Goal: Task Accomplishment & Management: Manage account settings

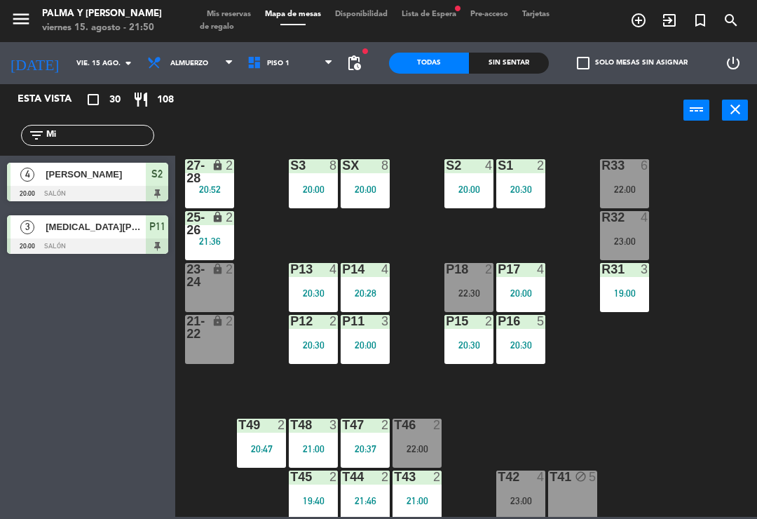
scroll to position [4, 0]
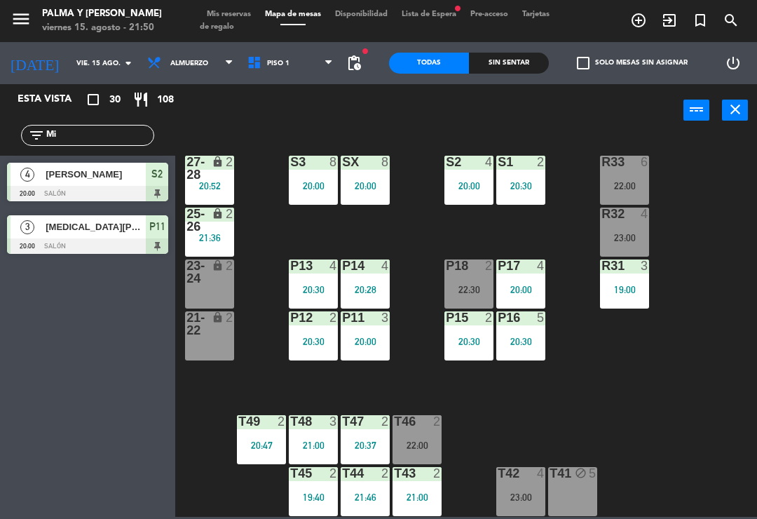
type input "M"
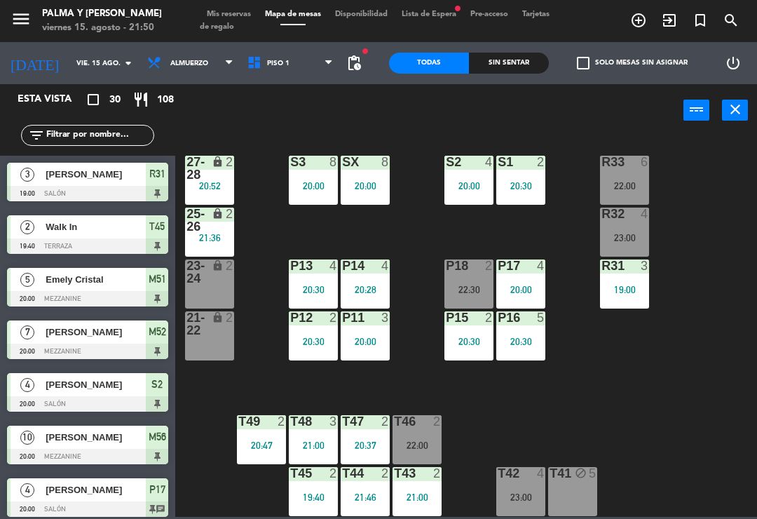
click at [752, 186] on div "R33 6 22:00 S1 2 20:30 S2 4 20:00 S3 8 20:00 SX 8 20:00 27-28 lock 2 20:52 R32 …" at bounding box center [470, 326] width 574 height 382
click at [303, 64] on span "Piso 1" at bounding box center [291, 63] width 100 height 31
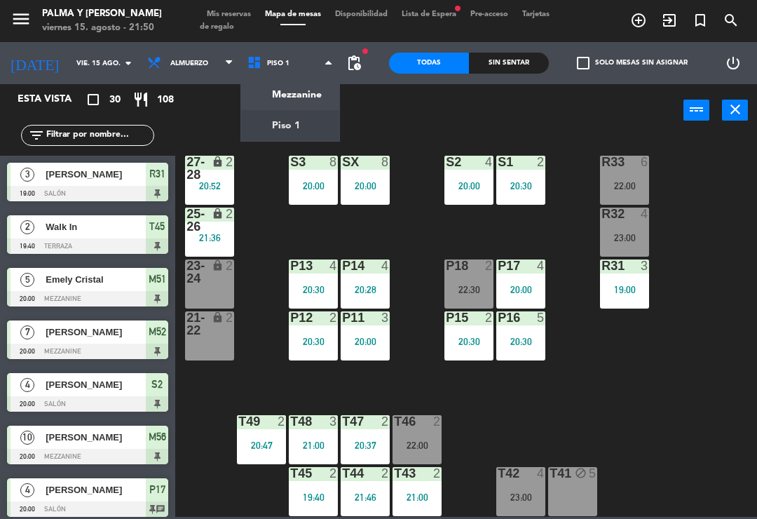
click at [306, 96] on ng-component "menu Palma y [PERSON_NAME] 15. [PERSON_NAME] - 21:50 Mis reservas Mapa de mesas…" at bounding box center [378, 258] width 757 height 517
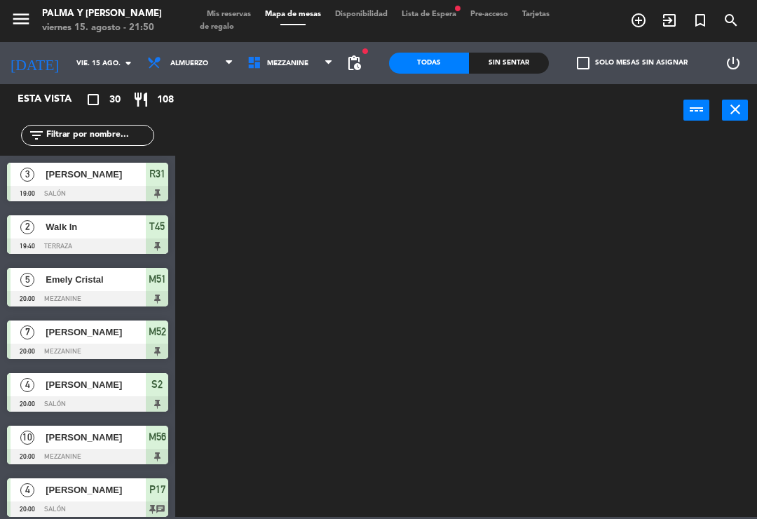
scroll to position [0, 0]
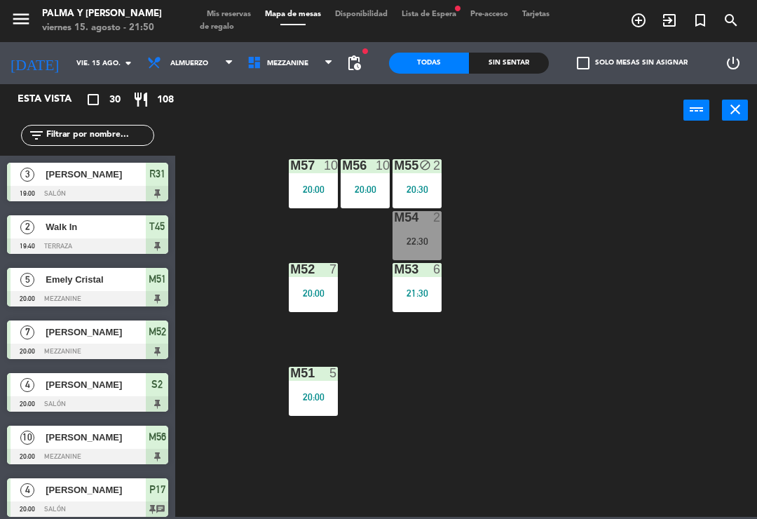
click at [281, 71] on span "Mezzanine" at bounding box center [291, 63] width 100 height 31
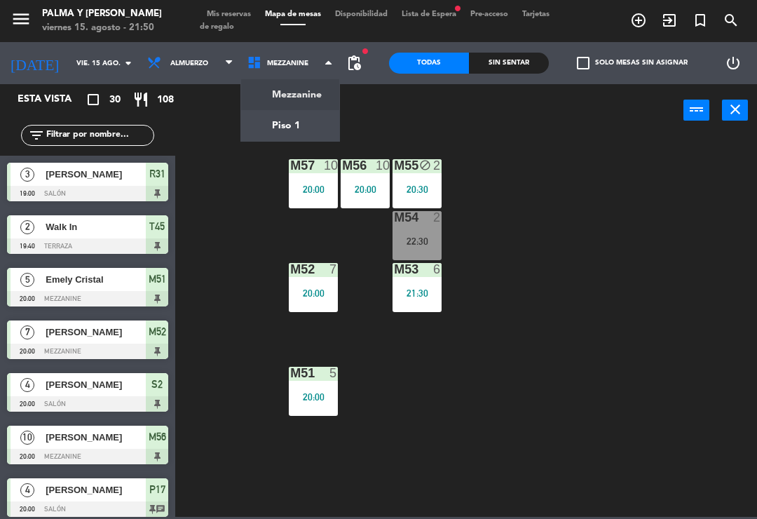
click at [288, 125] on ng-component "menu Palma y [PERSON_NAME] 15. [PERSON_NAME] - 21:50 Mis reservas Mapa de mesas…" at bounding box center [378, 258] width 757 height 517
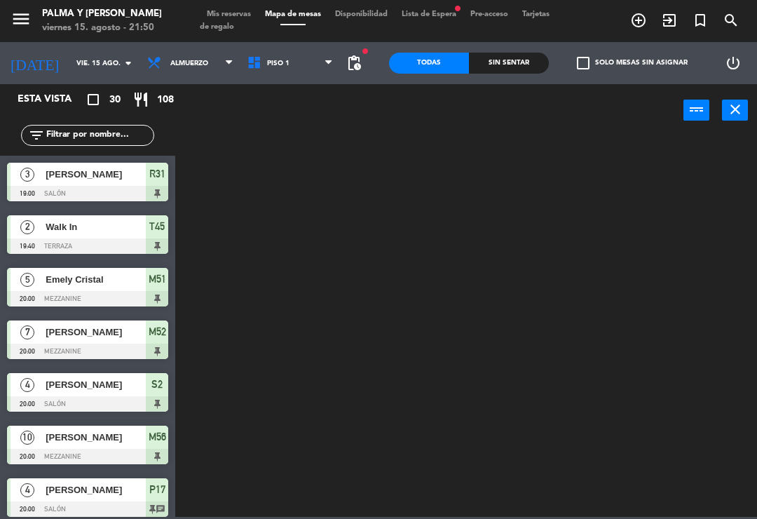
click at [96, 59] on input "vie. 15 ago." at bounding box center [117, 64] width 96 height 22
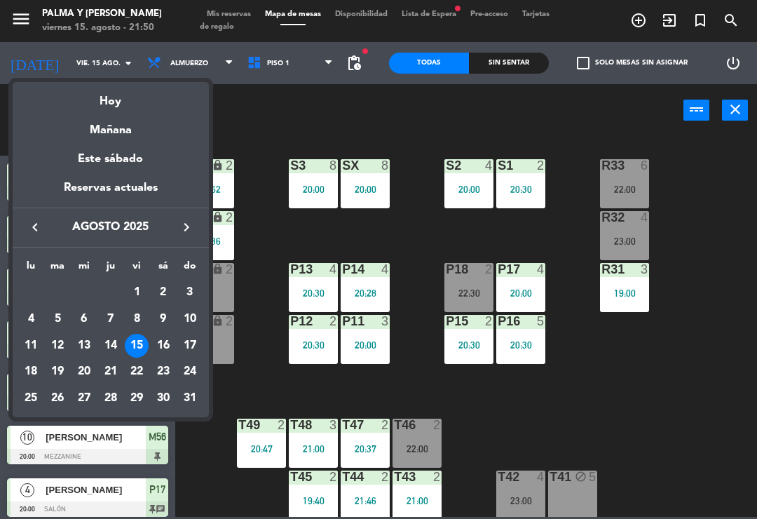
click at [142, 137] on div "Mañana" at bounding box center [111, 125] width 196 height 29
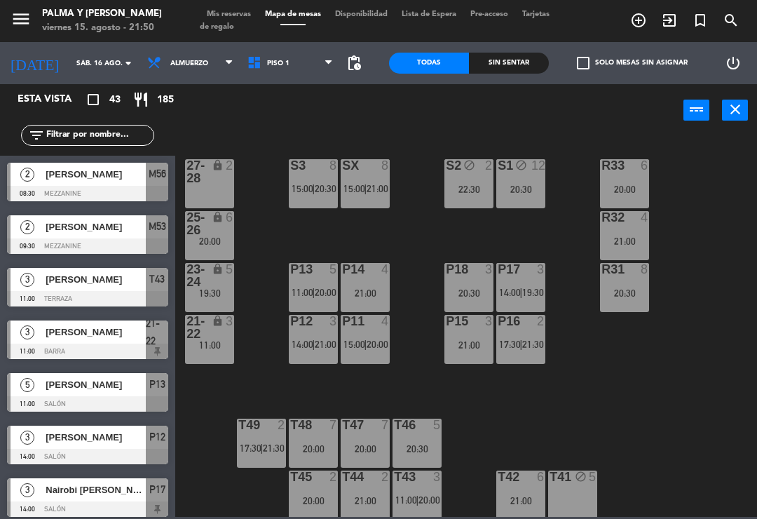
click at [386, 408] on div "R33 6 20:00 S1 block 12 20:30 S2 block 2 22:30 S3 8 15:00 | 20:30 SX 8 15:00 | …" at bounding box center [470, 326] width 574 height 382
click at [618, 330] on div "R33 6 20:00 S1 block 12 20:30 S2 block 2 22:30 S3 8 15:00 | 20:30 SX 8 15:00 | …" at bounding box center [470, 326] width 574 height 382
click at [657, 359] on div "R33 6 20:00 S1 block 12 20:30 S2 block 2 22:30 S3 8 15:00 | 20:30 SX 8 15:00 | …" at bounding box center [470, 326] width 574 height 382
click at [75, 88] on div "Esta vista crop_square 43 restaurant 185" at bounding box center [87, 99] width 175 height 31
click at [81, 67] on input "sáb. 16 ago." at bounding box center [117, 64] width 96 height 22
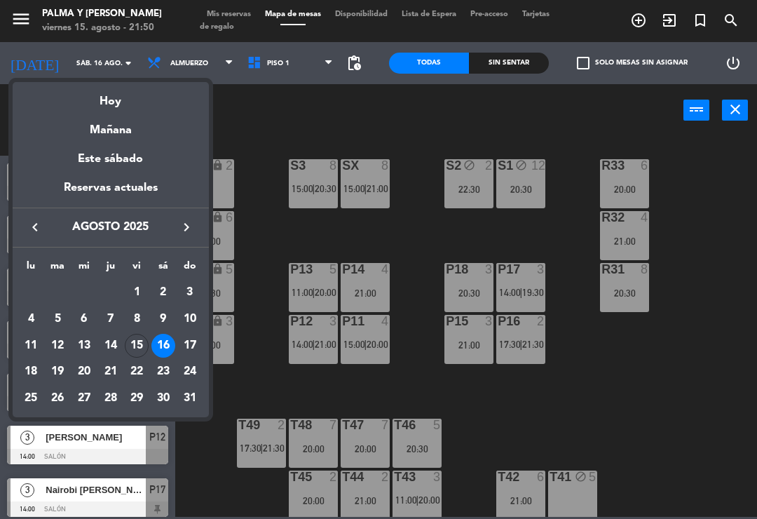
click at [121, 95] on div "Hoy" at bounding box center [111, 96] width 196 height 29
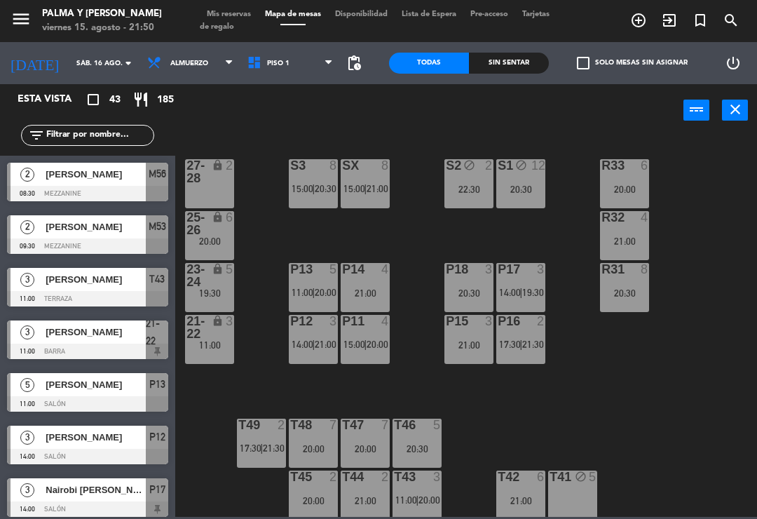
type input "vie. 15 ago."
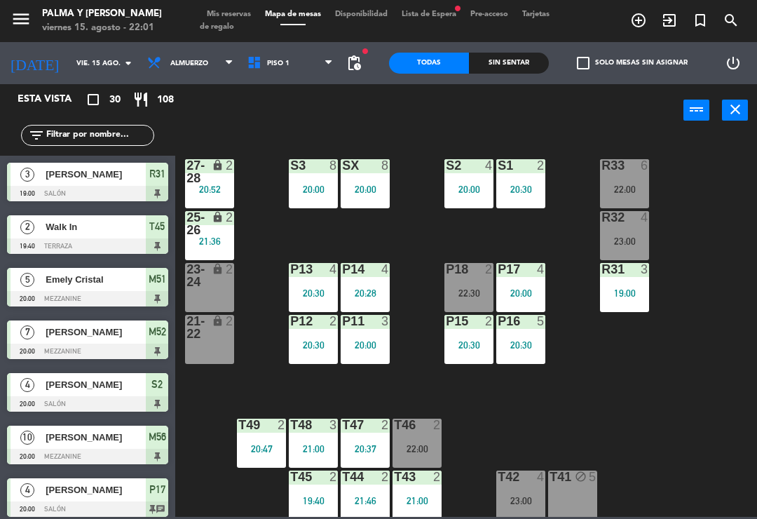
click at [729, 383] on div "R33 6 22:00 S1 2 20:30 S2 4 20:00 S3 8 20:00 SX 8 20:00 27-28 lock 2 20:52 R32 …" at bounding box center [470, 326] width 574 height 382
click at [755, 177] on div "R33 6 22:00 S1 2 20:30 S2 4 20:00 S3 8 20:00 SX 8 20:00 27-28 lock 2 20:52 R32 …" at bounding box center [470, 326] width 574 height 382
click at [513, 87] on div "power_input close" at bounding box center [429, 110] width 508 height 53
click at [522, 72] on div "Sin sentar" at bounding box center [509, 63] width 80 height 21
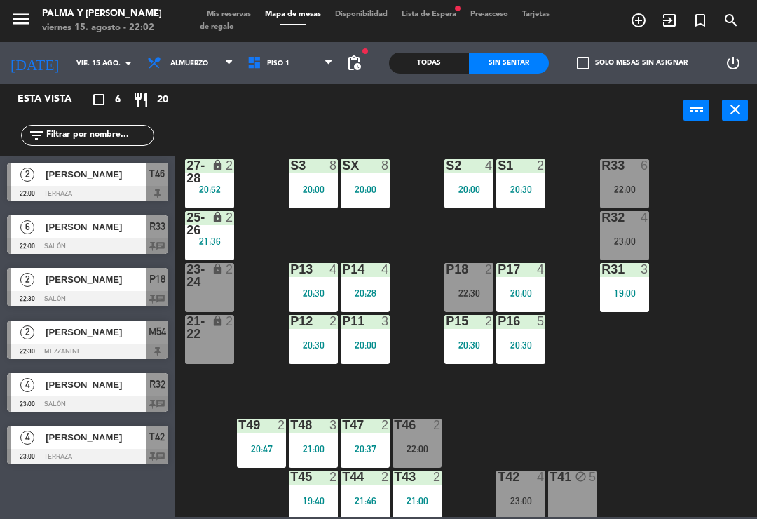
click at [458, 65] on div "Todas" at bounding box center [429, 63] width 80 height 21
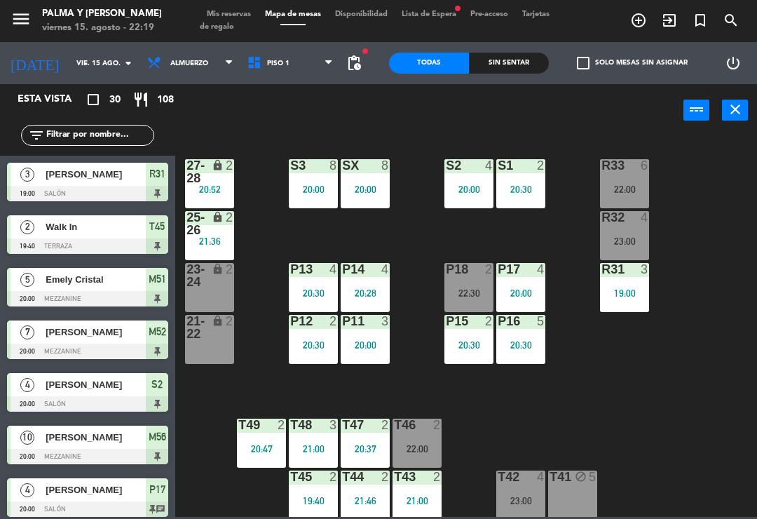
click at [472, 346] on div "20:30" at bounding box center [469, 345] width 49 height 10
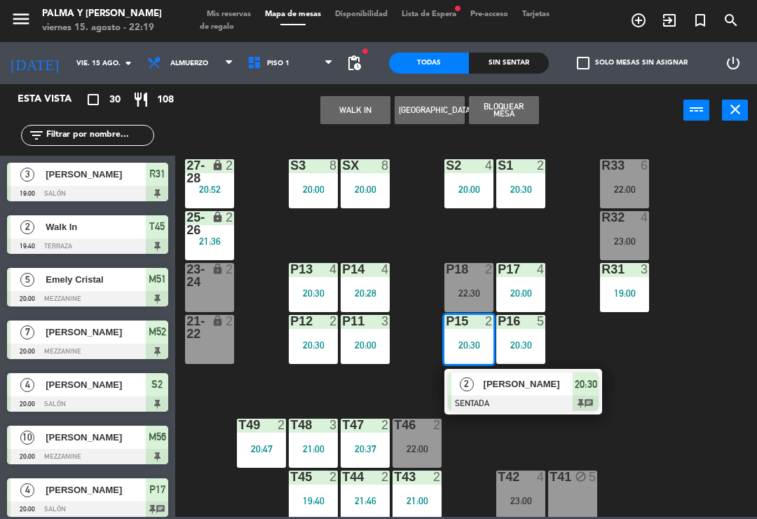
click at [482, 396] on div at bounding box center [523, 403] width 151 height 15
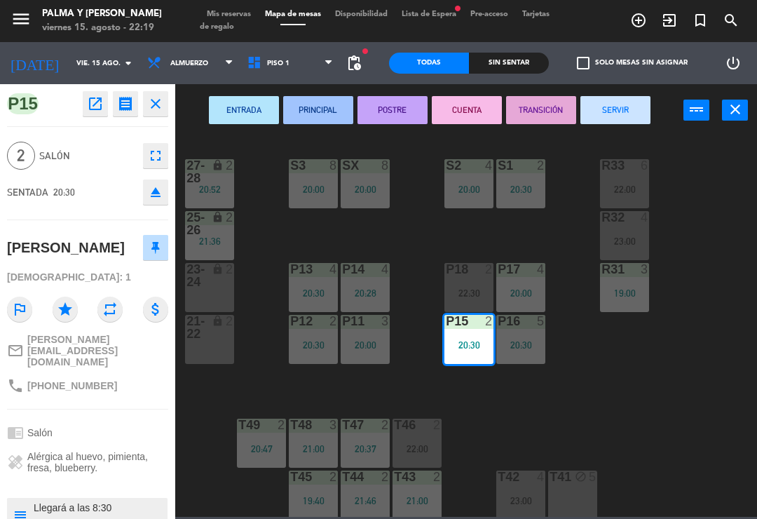
click at [637, 93] on div "ENTRADA PRINCIPAL POSTRE CUENTA TRANSICIÓN SERVIR power_input close" at bounding box center [429, 110] width 508 height 53
click at [630, 119] on button "SERVIR" at bounding box center [616, 110] width 70 height 28
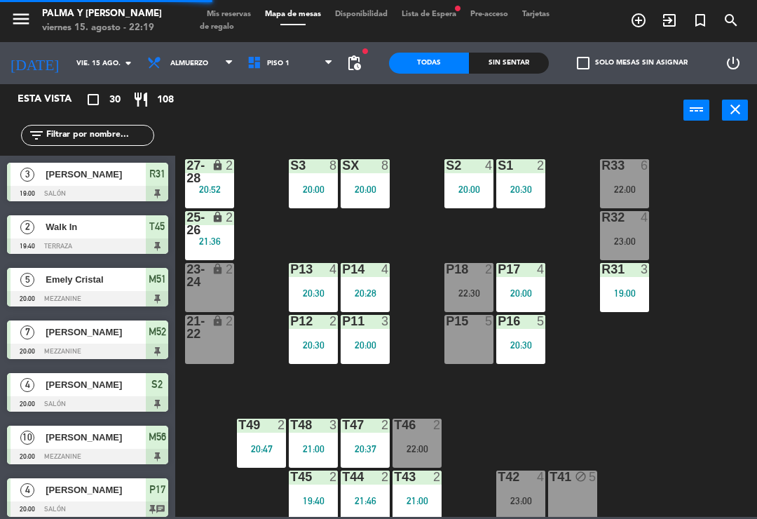
click at [595, 409] on div "R33 6 22:00 S1 2 20:30 S2 4 20:00 S3 8 20:00 SX 8 20:00 27-28 lock 2 20:52 R32 …" at bounding box center [470, 326] width 574 height 382
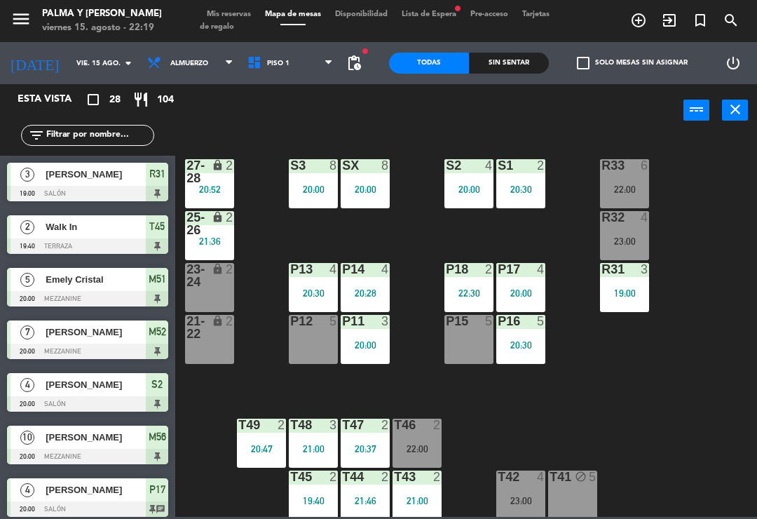
click at [217, 245] on div "21:36" at bounding box center [209, 241] width 49 height 10
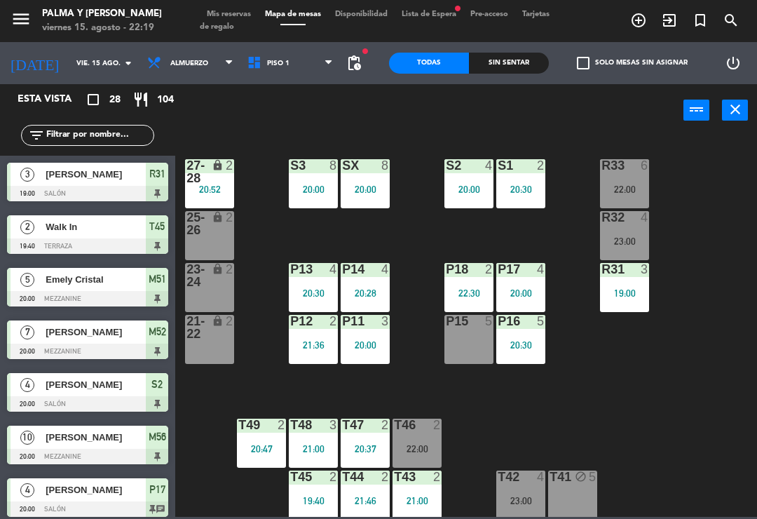
scroll to position [101, 0]
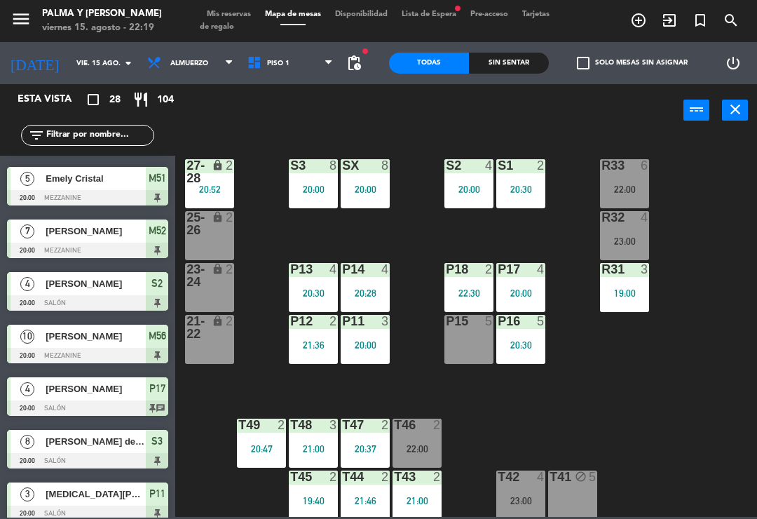
click at [620, 376] on div "R33 6 22:00 S1 2 20:30 S2 4 20:00 S3 8 20:00 SX 8 20:00 27-28 lock 2 20:52 R32 …" at bounding box center [470, 326] width 574 height 382
click at [699, 316] on div "R33 6 22:00 S1 2 20:30 S2 4 20:00 S3 8 20:00 SX 8 20:00 27-28 lock 2 20:52 R32 …" at bounding box center [470, 326] width 574 height 382
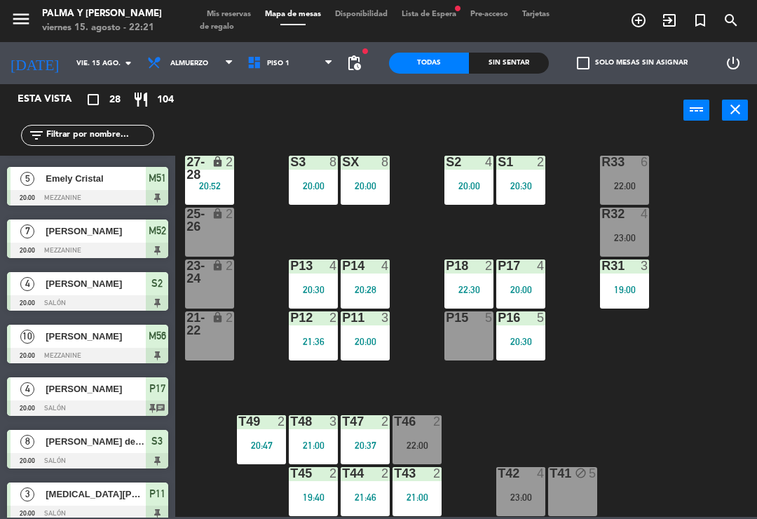
scroll to position [4, 0]
click at [717, 382] on div "R33 6 22:00 S1 2 20:30 S2 4 20:00 S3 8 20:00 SX 8 20:00 27-28 lock 2 20:52 R32 …" at bounding box center [470, 326] width 574 height 382
click at [433, 445] on div "22:00" at bounding box center [417, 445] width 49 height 10
click at [726, 407] on div "R33 6 22:00 S1 2 20:30 S2 4 20:00 S3 8 20:00 SX 8 20:00 27-28 lock 2 20:52 R32 …" at bounding box center [470, 326] width 574 height 382
click at [680, 414] on div "R33 6 22:00 S1 2 20:30 S2 4 20:00 S3 8 20:00 SX 8 20:00 27-28 lock 2 20:52 R32 …" at bounding box center [470, 326] width 574 height 382
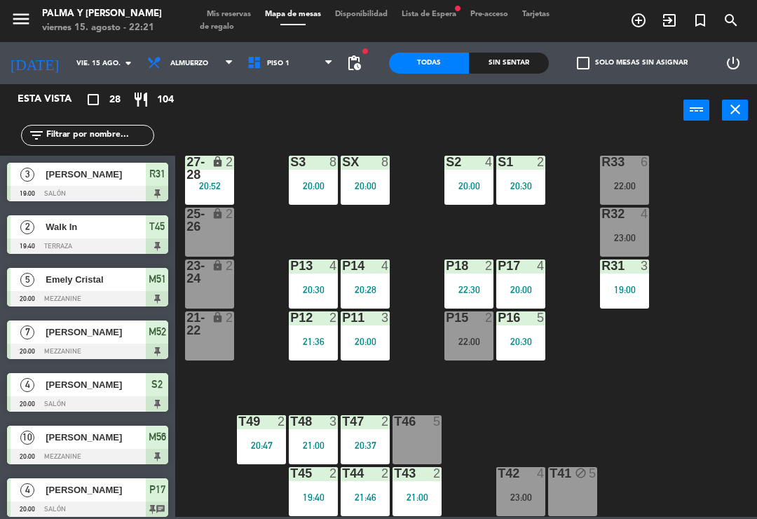
scroll to position [206, 0]
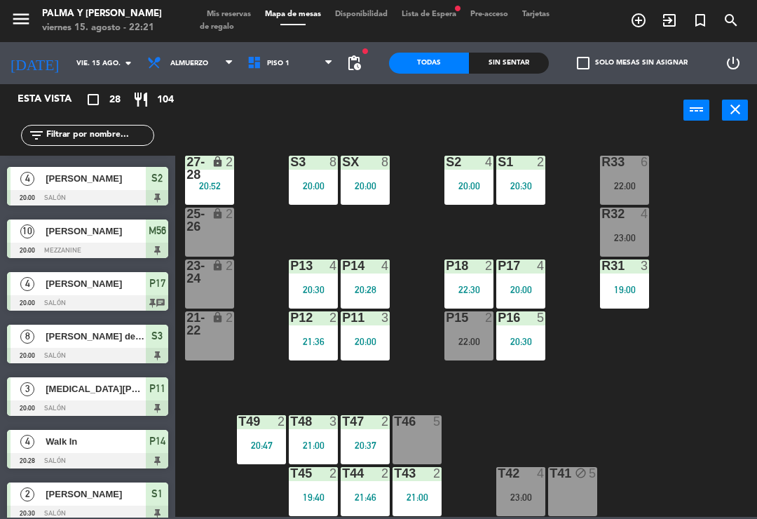
click at [416, 447] on div "T46 5" at bounding box center [417, 439] width 49 height 49
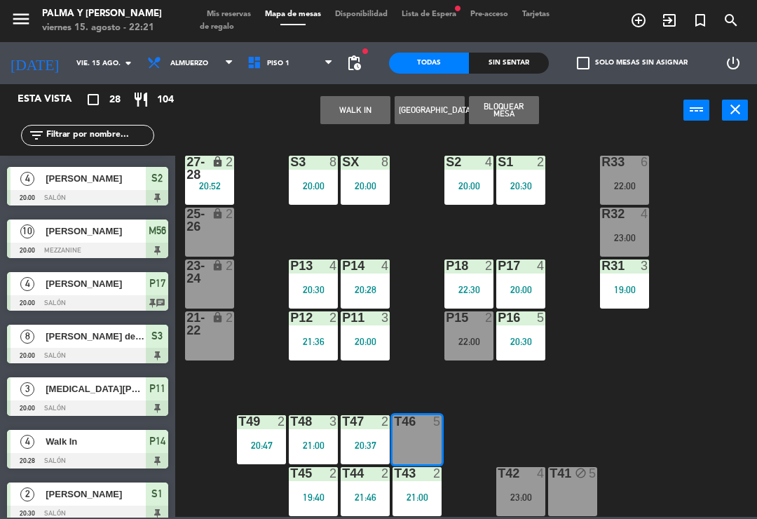
click at [358, 108] on button "WALK IN" at bounding box center [355, 110] width 70 height 28
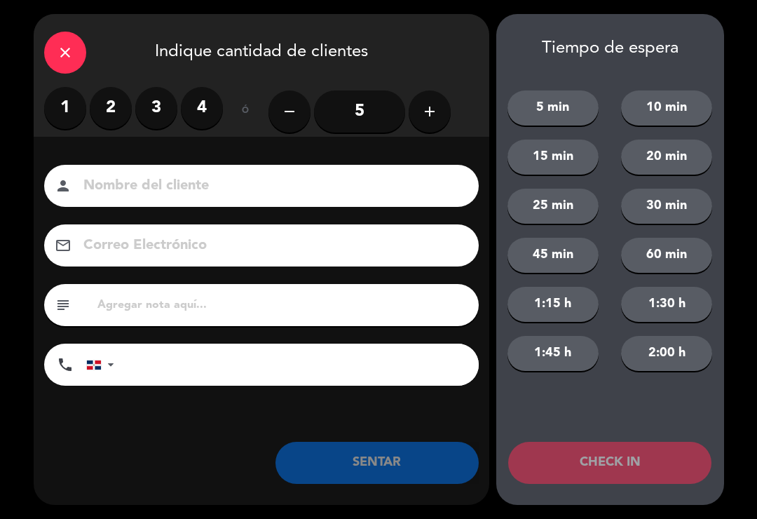
click at [109, 111] on label "2" at bounding box center [111, 108] width 42 height 42
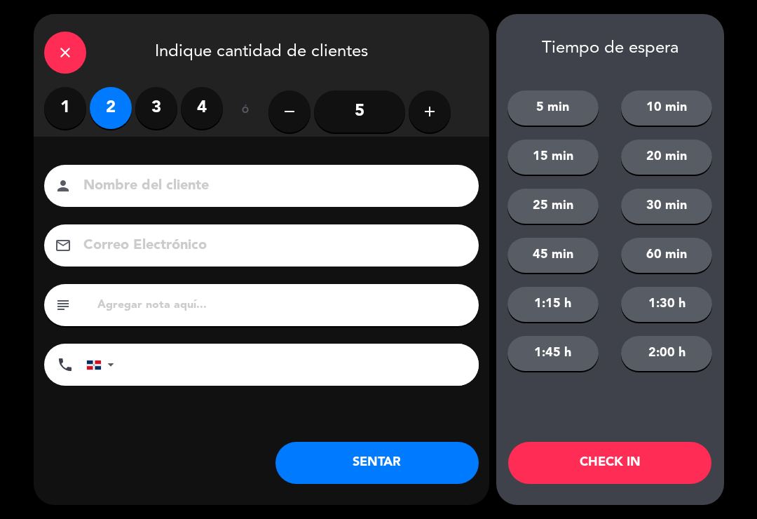
click at [428, 468] on button "SENTAR" at bounding box center [377, 463] width 203 height 42
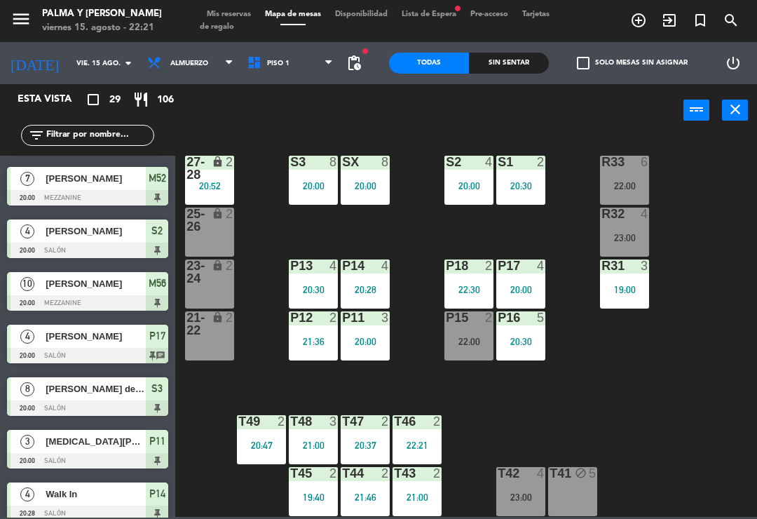
scroll to position [0, 0]
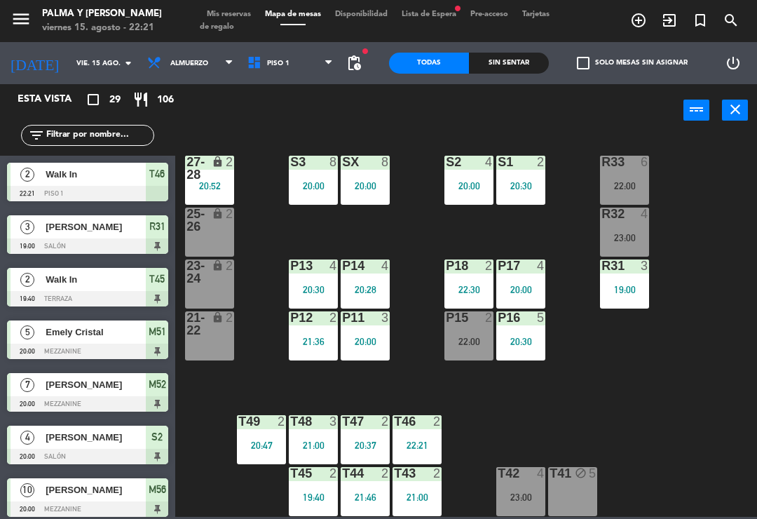
click at [567, 430] on div "R33 6 22:00 S1 2 20:30 S2 4 20:00 S3 8 20:00 SX 8 20:00 27-28 lock 2 20:52 R32 …" at bounding box center [470, 326] width 574 height 382
click at [725, 428] on div "R33 6 22:00 S1 2 20:30 S2 4 20:00 S3 8 20:00 SX 8 20:00 27-28 lock 2 20:52 R32 …" at bounding box center [470, 326] width 574 height 382
click at [576, 363] on div "R33 6 22:00 S1 2 20:30 S2 4 20:00 S3 8 20:00 SX 8 20:00 27-28 lock 2 20:52 R32 …" at bounding box center [470, 326] width 574 height 382
click at [417, 450] on div "22:21" at bounding box center [417, 445] width 49 height 10
click at [696, 440] on div "R33 6 22:00 S1 2 20:30 S2 4 20:00 S3 8 20:00 SX 8 20:00 27-28 lock 2 20:52 R32 …" at bounding box center [470, 326] width 574 height 382
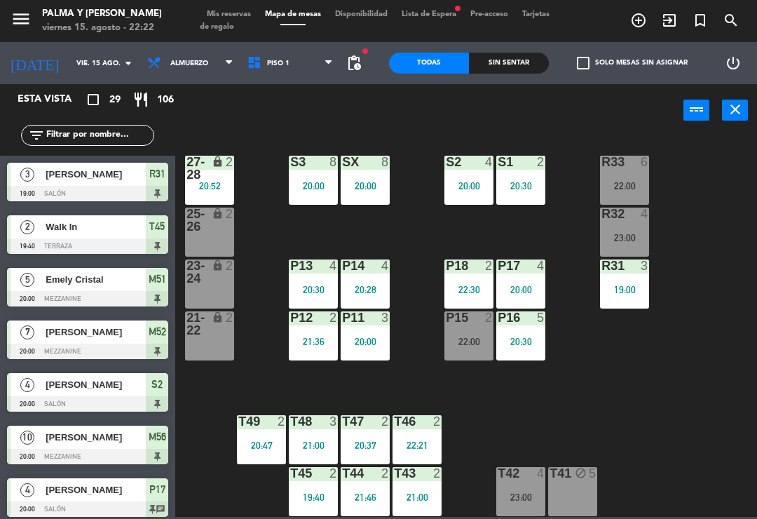
click at [464, 344] on div "22:00" at bounding box center [469, 342] width 49 height 10
click at [642, 423] on div "R33 6 22:00 S1 2 20:30 S2 4 20:00 S3 8 20:00 SX 8 20:00 27-28 lock 2 20:52 R32 …" at bounding box center [470, 326] width 574 height 382
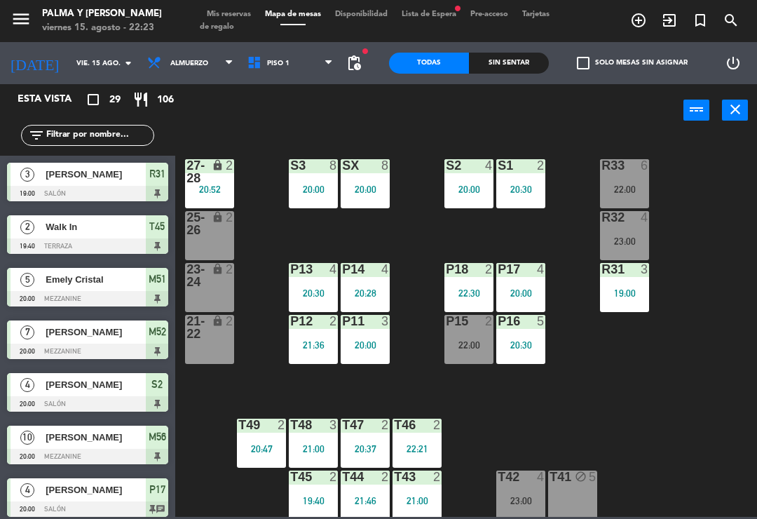
click at [372, 436] on div "T47 2 20:37" at bounding box center [365, 443] width 49 height 49
click at [391, 419] on div "T46" at bounding box center [393, 425] width 23 height 13
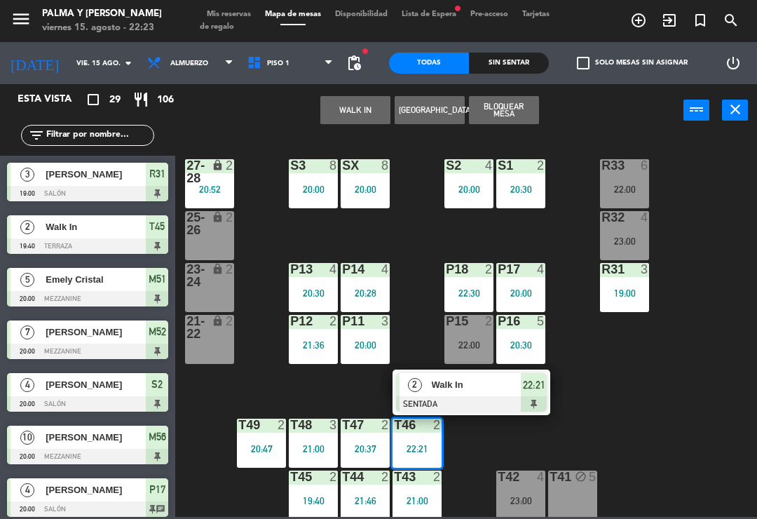
click at [360, 444] on div "20:37" at bounding box center [365, 449] width 49 height 10
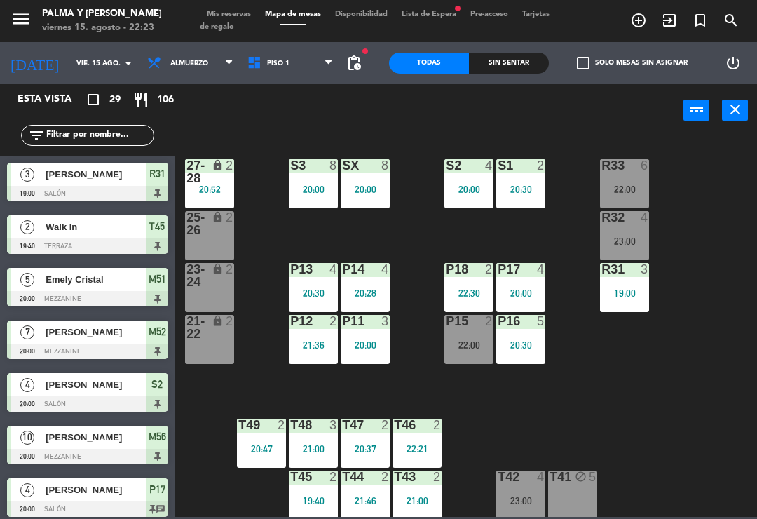
click at [322, 390] on div "R33 6 22:00 S1 2 20:30 S2 4 20:00 S3 8 20:00 SX 8 20:00 27-28 lock 2 20:52 R32 …" at bounding box center [470, 326] width 574 height 382
click at [358, 440] on div "T47 2 20:37" at bounding box center [365, 443] width 49 height 49
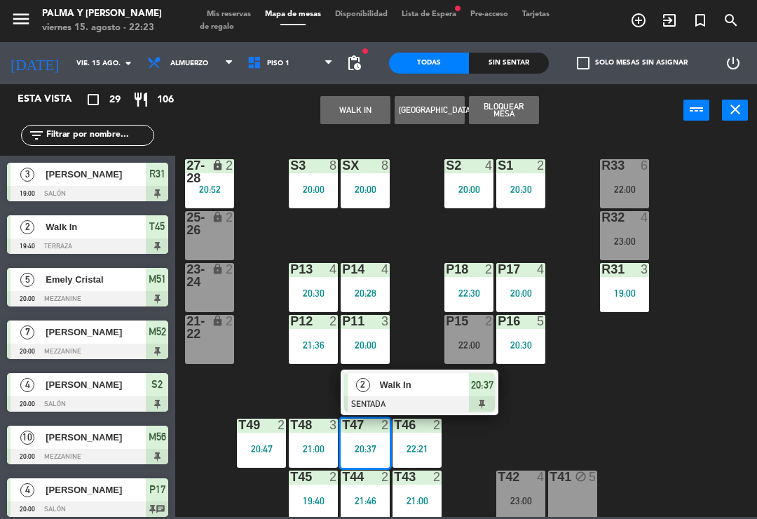
click at [371, 393] on div "2" at bounding box center [363, 384] width 30 height 23
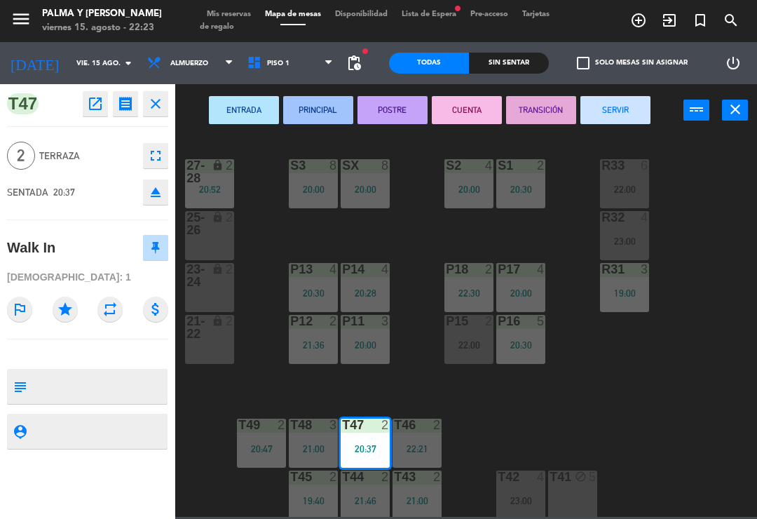
click at [606, 105] on button "SERVIR" at bounding box center [616, 110] width 70 height 28
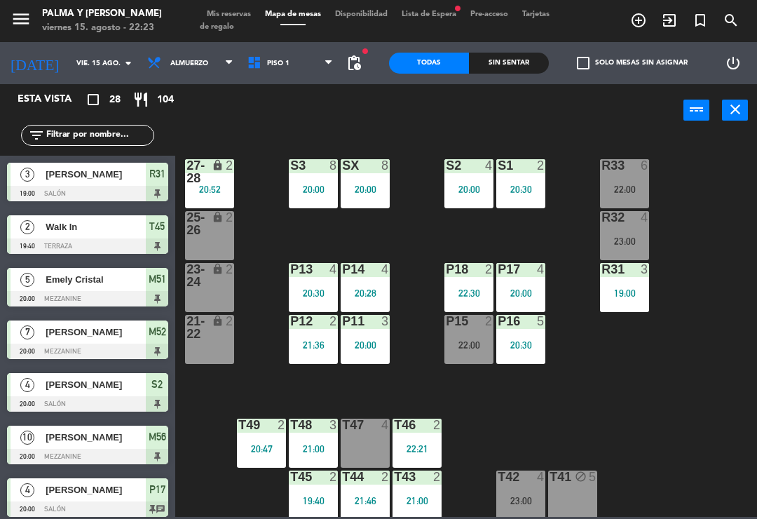
click at [504, 419] on div "R33 6 22:00 S1 2 20:30 S2 4 20:00 S3 8 20:00 SX 8 20:00 27-28 lock 2 20:52 R32 …" at bounding box center [470, 326] width 574 height 382
click at [461, 340] on div "22:00" at bounding box center [469, 345] width 49 height 10
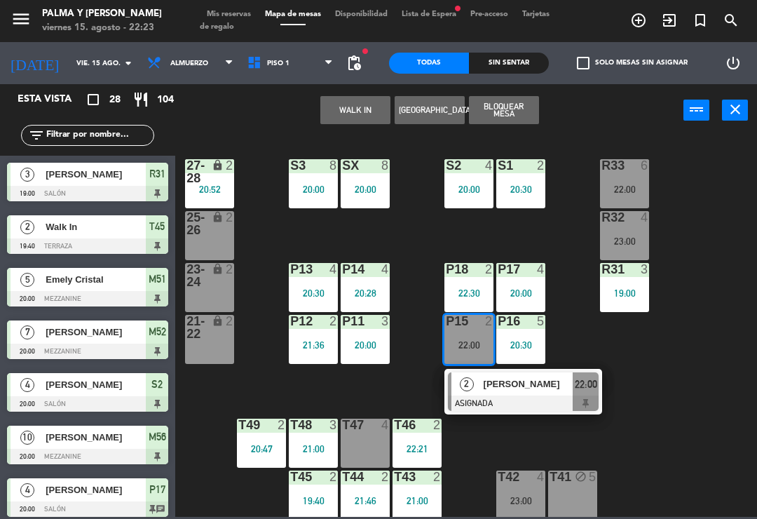
click at [481, 389] on div "2" at bounding box center [467, 383] width 30 height 23
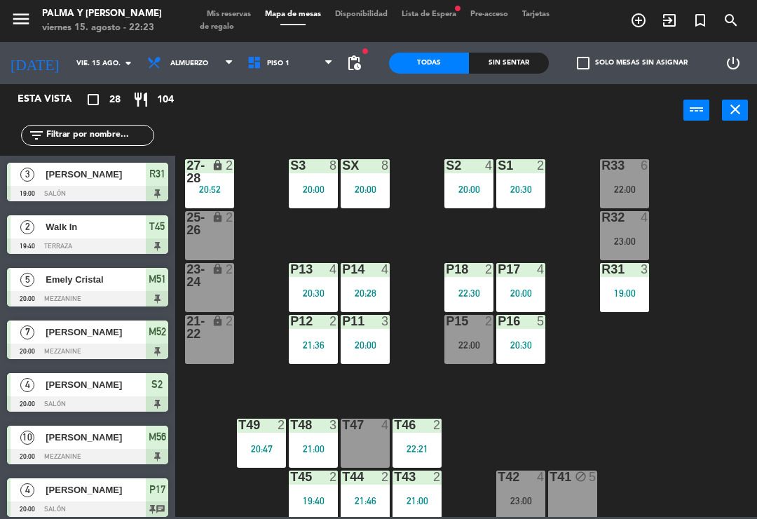
scroll to position [154, 0]
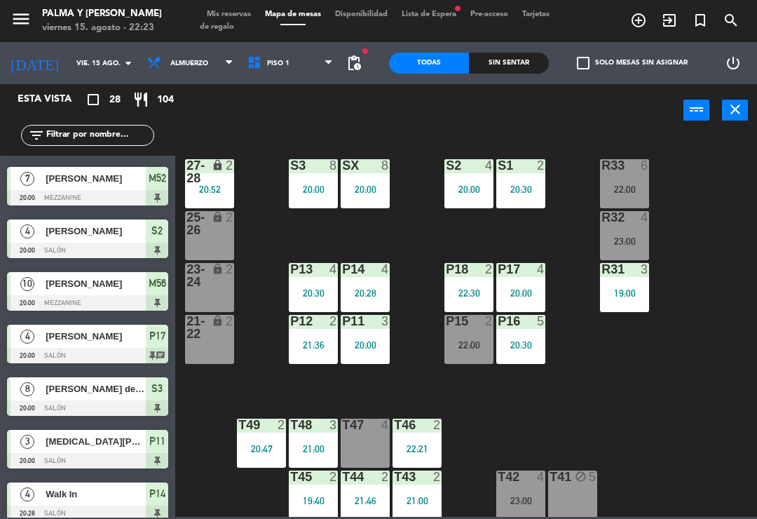
click at [625, 231] on div "R32 4 23:00" at bounding box center [624, 235] width 49 height 49
click at [589, 369] on div "R33 6 22:00 S1 2 20:30 S2 4 20:00 S3 8 20:00 SX 8 20:00 27-28 lock 2 20:52 R32 …" at bounding box center [470, 326] width 574 height 382
click at [619, 181] on div "R33 6 22:00" at bounding box center [624, 183] width 49 height 49
click at [597, 406] on div "R33 6 22:00 S1 2 20:30 S2 4 20:00 S3 8 20:00 SX 8 20:00 27-28 lock 2 20:52 R32 …" at bounding box center [470, 326] width 574 height 382
click at [619, 200] on div "R33 6 22:00" at bounding box center [624, 183] width 49 height 49
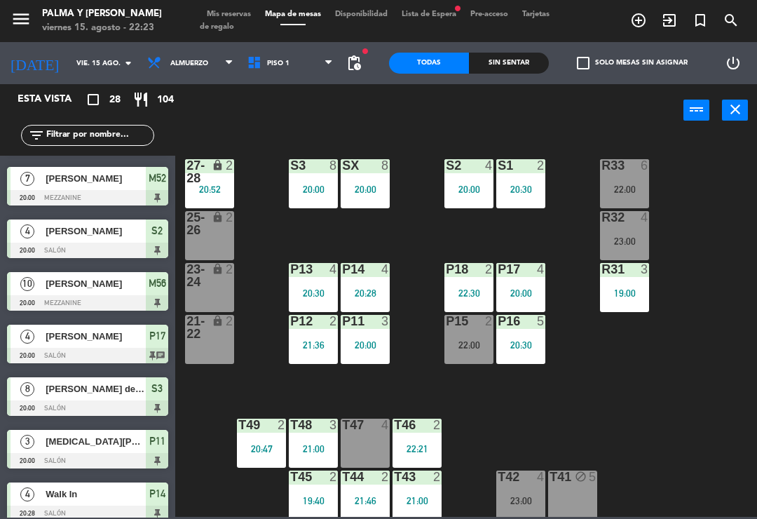
click at [544, 393] on div "R33 6 22:00 S1 2 20:30 S2 4 20:00 S3 8 20:00 SX 8 20:00 27-28 lock 2 20:52 R32 …" at bounding box center [470, 326] width 574 height 382
click at [743, 339] on div "R33 6 22:00 S1 2 20:30 S2 4 20:00 S3 8 20:00 SX 8 20:00 27-28 lock 2 20:52 R32 …" at bounding box center [470, 326] width 574 height 382
click at [633, 338] on div "R33 6 22:00 S1 2 20:30 S2 4 20:00 S3 8 20:00 SX 8 20:00 27-28 lock 2 20:52 R32 …" at bounding box center [470, 326] width 574 height 382
click at [328, 66] on icon at bounding box center [328, 63] width 6 height 11
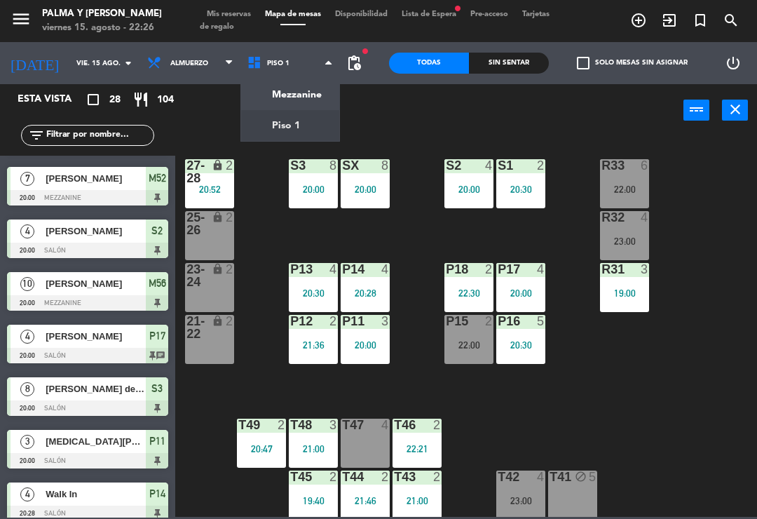
click at [319, 92] on ng-component "menu Palma y [PERSON_NAME] 15. [PERSON_NAME] - 22:26 Mis reservas Mapa de mesas…" at bounding box center [378, 258] width 757 height 517
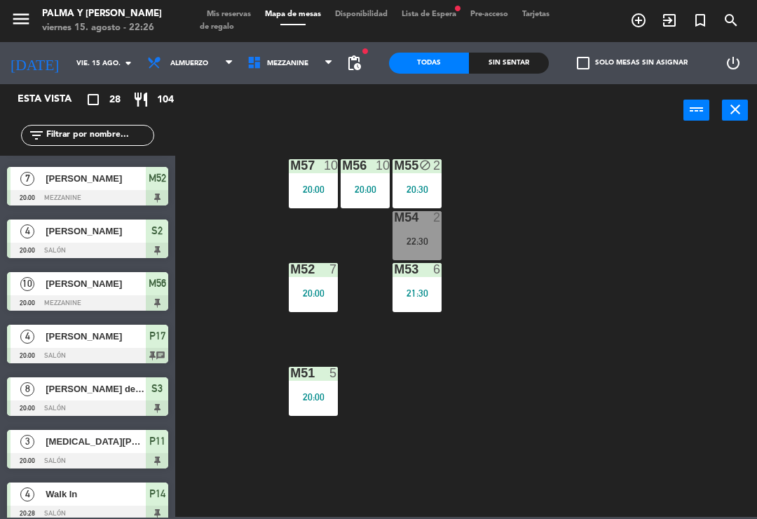
click at [325, 63] on span "Mezzanine" at bounding box center [291, 63] width 100 height 31
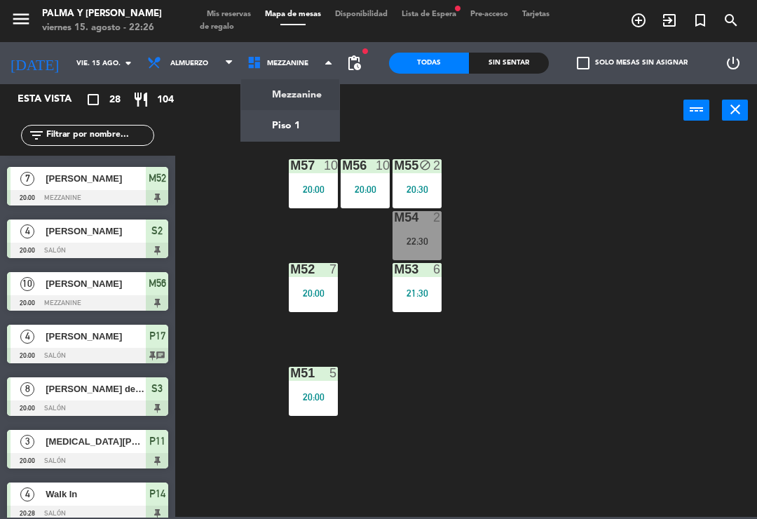
click at [316, 123] on ng-component "menu Palma y [PERSON_NAME] 15. [PERSON_NAME] - 22:26 Mis reservas Mapa de mesas…" at bounding box center [378, 258] width 757 height 517
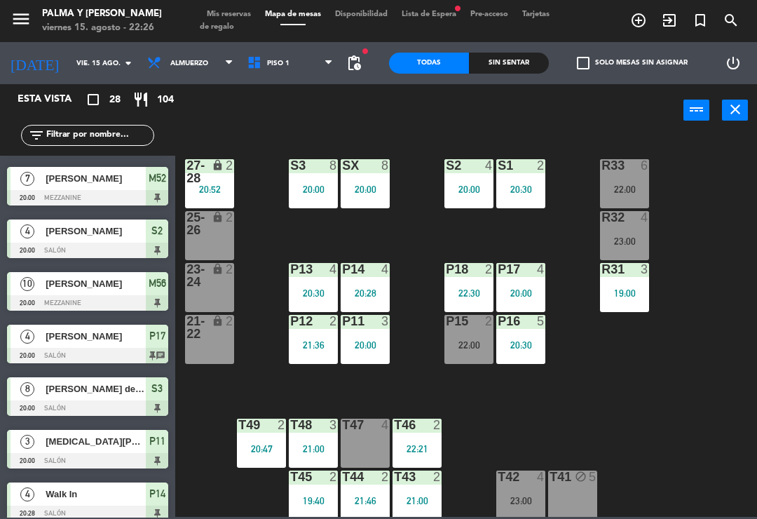
click at [298, 78] on span "Piso 1" at bounding box center [291, 63] width 100 height 31
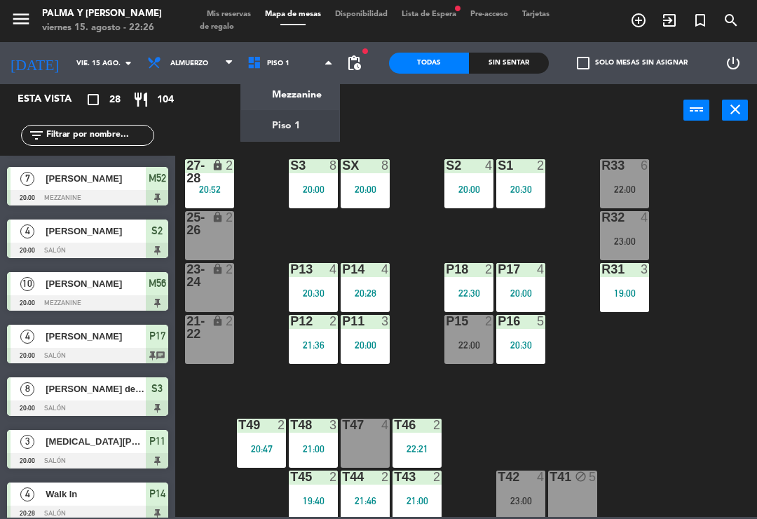
click at [303, 87] on ng-component "menu Palma y [PERSON_NAME] 15. [PERSON_NAME] - 22:26 Mis reservas Mapa de mesas…" at bounding box center [378, 258] width 757 height 517
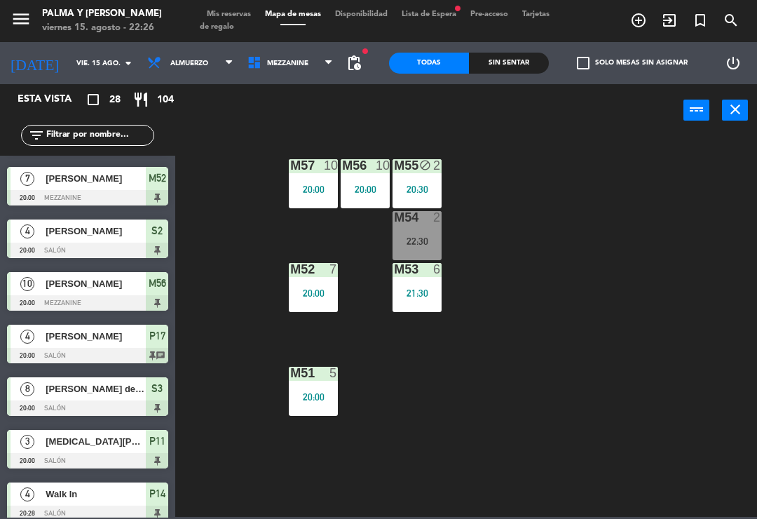
click at [421, 242] on div "22:30" at bounding box center [417, 241] width 49 height 10
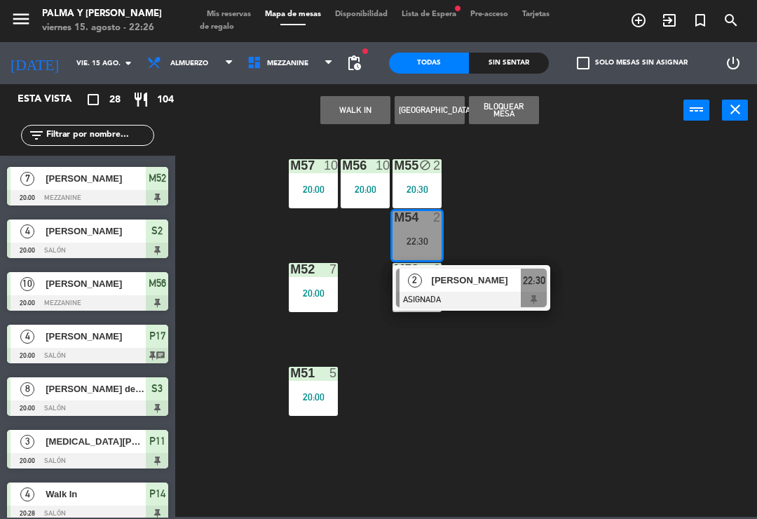
click at [518, 297] on div at bounding box center [471, 299] width 151 height 15
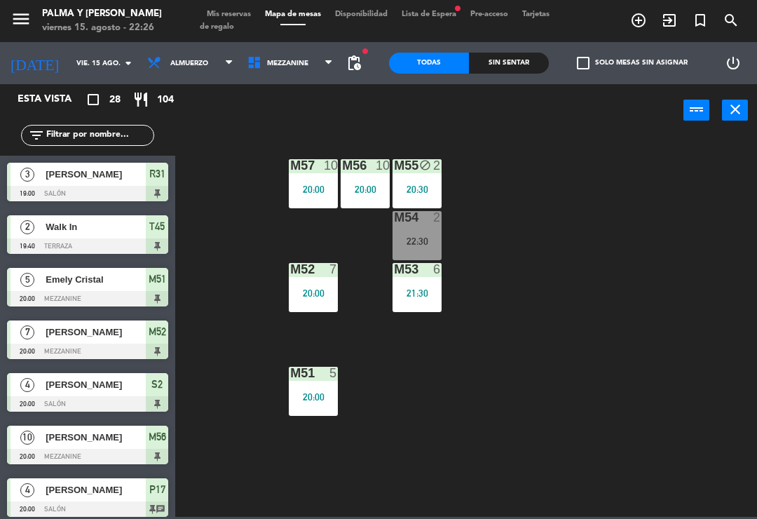
scroll to position [0, 0]
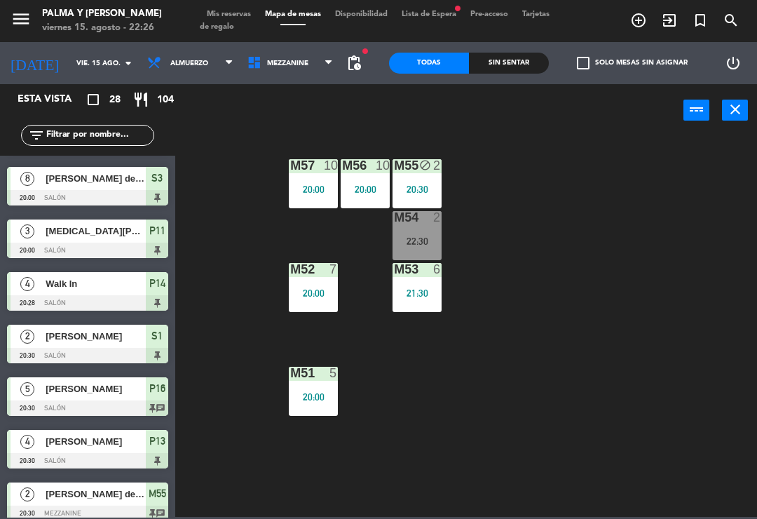
click at [259, 76] on span "Mezzanine" at bounding box center [291, 63] width 100 height 31
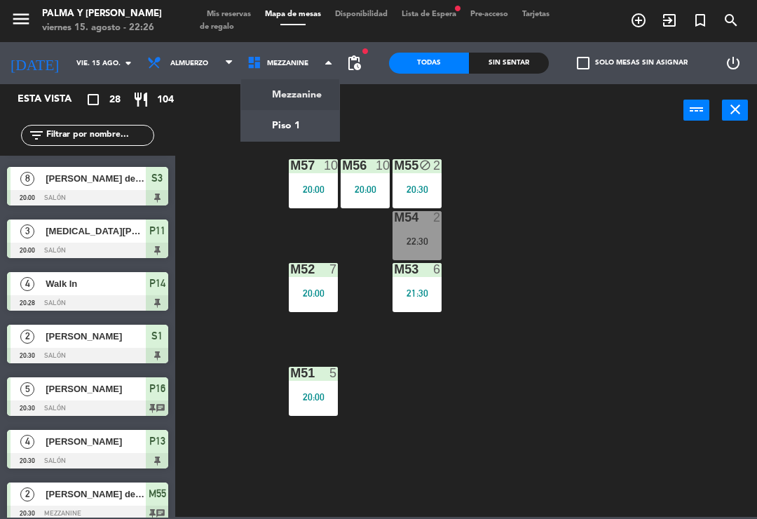
click at [434, 15] on span "Lista de Espera fiber_manual_record" at bounding box center [429, 15] width 69 height 8
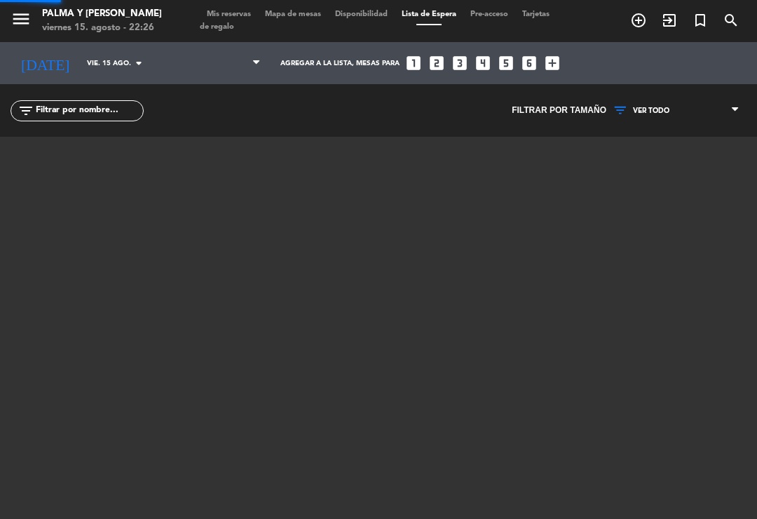
click at [449, 18] on span "Lista de Espera" at bounding box center [429, 15] width 69 height 8
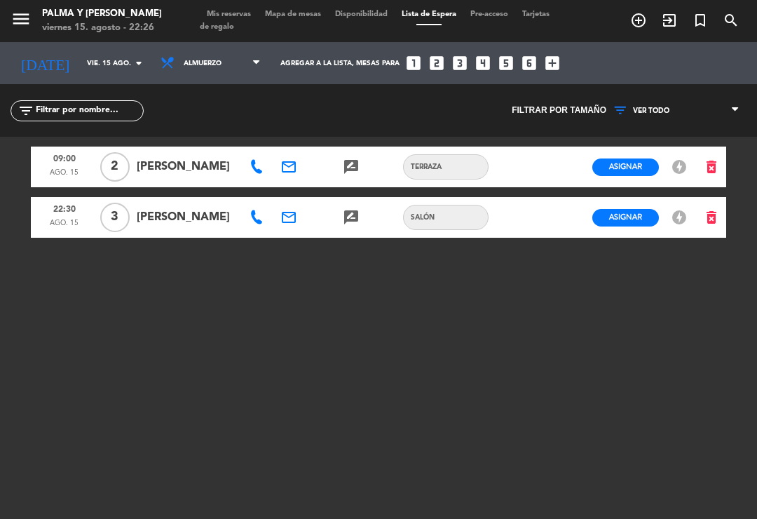
click at [299, 18] on span "Mapa de mesas" at bounding box center [293, 15] width 70 height 8
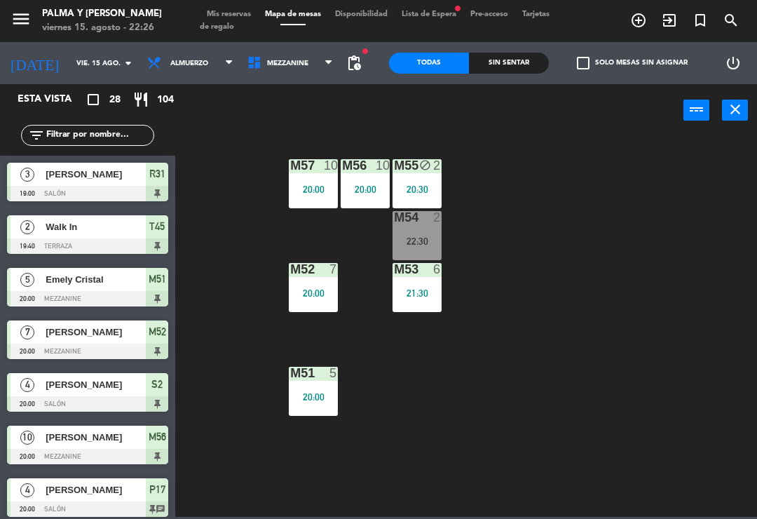
click at [309, 73] on span "Mezzanine" at bounding box center [291, 63] width 100 height 31
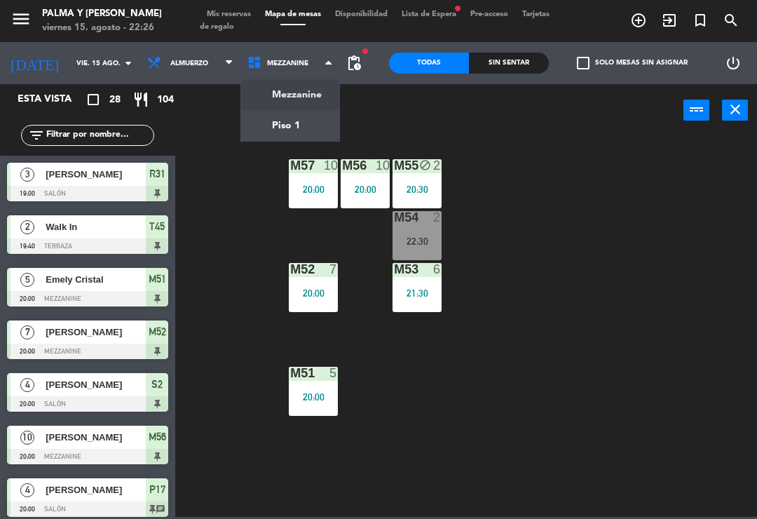
click at [318, 123] on ng-component "menu Palma y [PERSON_NAME] 15. [PERSON_NAME] - 22:26 Mis reservas Mapa de mesas…" at bounding box center [378, 258] width 757 height 517
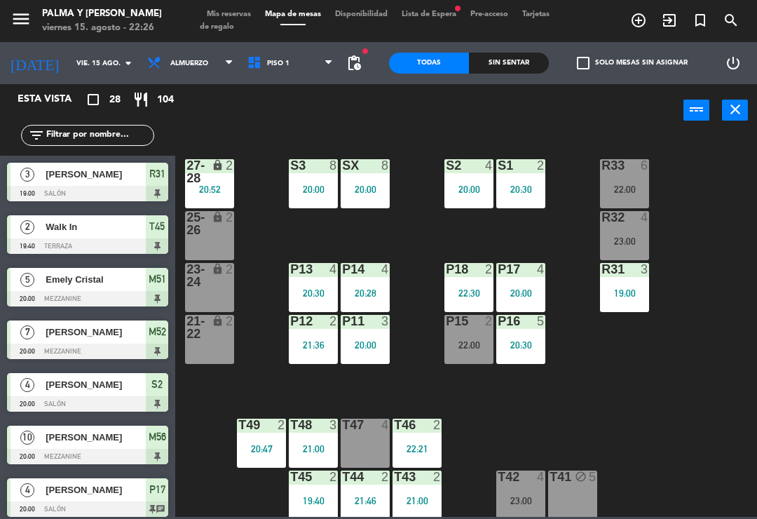
click at [476, 355] on div "P15 2 22:00" at bounding box center [469, 339] width 49 height 49
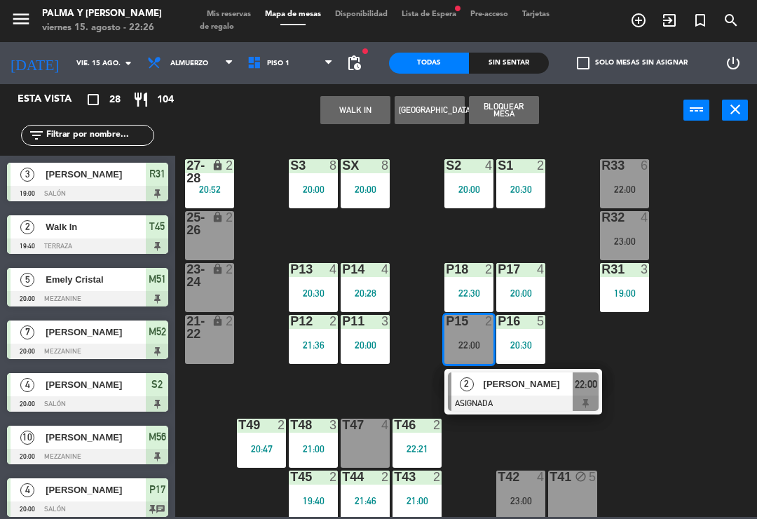
click at [520, 393] on div "[PERSON_NAME]" at bounding box center [527, 383] width 91 height 23
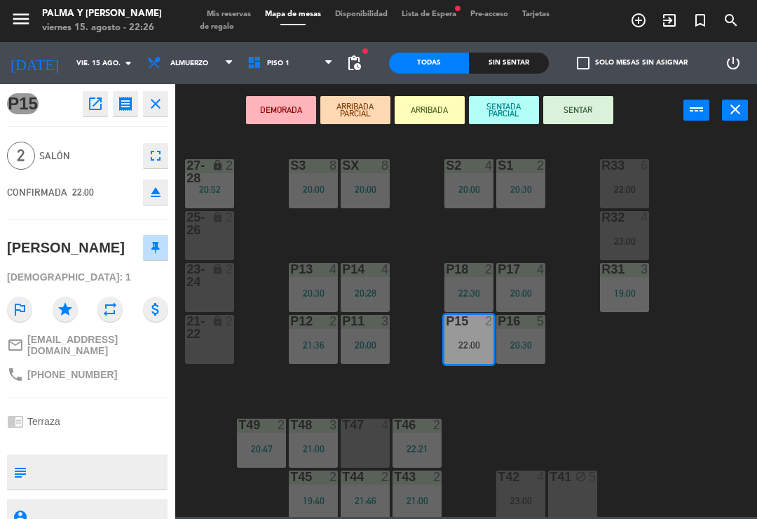
click at [361, 450] on div "T47 4" at bounding box center [365, 443] width 49 height 49
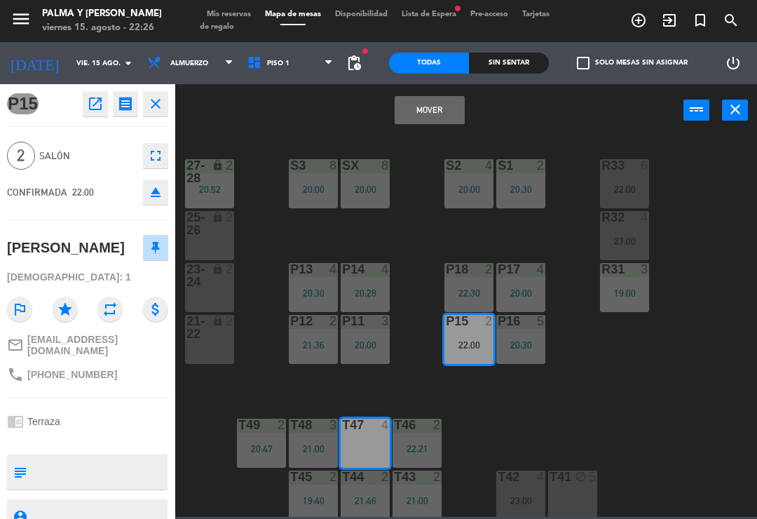
click at [430, 103] on button "Mover" at bounding box center [430, 110] width 70 height 28
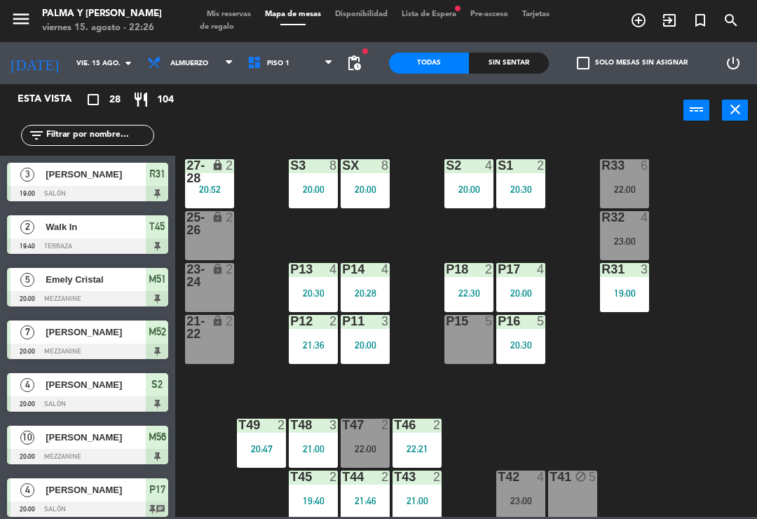
scroll to position [154, 0]
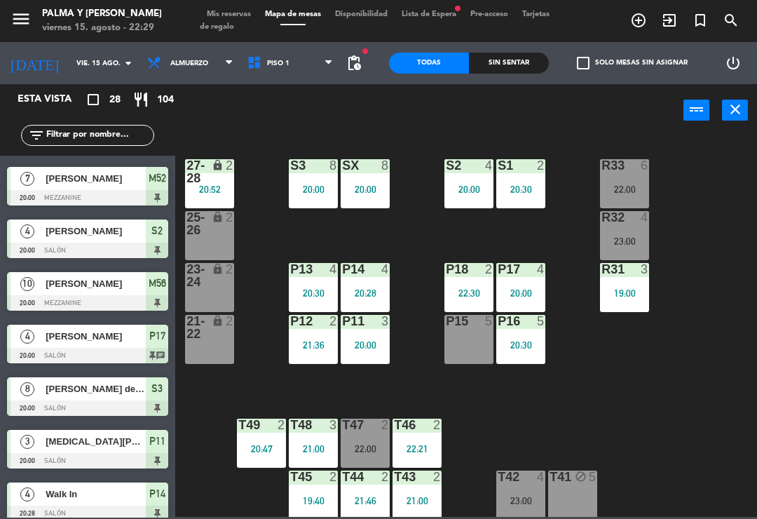
click at [13, 102] on div "Esta vista" at bounding box center [54, 99] width 94 height 17
click at [642, 355] on div "R33 6 22:00 S1 2 20:30 S2 4 20:00 S3 8 20:00 SX 8 20:00 27-28 lock 2 20:52 R32 …" at bounding box center [470, 326] width 574 height 382
click at [307, 63] on span "Piso 1" at bounding box center [291, 63] width 100 height 31
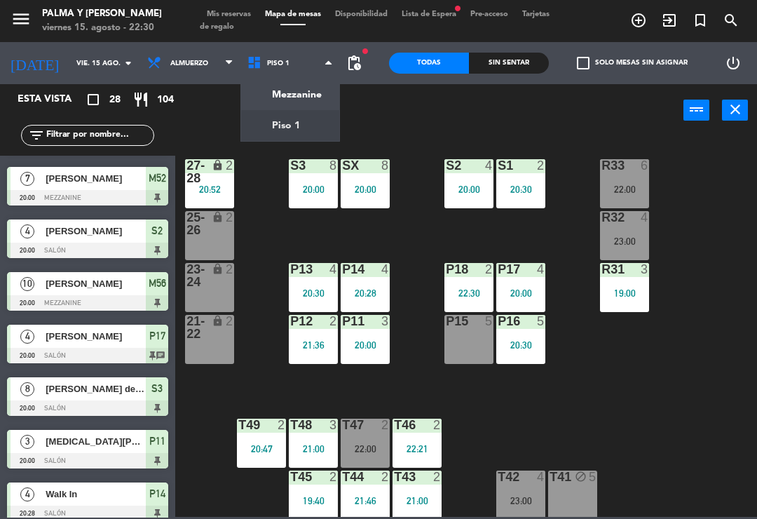
click at [299, 94] on ng-component "menu Palma y [PERSON_NAME] 15. [PERSON_NAME] - 22:30 Mis reservas Mapa de mesas…" at bounding box center [378, 258] width 757 height 517
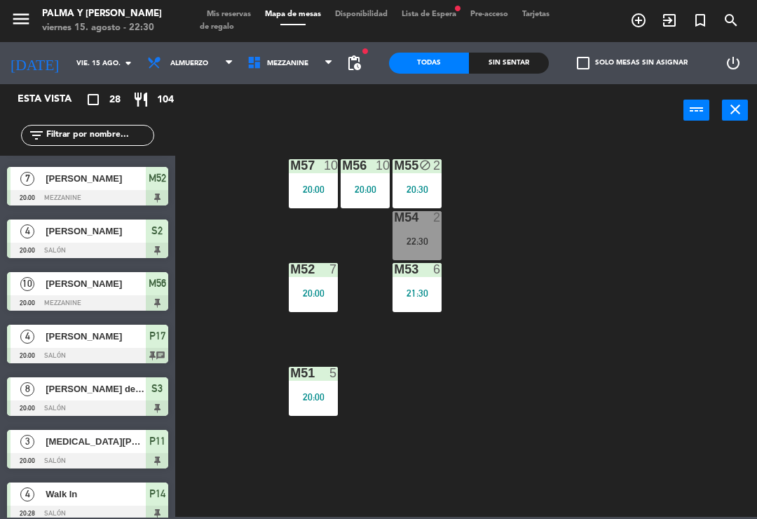
click at [601, 181] on div "M57 10 20:00 M56 10 20:00 M55 block 2 20:30 M54 2 22:30 M52 7 20:00 M53 6 21:30…" at bounding box center [470, 326] width 574 height 382
click at [431, 168] on div "2" at bounding box center [440, 165] width 23 height 13
click at [572, 163] on div "M57 10 20:00 M56 10 20:00 M55 block 2 20:30 M54 2 22:30 M52 7 20:00 M53 6 21:30…" at bounding box center [470, 326] width 574 height 382
click at [412, 176] on div "M55 block 2 20:30" at bounding box center [417, 183] width 49 height 49
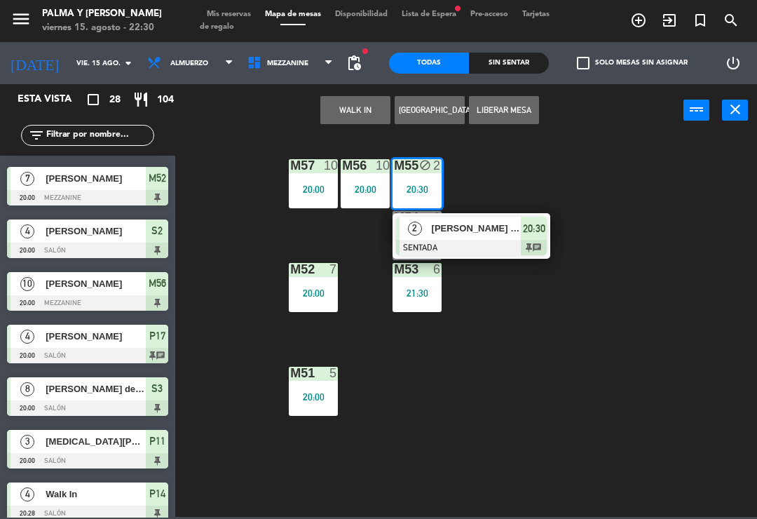
click at [504, 236] on span "[PERSON_NAME] de la [PERSON_NAME]" at bounding box center [477, 228] width 90 height 15
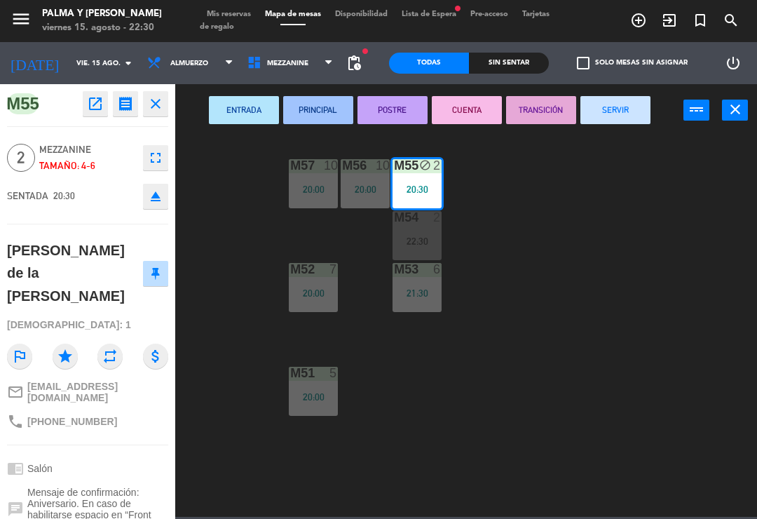
scroll to position [0, 0]
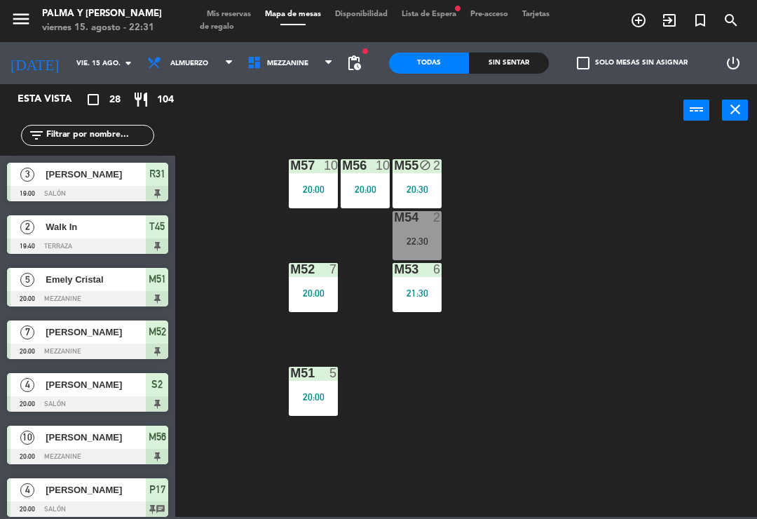
click at [290, 60] on span "Mezzanine" at bounding box center [287, 64] width 41 height 8
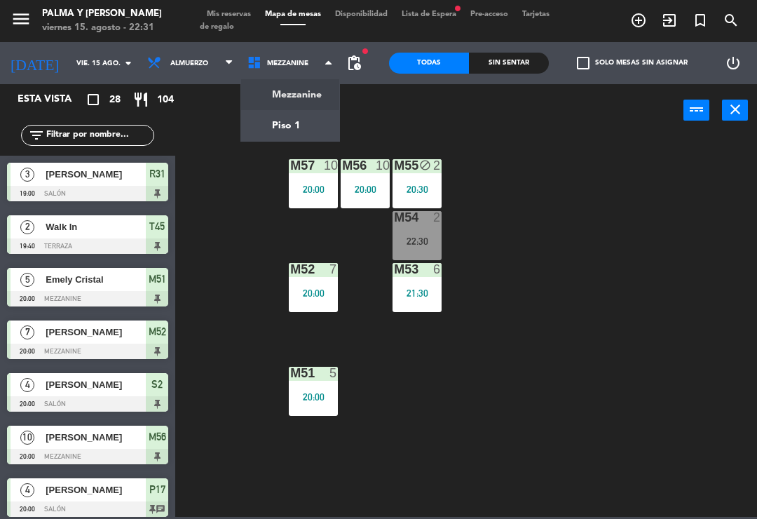
click at [290, 126] on ng-component "menu Palma y [PERSON_NAME] 15. [PERSON_NAME] - 22:31 Mis reservas Mapa de mesas…" at bounding box center [378, 258] width 757 height 517
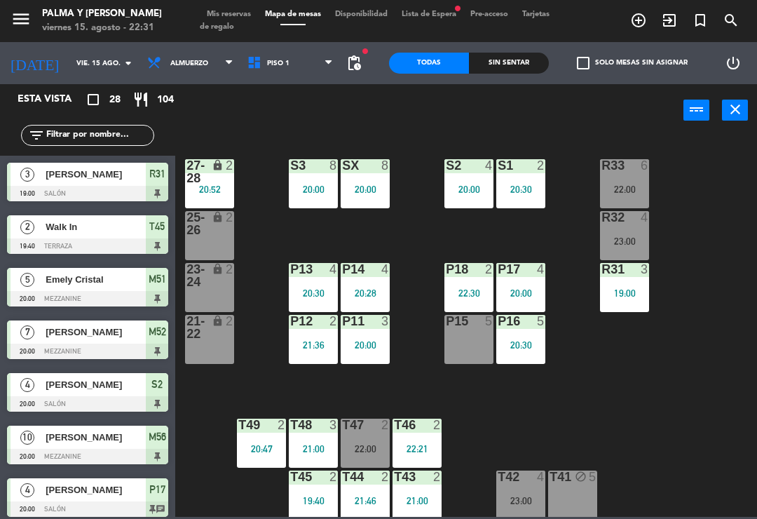
click at [126, 130] on input "text" at bounding box center [99, 135] width 109 height 15
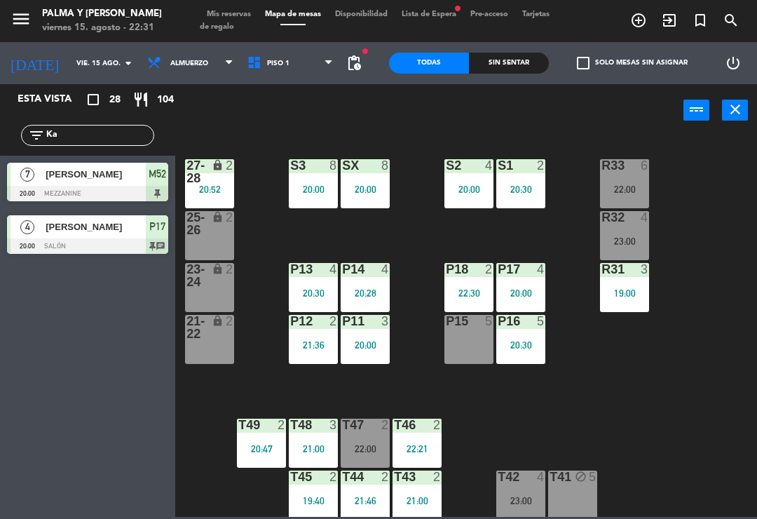
type input "K"
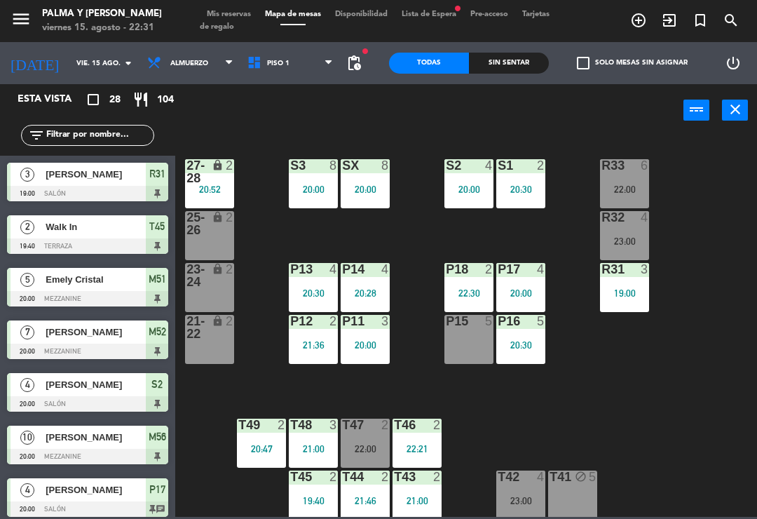
click at [708, 194] on div "R33 6 22:00 S1 2 20:30 S2 4 20:00 S3 8 20:00 SX 8 20:00 27-28 lock 2 20:52 R32 …" at bounding box center [470, 326] width 574 height 382
click at [116, 135] on input "text" at bounding box center [99, 135] width 109 height 15
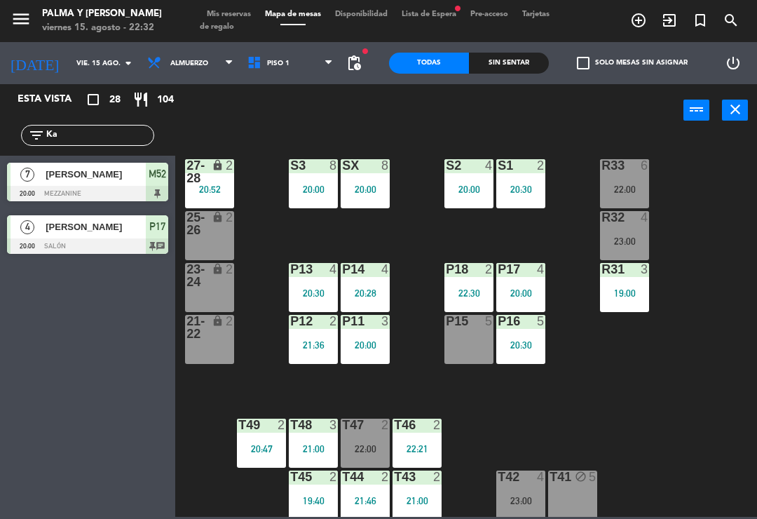
type input "K"
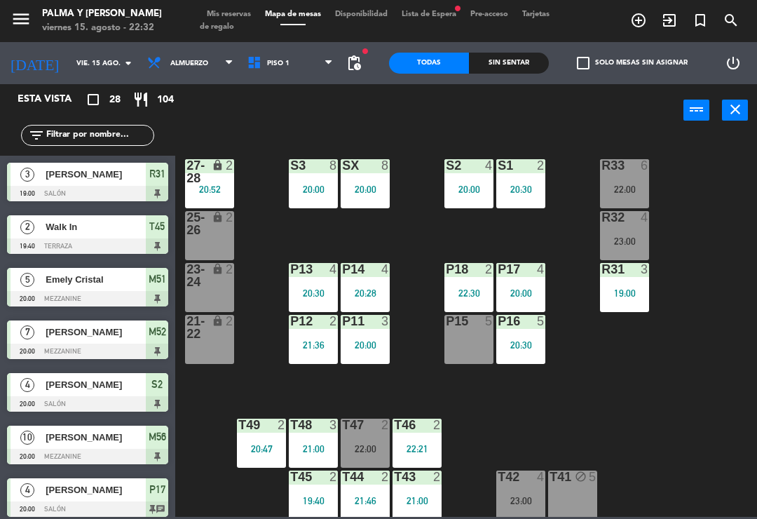
click at [511, 137] on div "R33 6 22:00 S1 2 20:30 S2 4 20:00 S3 8 20:00 SX 8 20:00 27-28 lock 2 20:52 R32 …" at bounding box center [470, 326] width 574 height 382
click at [290, 48] on span "Piso 1" at bounding box center [291, 63] width 100 height 31
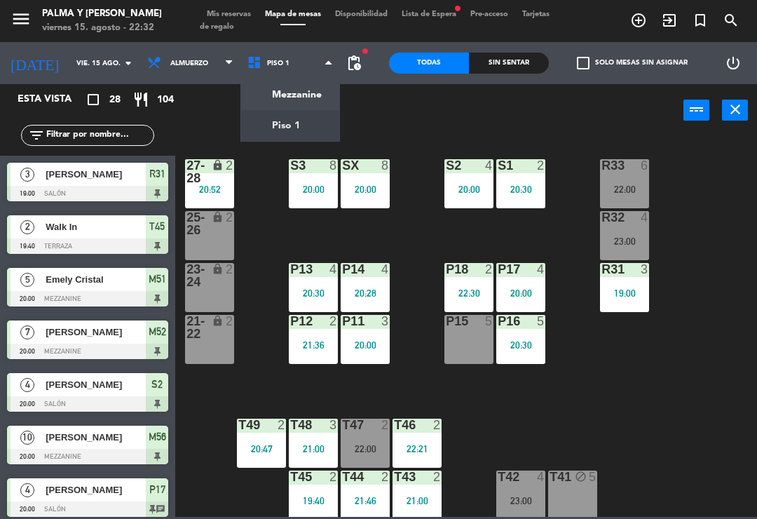
click at [299, 95] on ng-component "menu Palma y [PERSON_NAME] 15. [PERSON_NAME] - 22:32 Mis reservas Mapa de mesas…" at bounding box center [378, 258] width 757 height 517
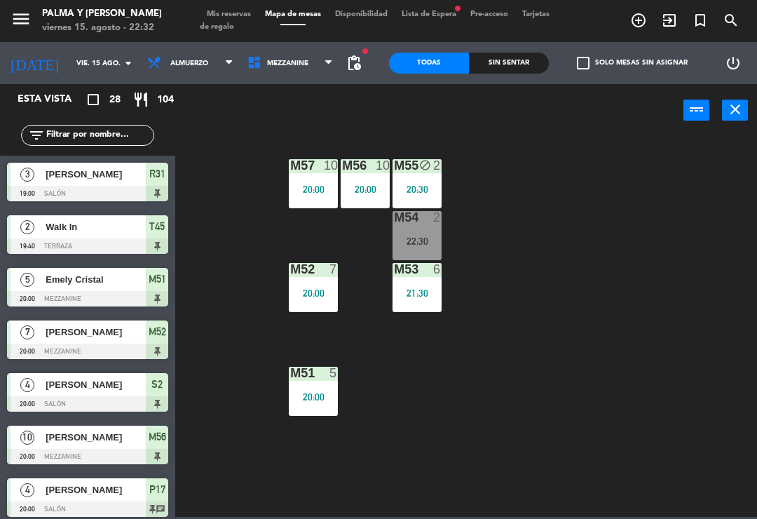
click at [368, 184] on div "20:00" at bounding box center [365, 189] width 49 height 10
click at [512, 264] on div "M57 10 20:00 M56 10 20:00 M55 block 2 20:30 M54 2 22:30 M52 7 20:00 M53 6 21:30…" at bounding box center [470, 326] width 574 height 382
click at [317, 280] on div "M52 7 20:00" at bounding box center [313, 287] width 49 height 49
click at [393, 395] on div "M57 10 20:00 M56 10 20:00 M55 block 2 20:30 M54 2 22:30 M52 7 20:00 M53 6 21:30…" at bounding box center [470, 326] width 574 height 382
click at [314, 396] on div "20:00" at bounding box center [313, 397] width 49 height 10
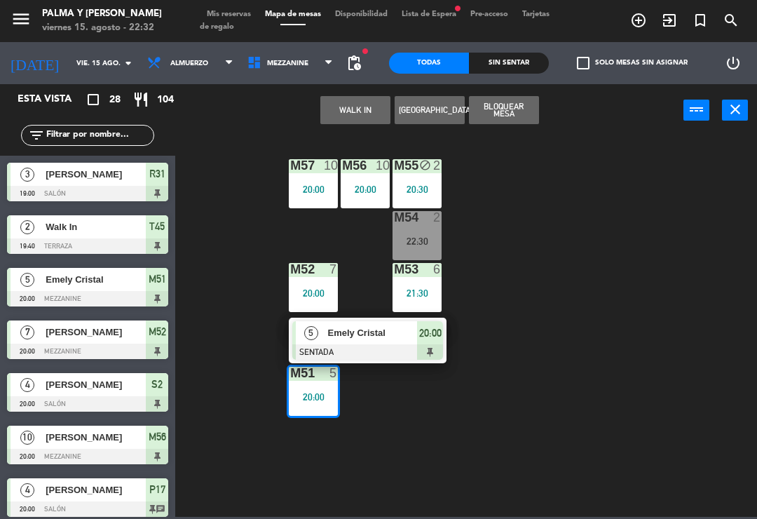
click at [338, 416] on div "M51 5 20:00 5 Emely Cristal SENTADA 20:00" at bounding box center [313, 391] width 49 height 49
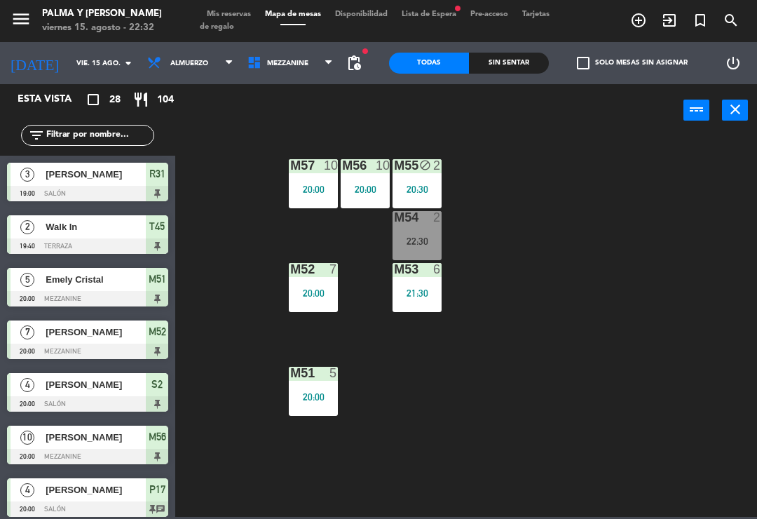
click at [536, 237] on div "M57 10 20:00 M56 10 20:00 M55 block 2 20:30 M54 2 22:30 M52 7 20:00 M53 6 21:30…" at bounding box center [470, 326] width 574 height 382
click at [294, 70] on span "Mezzanine" at bounding box center [291, 63] width 100 height 31
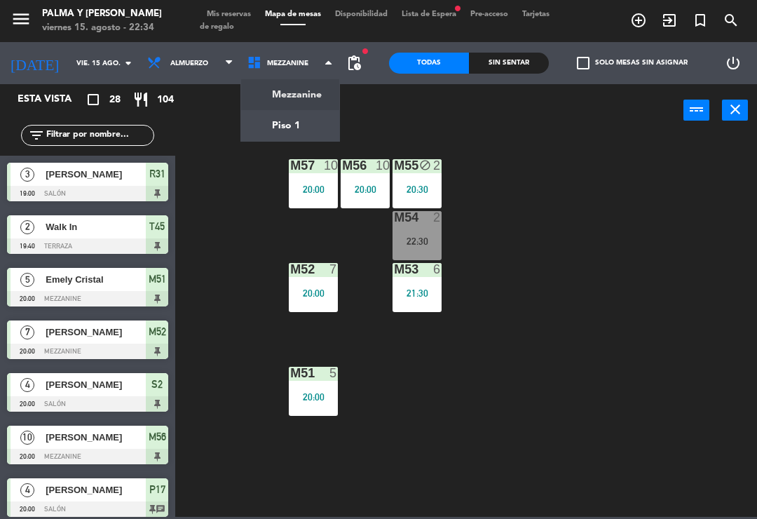
click at [311, 129] on ng-component "menu Palma y [PERSON_NAME] 15. [PERSON_NAME] - 22:34 Mis reservas Mapa de mesas…" at bounding box center [378, 258] width 757 height 517
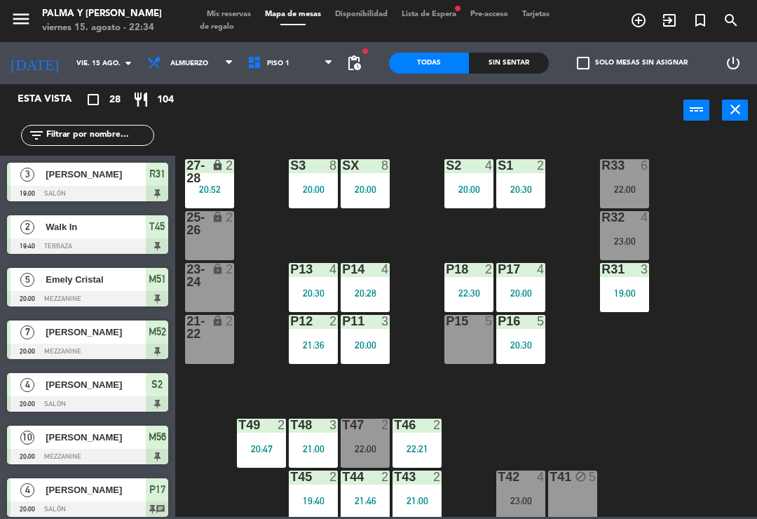
click at [250, 444] on div "20:47" at bounding box center [261, 449] width 49 height 10
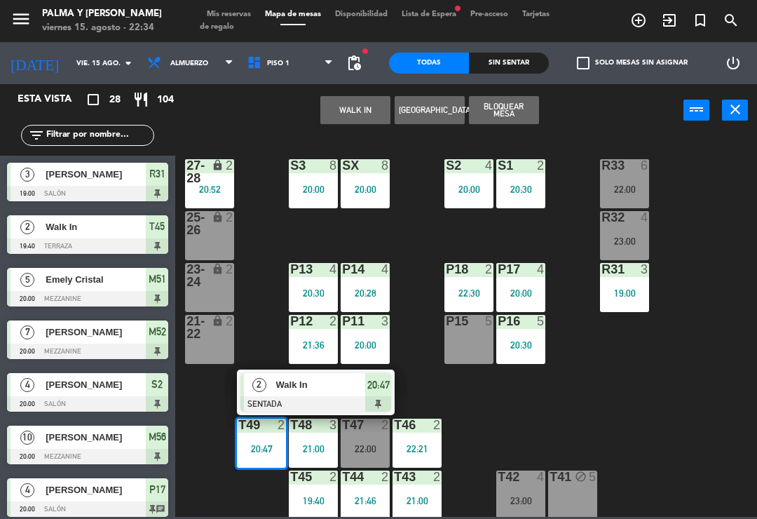
click at [550, 423] on div "R33 6 22:00 S1 2 20:30 S2 4 20:00 S3 8 20:00 SX 8 20:00 27-28 lock 2 20:52 R32 …" at bounding box center [470, 326] width 574 height 382
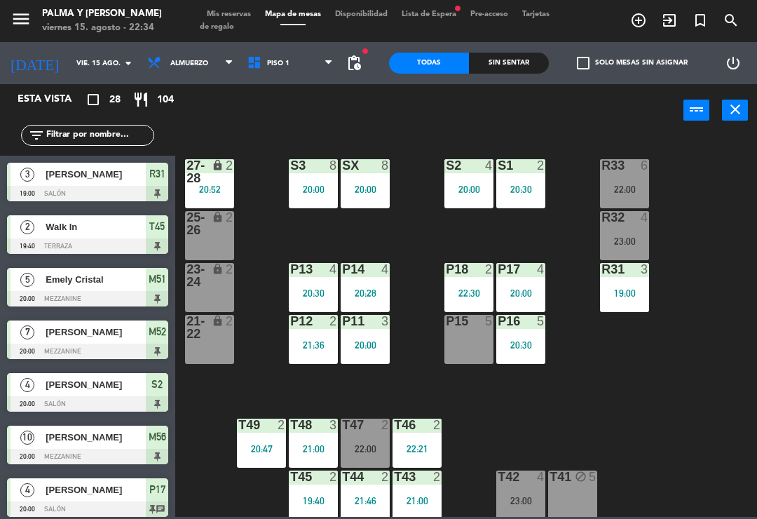
click at [424, 438] on div "T46 2 22:21" at bounding box center [417, 443] width 49 height 49
click at [575, 428] on div "R33 6 22:00 S1 2 20:30 S2 4 20:00 S3 8 20:00 SX 8 20:00 27-28 lock 2 20:52 R32 …" at bounding box center [470, 326] width 574 height 382
click at [416, 496] on div "21:00" at bounding box center [417, 501] width 49 height 10
click at [598, 398] on div "R33 6 22:00 S1 2 20:30 S2 4 20:00 S3 8 20:00 SX 8 20:00 27-28 lock 2 20:52 R32 …" at bounding box center [470, 326] width 574 height 382
click at [389, 490] on div "T44 2 21:46" at bounding box center [365, 495] width 49 height 49
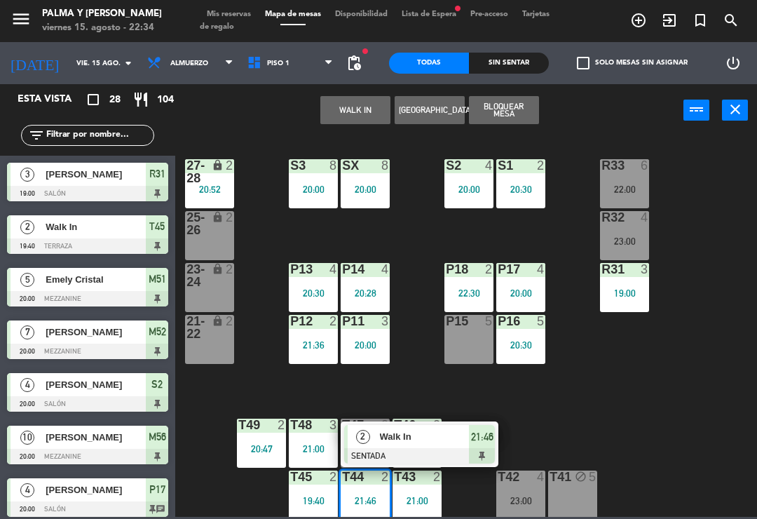
click at [575, 409] on div "R33 6 22:00 S1 2 20:30 S2 4 20:00 S3 8 20:00 SX 8 20:00 27-28 lock 2 20:52 R32 …" at bounding box center [470, 326] width 574 height 382
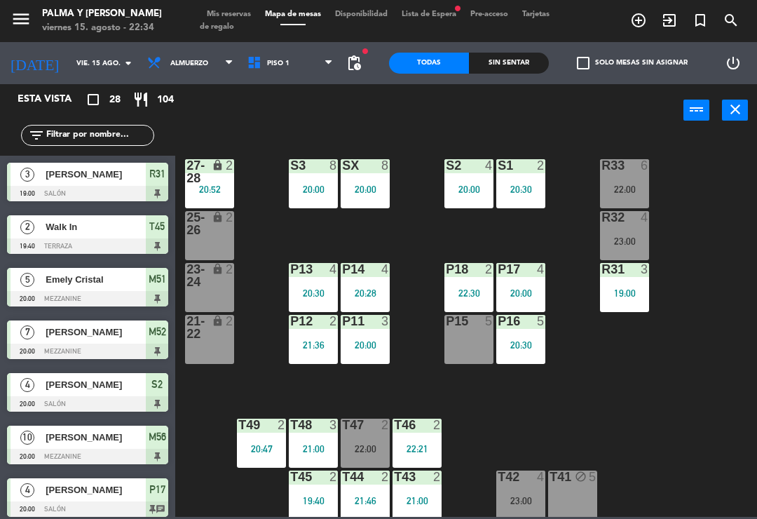
click at [528, 488] on div "T42 4 23:00" at bounding box center [521, 495] width 49 height 49
click at [694, 440] on div "R33 6 22:00 S1 2 20:30 S2 4 20:00 S3 8 20:00 SX 8 20:00 27-28 lock 2 20:52 R32 …" at bounding box center [470, 326] width 574 height 382
click at [365, 436] on div "T47 2 22:00" at bounding box center [365, 443] width 49 height 49
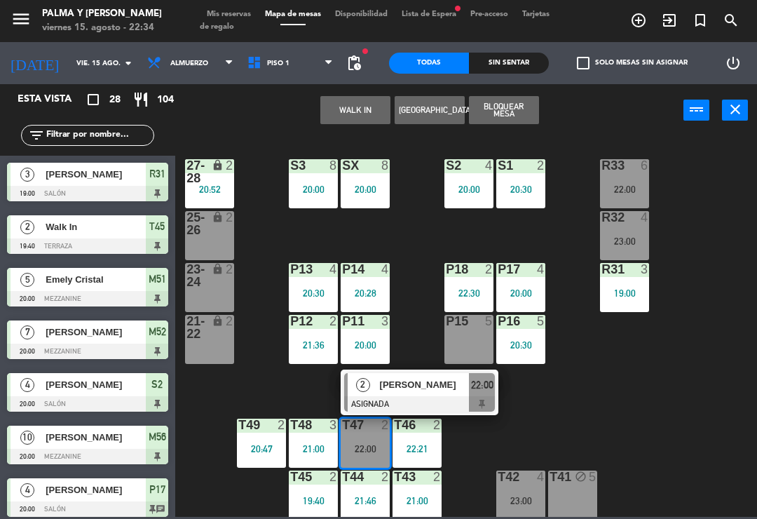
click at [522, 425] on div "R33 6 22:00 S1 2 20:30 S2 4 20:00 S3 8 20:00 SX 8 20:00 27-28 lock 2 20:52 R32 …" at bounding box center [470, 326] width 574 height 382
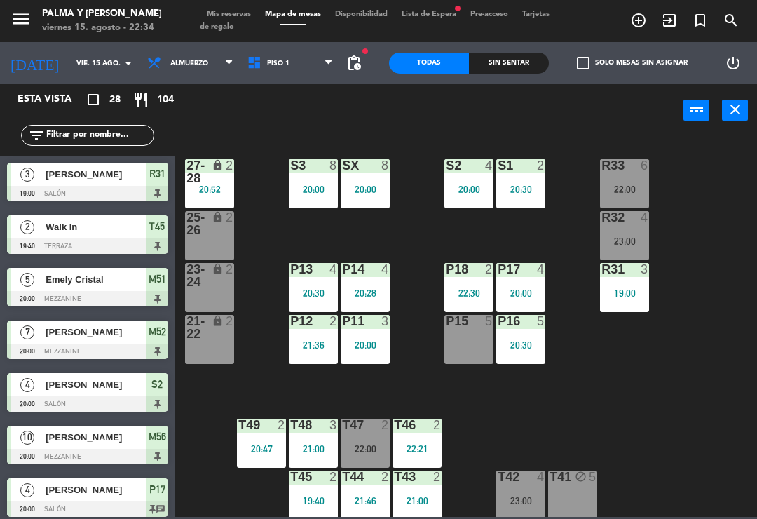
click at [317, 493] on div "T45 2 19:40" at bounding box center [313, 495] width 49 height 49
click at [542, 417] on div "R33 6 22:00 S1 2 20:30 S2 4 20:00 S3 8 20:00 SX 8 20:00 27-28 lock 2 20:52 R32 …" at bounding box center [470, 326] width 574 height 382
click at [317, 432] on div "T48 3" at bounding box center [313, 426] width 49 height 14
click at [576, 407] on div "R33 6 22:00 S1 2 20:30 S2 4 20:00 S3 8 20:00 SX 8 20:00 27-28 lock 2 20:52 R32 …" at bounding box center [470, 326] width 574 height 382
click at [518, 281] on div "P17 4 20:00" at bounding box center [521, 287] width 49 height 49
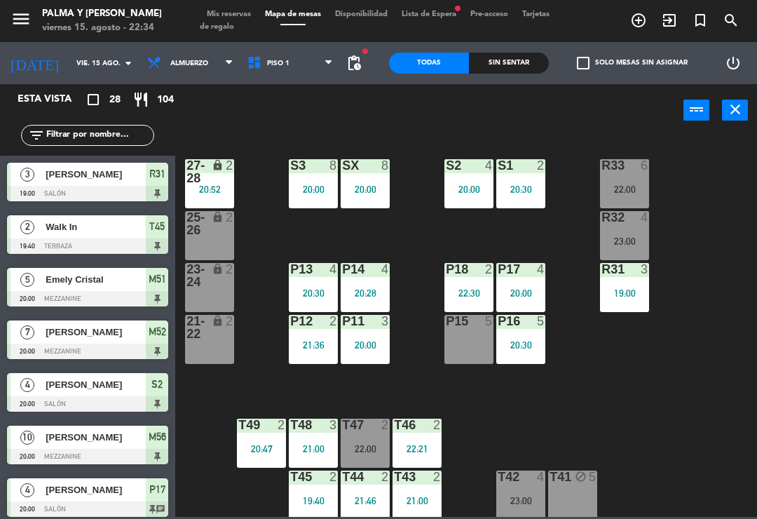
click at [639, 392] on div "R33 6 22:00 S1 2 20:30 S2 4 20:00 S3 8 20:00 SX 8 20:00 27-28 lock 2 20:52 R32 …" at bounding box center [470, 326] width 574 height 382
click at [636, 228] on div "R32 4 23:00" at bounding box center [624, 235] width 49 height 49
click at [626, 184] on div "22:00" at bounding box center [624, 189] width 49 height 10
click at [626, 404] on div "R33 6 22:00 S1 2 20:30 S2 4 20:00 S3 8 20:00 SX 8 20:00 27-28 lock 2 20:52 R32 …" at bounding box center [470, 326] width 574 height 382
click at [362, 452] on div "22:00" at bounding box center [365, 449] width 49 height 10
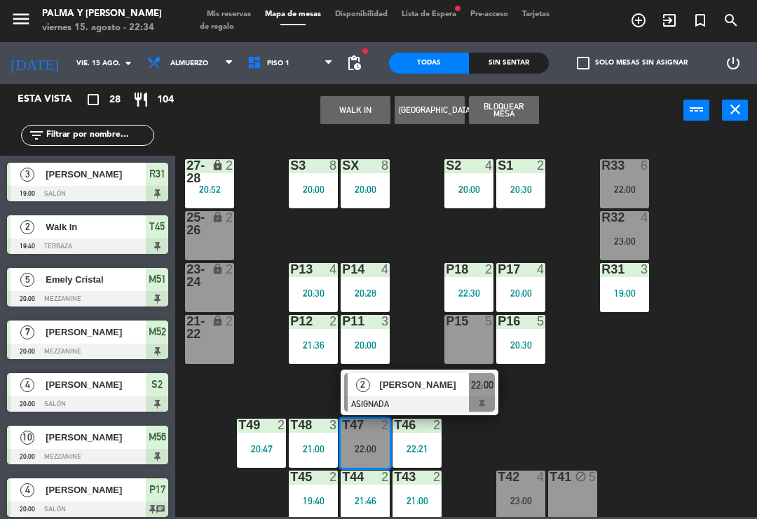
click at [537, 199] on div "S1 2 20:30" at bounding box center [521, 183] width 49 height 49
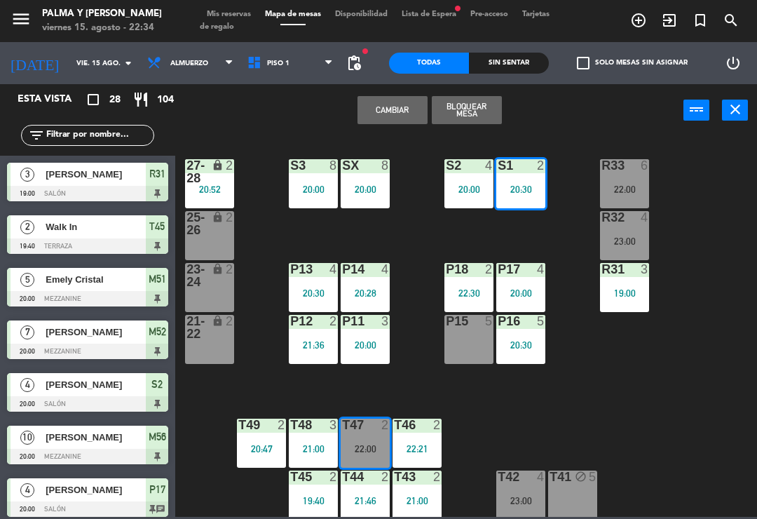
click at [575, 222] on div "R33 6 22:00 S1 2 20:30 S2 4 20:00 S3 8 20:00 SX 8 20:00 27-28 lock 2 20:52 R32 …" at bounding box center [470, 326] width 574 height 382
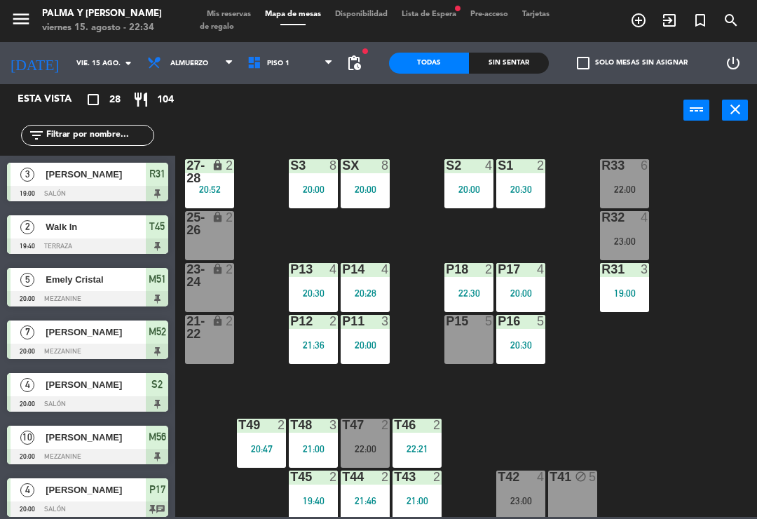
click at [520, 186] on div "20:30" at bounding box center [521, 189] width 49 height 10
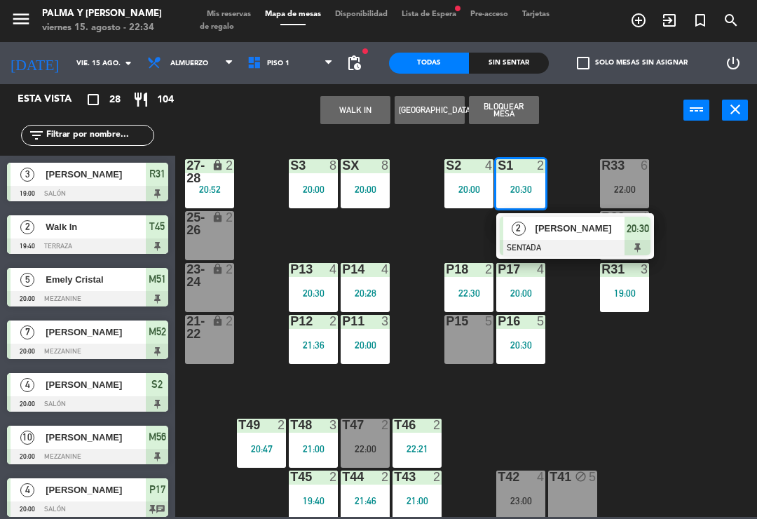
click at [594, 222] on span "[PERSON_NAME]" at bounding box center [581, 228] width 90 height 15
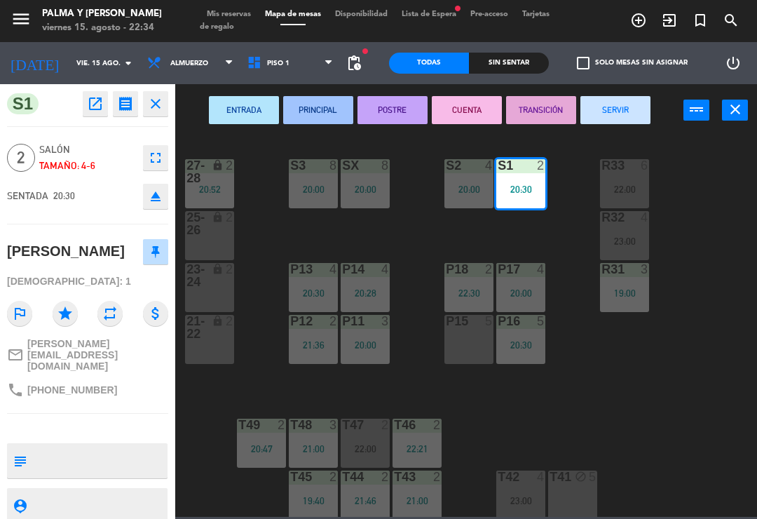
click at [623, 98] on button "SERVIR" at bounding box center [616, 110] width 70 height 28
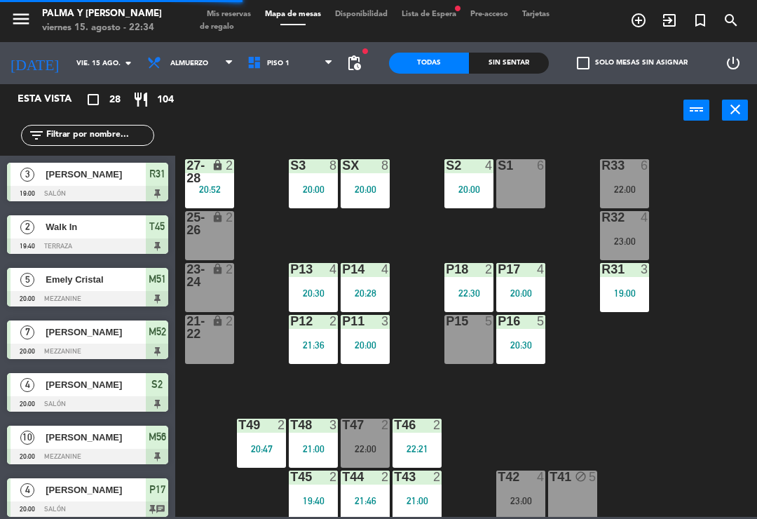
click at [512, 182] on div "S1 6" at bounding box center [521, 183] width 49 height 49
click at [205, 178] on div "lock" at bounding box center [209, 171] width 23 height 25
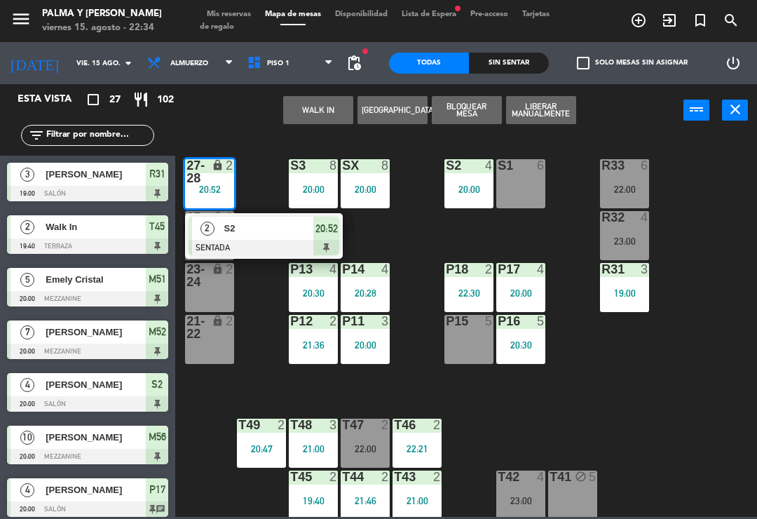
click at [295, 231] on span "S2" at bounding box center [269, 228] width 90 height 15
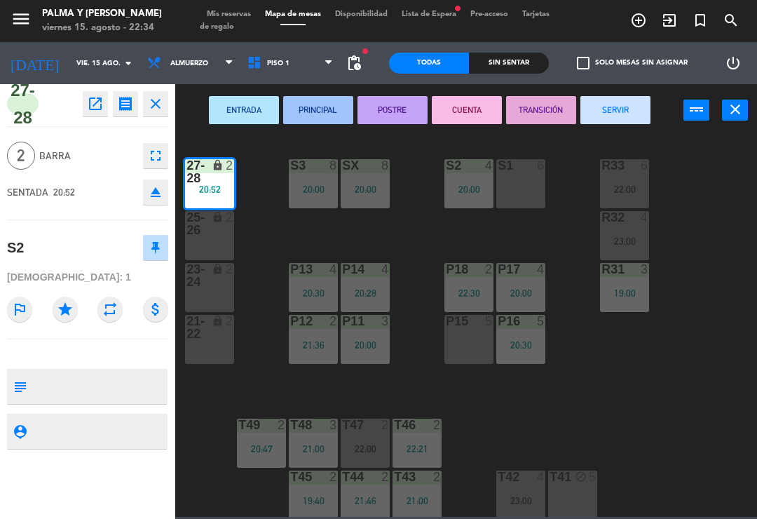
click at [513, 171] on div at bounding box center [521, 165] width 23 height 13
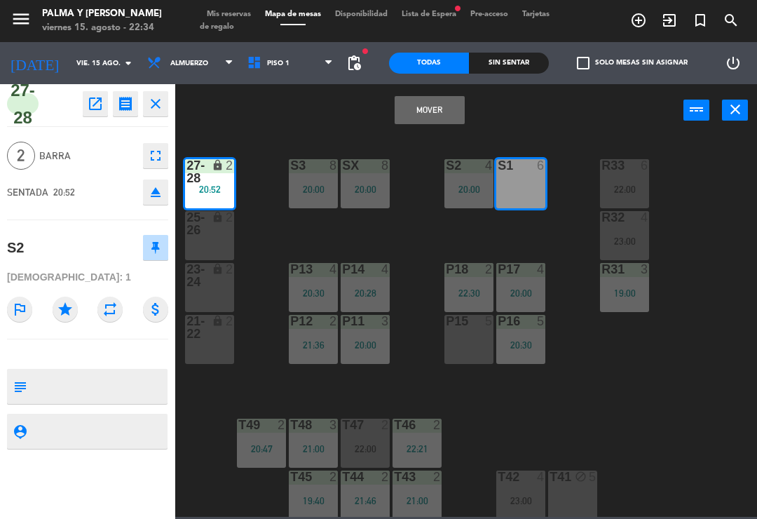
click at [444, 112] on button "Mover" at bounding box center [430, 110] width 70 height 28
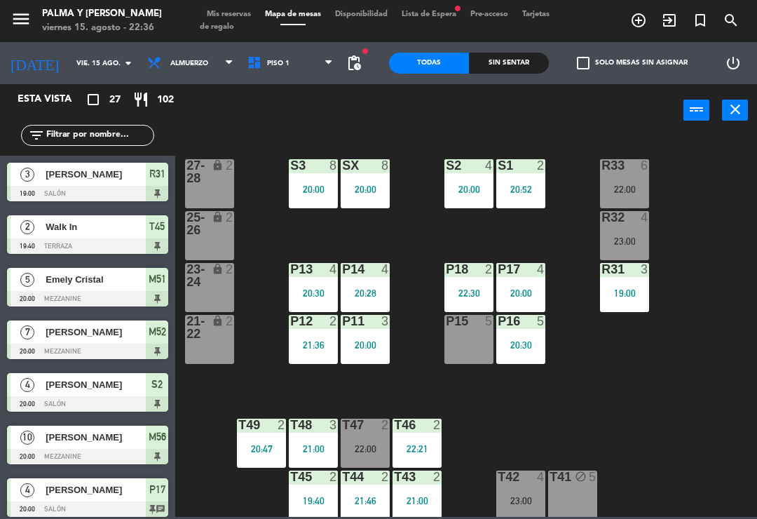
click at [629, 407] on div "R33 6 22:00 S1 2 20:52 S2 4 20:00 S3 8 20:00 SX 8 20:00 27-28 lock 2 R32 4 23:0…" at bounding box center [470, 326] width 574 height 382
click at [371, 444] on div "22:00" at bounding box center [365, 449] width 49 height 10
click at [520, 431] on div "R33 6 22:00 S1 2 20:52 S2 4 20:00 S3 8 20:00 SX 8 20:00 27-28 lock 2 R32 4 23:0…" at bounding box center [470, 326] width 574 height 382
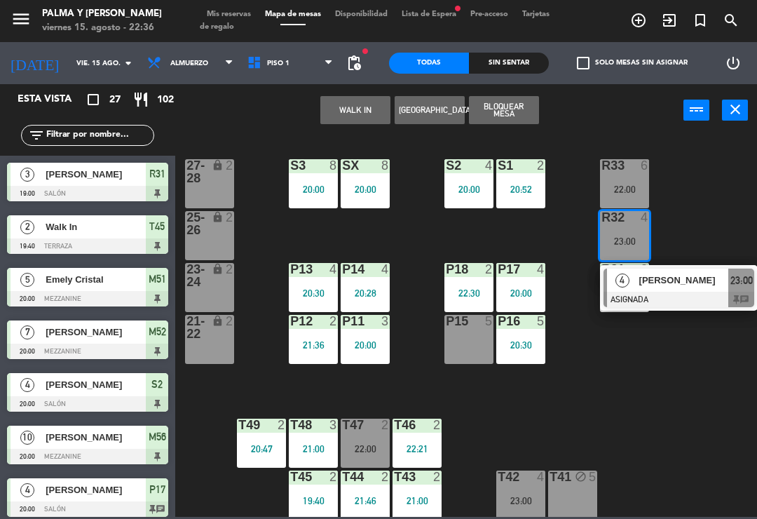
click at [706, 277] on span "[PERSON_NAME]" at bounding box center [685, 280] width 90 height 15
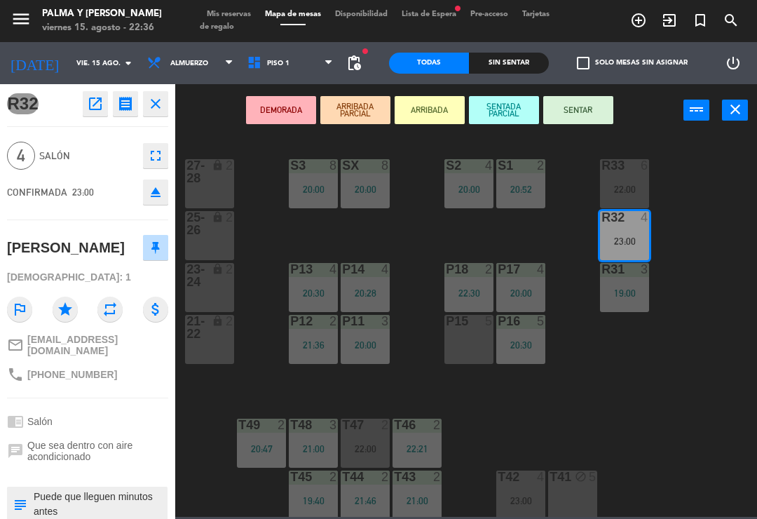
click at [492, 333] on div "P15 5" at bounding box center [469, 339] width 49 height 49
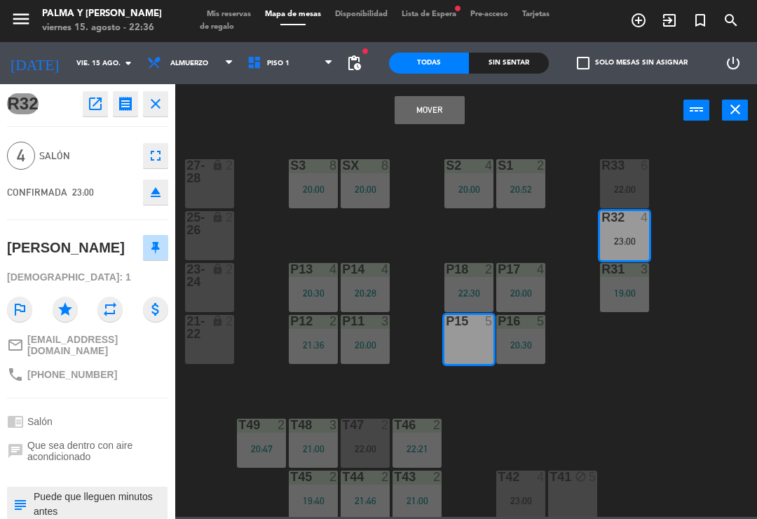
click at [440, 102] on button "Mover" at bounding box center [430, 110] width 70 height 28
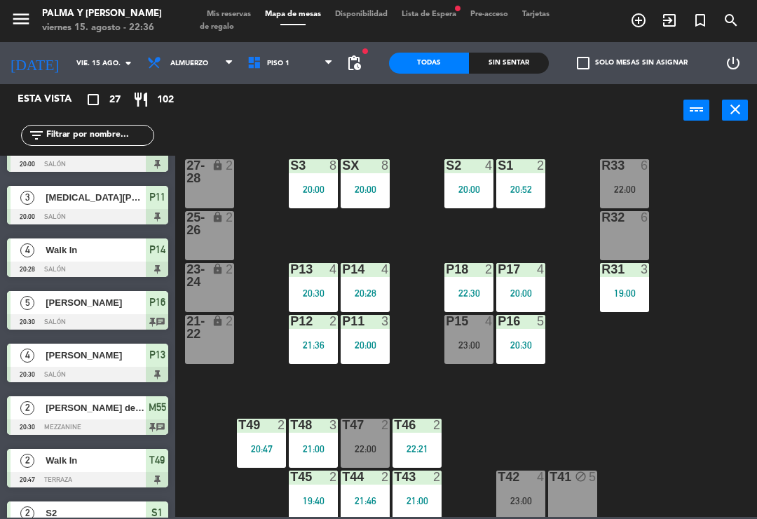
click at [457, 349] on div "23:00" at bounding box center [469, 345] width 49 height 10
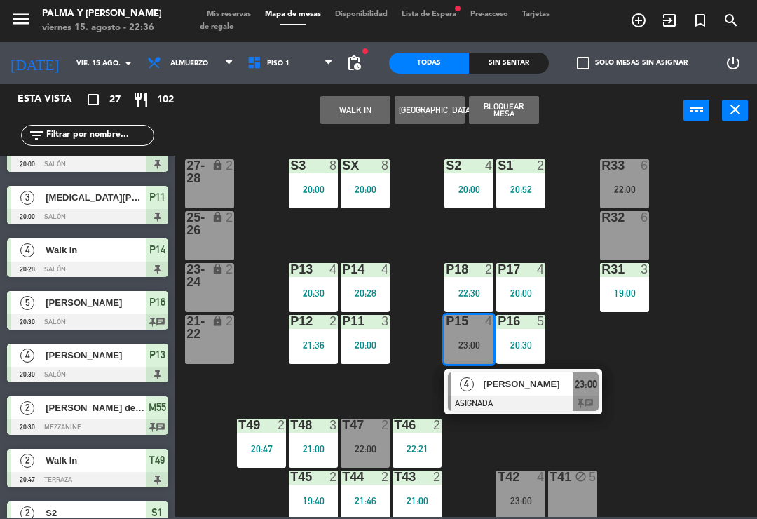
click at [578, 391] on span "23:00" at bounding box center [586, 384] width 22 height 17
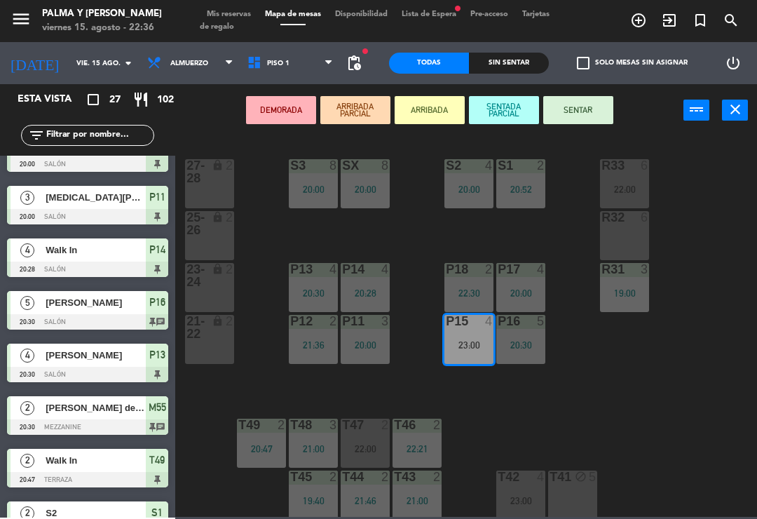
click at [635, 234] on div "R32 6" at bounding box center [624, 235] width 49 height 49
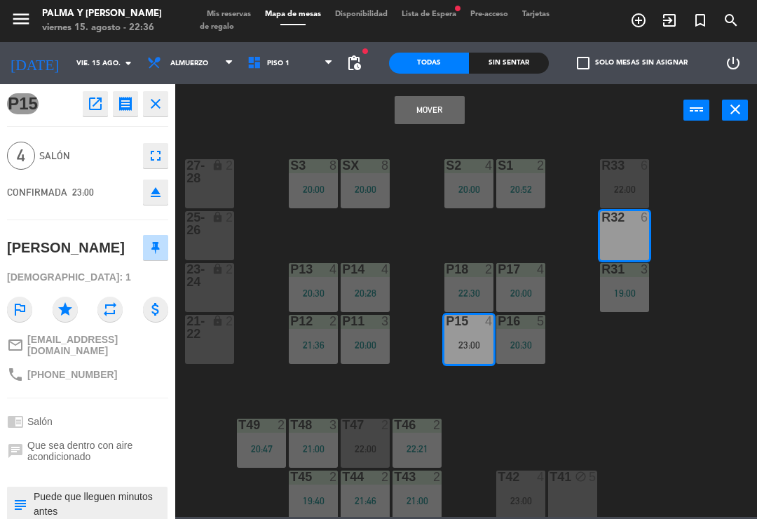
click at [429, 110] on button "Mover" at bounding box center [430, 110] width 70 height 28
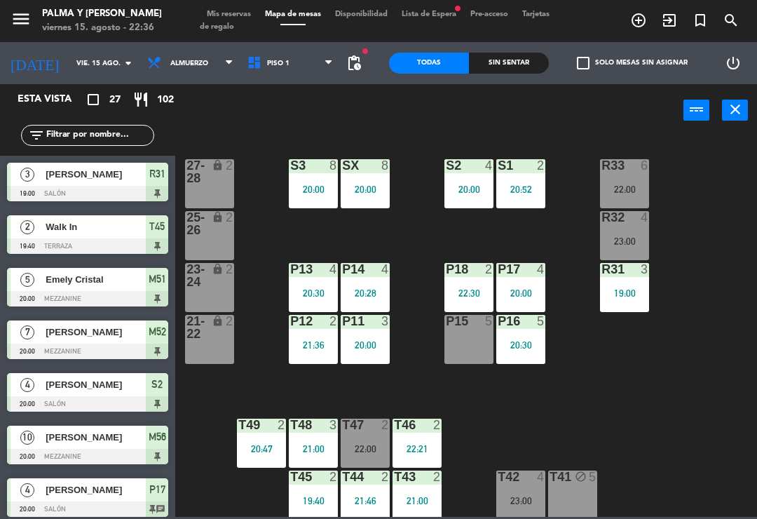
scroll to position [398, 0]
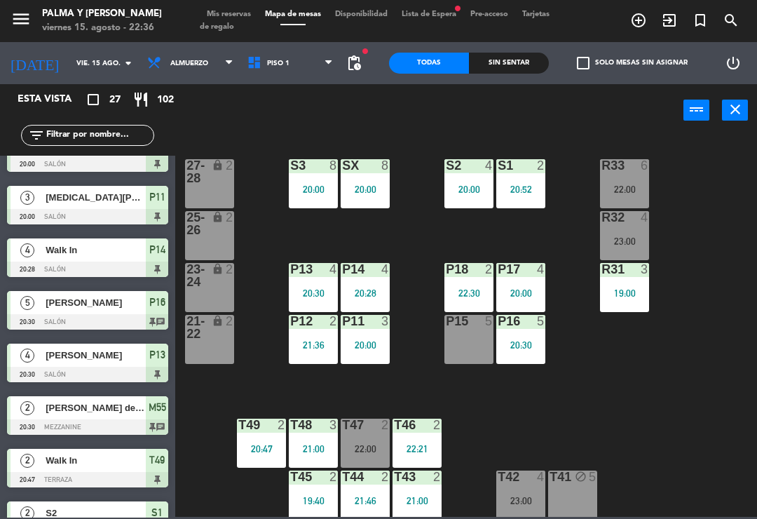
click at [472, 345] on div "P15 5" at bounding box center [469, 339] width 49 height 49
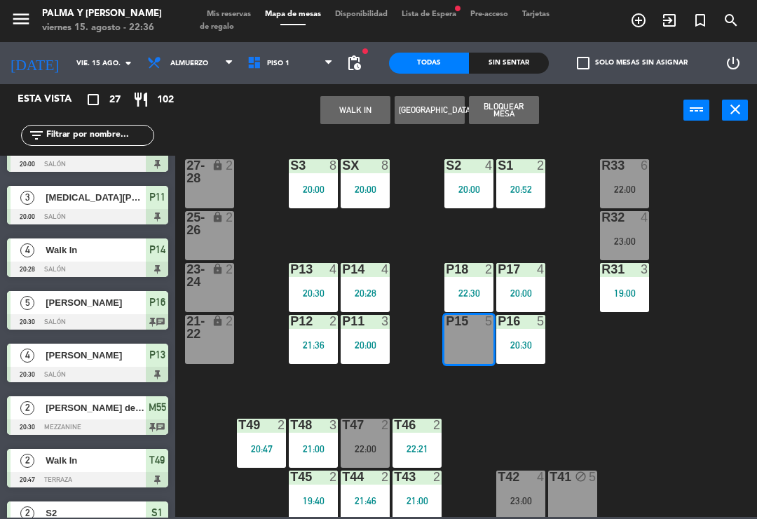
click at [470, 348] on div "P15 5" at bounding box center [469, 339] width 49 height 49
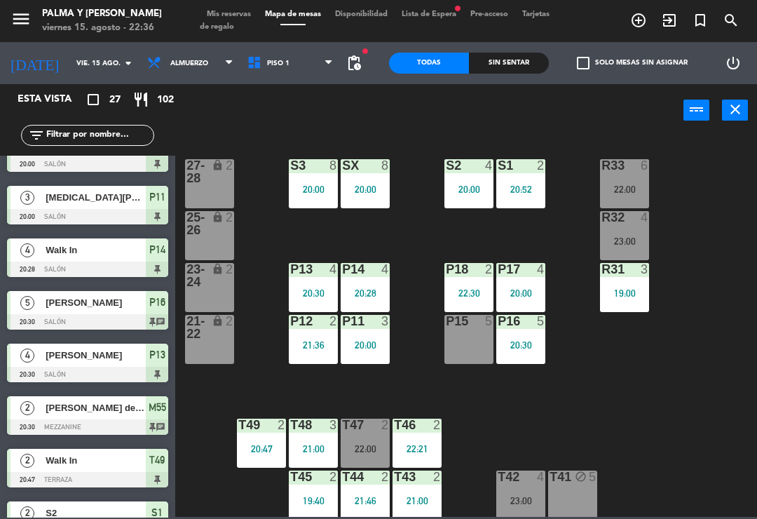
click at [464, 344] on div "P15 5" at bounding box center [469, 339] width 49 height 49
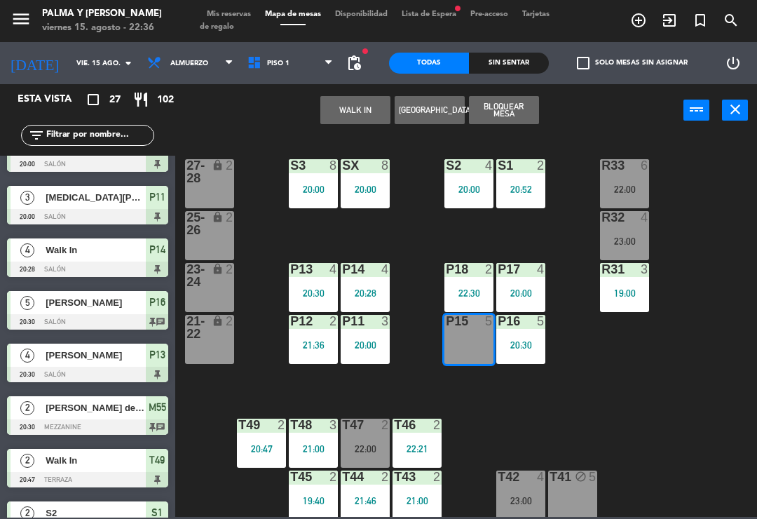
click at [364, 119] on button "WALK IN" at bounding box center [355, 110] width 70 height 28
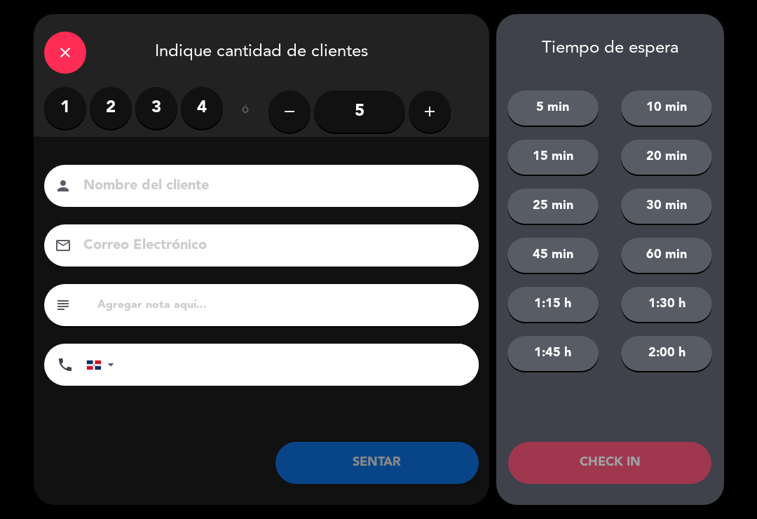
click at [109, 110] on label "2" at bounding box center [111, 108] width 42 height 42
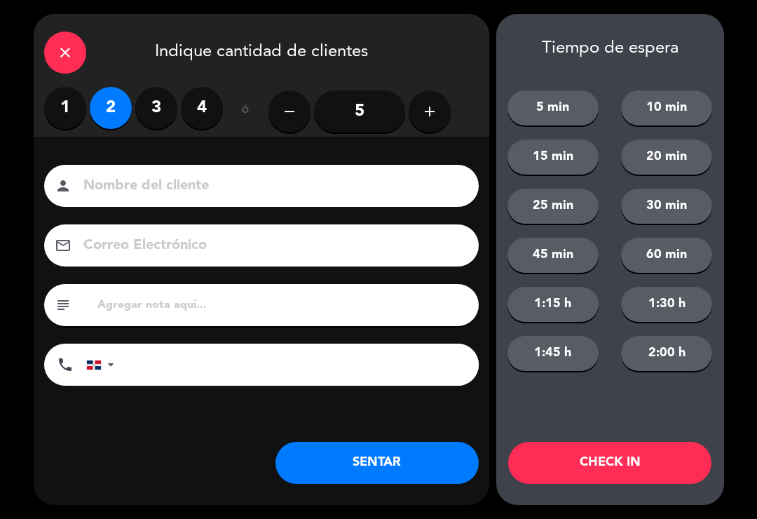
click at [420, 455] on button "SENTAR" at bounding box center [377, 463] width 203 height 42
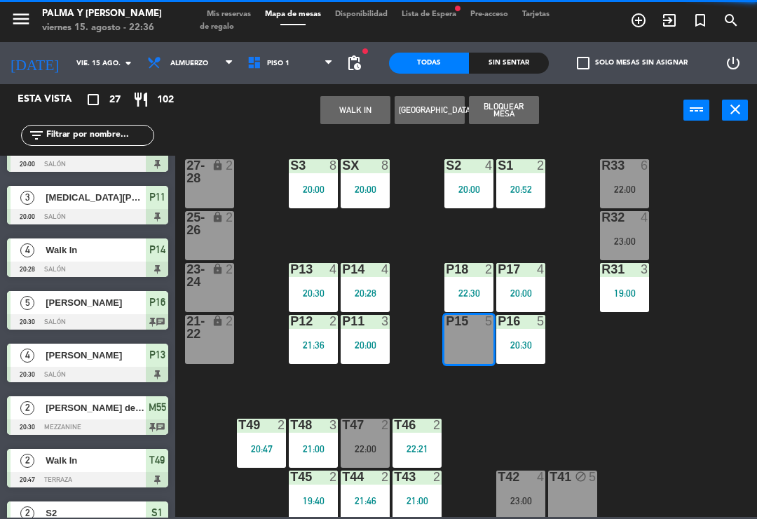
scroll to position [0, 0]
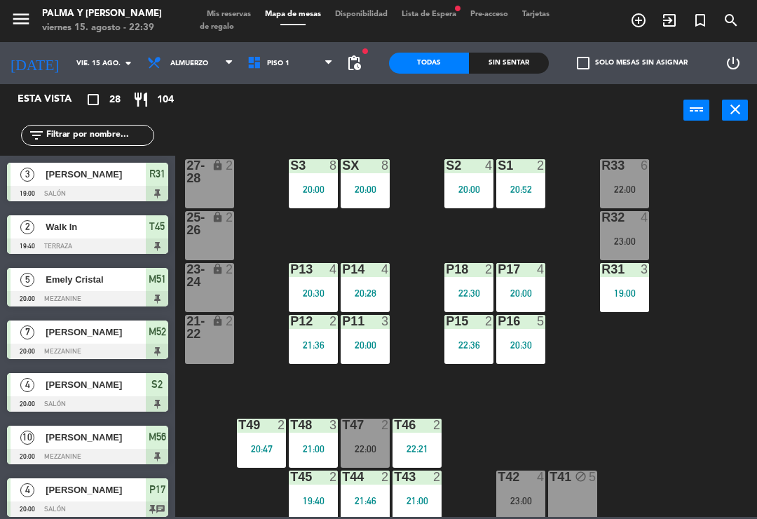
click at [417, 316] on div "R33 6 22:00 S1 2 20:52 S2 4 20:00 S3 8 20:00 SX 8 20:00 27-28 lock 2 R32 4 23:0…" at bounding box center [470, 326] width 574 height 382
click at [618, 179] on div "R33 6 22:00" at bounding box center [624, 183] width 49 height 49
click at [672, 276] on div "R33 6 22:00 S1 2 20:52 S2 4 20:00 S3 8 20:00 SX 8 20:00 27-28 lock 2 R32 4 23:0…" at bounding box center [470, 326] width 574 height 382
click at [619, 226] on div "R32 4 23:00" at bounding box center [624, 235] width 49 height 49
click at [593, 356] on div "R33 6 22:00 S1 2 20:52 S2 4 20:00 S3 8 20:00 SX 8 20:00 27-28 lock 2 R32 4 23:0…" at bounding box center [470, 326] width 574 height 382
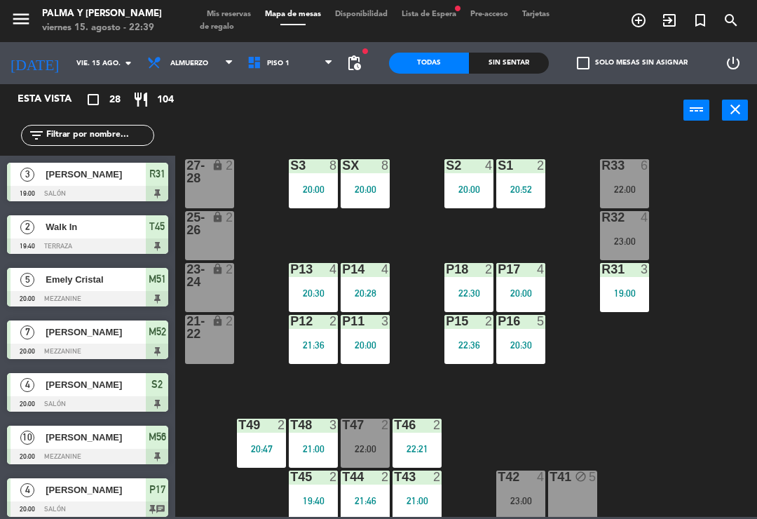
click at [299, 60] on span "Piso 1" at bounding box center [291, 63] width 100 height 31
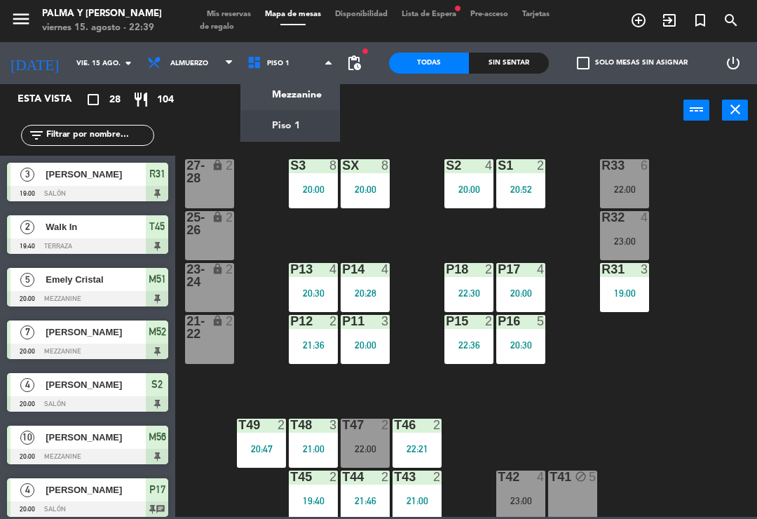
click at [311, 104] on ng-component "menu Palma y [PERSON_NAME] 15. [PERSON_NAME] - 22:39 Mis reservas Mapa de mesas…" at bounding box center [378, 258] width 757 height 517
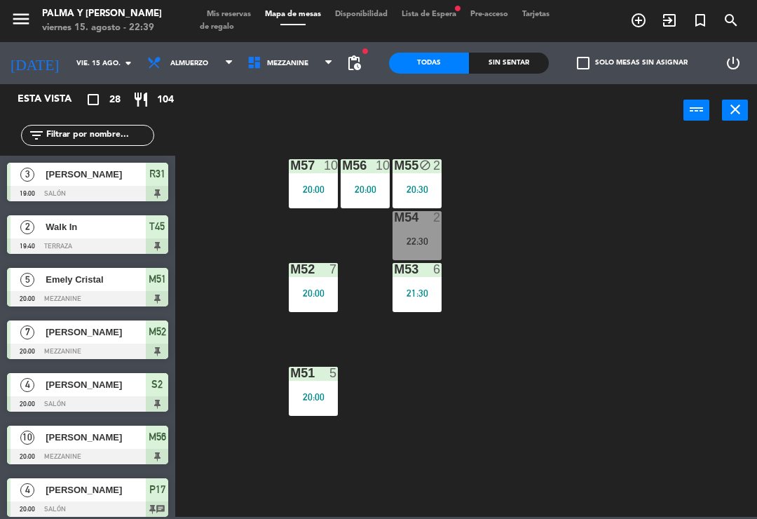
click at [412, 351] on div "M57 10 20:00 M56 10 20:00 M55 block 2 20:30 M54 2 22:30 M52 7 20:00 M53 6 21:30…" at bounding box center [470, 326] width 574 height 382
click at [290, 55] on span "Mezzanine" at bounding box center [291, 63] width 100 height 31
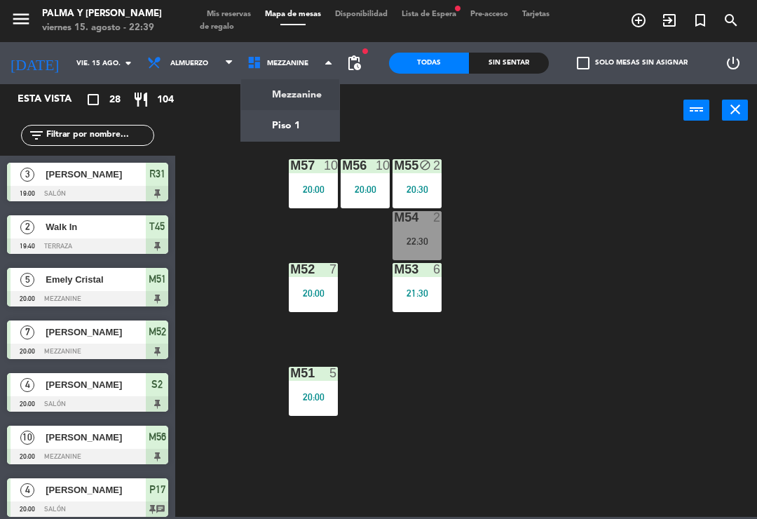
click at [487, 414] on div "M57 10 20:00 M56 10 20:00 M55 block 2 20:30 M54 2 22:30 M52 7 20:00 M53 6 21:30…" at bounding box center [470, 326] width 574 height 382
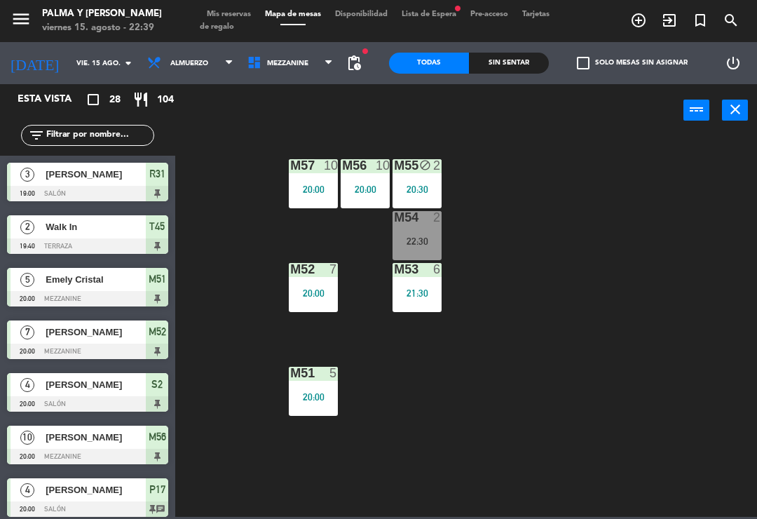
click at [283, 51] on span "Mezzanine" at bounding box center [291, 63] width 100 height 31
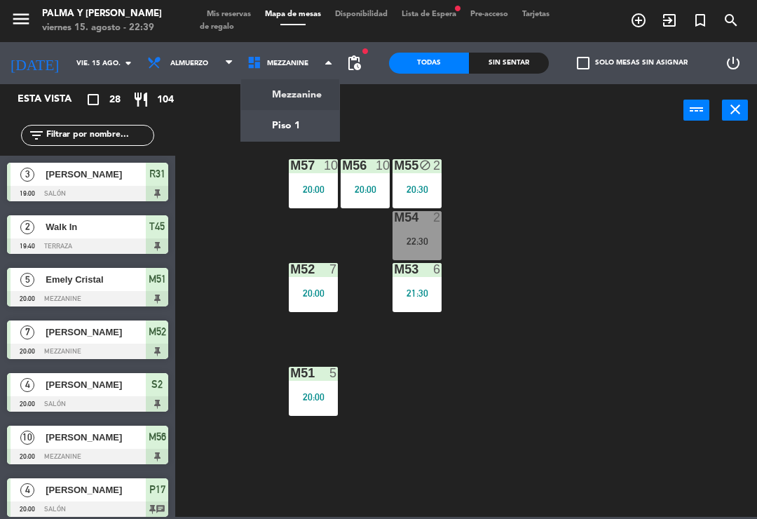
click at [295, 121] on ng-component "menu Palma y [PERSON_NAME] 15. [PERSON_NAME] - 22:39 Mis reservas Mapa de mesas…" at bounding box center [378, 258] width 757 height 517
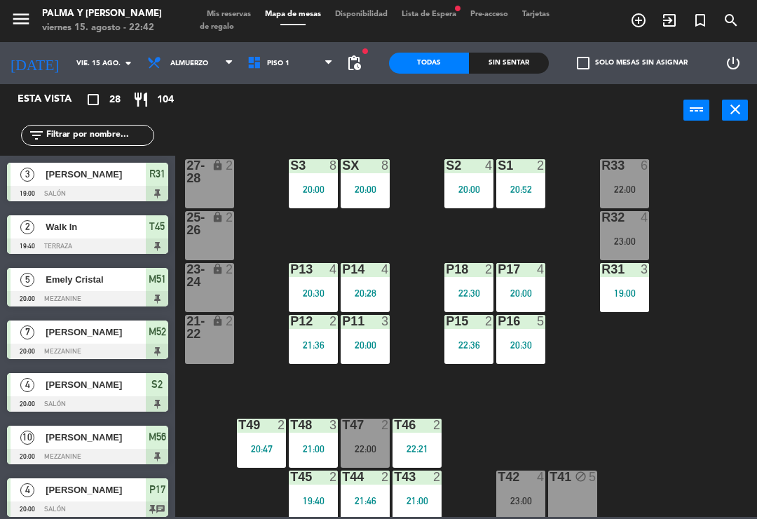
click at [577, 237] on div "R33 6 22:00 S1 2 20:52 S2 4 20:00 S3 8 20:00 SX 8 20:00 27-28 lock 2 R32 4 23:0…" at bounding box center [470, 326] width 574 height 382
click at [632, 233] on div "R32 4 23:00" at bounding box center [624, 235] width 49 height 49
click at [684, 190] on div "R33 6 22:00 S1 2 20:52 S2 4 20:00 S3 8 20:00 SX 8 20:00 27-28 lock 2 R32 4 23:0…" at bounding box center [470, 326] width 574 height 382
click at [625, 171] on div at bounding box center [625, 165] width 23 height 13
click at [629, 186] on div "22:00" at bounding box center [624, 189] width 49 height 10
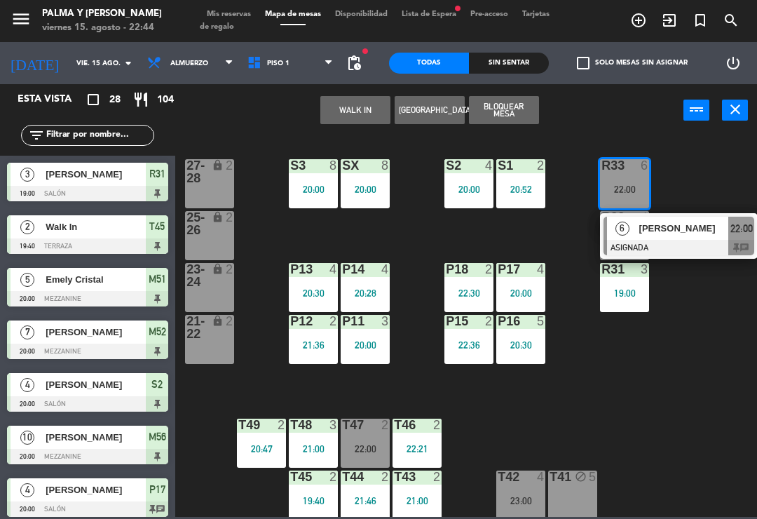
click at [633, 242] on div at bounding box center [679, 247] width 151 height 15
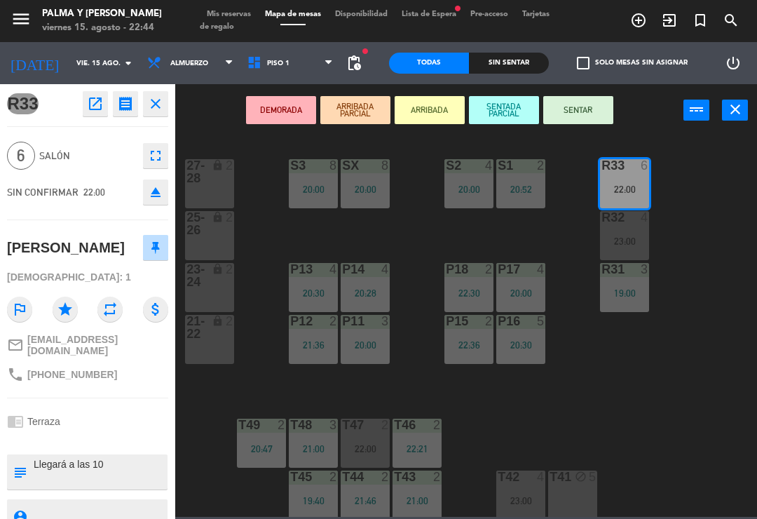
click at [639, 242] on div "23:00" at bounding box center [624, 241] width 49 height 10
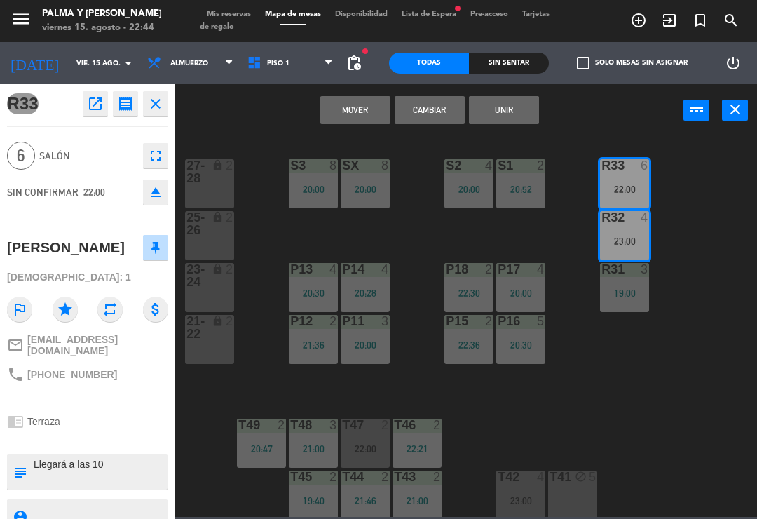
click at [424, 108] on button "Cambiar" at bounding box center [430, 110] width 70 height 28
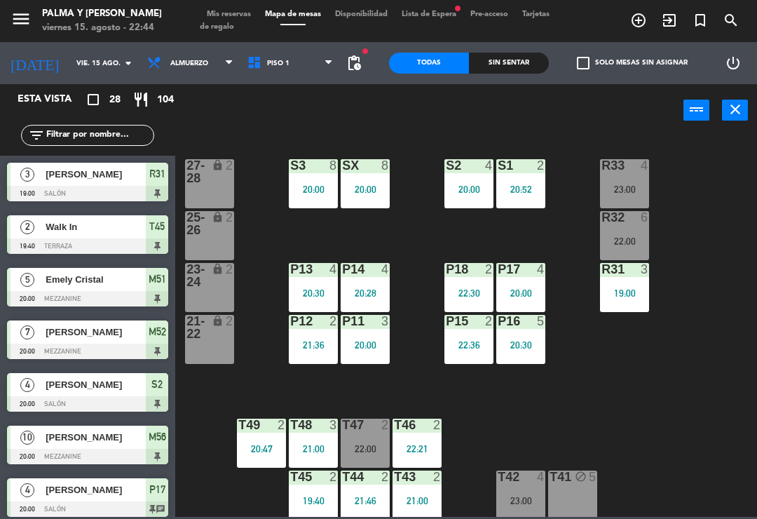
scroll to position [154, 0]
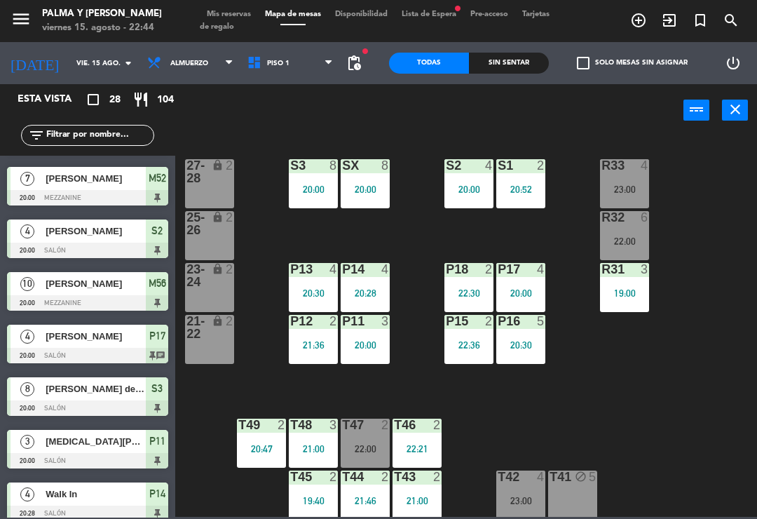
click at [465, 344] on div "22:36" at bounding box center [469, 345] width 49 height 10
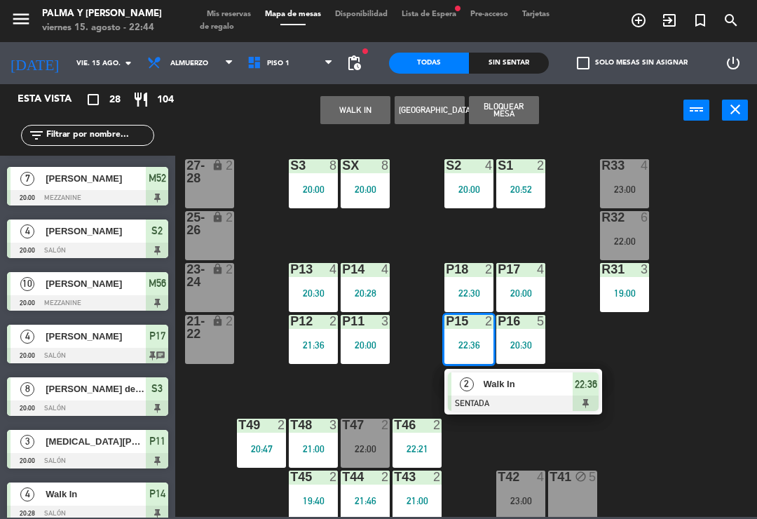
click at [532, 397] on div at bounding box center [523, 403] width 151 height 15
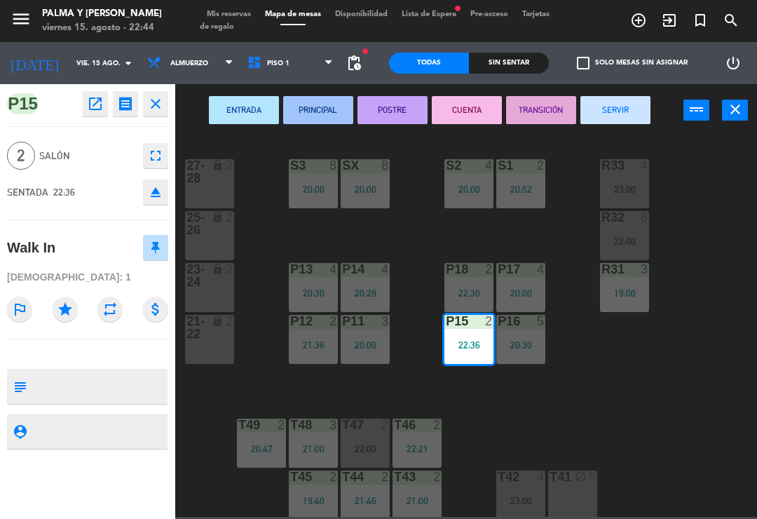
click at [641, 170] on div "4" at bounding box center [645, 165] width 8 height 13
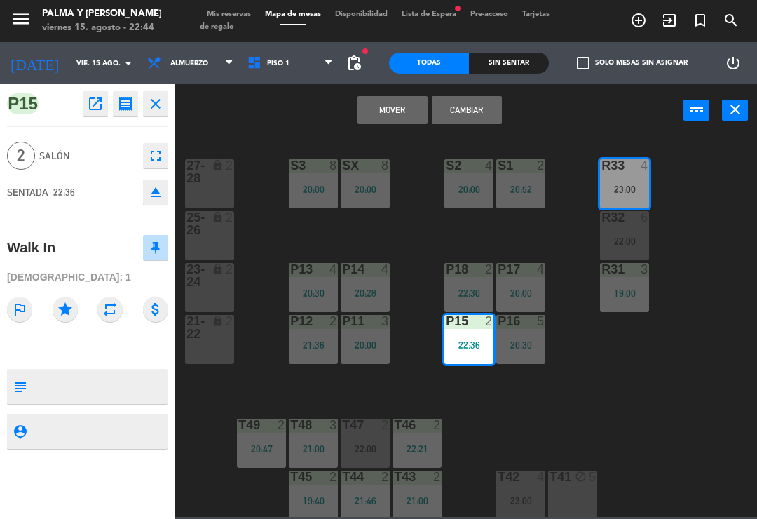
click at [467, 108] on button "Cambiar" at bounding box center [467, 110] width 70 height 28
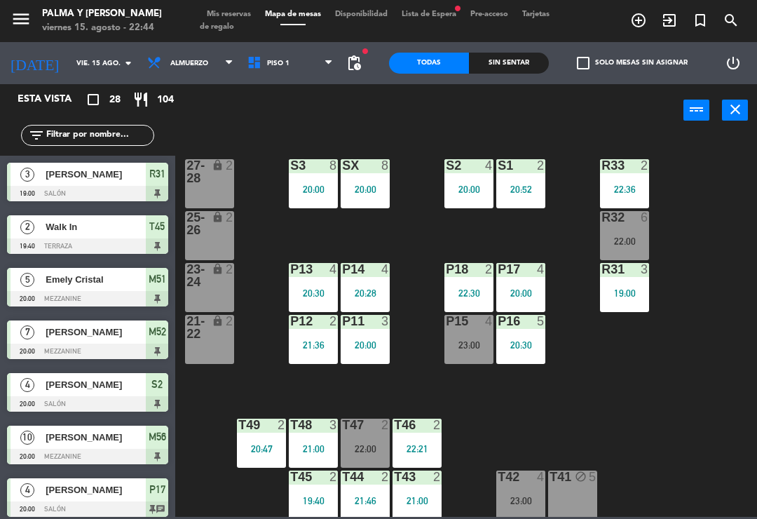
scroll to position [364, 0]
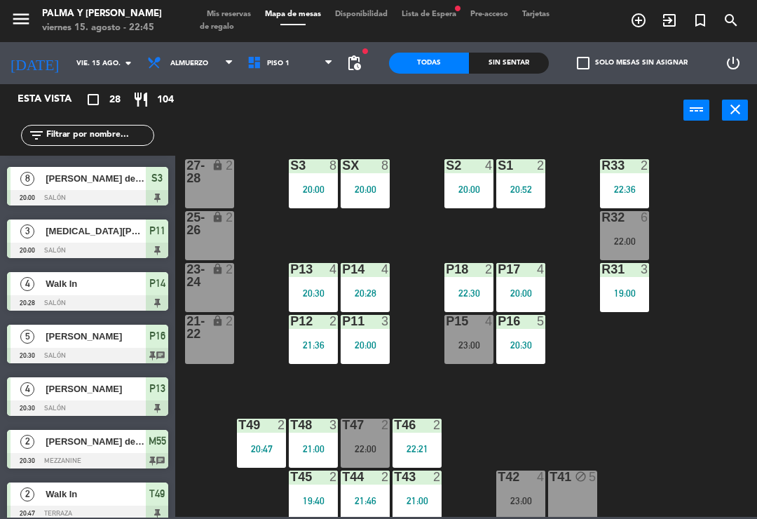
click at [399, 253] on div "R33 2 22:36 S1 2 20:52 S2 4 20:00 S3 8 20:00 SX 8 20:00 27-28 lock 2 R32 6 22:0…" at bounding box center [470, 326] width 574 height 382
click at [356, 444] on div "22:00" at bounding box center [365, 449] width 49 height 10
click at [255, 360] on div "R33 2 22:36 S1 2 20:52 S2 4 20:00 S3 8 20:00 SX 8 20:00 27-28 lock 2 R32 6 22:0…" at bounding box center [470, 326] width 574 height 382
click at [370, 344] on div "20:00" at bounding box center [365, 345] width 49 height 10
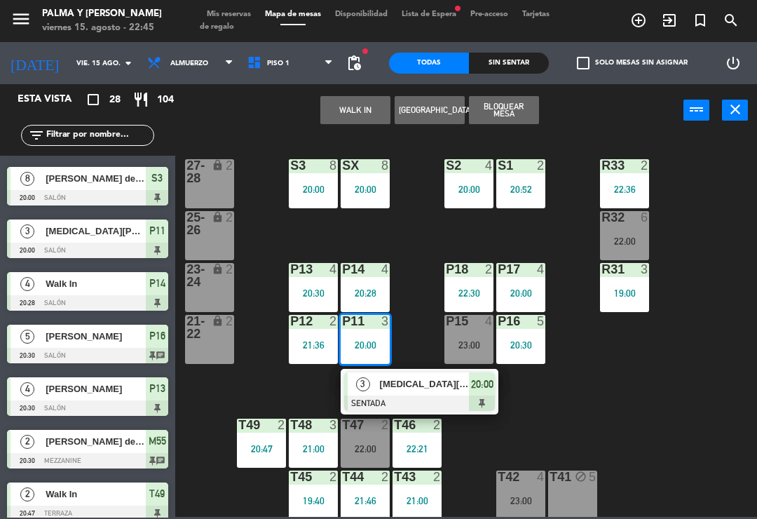
click at [434, 388] on span "[MEDICAL_DATA][PERSON_NAME]" at bounding box center [425, 384] width 90 height 15
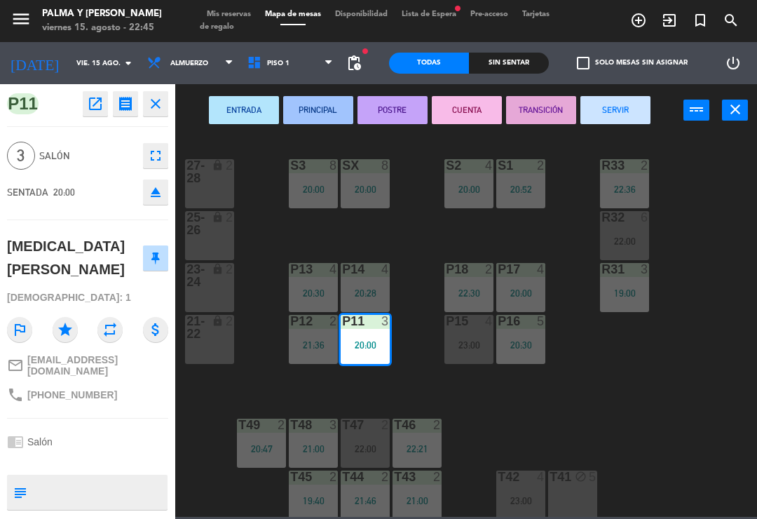
click at [625, 105] on button "SERVIR" at bounding box center [616, 110] width 70 height 28
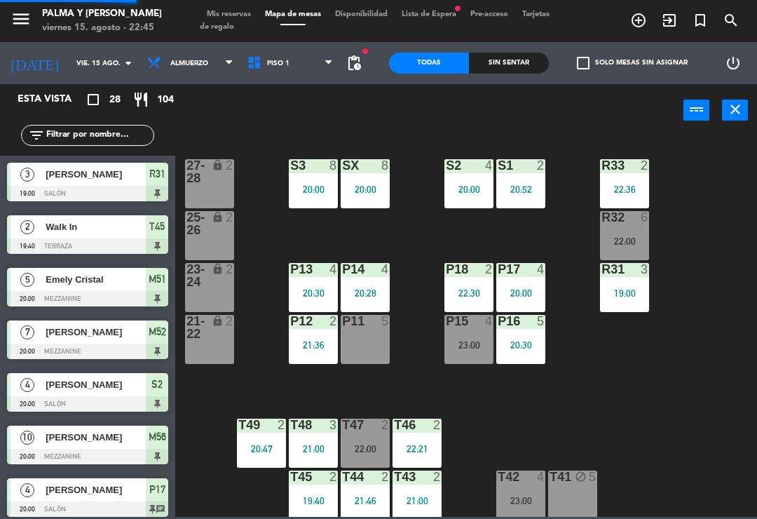
scroll to position [0, 0]
click at [748, 358] on div "R33 2 22:36 S1 2 20:52 S2 4 20:00 S3 8 20:00 SX 8 20:00 27-28 lock 2 R32 6 22:0…" at bounding box center [470, 326] width 574 height 382
click at [647, 228] on div "R32 6 22:00" at bounding box center [624, 235] width 49 height 49
click at [749, 220] on div "R33 2 22:36 S1 2 20:52 S2 4 20:00 S3 8 20:00 SX 8 20:00 27-28 lock 2 R32 6 22:0…" at bounding box center [470, 326] width 574 height 382
click at [705, 209] on div "R33 2 22:36 S1 2 20:52 S2 4 20:00 S3 8 20:00 SX 8 20:00 27-28 lock 2 R32 6 22:0…" at bounding box center [470, 326] width 574 height 382
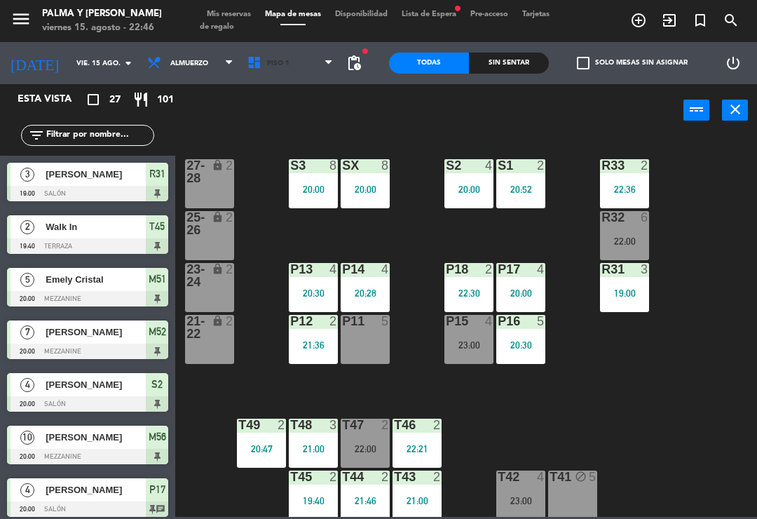
click at [284, 69] on span "Piso 1" at bounding box center [291, 63] width 100 height 31
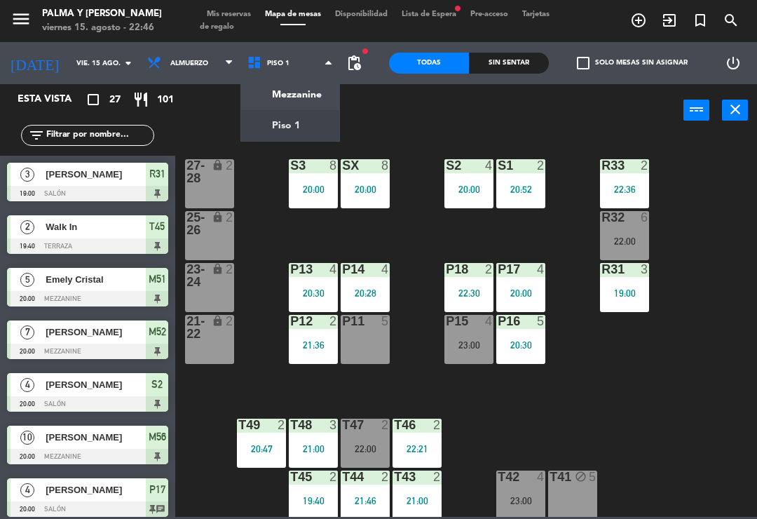
click at [254, 200] on div "R33 2 22:36 S1 2 20:52 S2 4 20:00 S3 8 20:00 SX 8 20:00 27-28 lock 2 R32 6 22:0…" at bounding box center [470, 326] width 574 height 382
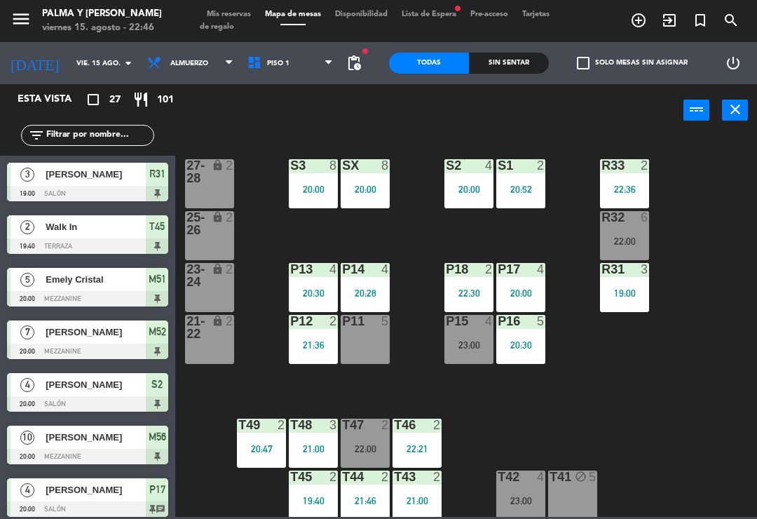
click at [207, 224] on div "lock" at bounding box center [209, 223] width 23 height 25
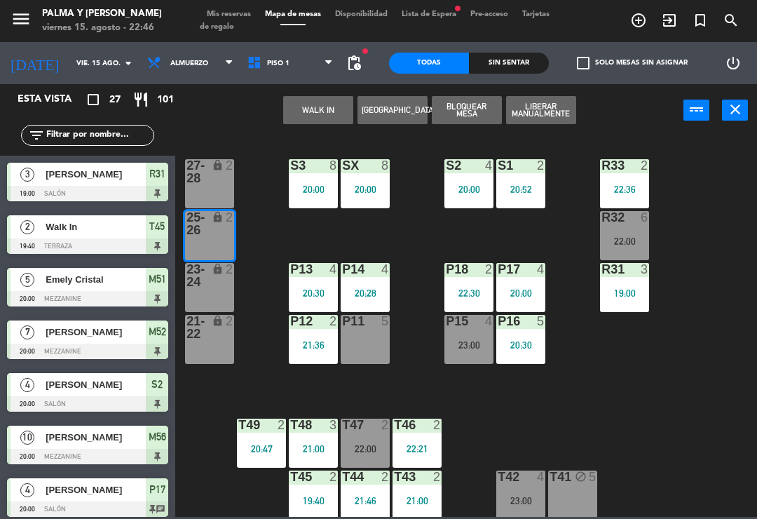
click at [317, 120] on button "WALK IN" at bounding box center [318, 110] width 70 height 28
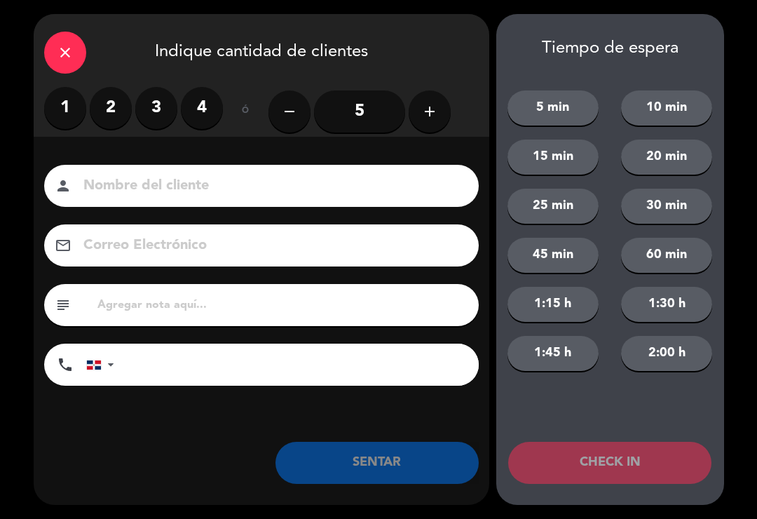
click at [114, 106] on label "2" at bounding box center [111, 108] width 42 height 42
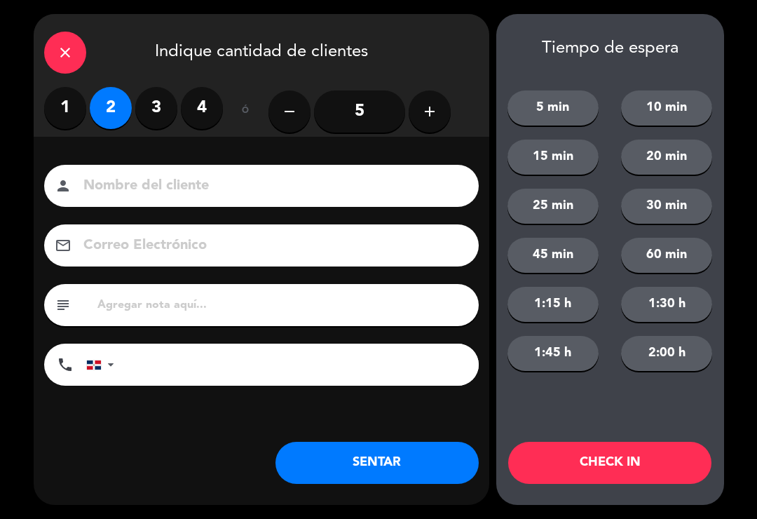
click at [418, 468] on button "SENTAR" at bounding box center [377, 463] width 203 height 42
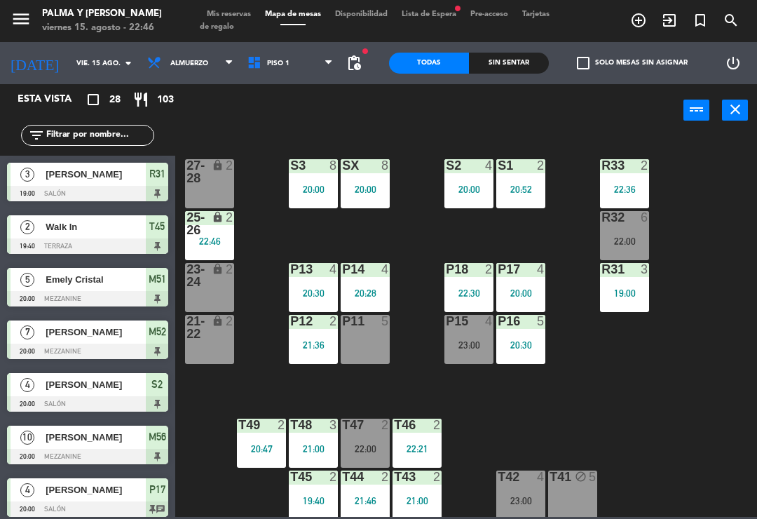
click at [233, 11] on span "Mis reservas" at bounding box center [229, 15] width 58 height 8
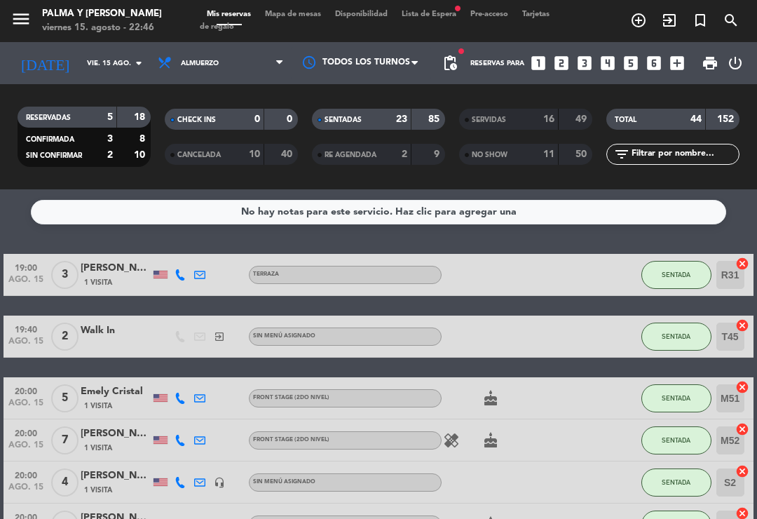
click at [296, 18] on span "Mapa de mesas" at bounding box center [293, 15] width 70 height 8
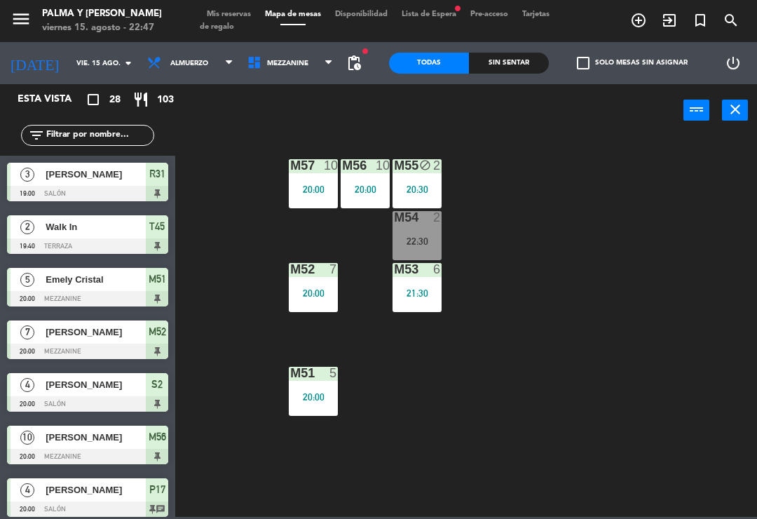
click at [739, 104] on icon "close" at bounding box center [735, 109] width 17 height 17
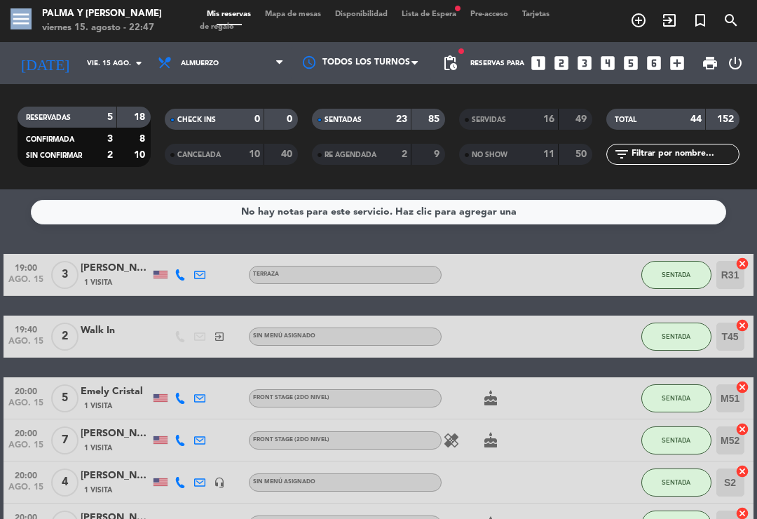
click at [295, 18] on span "Mapa de mesas" at bounding box center [293, 15] width 70 height 8
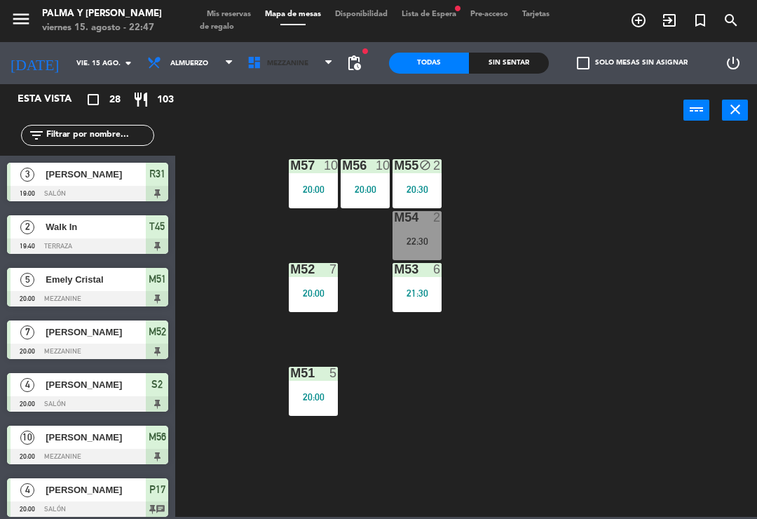
click at [274, 53] on span "Mezzanine" at bounding box center [291, 63] width 100 height 31
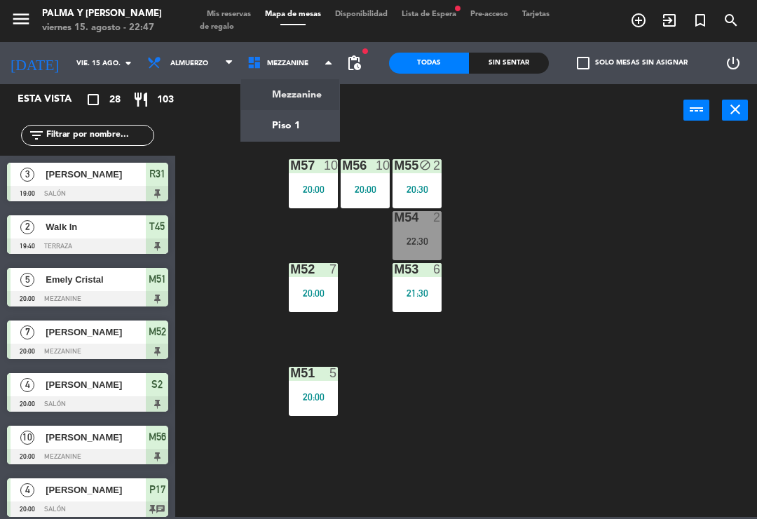
click at [292, 112] on ng-component "menu Palma y [PERSON_NAME] 15. [PERSON_NAME] - 22:47 Mis reservas Mapa de mesas…" at bounding box center [378, 258] width 757 height 517
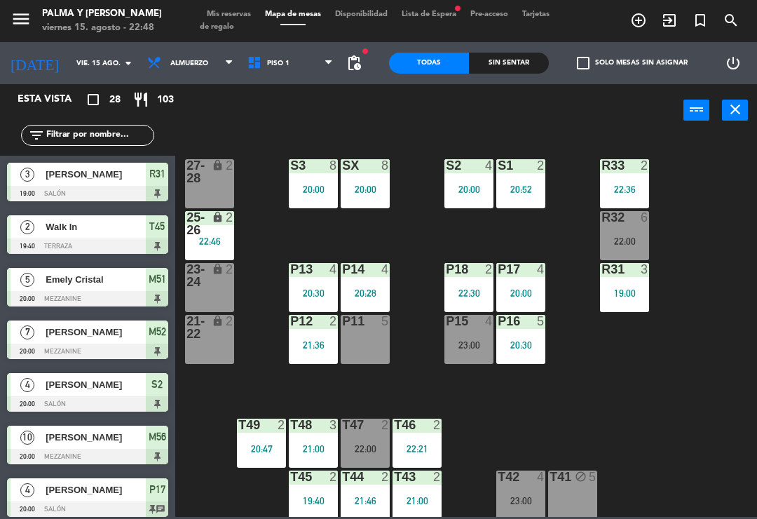
click at [365, 168] on div at bounding box center [365, 165] width 23 height 13
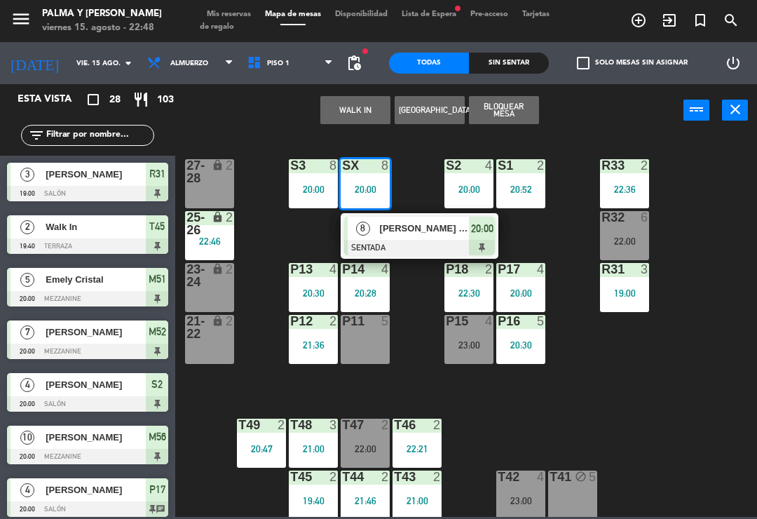
click at [431, 232] on span "[PERSON_NAME] de la [PERSON_NAME]" at bounding box center [425, 228] width 90 height 15
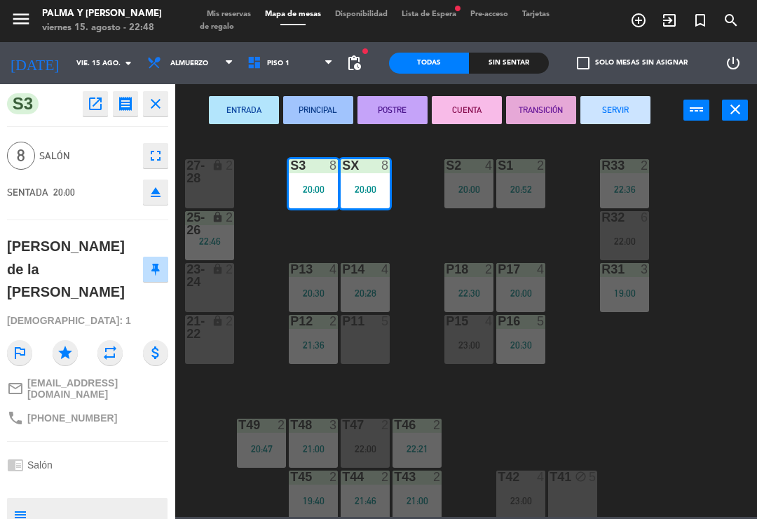
click at [633, 107] on button "SERVIR" at bounding box center [616, 110] width 70 height 28
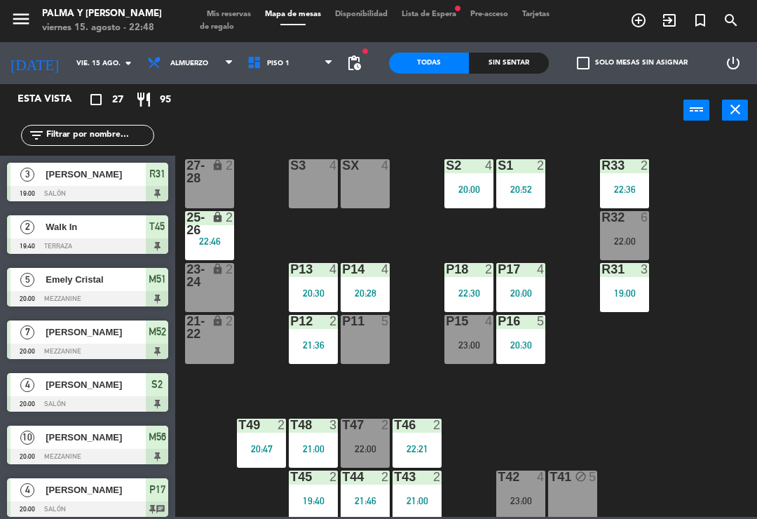
click at [717, 318] on div "R33 2 22:36 S1 2 20:52 S2 4 20:00 S3 4 SX 4 27-28 lock 2 R32 6 22:00 25-26 lock…" at bounding box center [470, 326] width 574 height 382
click at [640, 514] on div "R33 2 22:36 S1 2 20:52 S2 4 20:00 S3 4 SX 4 27-28 lock 2 R32 6 22:00 25-26 lock…" at bounding box center [470, 326] width 574 height 382
click at [701, 252] on div "R33 2 22:36 S1 2 20:52 S2 4 20:00 S3 4 SX 4 27-28 lock 2 R32 6 22:00 25-26 lock…" at bounding box center [470, 326] width 574 height 382
click at [641, 230] on div "R32 6 22:00" at bounding box center [624, 235] width 49 height 49
click at [526, 431] on div "R33 2 22:36 S1 2 20:52 S2 4 20:00 S3 4 SX 4 27-28 lock 2 R32 6 22:00 25-26 lock…" at bounding box center [470, 326] width 574 height 382
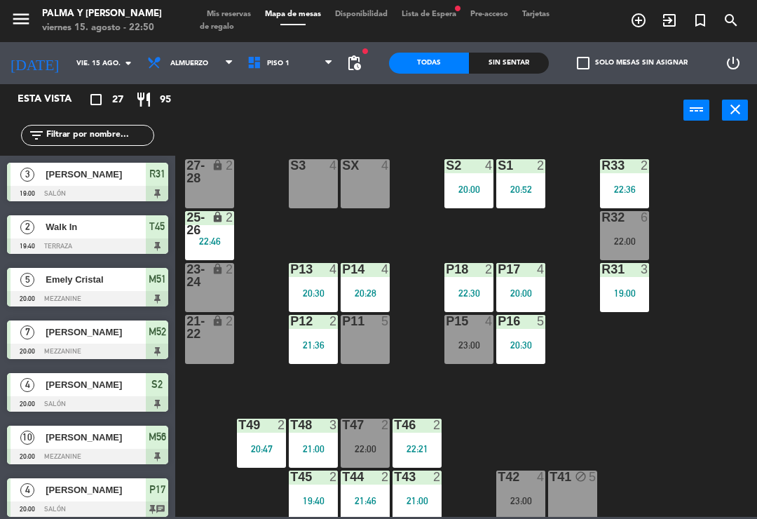
click at [367, 444] on div "22:00" at bounding box center [365, 449] width 49 height 10
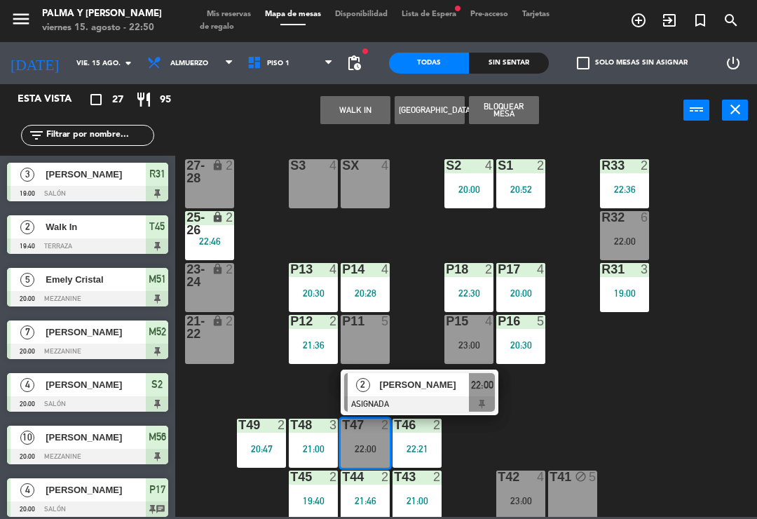
click at [444, 395] on div "[PERSON_NAME]" at bounding box center [424, 384] width 91 height 23
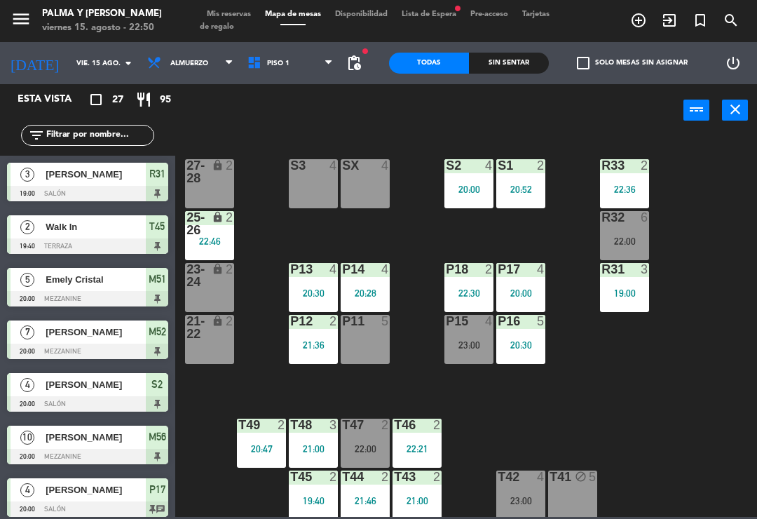
scroll to position [29, 0]
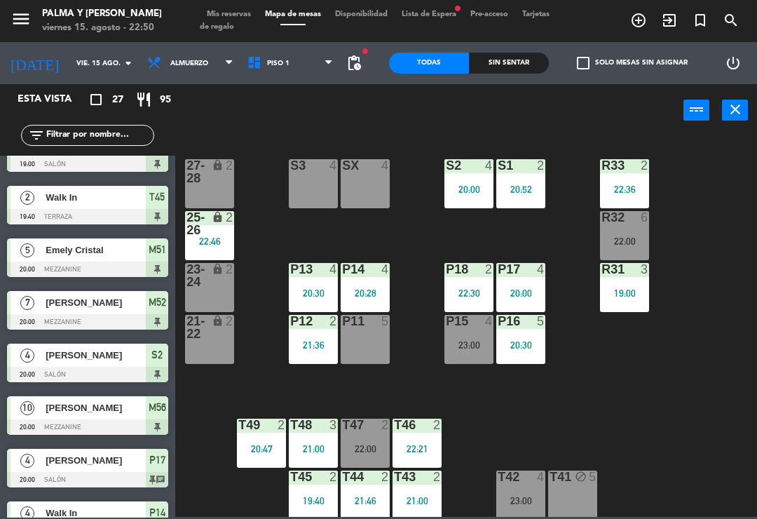
click at [626, 244] on div "22:00" at bounding box center [624, 241] width 49 height 10
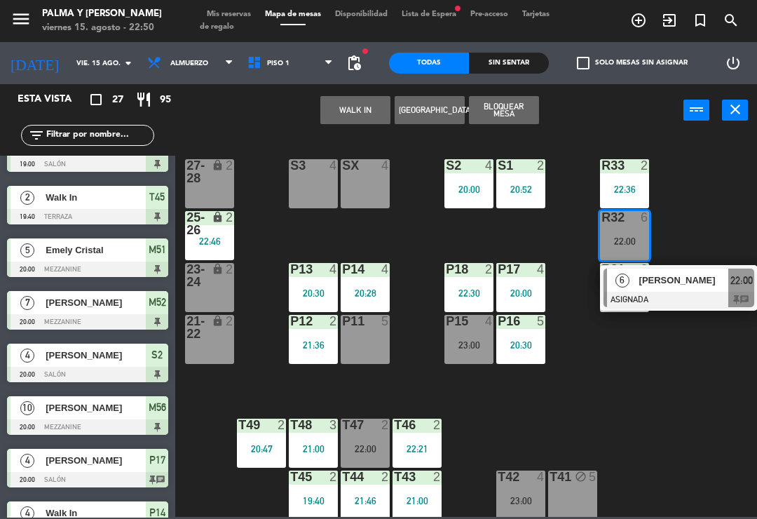
click at [714, 285] on span "[PERSON_NAME]" at bounding box center [685, 280] width 90 height 15
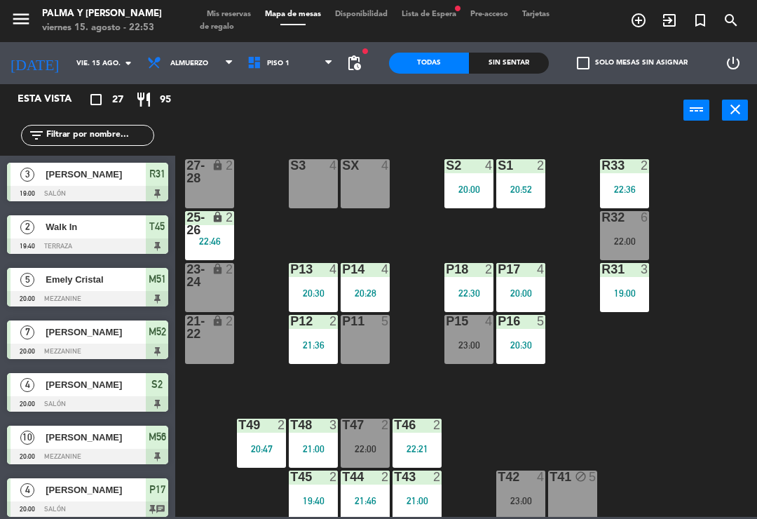
scroll to position [82, 0]
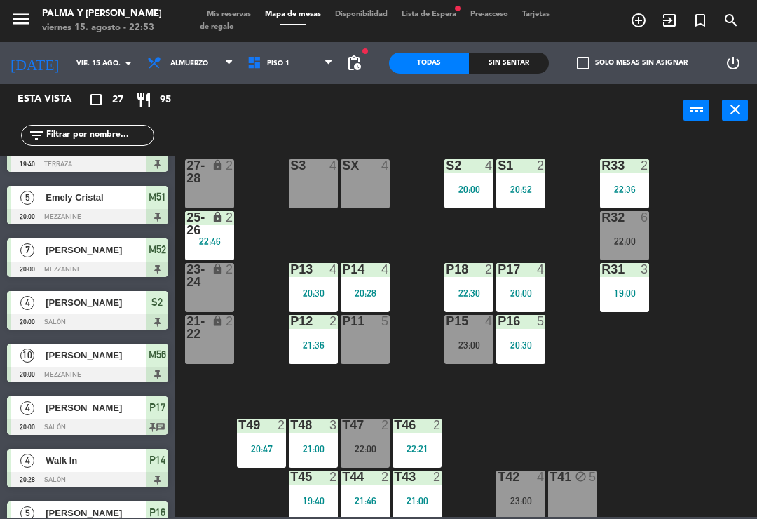
click at [486, 327] on div "P16" at bounding box center [497, 321] width 23 height 13
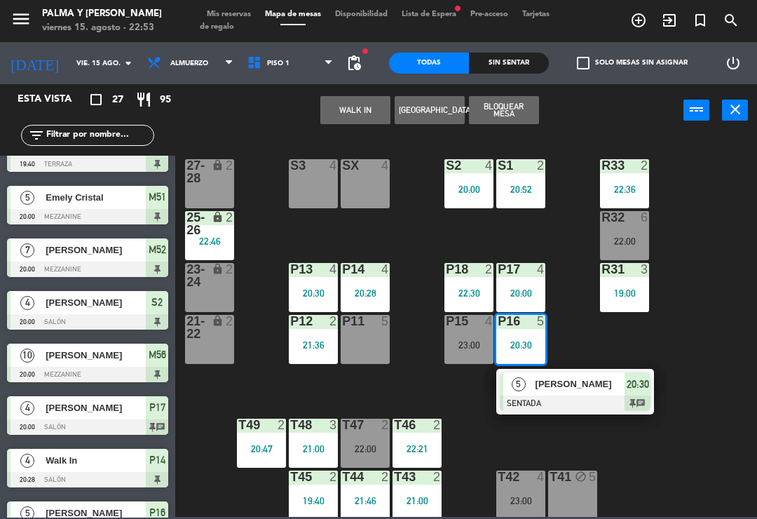
click at [564, 387] on span "[PERSON_NAME]" at bounding box center [581, 384] width 90 height 15
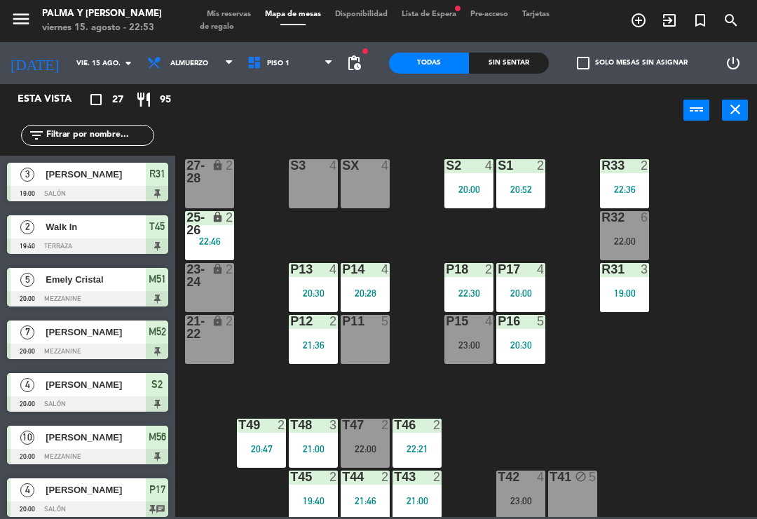
scroll to position [0, 0]
click at [454, 346] on div "23:00" at bounding box center [469, 345] width 49 height 10
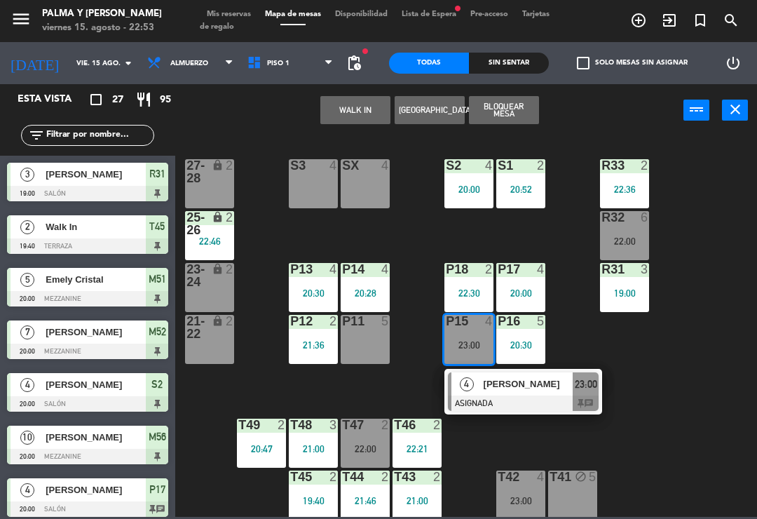
click at [500, 395] on div "[PERSON_NAME]" at bounding box center [527, 383] width 91 height 23
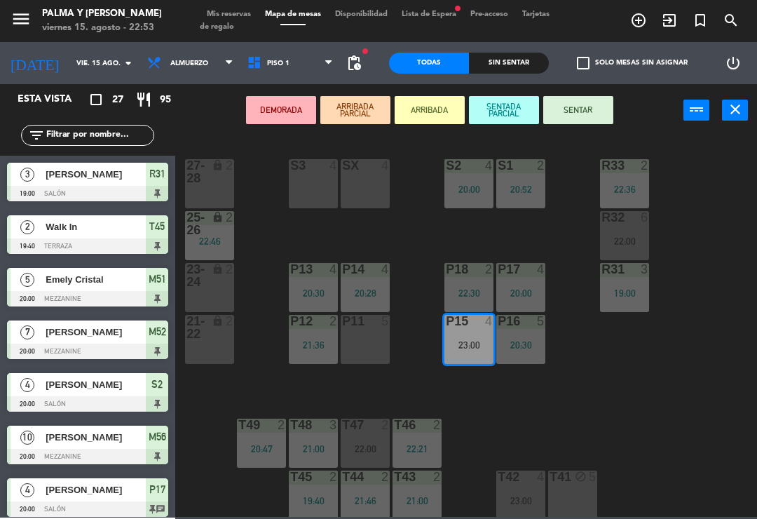
click at [379, 346] on div "P11 5" at bounding box center [365, 339] width 49 height 49
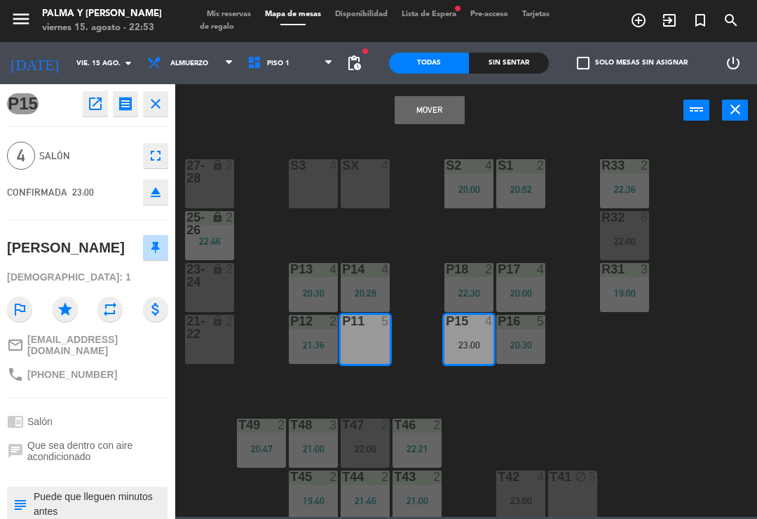
click at [425, 102] on button "Mover" at bounding box center [430, 110] width 70 height 28
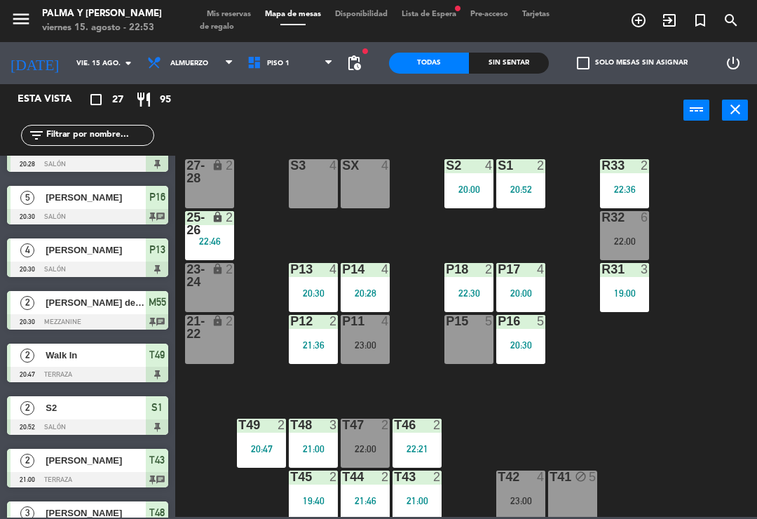
click at [466, 337] on div "P15 5" at bounding box center [469, 339] width 49 height 49
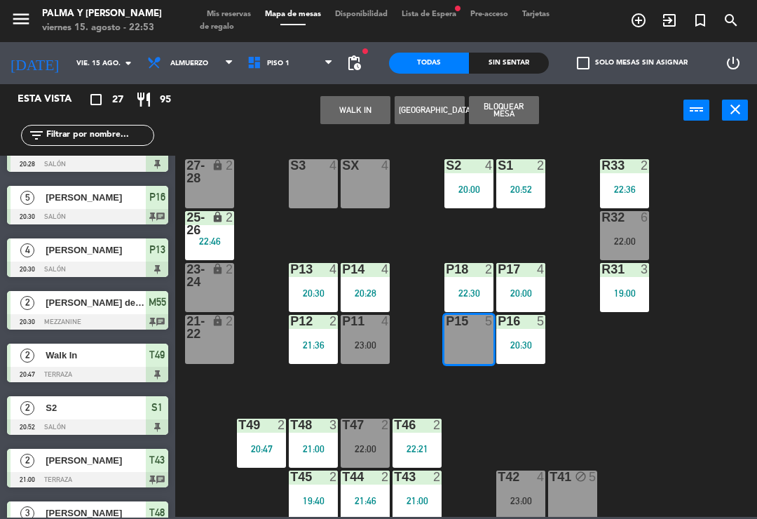
click at [355, 112] on button "WALK IN" at bounding box center [355, 110] width 70 height 28
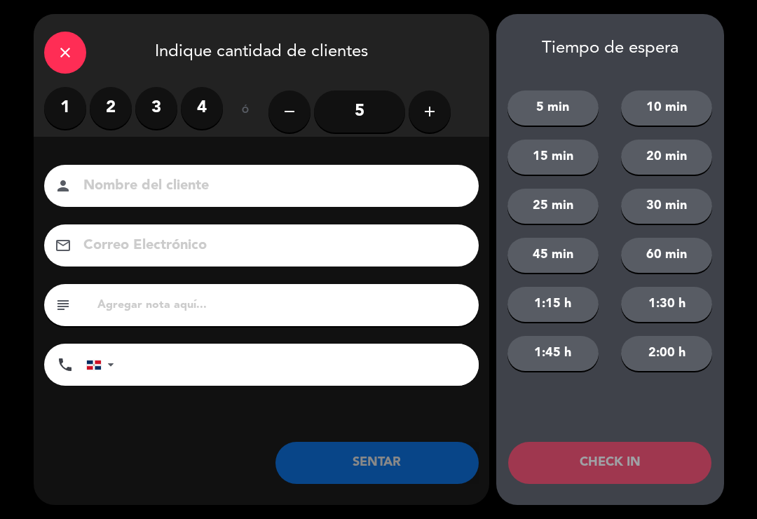
click at [114, 109] on label "2" at bounding box center [111, 108] width 42 height 42
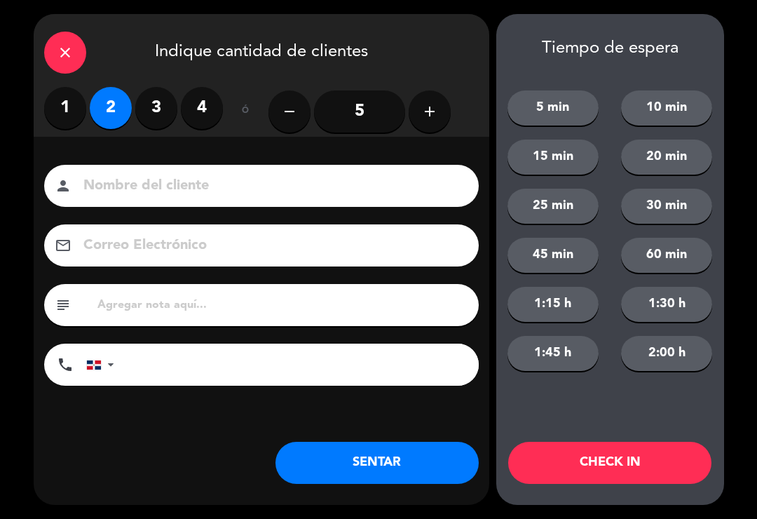
click at [404, 473] on button "SENTAR" at bounding box center [377, 463] width 203 height 42
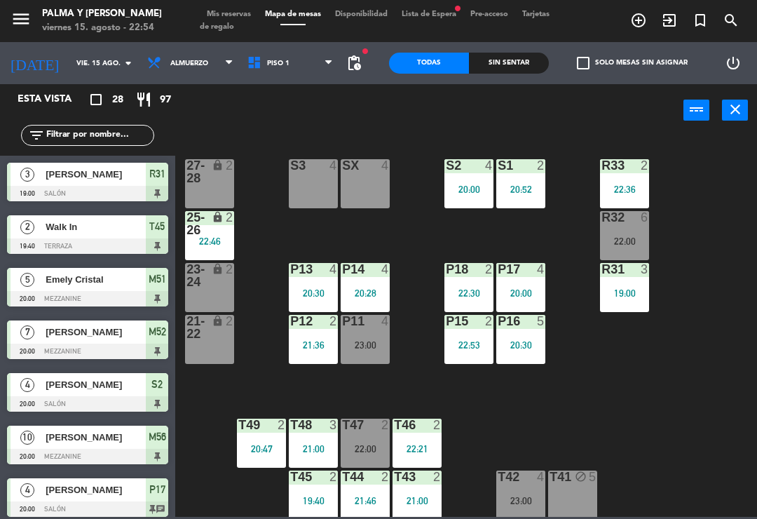
click at [386, 291] on div "20:28" at bounding box center [365, 293] width 49 height 10
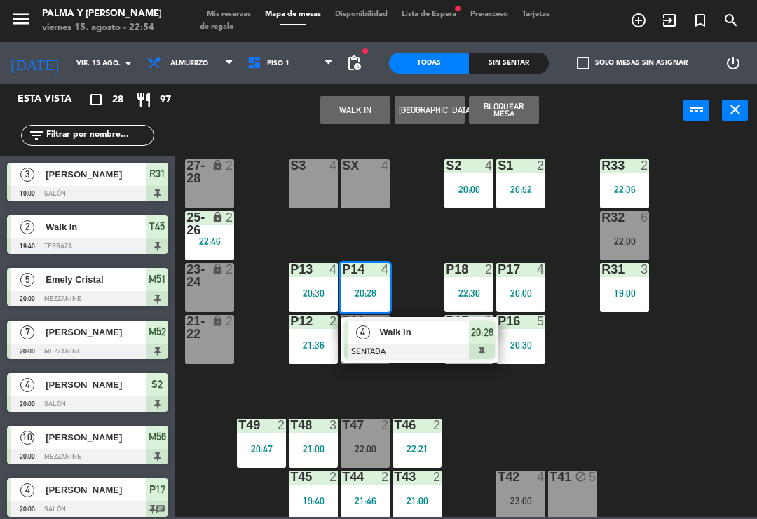
click at [382, 339] on span "Walk In" at bounding box center [425, 332] width 90 height 15
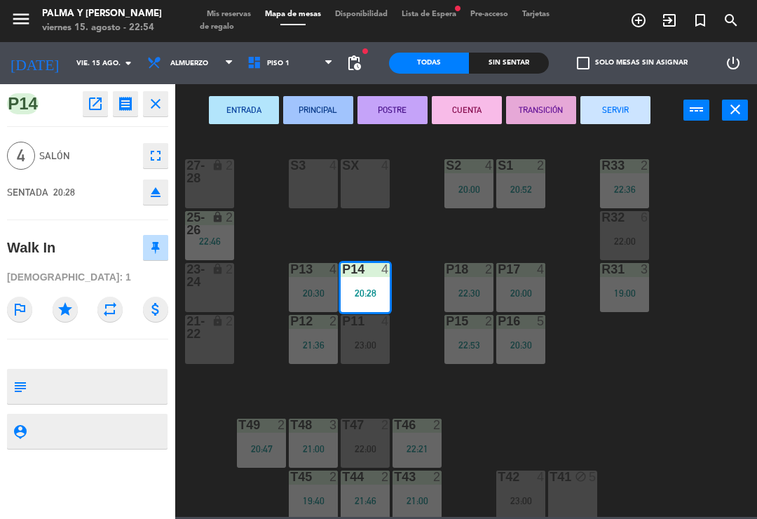
click at [633, 110] on button "SERVIR" at bounding box center [616, 110] width 70 height 28
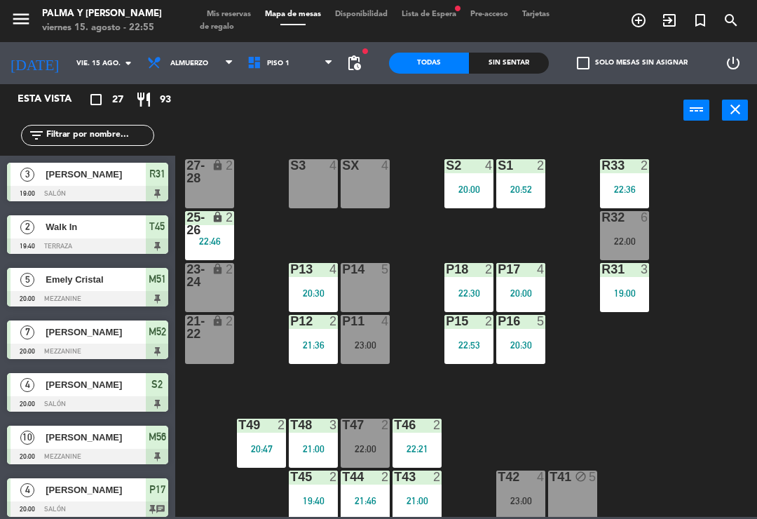
click at [722, 234] on div "R33 2 22:36 S1 2 20:52 S2 4 20:00 S3 4 SX 4 27-28 lock 2 R32 6 22:00 25-26 lock…" at bounding box center [470, 326] width 574 height 382
click at [637, 226] on div "R32 6 22:00" at bounding box center [624, 235] width 49 height 49
click at [736, 180] on div "R33 2 22:36 S1 2 20:52 S2 4 20:00 S3 4 SX 4 27-28 lock 2 R32 6 22:00 25-26 lock…" at bounding box center [470, 326] width 574 height 382
click at [313, 65] on span "Piso 1" at bounding box center [291, 63] width 100 height 31
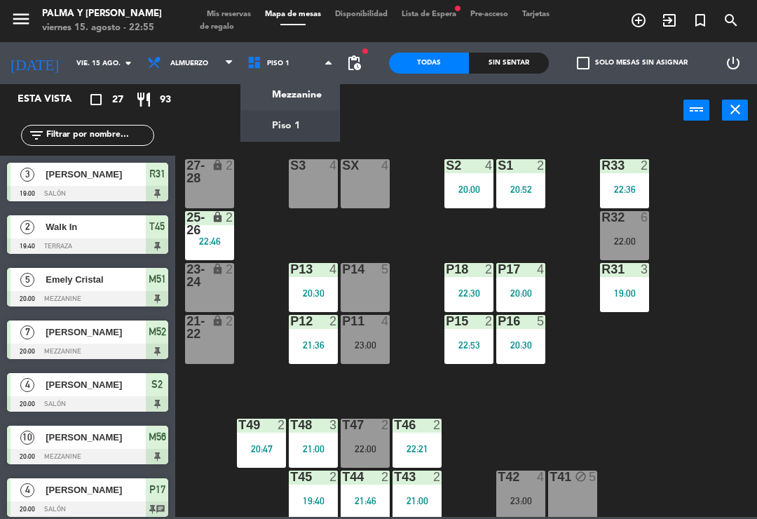
click at [306, 98] on ng-component "menu Palma y [PERSON_NAME] 15. [PERSON_NAME] - 22:55 Mis reservas Mapa de mesas…" at bounding box center [378, 258] width 757 height 517
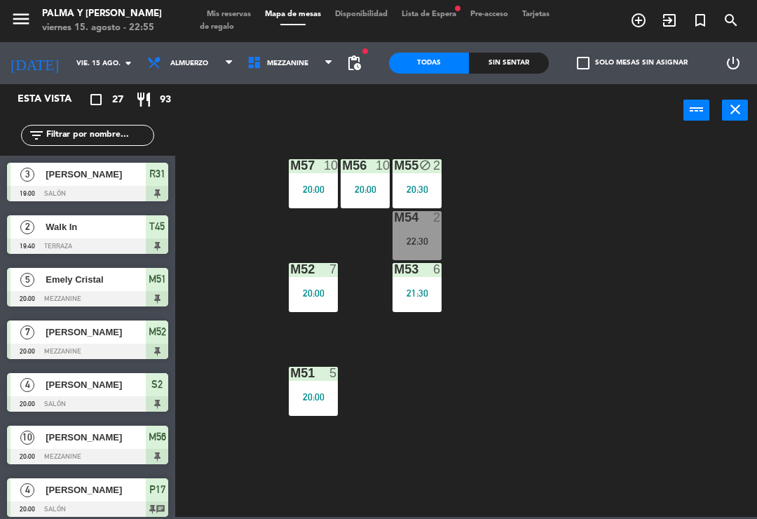
click at [432, 231] on div "M54 2 22:30" at bounding box center [417, 235] width 49 height 49
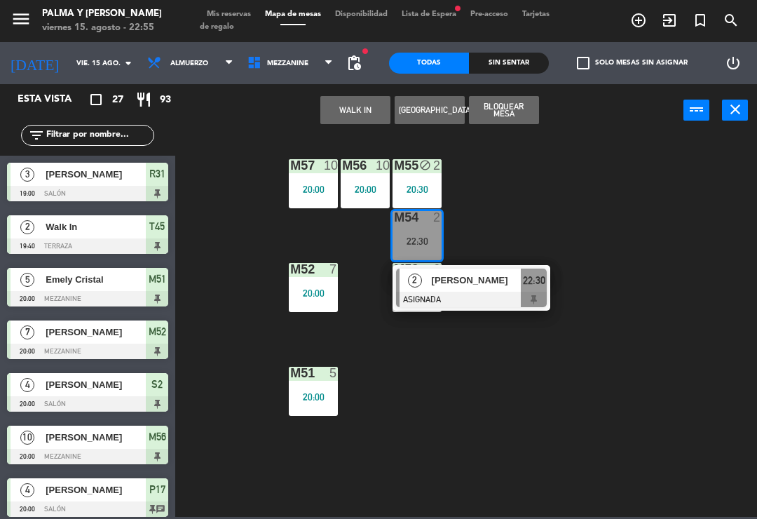
click at [510, 283] on span "[PERSON_NAME]" at bounding box center [477, 280] width 90 height 15
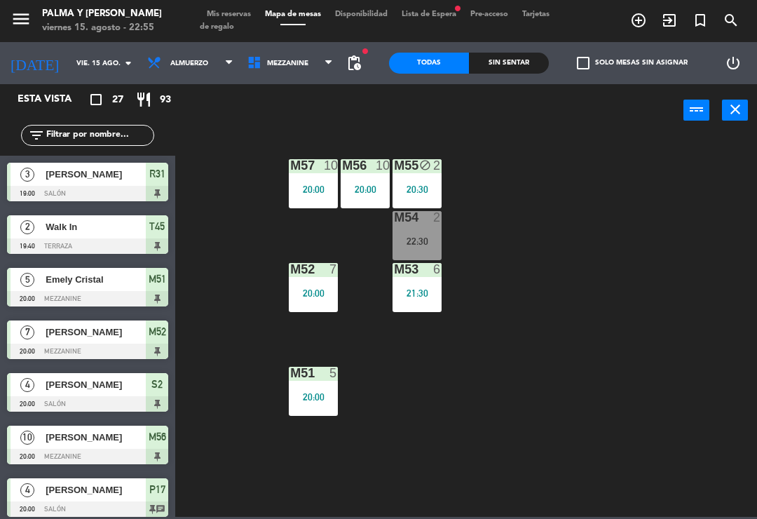
scroll to position [187, 0]
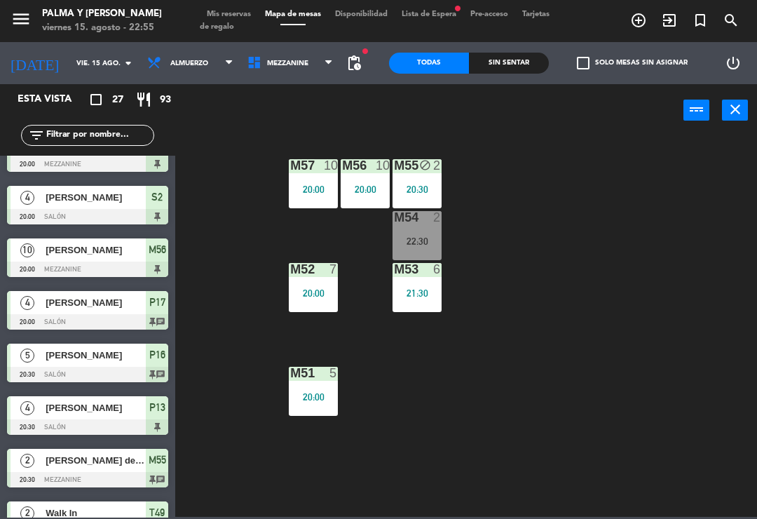
click at [308, 62] on span "Mezzanine" at bounding box center [291, 63] width 100 height 31
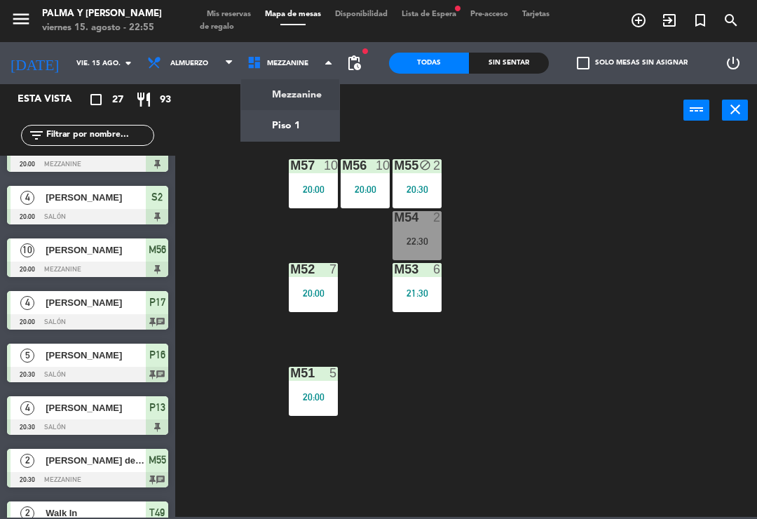
click at [433, 220] on div "2" at bounding box center [437, 217] width 8 height 13
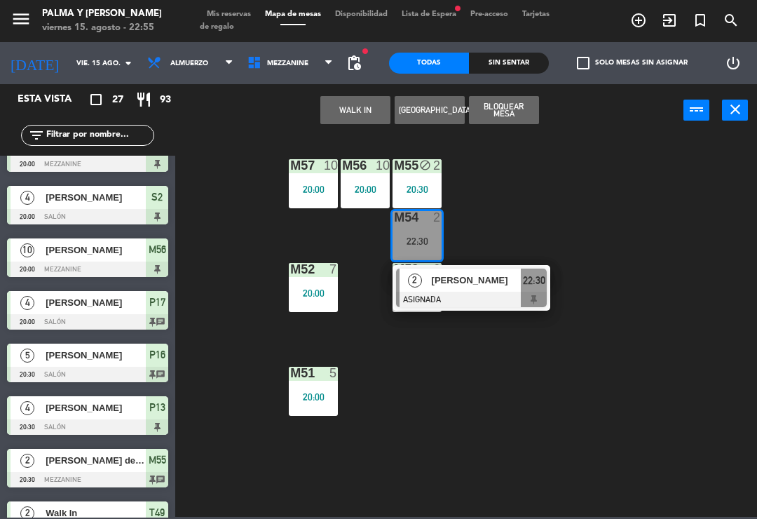
click at [489, 295] on div at bounding box center [471, 299] width 151 height 15
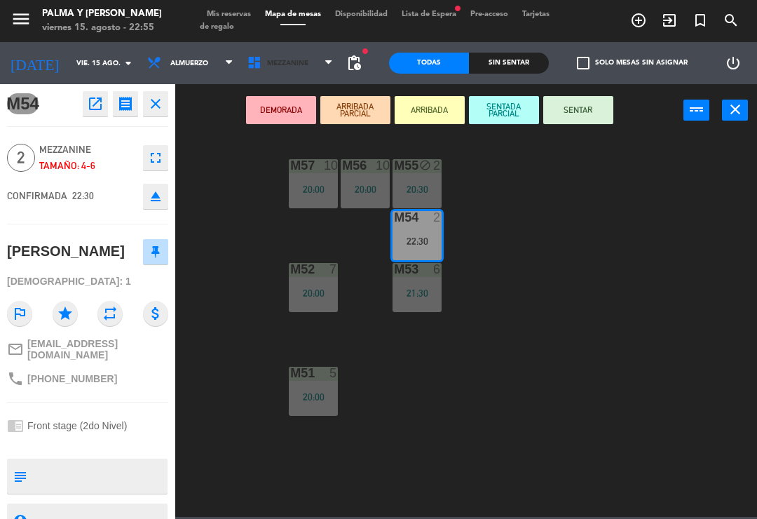
click at [314, 66] on span "Mezzanine" at bounding box center [291, 63] width 100 height 31
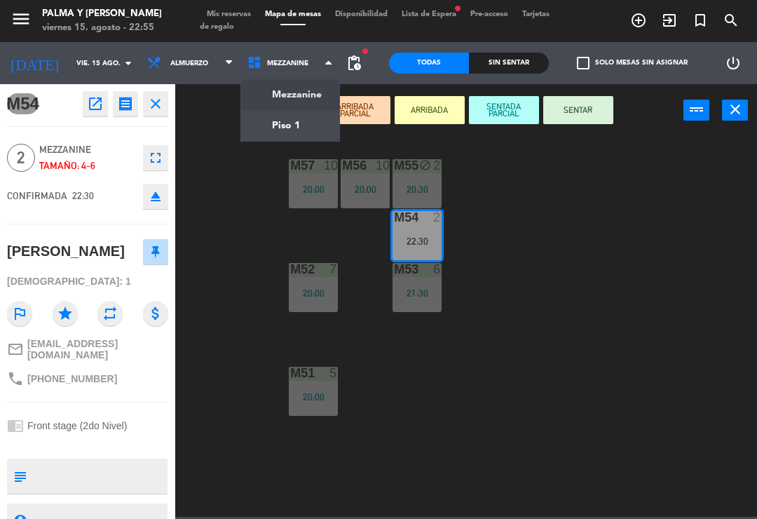
click at [311, 115] on ng-component "menu Palma y [PERSON_NAME] 15. [PERSON_NAME] - 22:55 Mis reservas Mapa de mesas…" at bounding box center [378, 258] width 757 height 517
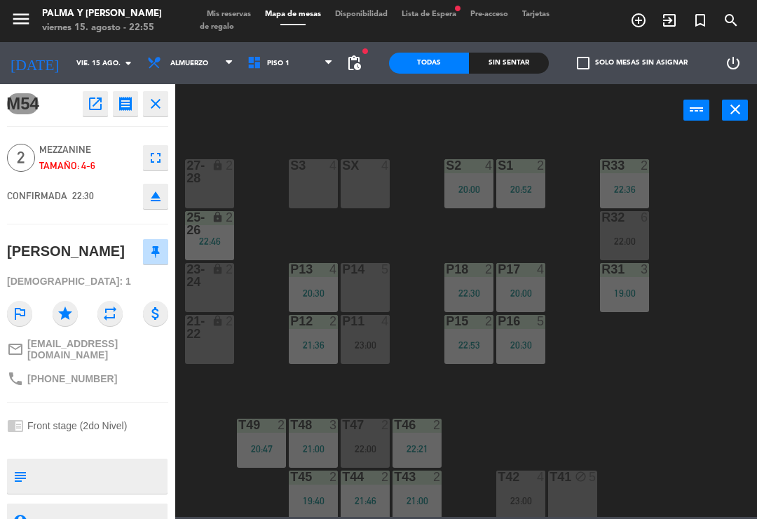
click at [372, 295] on div "P14 5" at bounding box center [365, 287] width 49 height 49
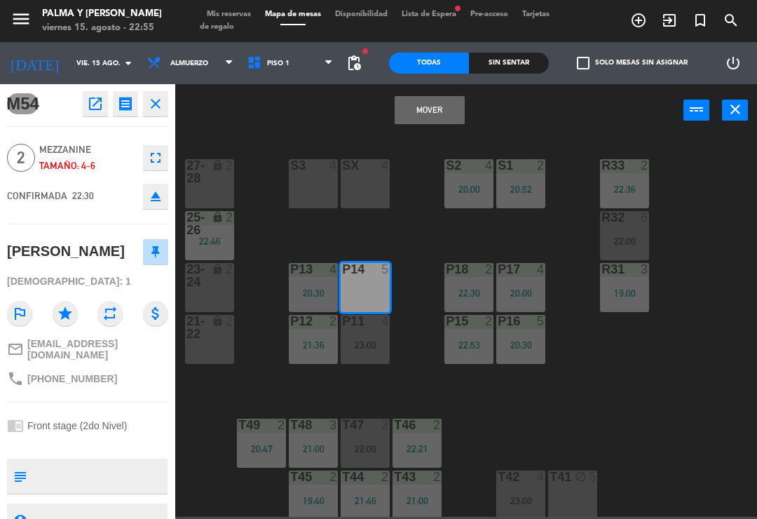
click at [421, 123] on button "Mover" at bounding box center [430, 110] width 70 height 28
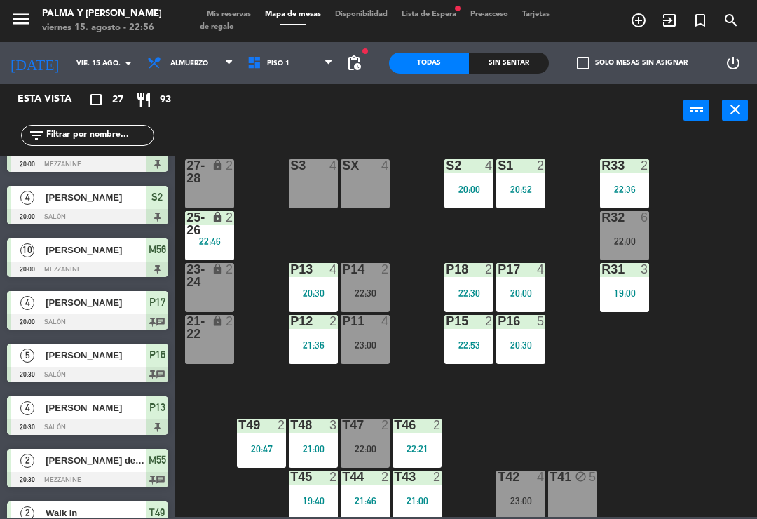
click at [618, 224] on div at bounding box center [625, 217] width 23 height 13
click at [738, 426] on div "R33 2 22:36 S1 2 20:52 S2 4 20:00 S3 4 SX 4 27-28 lock 2 R32 6 22:00 25-26 lock…" at bounding box center [470, 326] width 574 height 382
click at [375, 298] on div "22:30" at bounding box center [365, 293] width 49 height 10
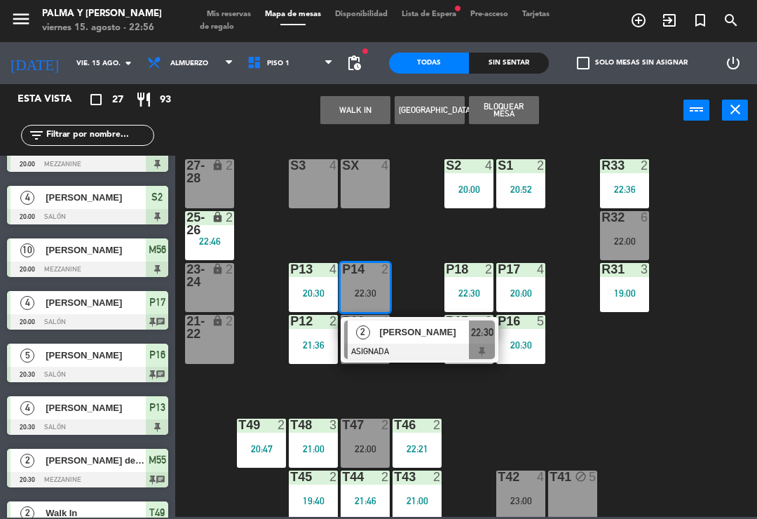
click at [419, 386] on div "R33 2 22:36 S1 2 20:52 S2 4 20:00 S3 4 SX 4 27-28 lock 2 R32 6 22:00 25-26 lock…" at bounding box center [470, 326] width 574 height 382
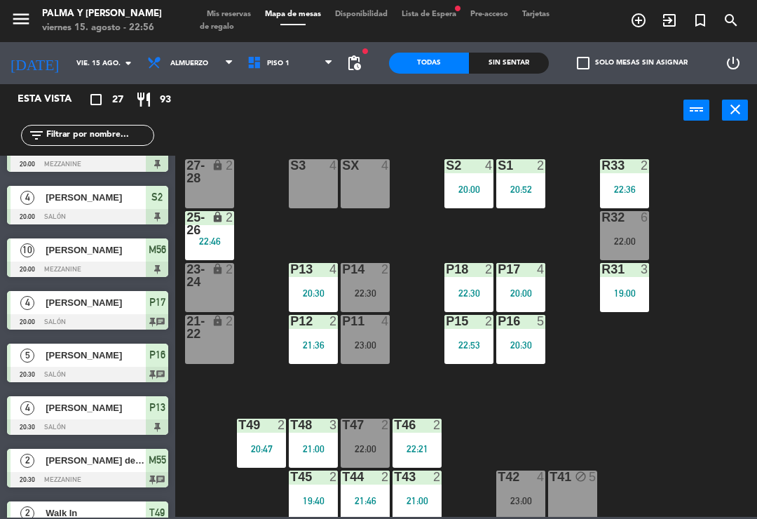
click at [368, 340] on div "23:00" at bounding box center [365, 345] width 49 height 10
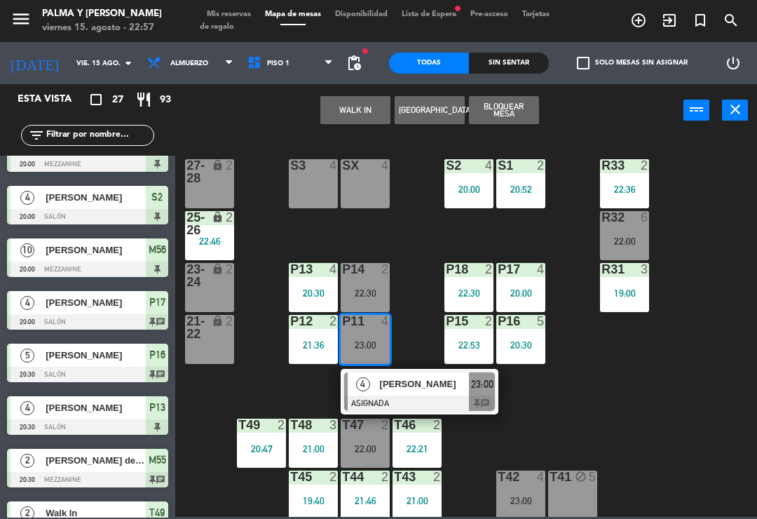
click at [417, 386] on span "[PERSON_NAME]" at bounding box center [425, 384] width 90 height 15
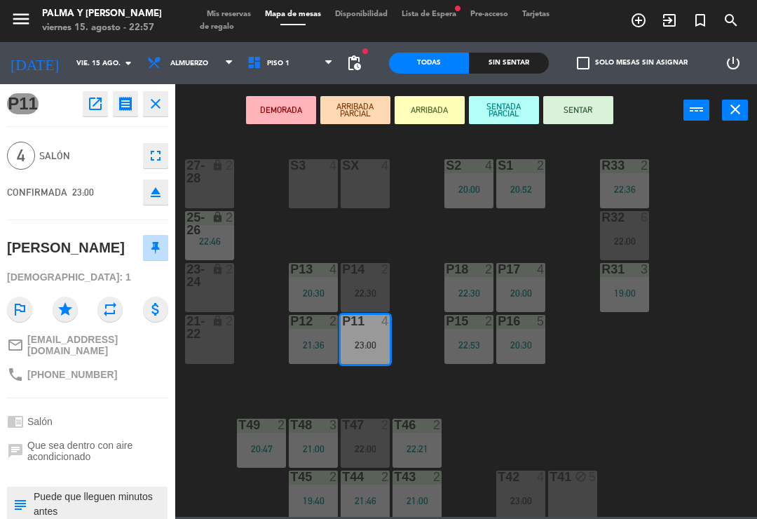
click at [589, 109] on button "SENTAR" at bounding box center [579, 110] width 70 height 28
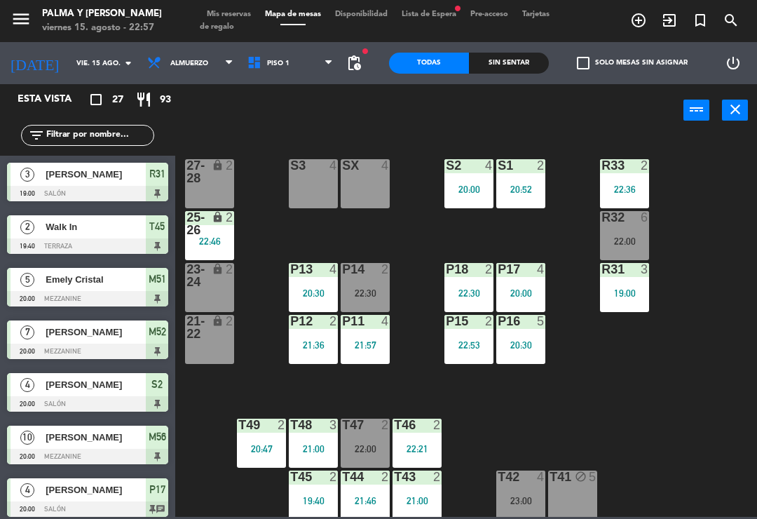
scroll to position [398, 0]
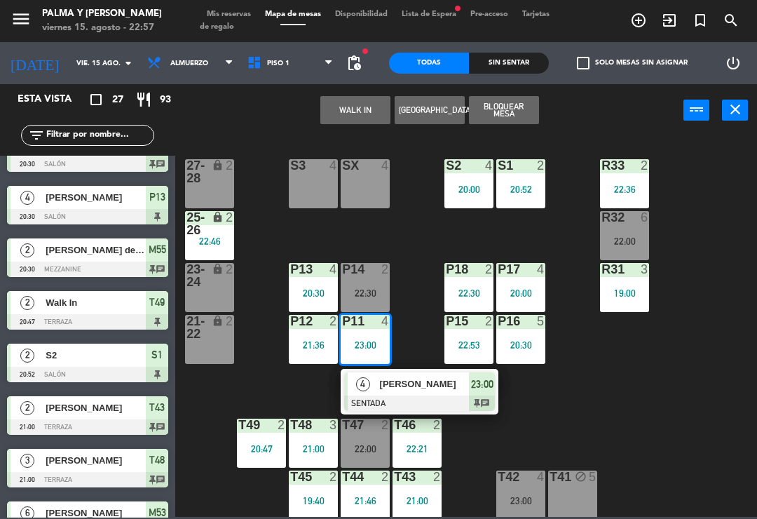
click at [450, 389] on span "[PERSON_NAME]" at bounding box center [425, 384] width 90 height 15
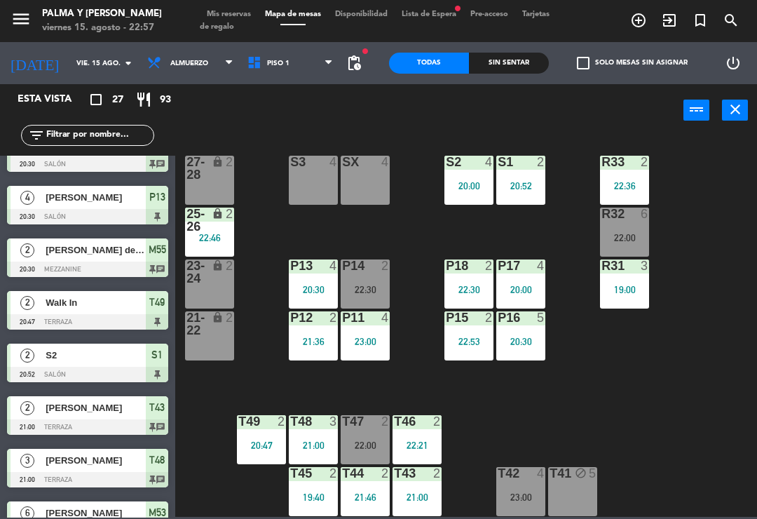
scroll to position [4, 0]
click at [605, 368] on div "R33 2 22:36 S1 2 20:52 S2 4 20:00 S3 4 SX 4 27-28 lock 2 R32 6 22:00 25-26 lock…" at bounding box center [470, 326] width 574 height 382
click at [417, 225] on div "R33 2 22:36 S1 2 20:52 S2 4 20:00 S3 4 SX 4 27-28 lock 2 R32 6 22:00 25-26 lock…" at bounding box center [470, 326] width 574 height 382
click at [529, 331] on div "P16 5 20:30" at bounding box center [521, 335] width 49 height 49
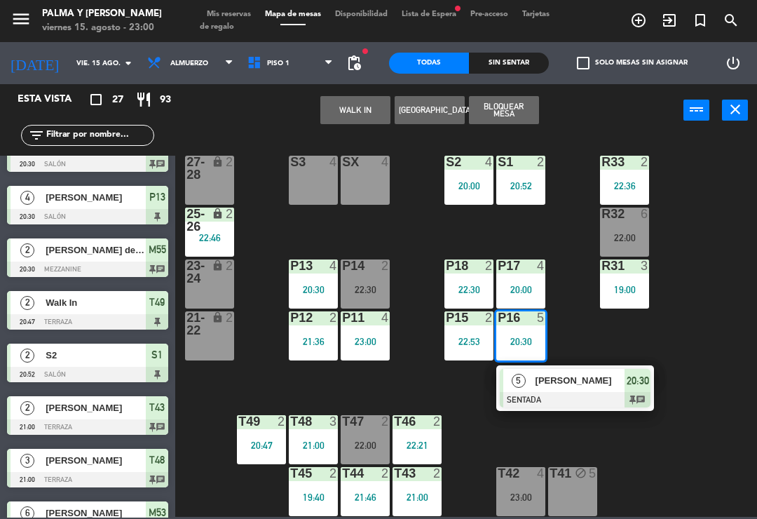
click at [612, 393] on div at bounding box center [575, 399] width 151 height 15
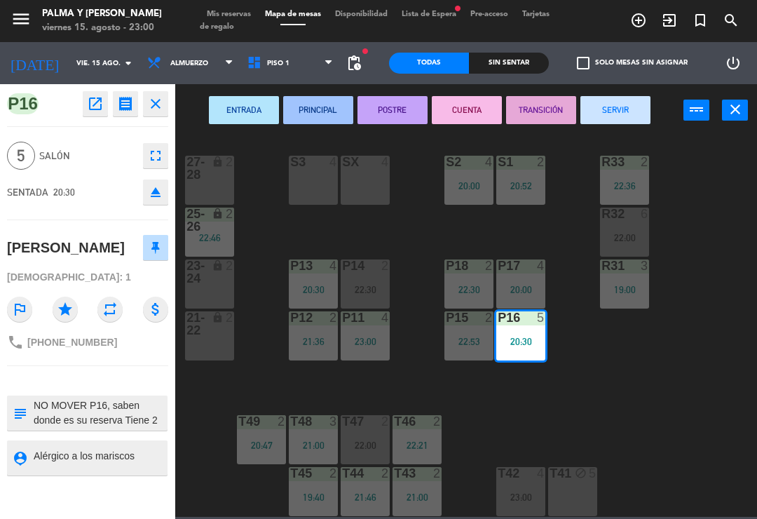
click at [614, 102] on button "SERVIR" at bounding box center [616, 110] width 70 height 28
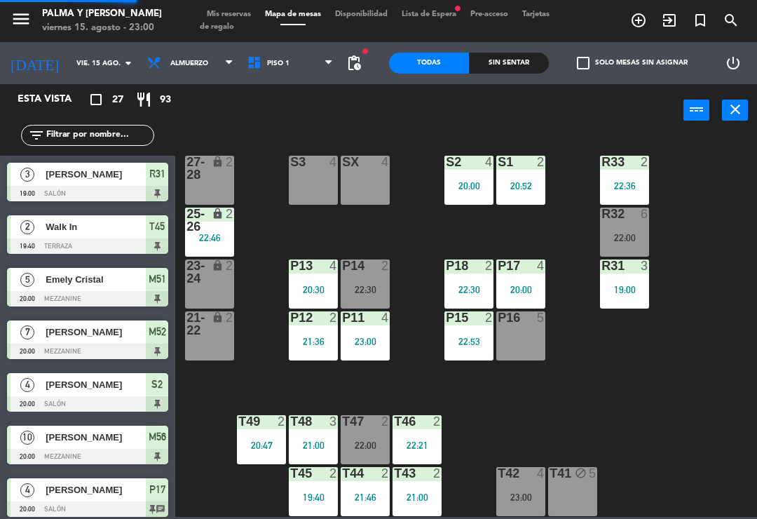
scroll to position [0, 0]
click at [461, 175] on div "S2 4 20:00" at bounding box center [469, 180] width 49 height 49
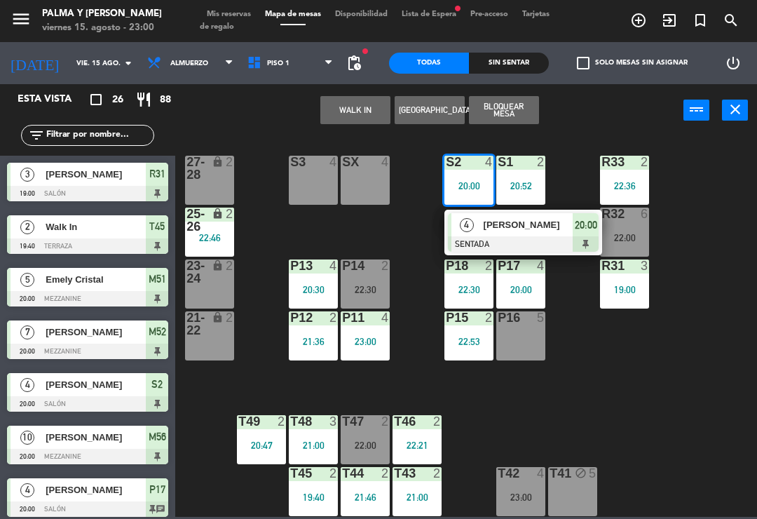
click at [525, 238] on div at bounding box center [523, 243] width 151 height 15
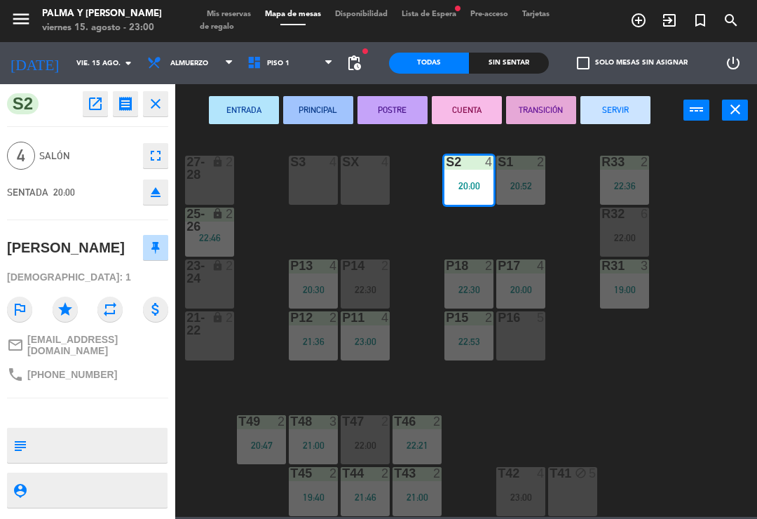
click at [626, 96] on button "SERVIR" at bounding box center [616, 110] width 70 height 28
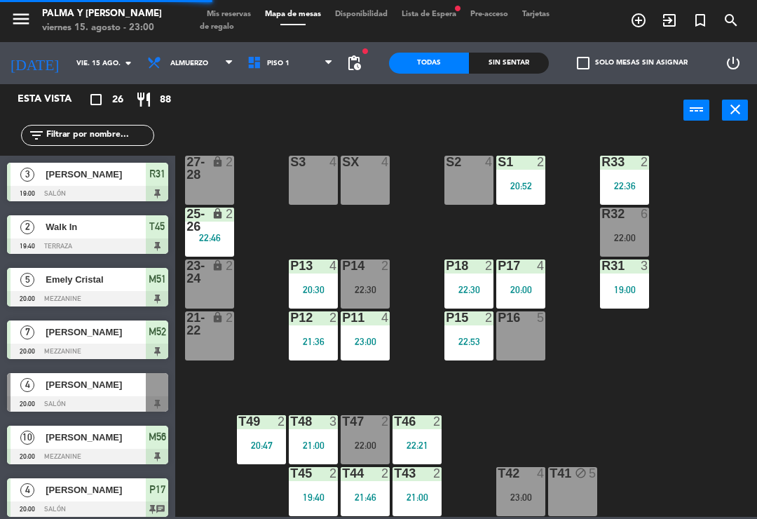
click at [724, 344] on div "R33 2 22:36 S1 2 20:52 S2 4 S3 4 SX 4 27-28 lock 2 R32 6 22:00 25-26 lock 2 22:…" at bounding box center [470, 326] width 574 height 382
click at [699, 428] on div "R33 2 22:36 S1 2 20:52 S2 4 S3 4 SX 4 27-28 lock 2 R32 6 22:00 25-26 lock 2 22:…" at bounding box center [470, 326] width 574 height 382
click at [661, 432] on div "R33 2 22:36 S1 2 20:52 S2 4 S3 4 SX 4 27-28 lock 2 R32 6 22:00 25-26 lock 2 22:…" at bounding box center [470, 326] width 574 height 382
click at [633, 224] on div "R32 6 22:00" at bounding box center [624, 232] width 49 height 49
click at [706, 452] on div "R33 2 22:36 S1 2 20:52 S2 4 S3 4 SX 4 27-28 lock 2 R32 6 22:00 25-26 lock 2 22:…" at bounding box center [470, 326] width 574 height 382
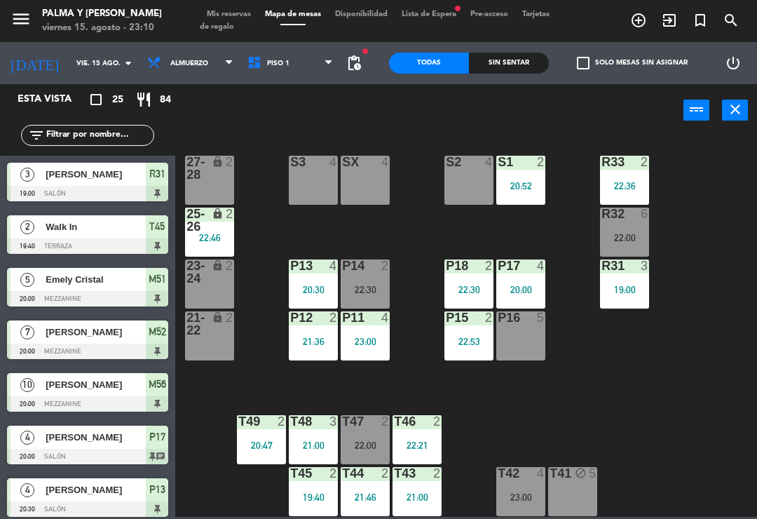
click at [609, 234] on div "22:00" at bounding box center [624, 238] width 49 height 10
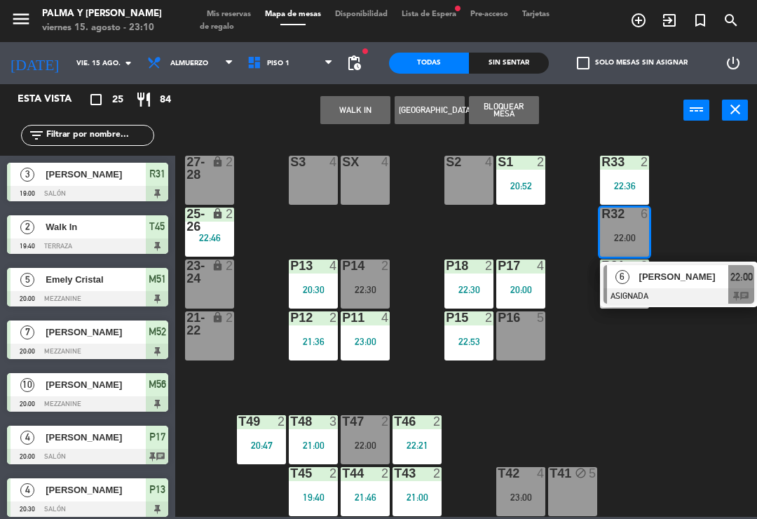
click at [681, 284] on span "[PERSON_NAME]" at bounding box center [685, 276] width 90 height 15
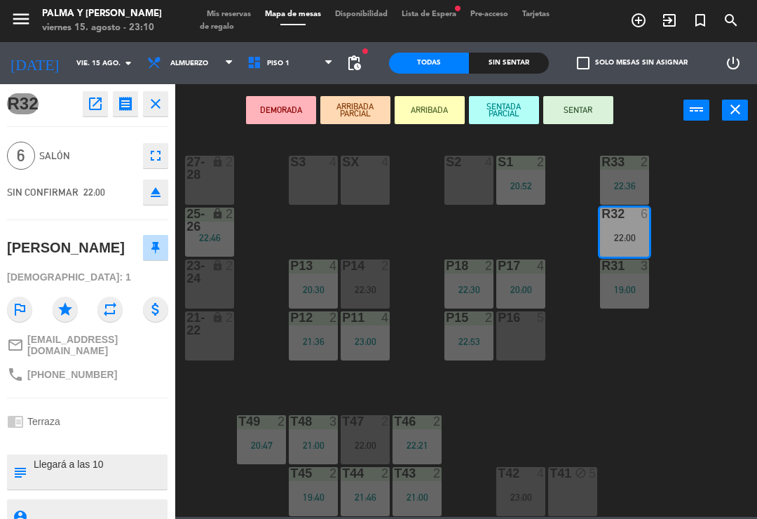
click at [564, 116] on button "SENTAR" at bounding box center [579, 110] width 70 height 28
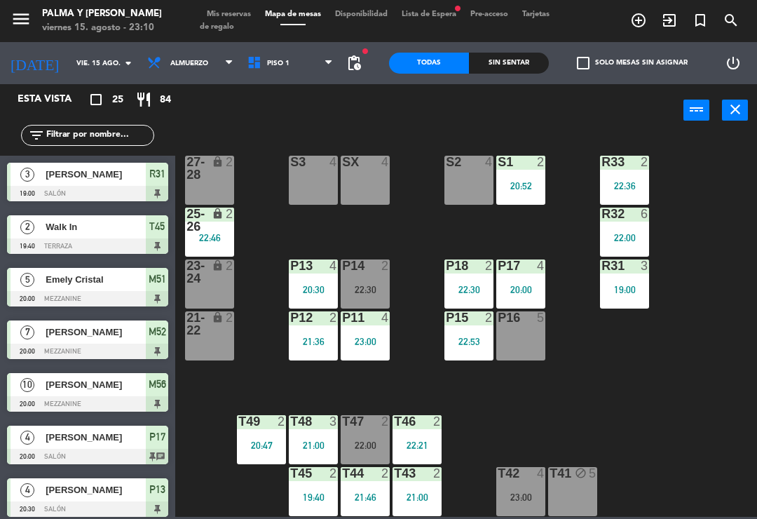
click at [597, 348] on div "R33 2 22:36 S1 2 20:52 S2 4 S3 4 SX 4 27-28 lock 2 R32 6 22:00 25-26 lock 2 22:…" at bounding box center [470, 326] width 574 height 382
click at [257, 50] on span "Piso 1" at bounding box center [291, 63] width 100 height 31
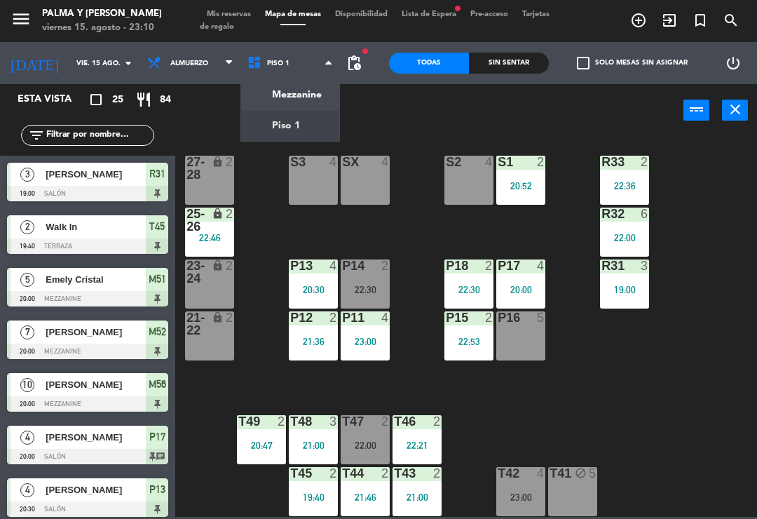
click at [279, 94] on ng-component "menu Palma y [PERSON_NAME] 15. [PERSON_NAME] - 23:10 Mis reservas Mapa de mesas…" at bounding box center [378, 258] width 757 height 517
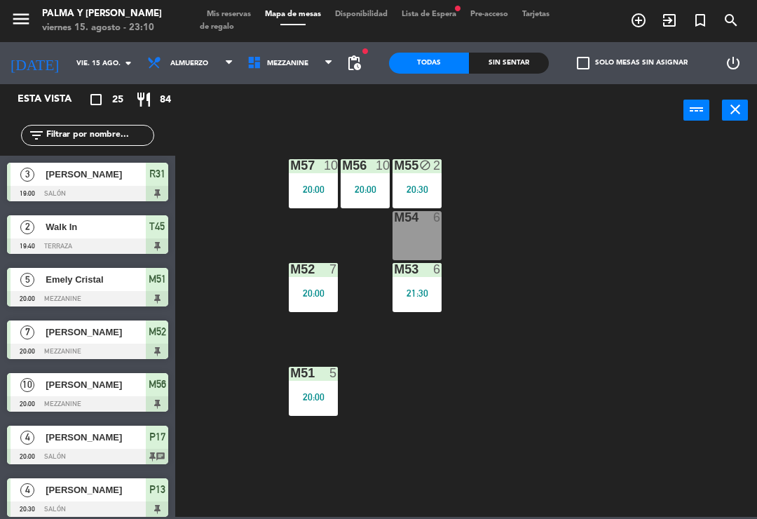
click at [310, 60] on span "Mezzanine" at bounding box center [291, 63] width 100 height 31
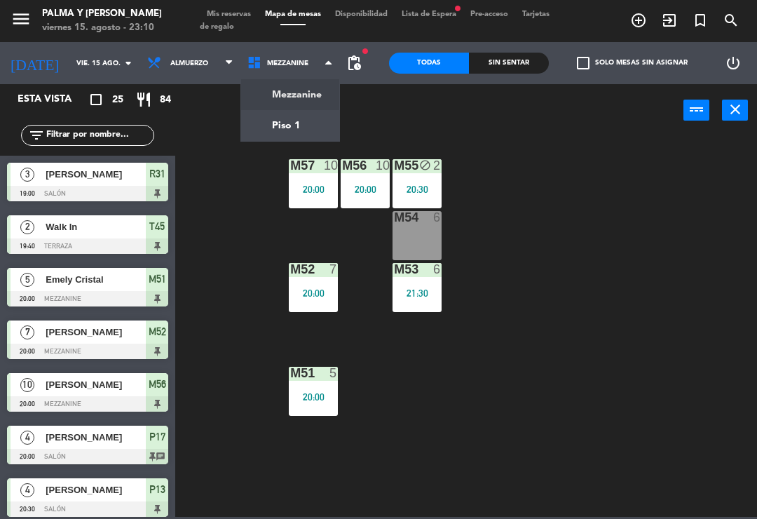
click at [518, 63] on div "Sin sentar" at bounding box center [509, 63] width 80 height 21
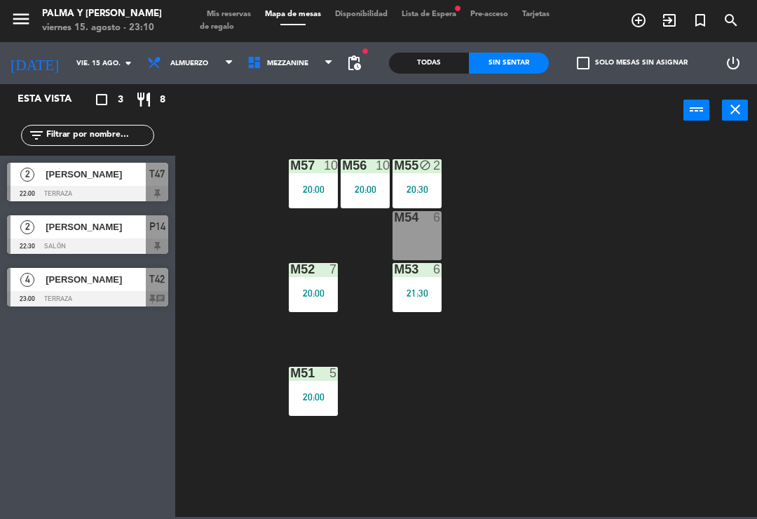
click at [304, 57] on span "Mezzanine" at bounding box center [291, 63] width 100 height 31
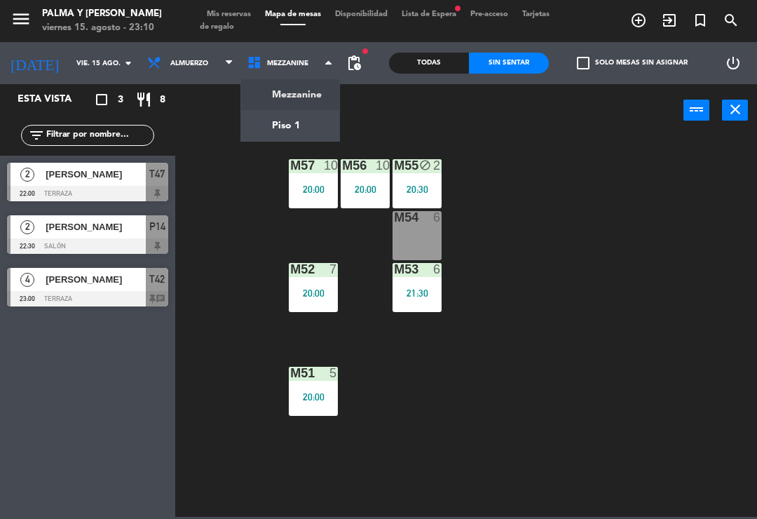
click at [287, 128] on ng-component "menu Palma y [PERSON_NAME] 15. [PERSON_NAME] - 23:10 Mis reservas Mapa de mesas…" at bounding box center [378, 258] width 757 height 517
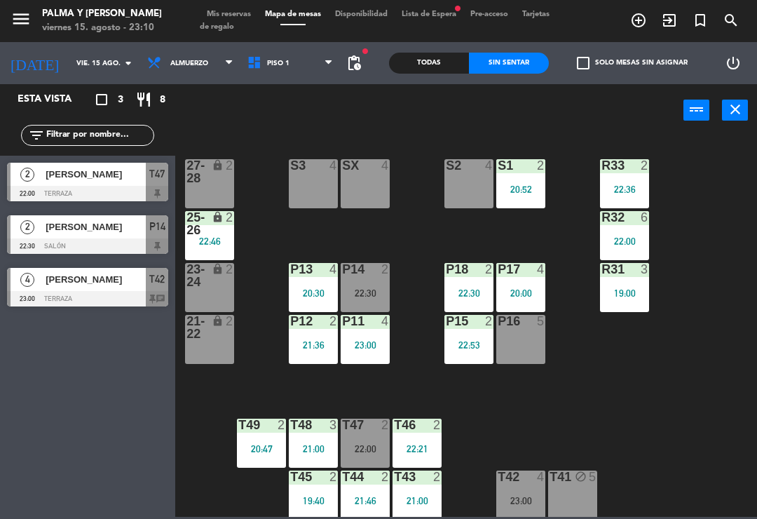
click at [377, 282] on div "P14 2 22:30" at bounding box center [365, 287] width 49 height 49
click at [623, 406] on div "R33 2 22:36 S1 2 20:52 S2 4 S3 4 SX 4 27-28 lock 2 R32 6 22:00 25-26 lock 2 22:…" at bounding box center [470, 326] width 574 height 382
click at [358, 302] on div "P14 2 22:30" at bounding box center [365, 287] width 49 height 49
click at [568, 417] on div "R33 2 22:36 S1 2 20:52 S2 4 S3 4 SX 4 27-28 lock 2 R32 6 22:00 25-26 lock 2 22:…" at bounding box center [470, 326] width 574 height 382
click at [100, 184] on div "[PERSON_NAME]" at bounding box center [95, 174] width 102 height 23
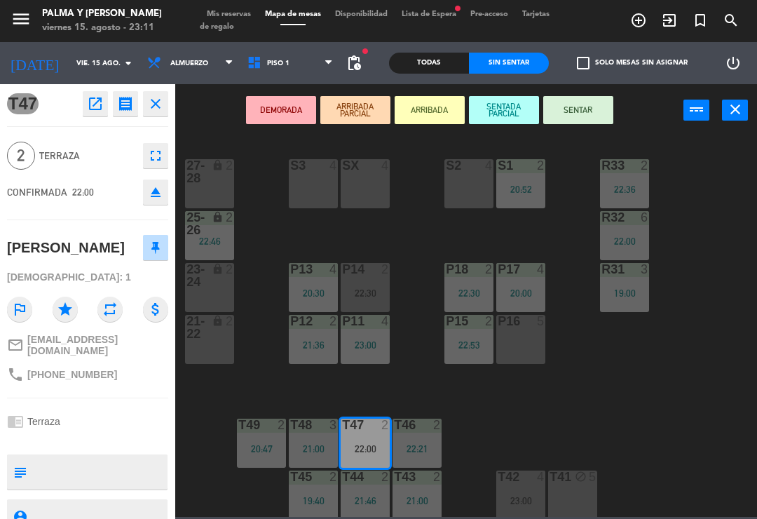
click at [92, 100] on icon "open_in_new" at bounding box center [95, 103] width 17 height 17
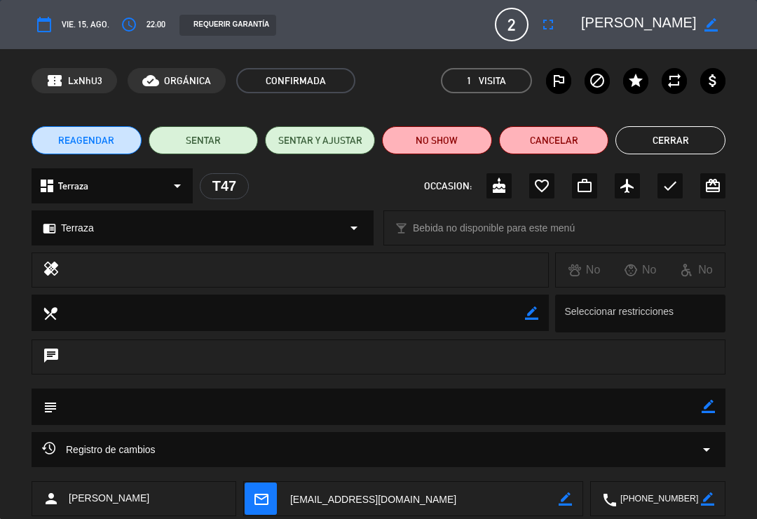
click at [406, 140] on button "NO SHOW" at bounding box center [437, 140] width 110 height 28
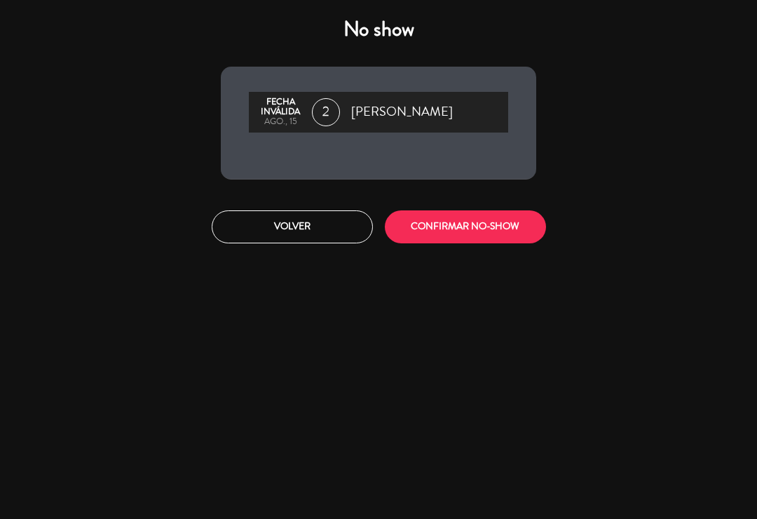
click at [427, 220] on button "CONFIRMAR NO-SHOW" at bounding box center [465, 226] width 161 height 33
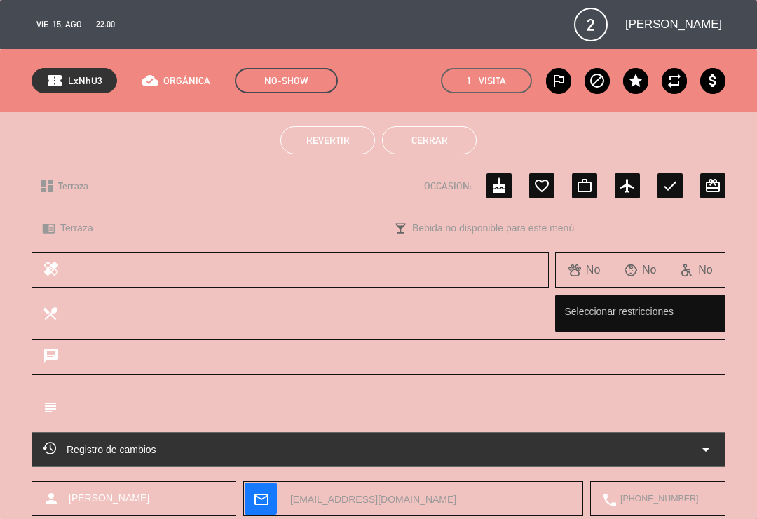
click at [444, 136] on button "Cerrar" at bounding box center [429, 140] width 95 height 28
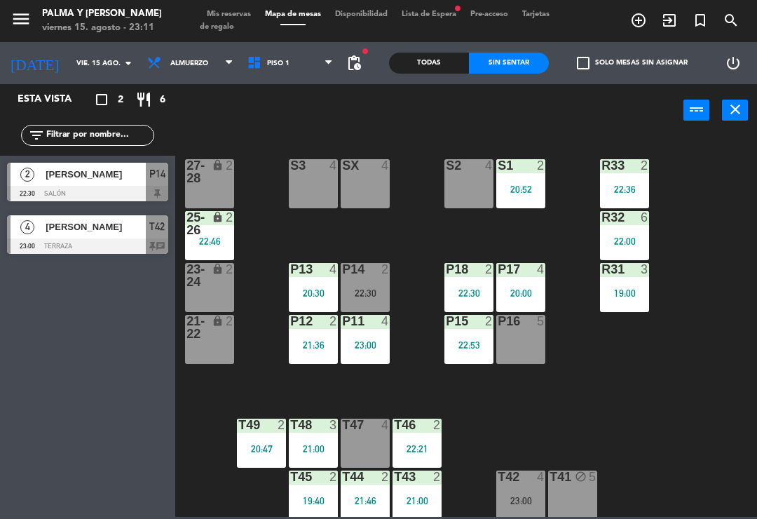
click at [619, 292] on div "19:00" at bounding box center [624, 293] width 49 height 10
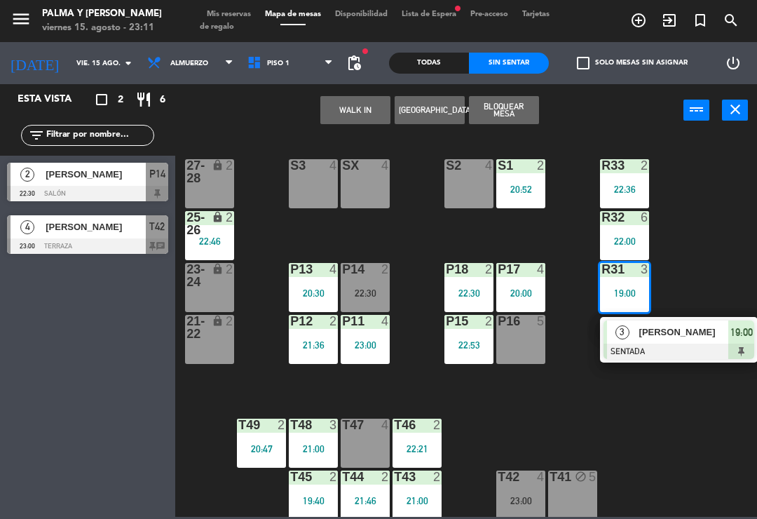
click at [686, 341] on div "[PERSON_NAME]" at bounding box center [683, 331] width 91 height 23
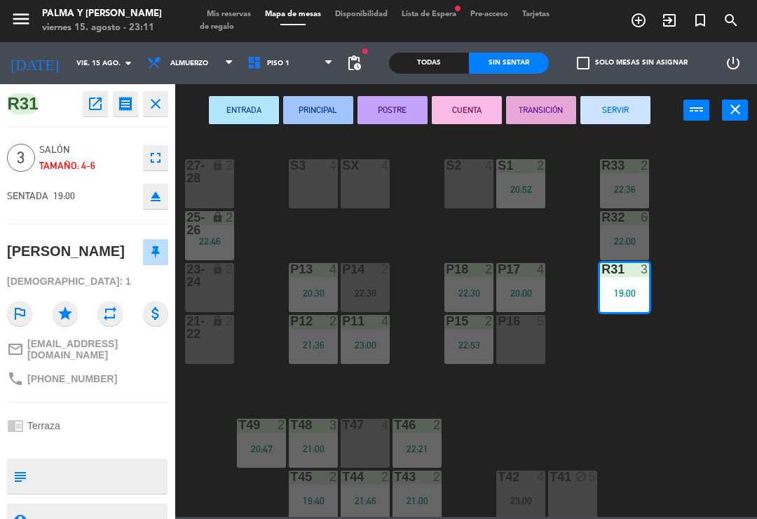
click at [612, 103] on button "SERVIR" at bounding box center [616, 110] width 70 height 28
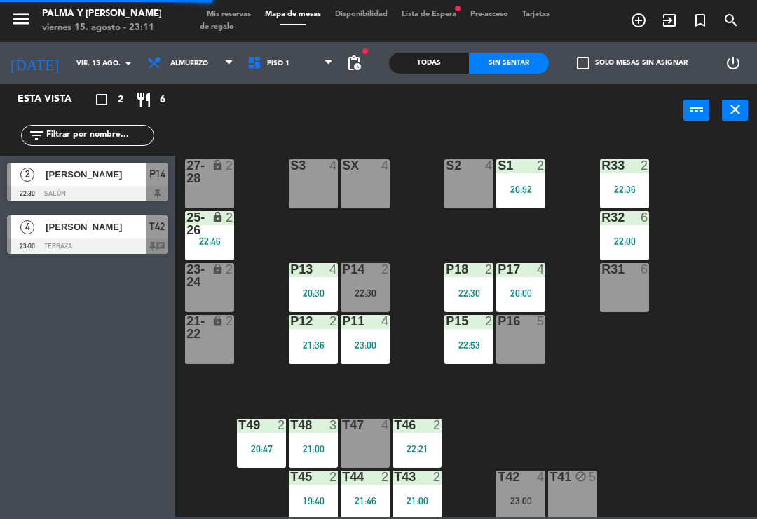
click at [592, 406] on div "R33 2 22:36 S1 2 20:52 S2 4 S3 4 SX 4 27-28 lock 2 R32 6 22:00 25-26 lock 2 22:…" at bounding box center [470, 326] width 574 height 382
click at [87, 182] on div "[PERSON_NAME]" at bounding box center [95, 174] width 102 height 23
click at [126, 227] on span "[PERSON_NAME]" at bounding box center [96, 227] width 100 height 15
click at [668, 391] on div "R33 2 22:36 S1 2 20:52 S2 4 S3 4 SX 4 27-28 lock 2 R32 6 22:00 25-26 lock 2 22:…" at bounding box center [470, 326] width 574 height 382
click at [365, 285] on div "P14 2 22:30" at bounding box center [365, 287] width 49 height 49
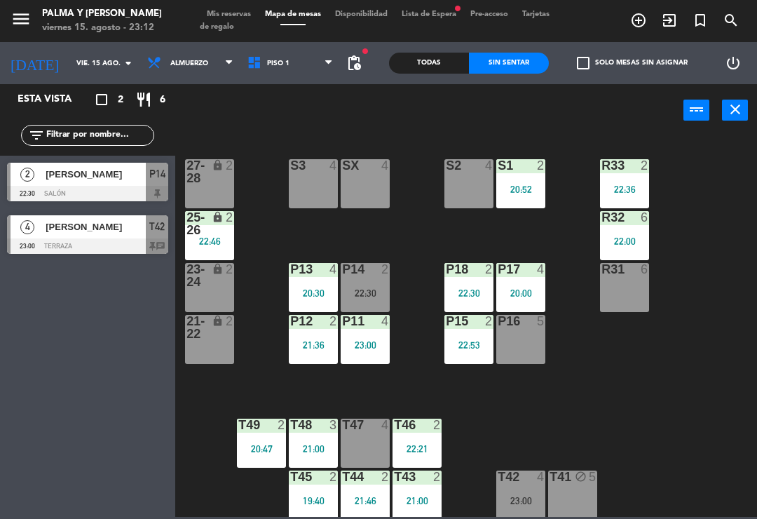
click at [503, 428] on div "R33 2 22:36 S1 2 20:52 S2 4 S3 4 SX 4 27-28 lock 2 R32 6 22:00 25-26 lock 2 22:…" at bounding box center [470, 326] width 574 height 382
click at [365, 484] on div "T44 2" at bounding box center [365, 478] width 49 height 14
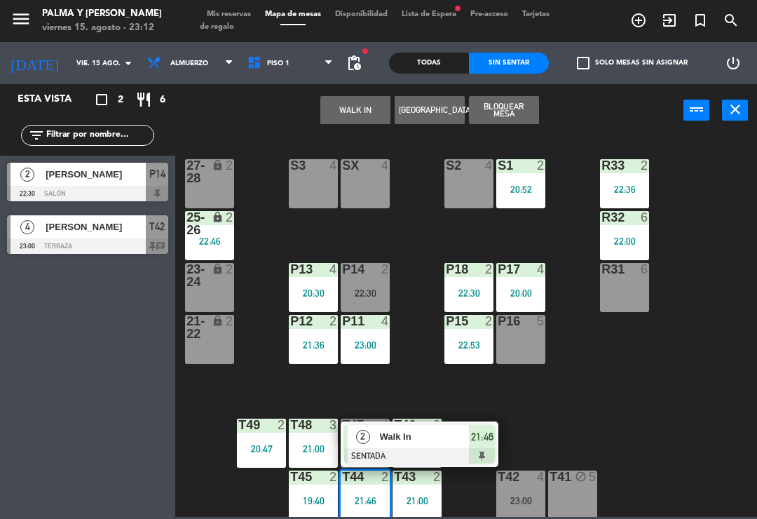
click at [459, 428] on div "Walk In" at bounding box center [424, 436] width 91 height 23
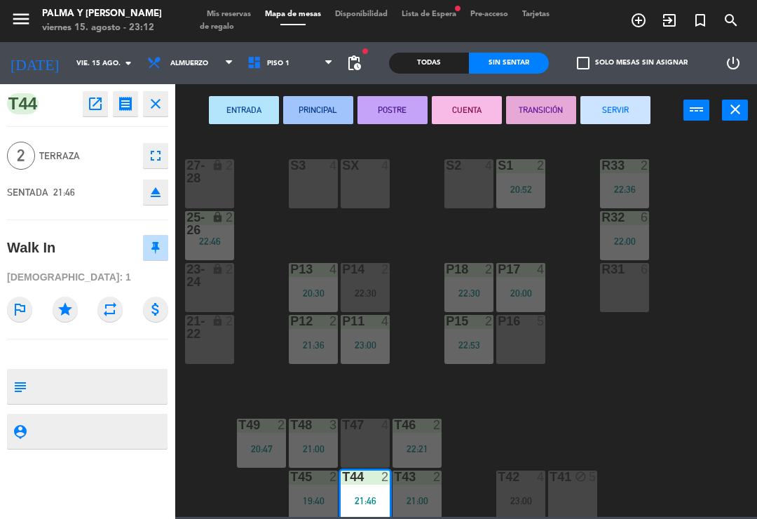
click at [636, 106] on button "SERVIR" at bounding box center [616, 110] width 70 height 28
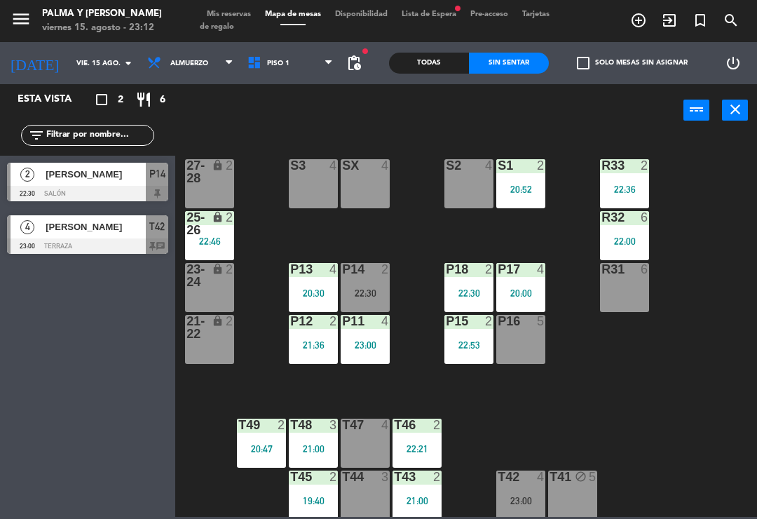
click at [6, 211] on div "4 [PERSON_NAME] 23:00 Terraza T42 chat" at bounding box center [87, 234] width 175 height 53
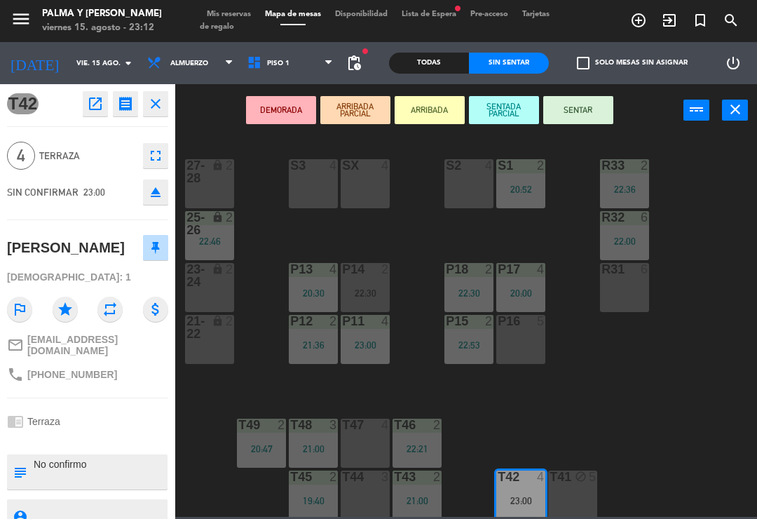
click at [2, 224] on div "T42 open_in_new receipt 11:00 PM vie., 15 ago. 4 personas [PERSON_NAME] Mesa T4…" at bounding box center [87, 301] width 175 height 435
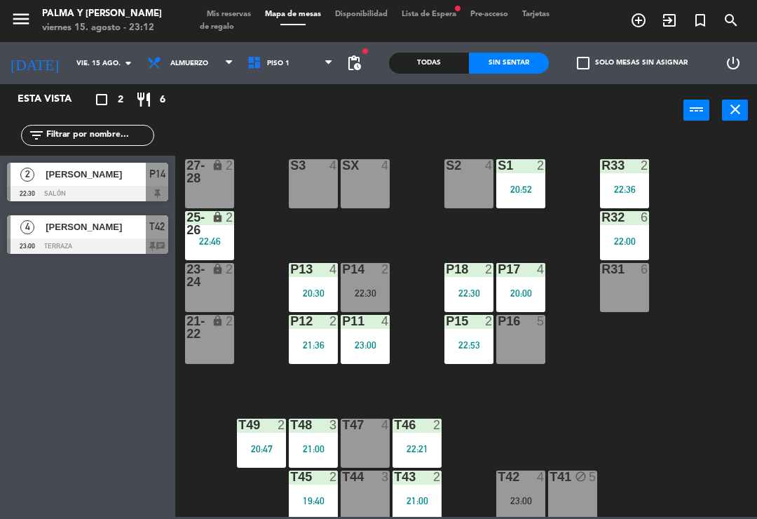
click at [372, 276] on div "P14 2" at bounding box center [365, 270] width 49 height 14
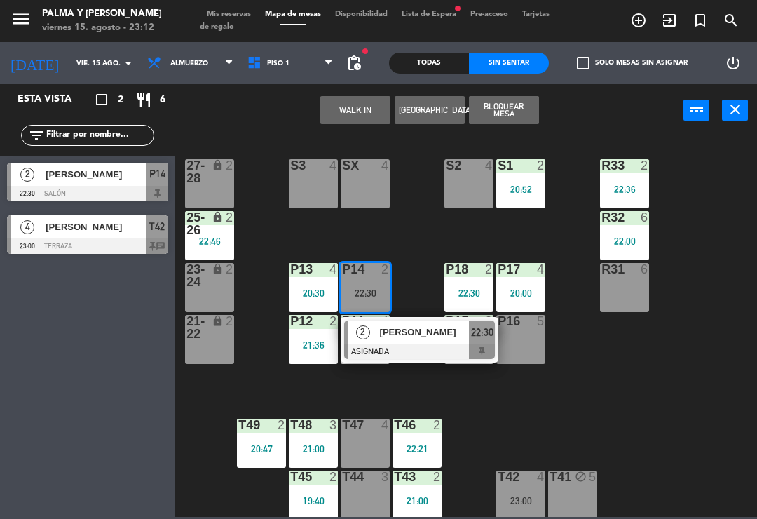
click at [407, 331] on span "[PERSON_NAME]" at bounding box center [425, 332] width 90 height 15
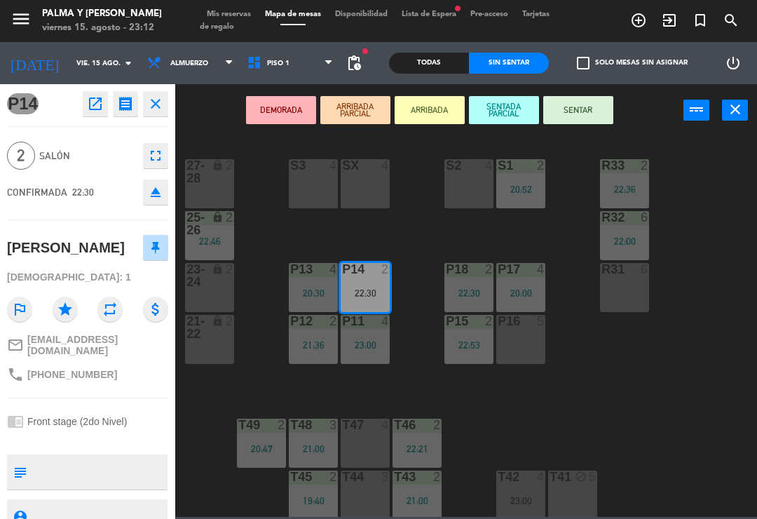
click at [506, 344] on div "P16 5" at bounding box center [521, 339] width 49 height 49
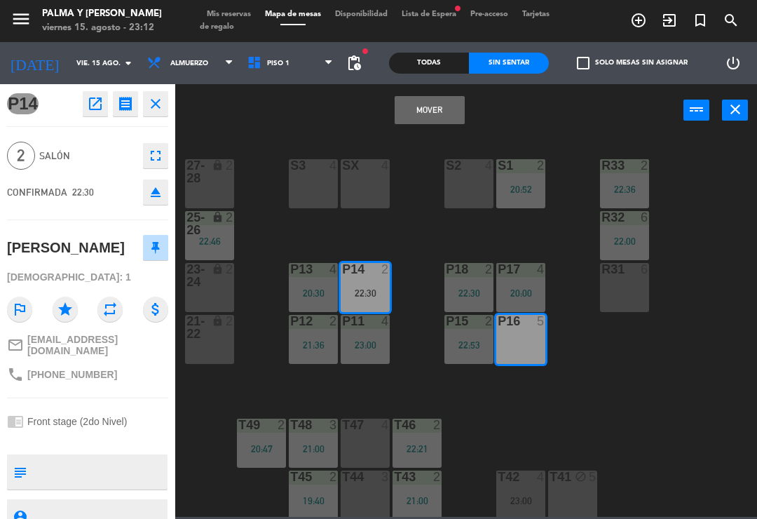
click at [430, 122] on button "Mover" at bounding box center [430, 110] width 70 height 28
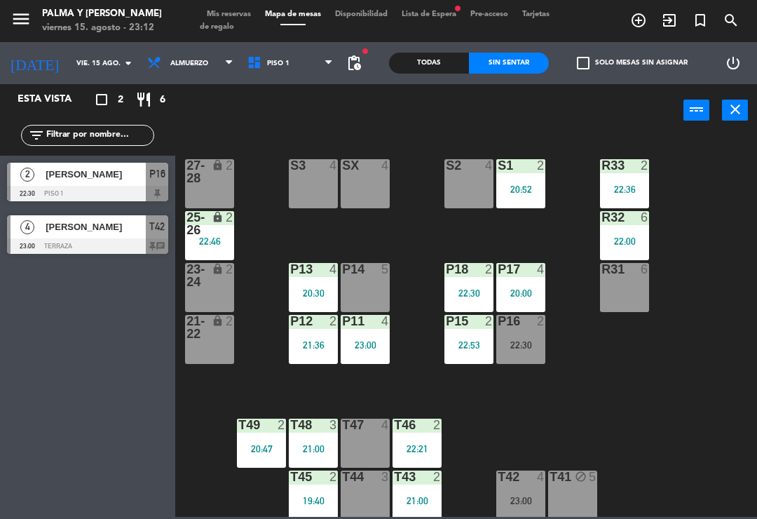
click at [382, 264] on div "5" at bounding box center [386, 269] width 8 height 13
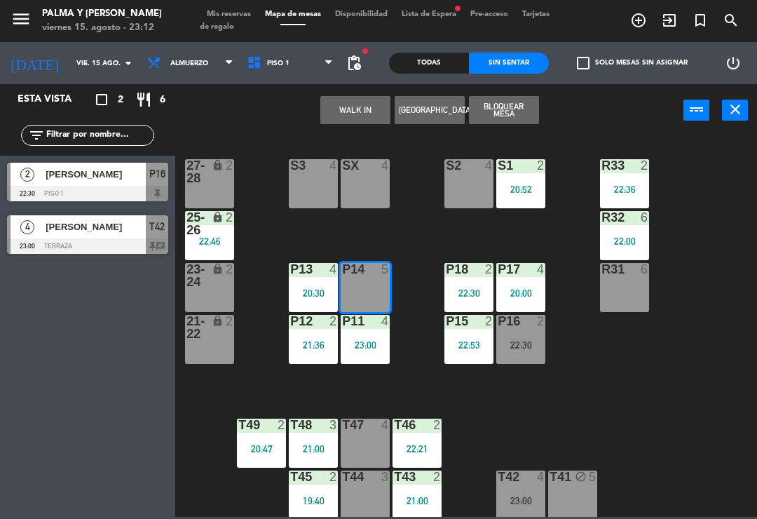
click at [354, 101] on button "WALK IN" at bounding box center [355, 110] width 70 height 28
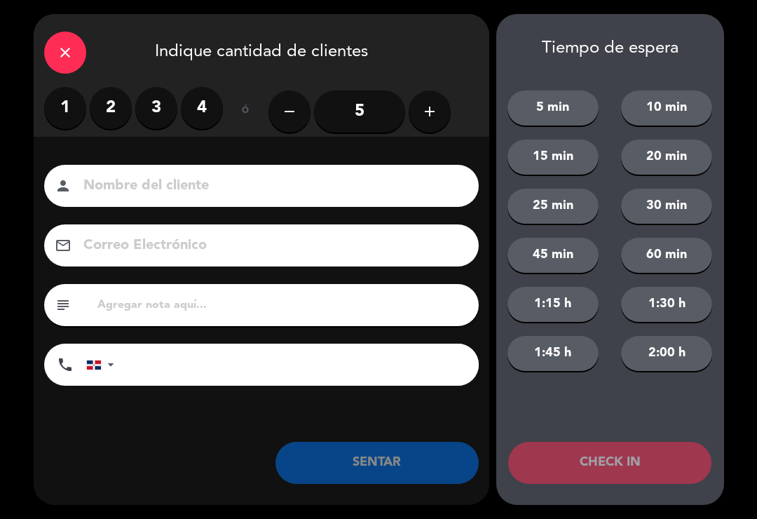
click at [109, 112] on label "2" at bounding box center [111, 108] width 42 height 42
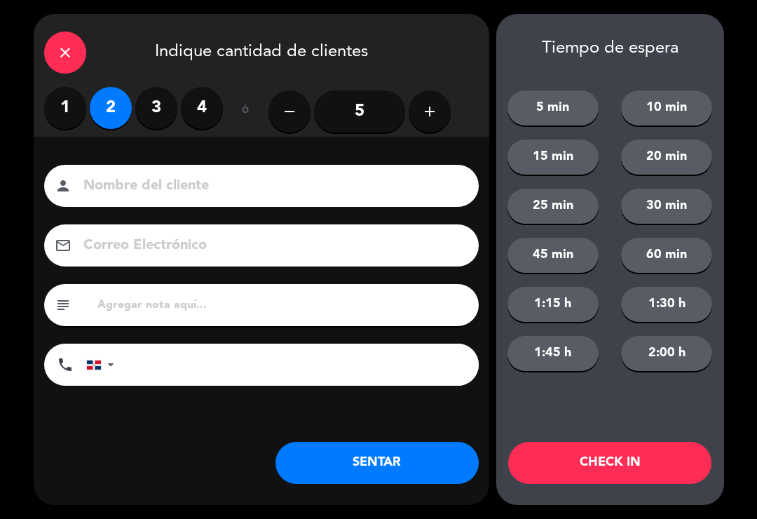
click at [427, 492] on div "close Indique cantidad de clientes 1 2 3 4 ó remove 5 add Nombre del cliente pe…" at bounding box center [262, 259] width 456 height 491
click at [416, 465] on button "SENTAR" at bounding box center [377, 463] width 203 height 42
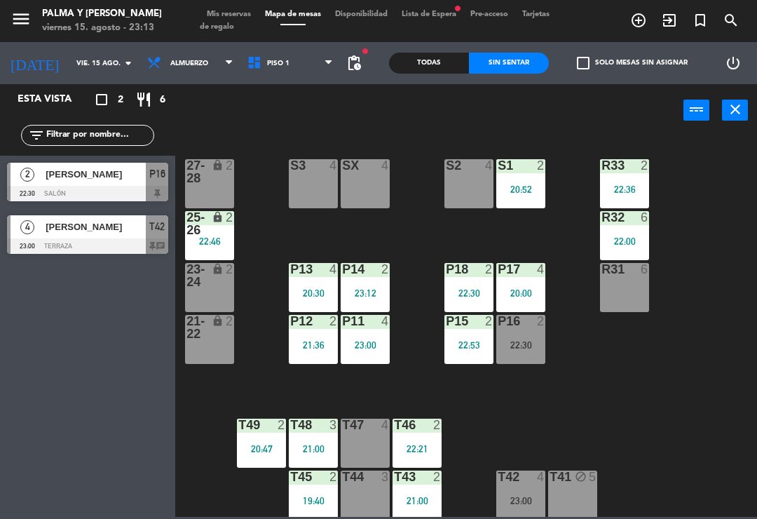
click at [643, 438] on div "R33 2 22:36 S1 2 20:52 S2 4 S3 4 SX 4 27-28 lock 2 R32 6 22:00 25-26 lock 2 22:…" at bounding box center [470, 326] width 574 height 382
click at [126, 128] on input "text" at bounding box center [99, 135] width 109 height 15
click at [332, 95] on div "power_input close" at bounding box center [429, 110] width 508 height 53
click at [106, 227] on span "[PERSON_NAME]" at bounding box center [96, 227] width 100 height 15
click at [710, 379] on div "R33 2 22:36 S1 2 20:52 S2 4 S3 4 SX 4 27-28 lock 2 R32 6 22:00 25-26 lock 2 22:…" at bounding box center [470, 326] width 574 height 382
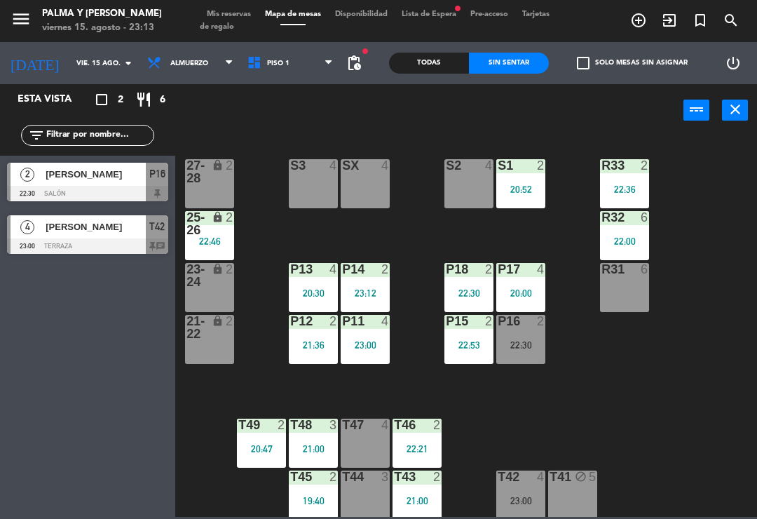
click at [443, 72] on div "Todas" at bounding box center [429, 63] width 80 height 21
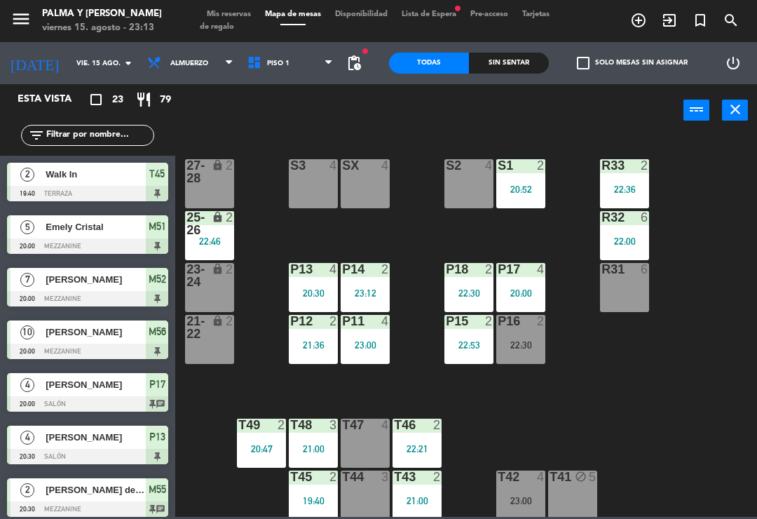
scroll to position [-1, 0]
click at [255, 236] on div "R33 2 22:36 S1 2 20:52 S2 4 S3 4 SX 4 27-28 lock 2 R32 6 22:00 25-26 lock 2 22:…" at bounding box center [470, 326] width 574 height 382
click at [535, 284] on div "P17 4 20:00" at bounding box center [521, 287] width 49 height 49
click at [562, 364] on div "R33 2 22:36 S1 2 20:52 S2 4 S3 4 SX 4 27-28 lock 2 R32 6 22:00 25-26 lock 2 22:…" at bounding box center [470, 326] width 574 height 382
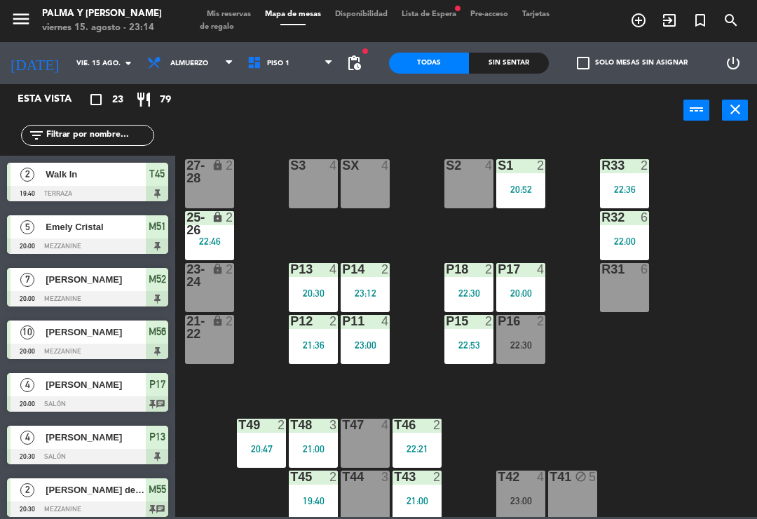
click at [531, 277] on div "P17 4" at bounding box center [521, 270] width 49 height 14
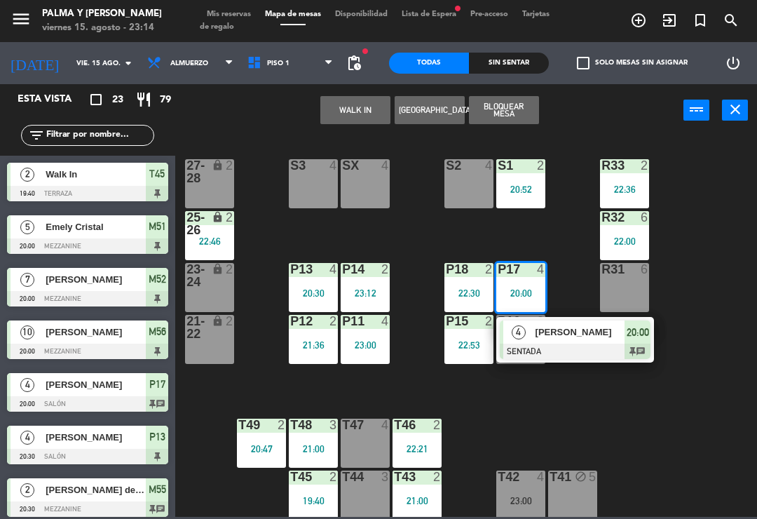
click at [583, 339] on span "[PERSON_NAME]" at bounding box center [581, 332] width 90 height 15
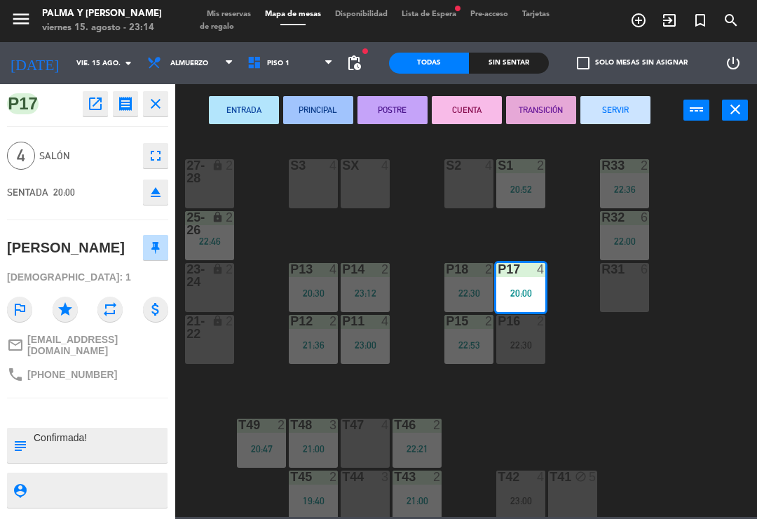
click at [481, 113] on button "CUENTA" at bounding box center [467, 110] width 70 height 28
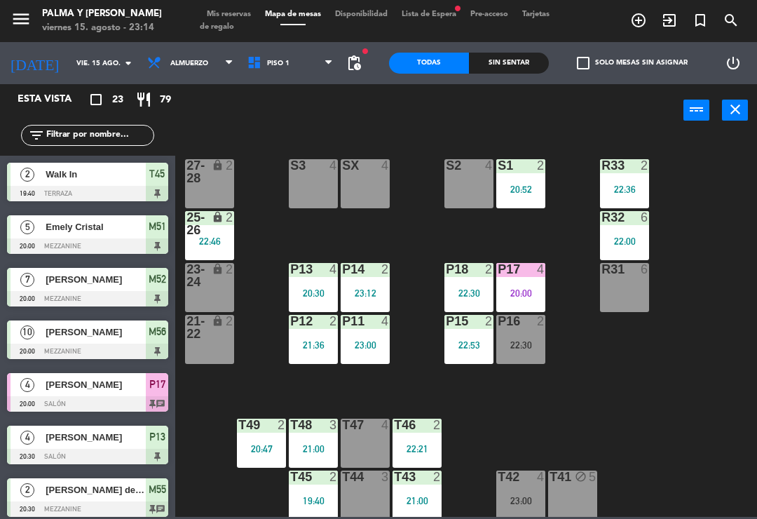
click at [700, 378] on div "R33 2 22:36 S1 2 20:52 S2 4 S3 4 SX 4 27-28 lock 2 R32 6 22:00 25-26 lock 2 22:…" at bounding box center [470, 326] width 574 height 382
click at [445, 232] on div "R33 2 22:36 S1 2 20:52 S2 4 S3 4 SX 4 27-28 lock 2 R32 6 22:00 25-26 lock 2 22:…" at bounding box center [470, 326] width 574 height 382
click at [422, 257] on div "R33 2 22:36 S1 2 20:52 S2 4 S3 4 SX 4 27-28 lock 2 R32 6 22:00 25-26 lock 2 22:…" at bounding box center [470, 326] width 574 height 382
click at [424, 394] on div "R33 2 22:36 S1 2 20:52 S2 4 S3 4 SX 4 27-28 lock 2 R32 6 22:00 25-26 lock 2 22:…" at bounding box center [470, 326] width 574 height 382
click at [480, 281] on div "P18 2 22:30" at bounding box center [469, 287] width 49 height 49
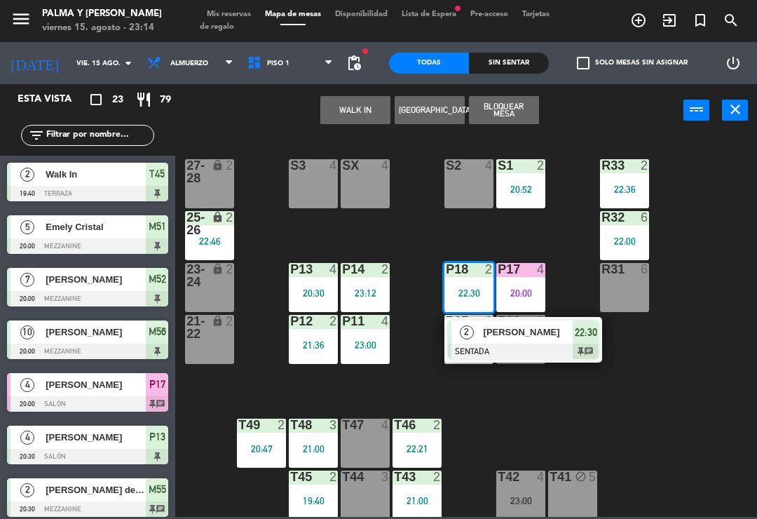
click at [549, 338] on span "[PERSON_NAME]" at bounding box center [529, 332] width 90 height 15
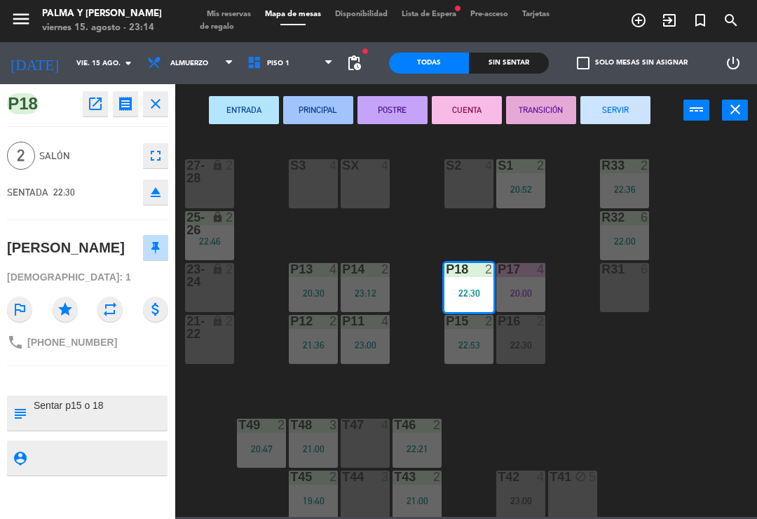
click at [629, 111] on button "SERVIR" at bounding box center [616, 110] width 70 height 28
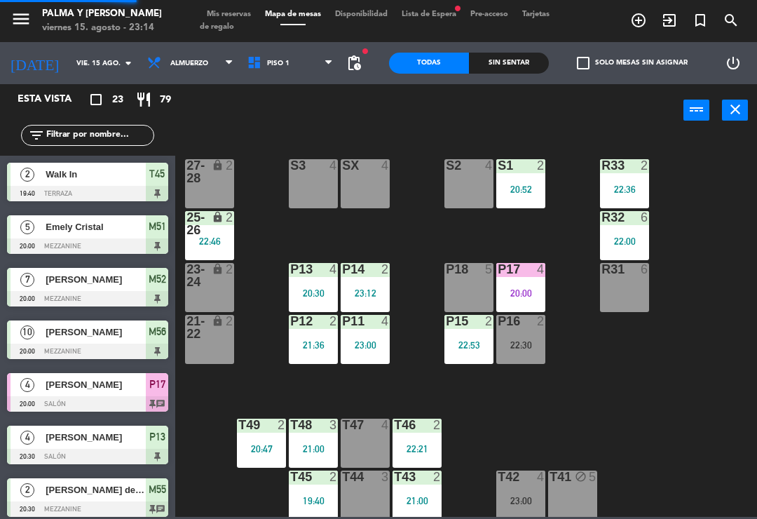
scroll to position [8, 0]
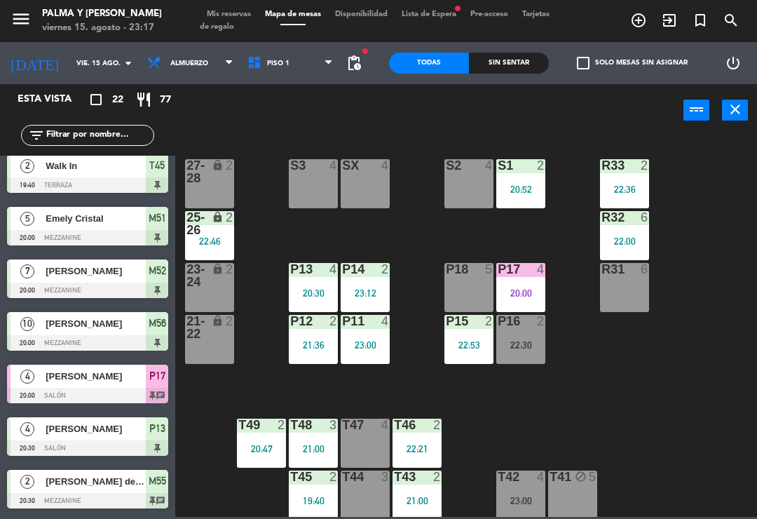
click at [69, 58] on input "vie. 15 ago." at bounding box center [117, 64] width 96 height 22
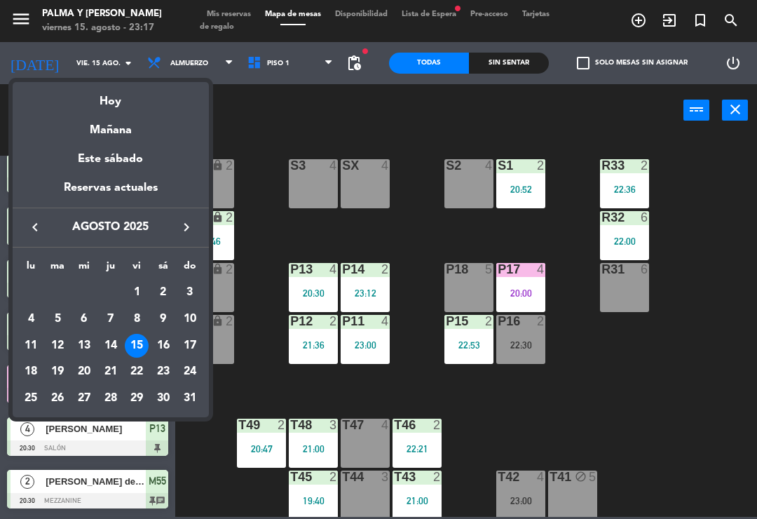
click at [180, 346] on div "17" at bounding box center [190, 346] width 24 height 24
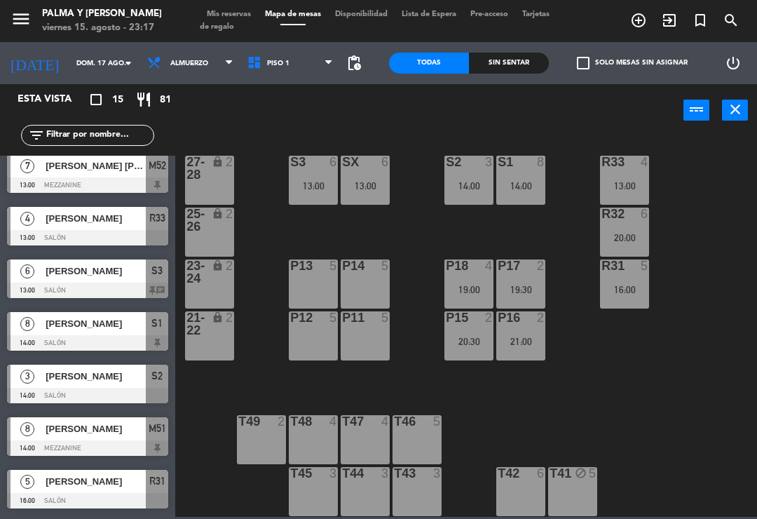
scroll to position [4, 0]
click at [69, 73] on input "dom. 17 ago." at bounding box center [117, 64] width 96 height 22
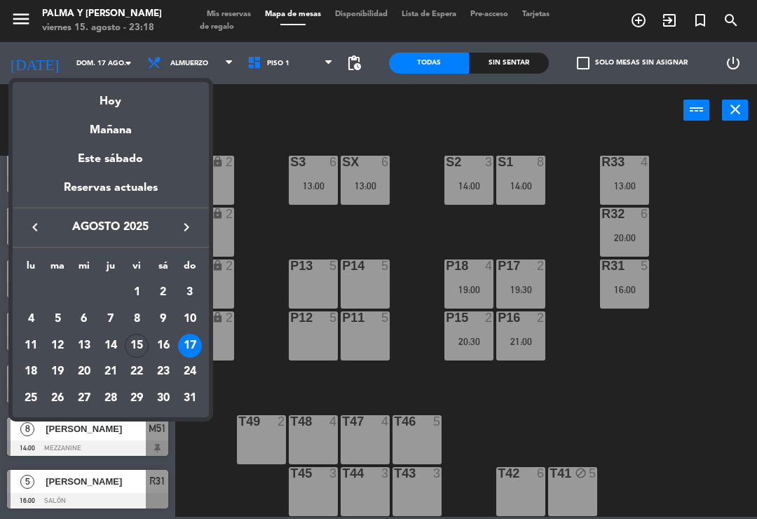
click at [31, 368] on div "18" at bounding box center [31, 372] width 24 height 24
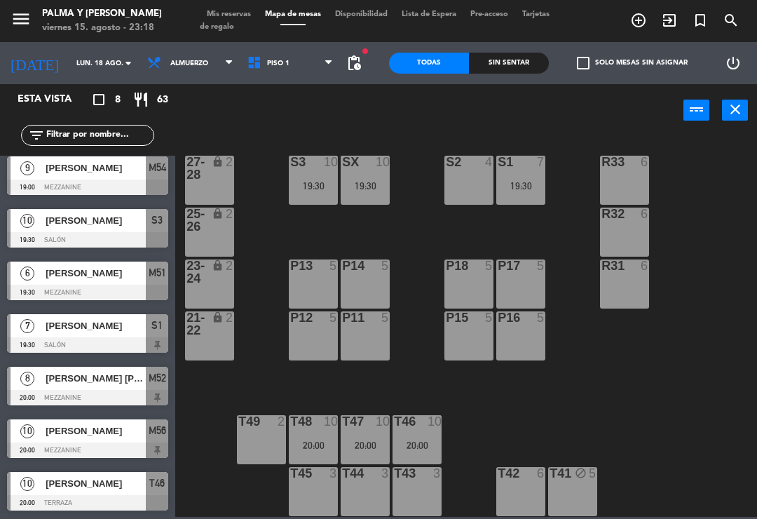
scroll to position [59, 0]
click at [69, 65] on input "lun. 18 ago." at bounding box center [117, 64] width 96 height 22
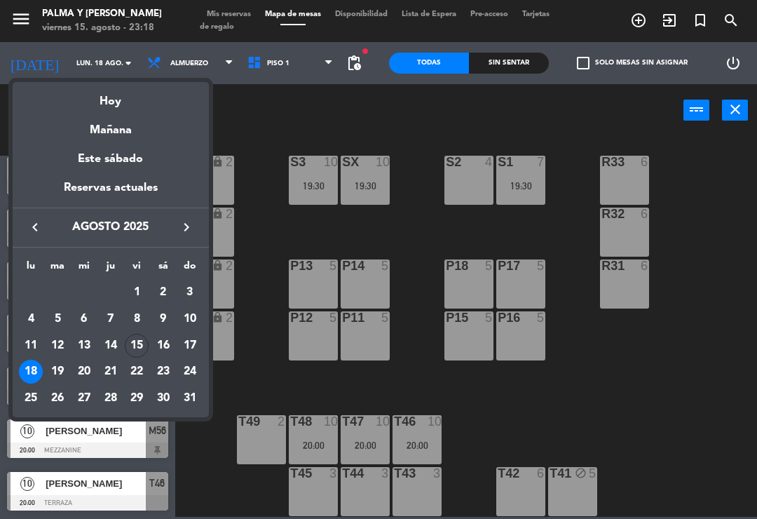
click at [59, 372] on div "19" at bounding box center [58, 372] width 24 height 24
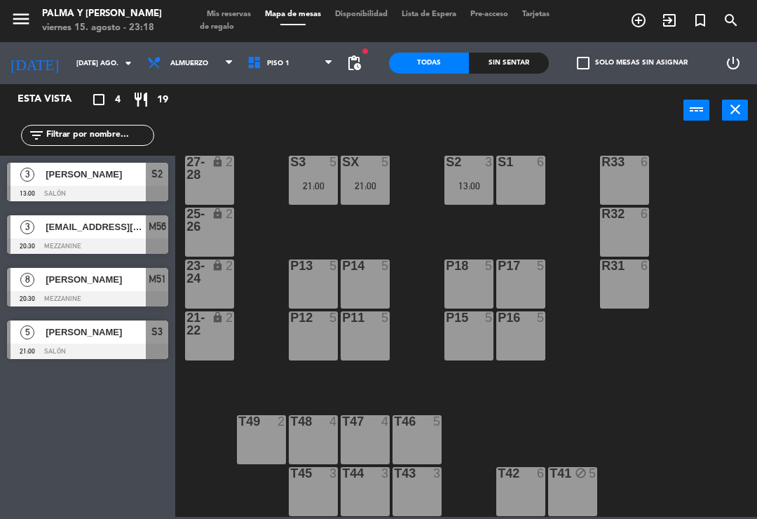
scroll to position [4, 0]
click at [74, 60] on input "[DATE] ago." at bounding box center [117, 64] width 96 height 22
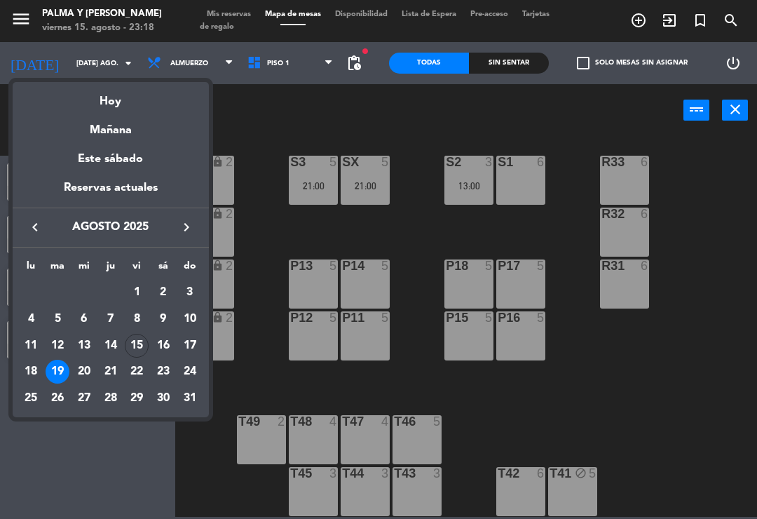
click at [25, 369] on div "18" at bounding box center [31, 372] width 24 height 24
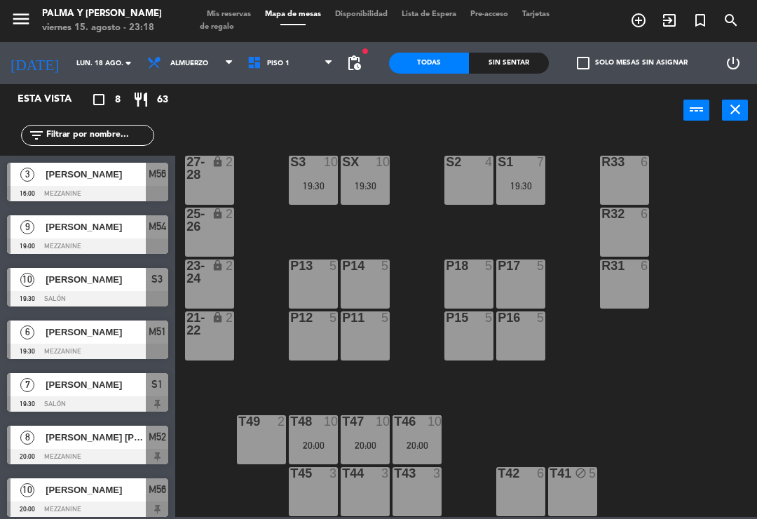
click at [69, 70] on input "lun. 18 ago." at bounding box center [117, 64] width 96 height 22
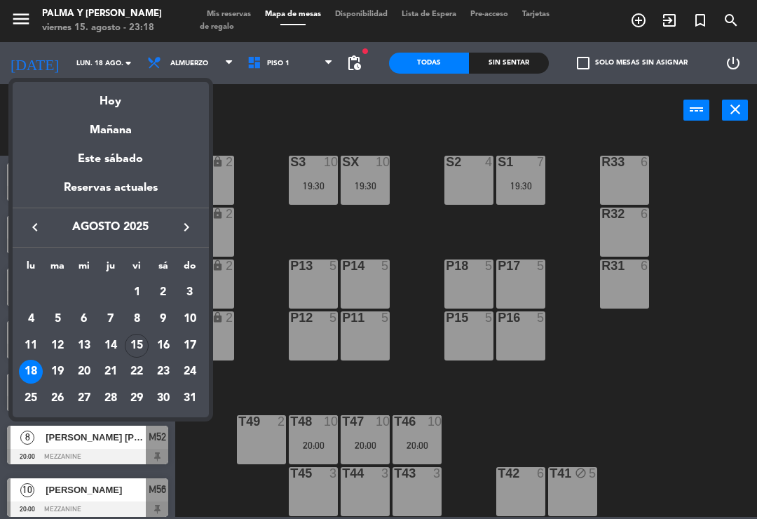
click at [708, 328] on div at bounding box center [378, 259] width 757 height 519
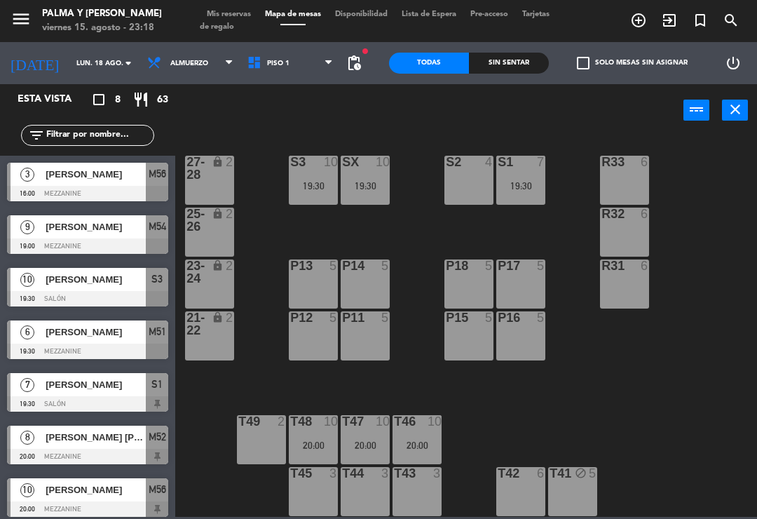
click at [69, 73] on input "lun. 18 ago." at bounding box center [117, 64] width 96 height 22
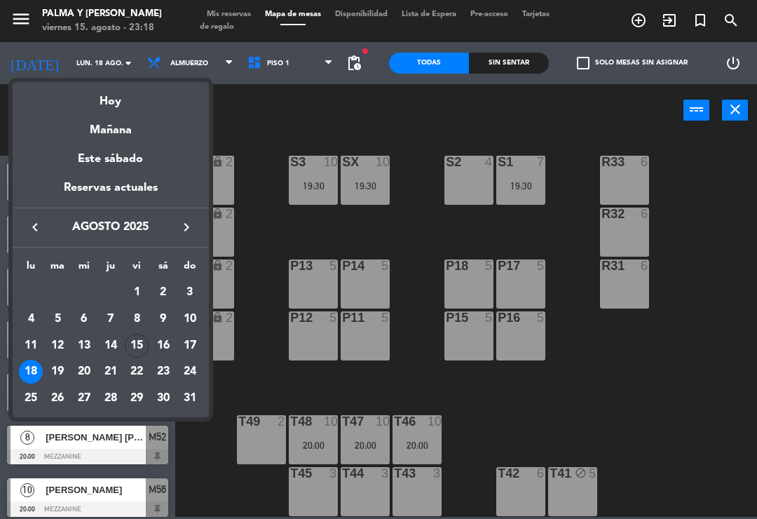
click at [67, 370] on div "19" at bounding box center [58, 372] width 24 height 24
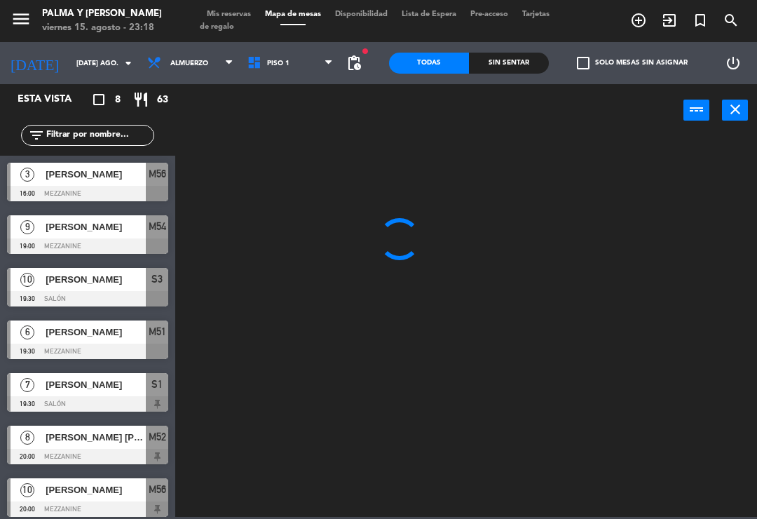
scroll to position [0, 0]
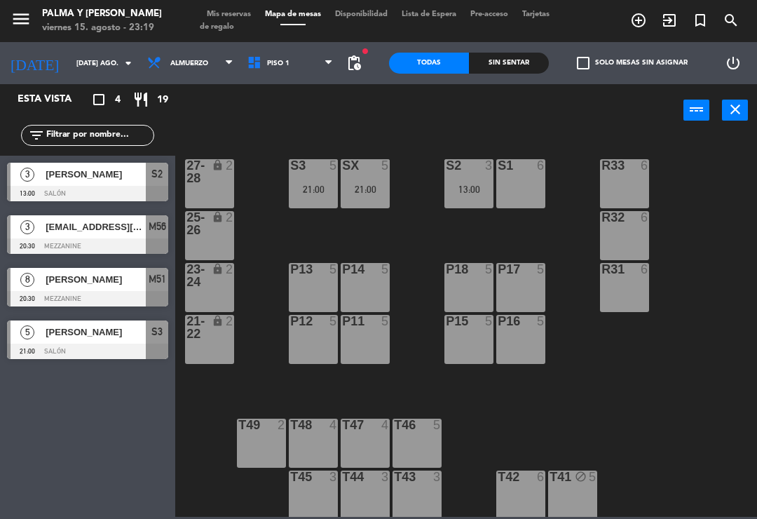
click at [69, 62] on input "[DATE] ago." at bounding box center [117, 64] width 96 height 22
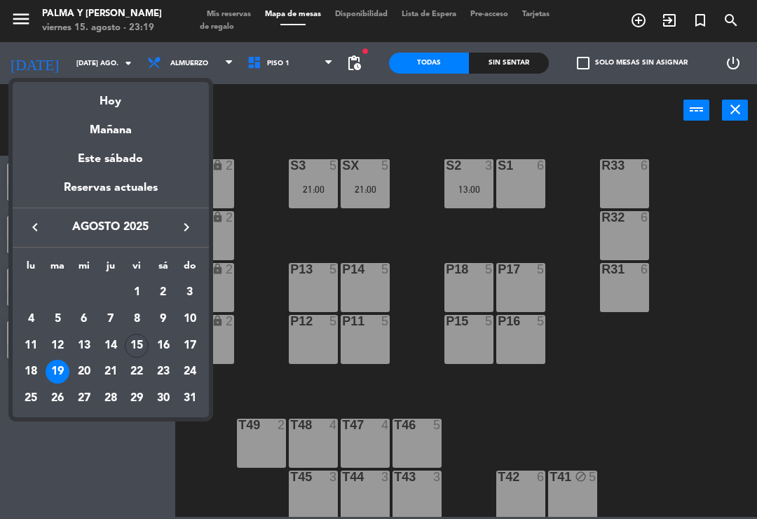
click at [22, 377] on div "18" at bounding box center [31, 372] width 24 height 24
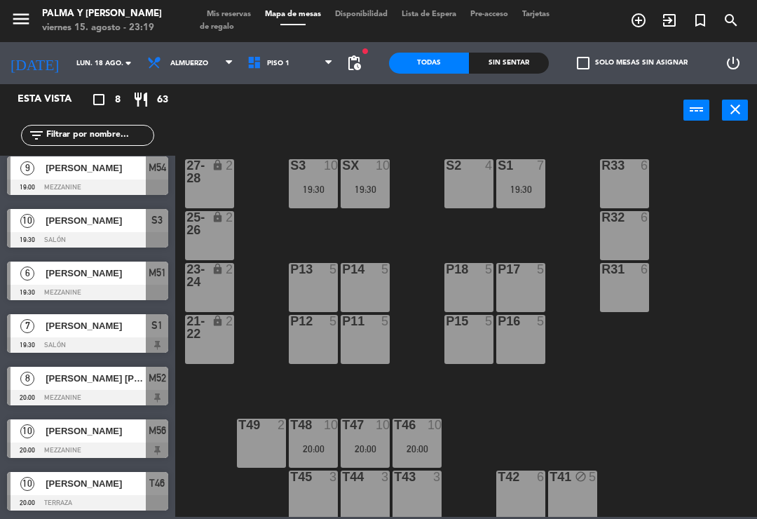
scroll to position [59, 0]
click at [69, 72] on input "lun. 18 ago." at bounding box center [117, 64] width 96 height 22
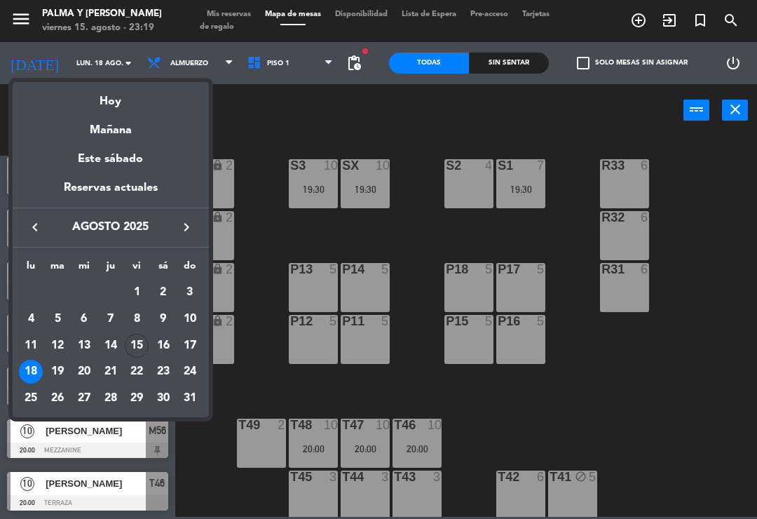
click at [185, 338] on div "17" at bounding box center [190, 346] width 24 height 24
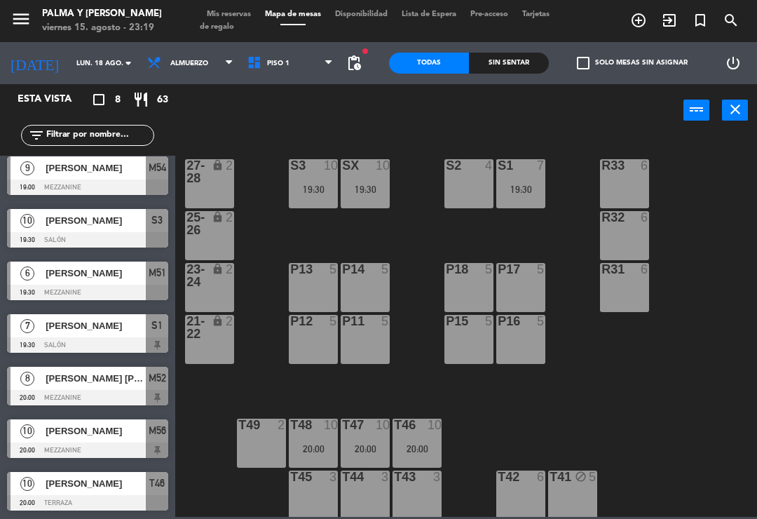
type input "dom. 17 ago."
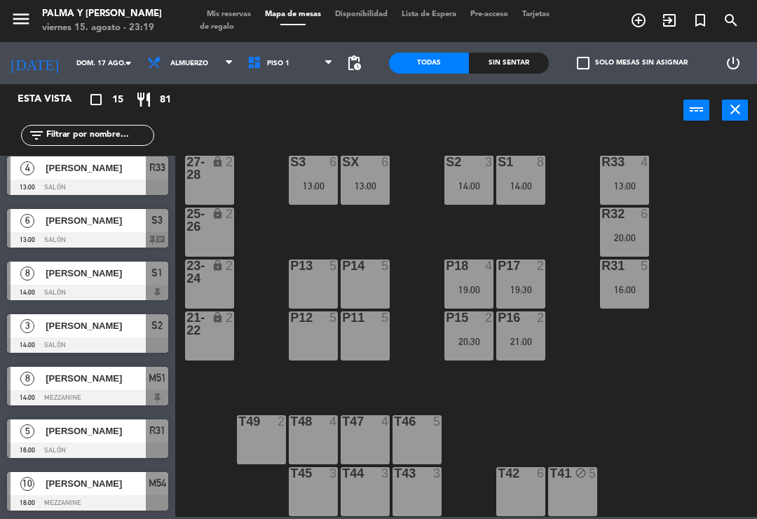
scroll to position [4, 0]
click at [734, 188] on div "R33 4 13:00 S1 8 14:00 S2 3 14:00 S3 6 13:00 SX 6 13:00 27-28 lock 2 R32 6 20:0…" at bounding box center [470, 326] width 574 height 382
click at [603, 396] on div "R33 4 13:00 S1 8 14:00 S2 3 14:00 S3 6 13:00 SX 6 13:00 27-28 lock 2 R32 6 20:0…" at bounding box center [470, 326] width 574 height 382
click at [91, 56] on input "dom. 17 ago." at bounding box center [117, 64] width 96 height 22
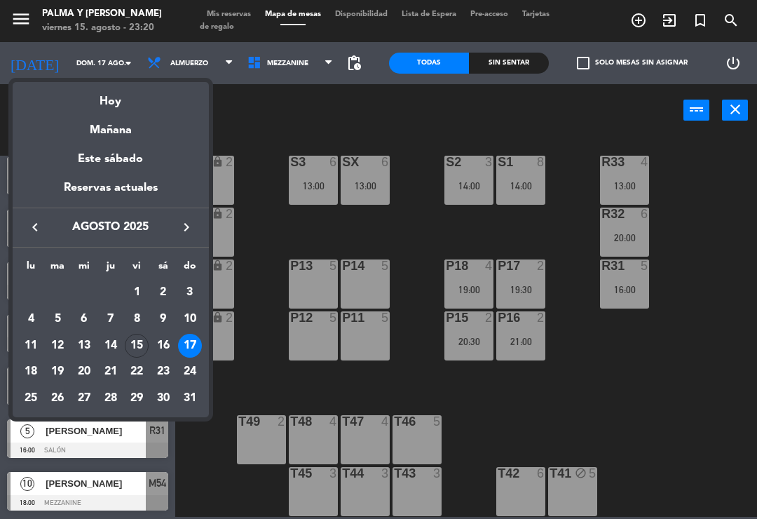
click at [141, 95] on div "Hoy" at bounding box center [111, 96] width 196 height 29
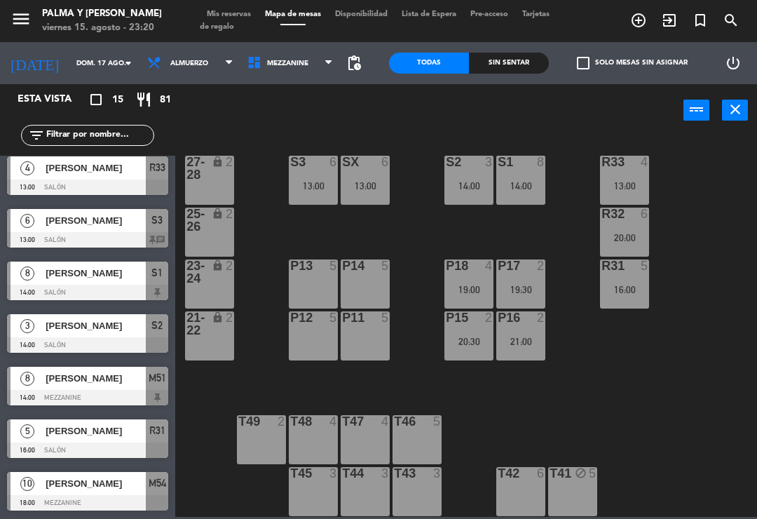
type input "vie. 15 ago."
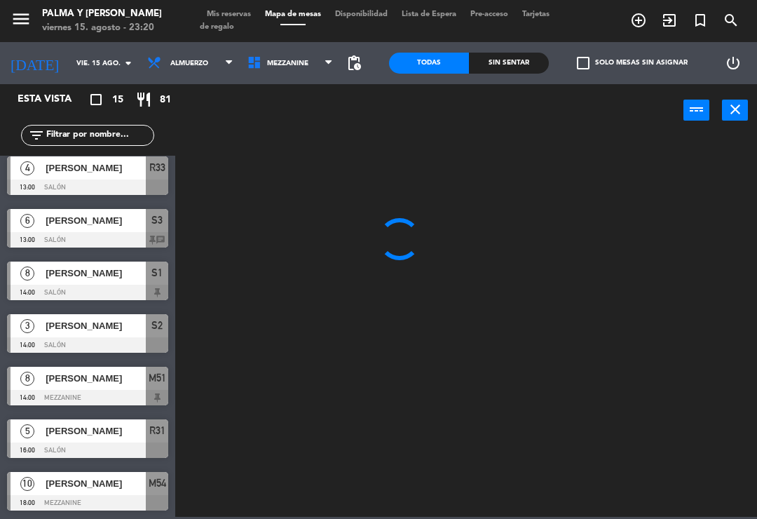
scroll to position [0, 0]
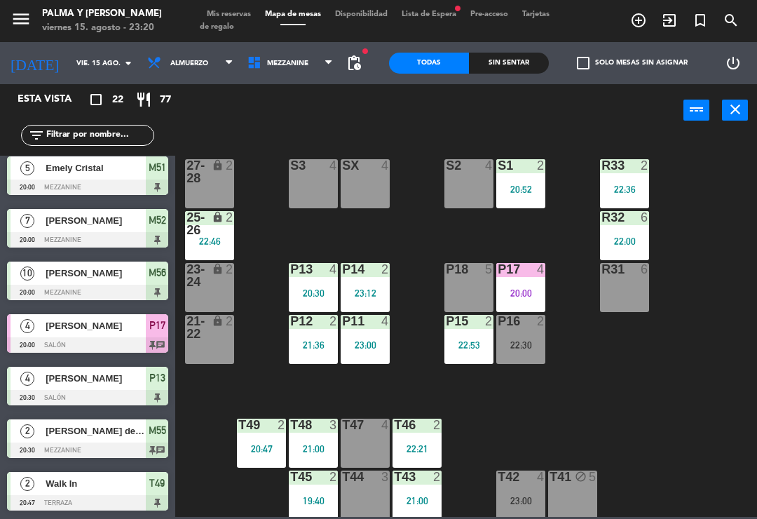
click at [527, 280] on div "P17 4 20:00" at bounding box center [521, 287] width 49 height 49
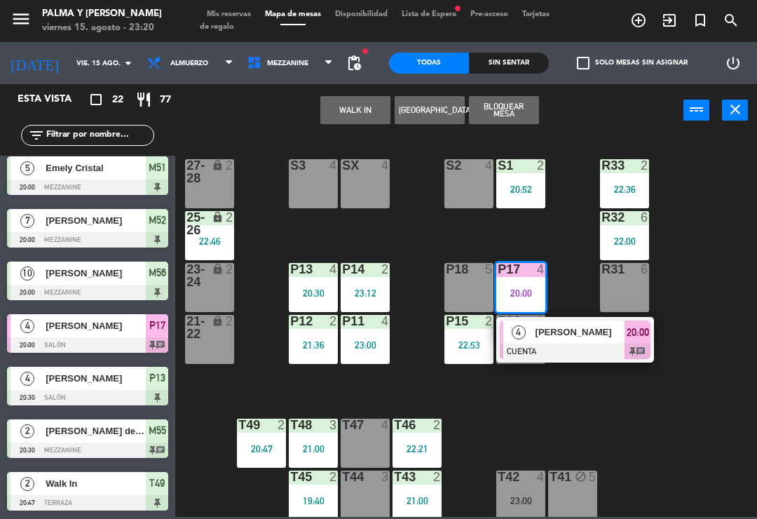
click at [577, 330] on span "[PERSON_NAME]" at bounding box center [581, 332] width 90 height 15
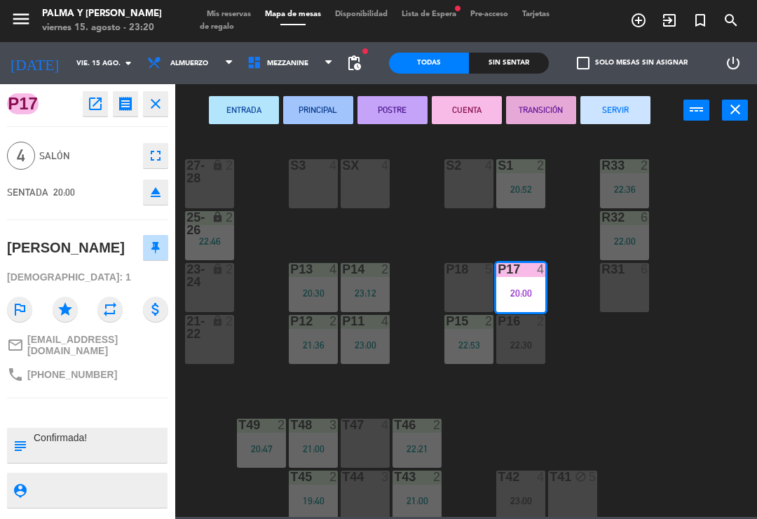
click at [635, 102] on button "SERVIR" at bounding box center [616, 110] width 70 height 28
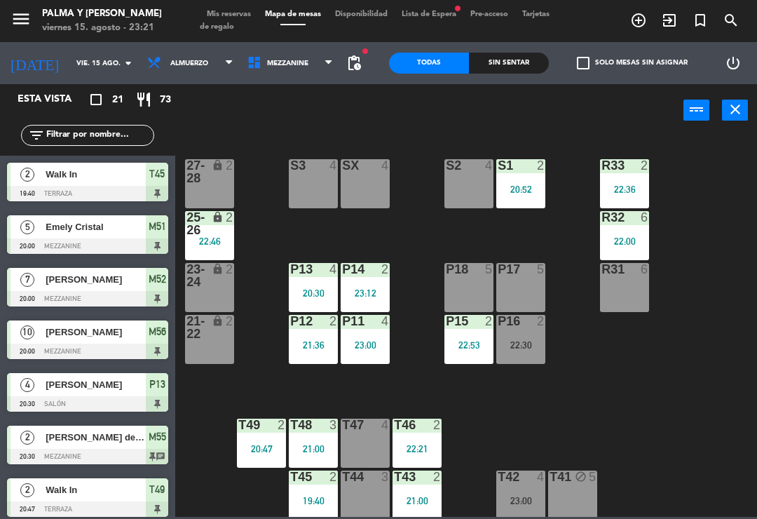
click at [744, 241] on div "R33 2 22:36 S1 2 20:52 S2 4 S3 4 SX 4 27-28 lock 2 R32 6 22:00 25-26 lock 2 22:…" at bounding box center [470, 326] width 574 height 382
click at [218, 86] on div "power_input close" at bounding box center [429, 110] width 508 height 53
click at [306, 50] on span "Mezzanine" at bounding box center [291, 63] width 100 height 31
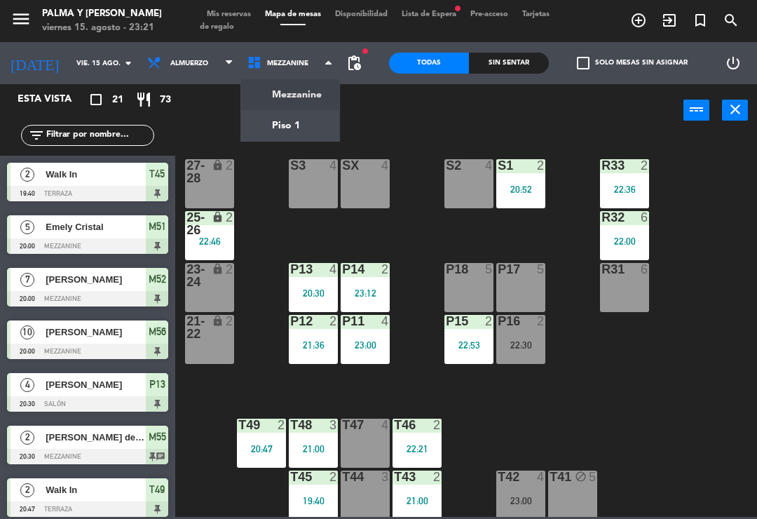
click at [270, 249] on div "R33 2 22:36 S1 2 20:52 S2 4 S3 4 SX 4 27-28 lock 2 R32 6 22:00 25-26 lock 2 22:…" at bounding box center [470, 326] width 574 height 382
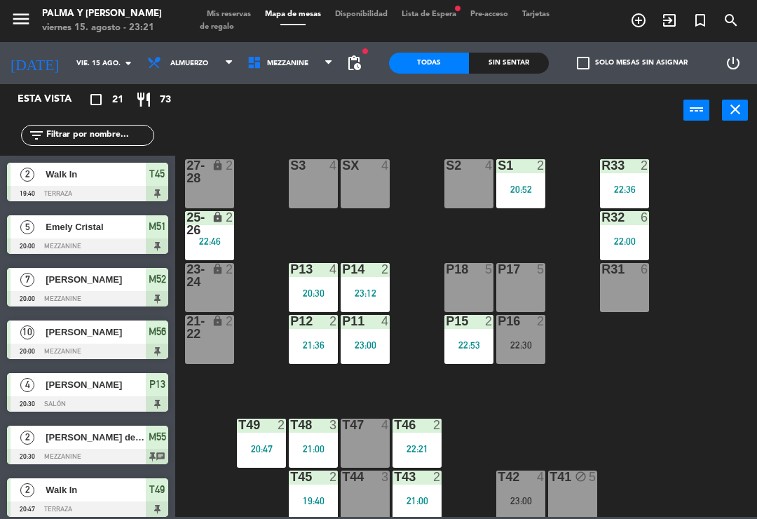
click at [218, 232] on div "lock" at bounding box center [209, 223] width 23 height 25
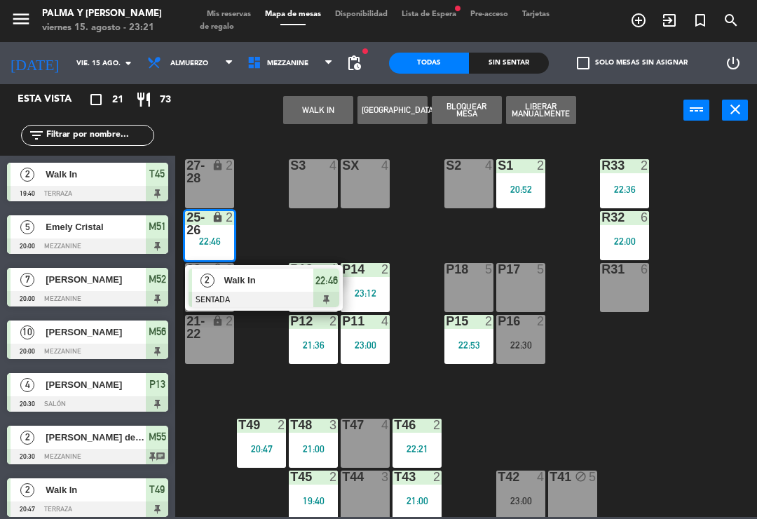
click at [264, 292] on div at bounding box center [264, 299] width 151 height 15
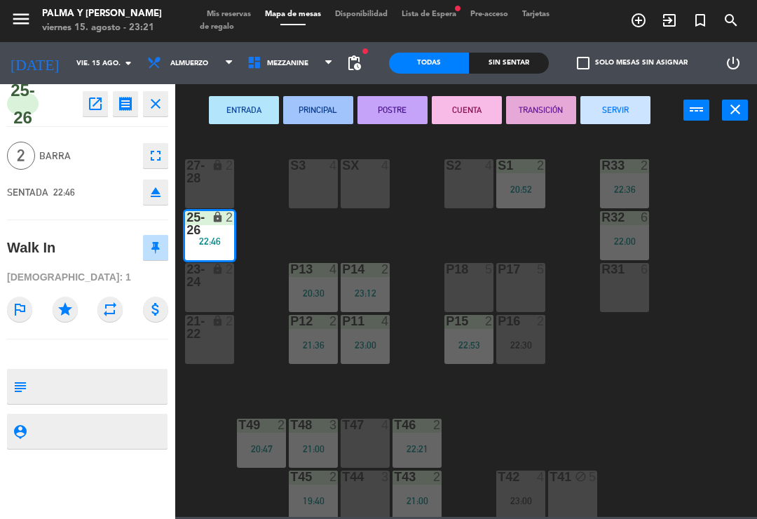
click at [626, 107] on button "SERVIR" at bounding box center [616, 110] width 70 height 28
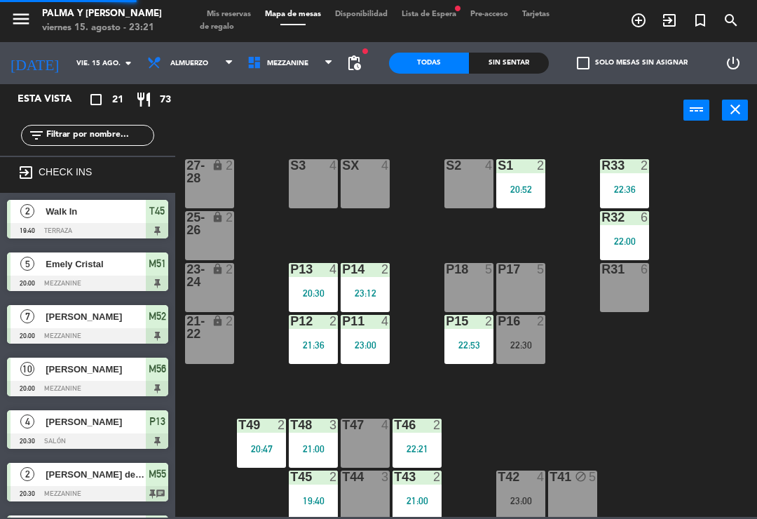
scroll to position [142, 0]
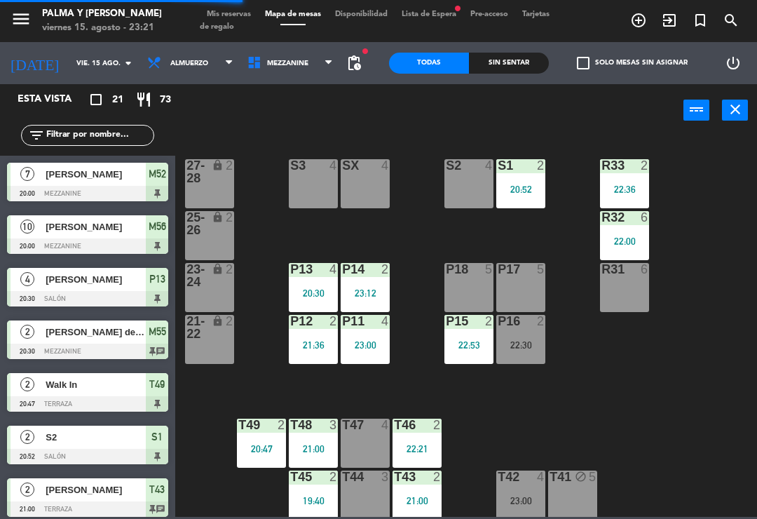
click at [305, 67] on span "Mezzanine" at bounding box center [291, 63] width 100 height 31
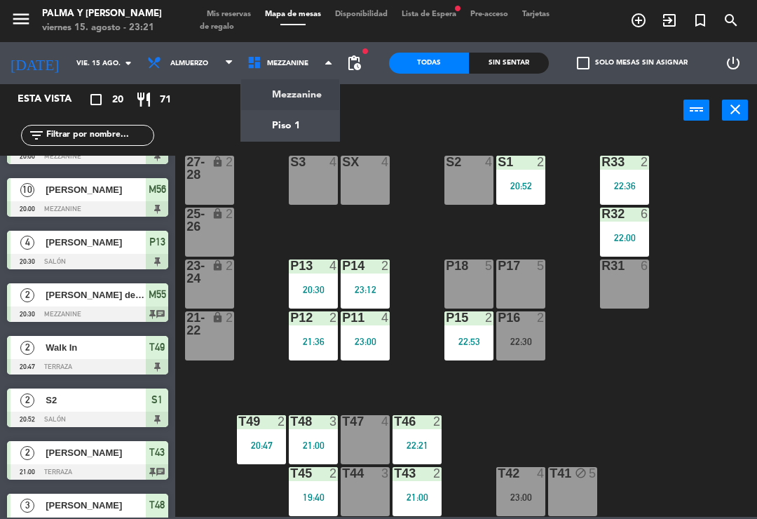
scroll to position [4, 0]
click at [312, 430] on div "T48 3 21:00" at bounding box center [313, 439] width 49 height 49
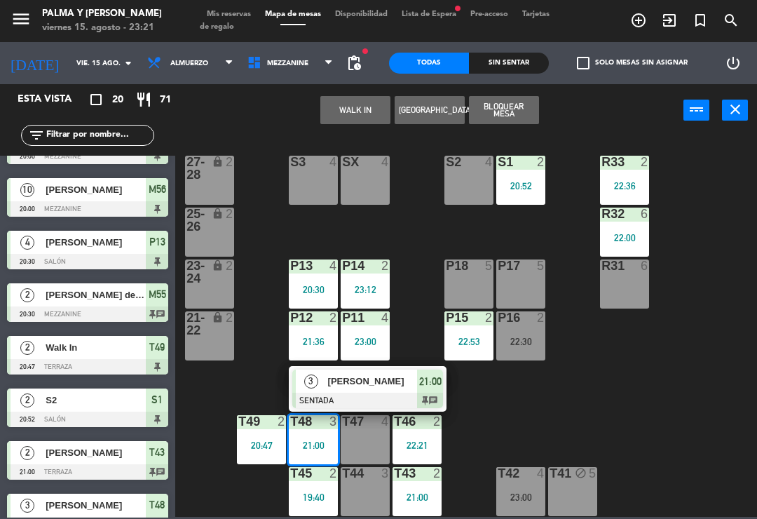
click at [403, 391] on div "[PERSON_NAME]" at bounding box center [372, 381] width 91 height 23
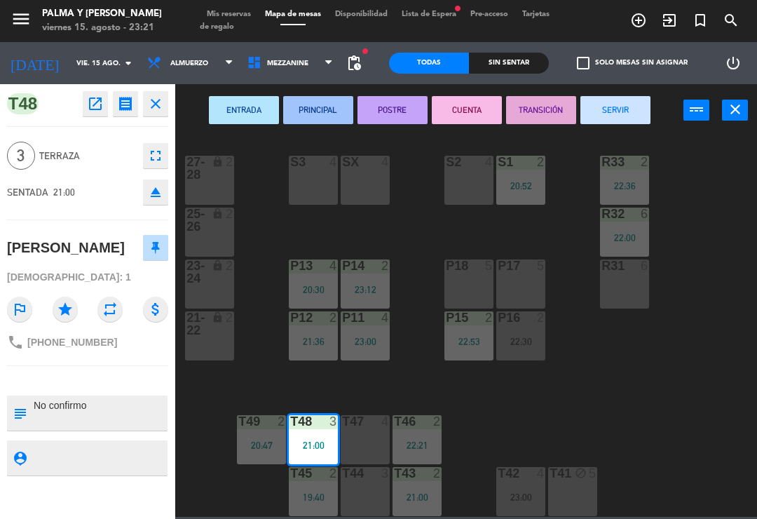
click at [610, 116] on button "SERVIR" at bounding box center [616, 110] width 70 height 28
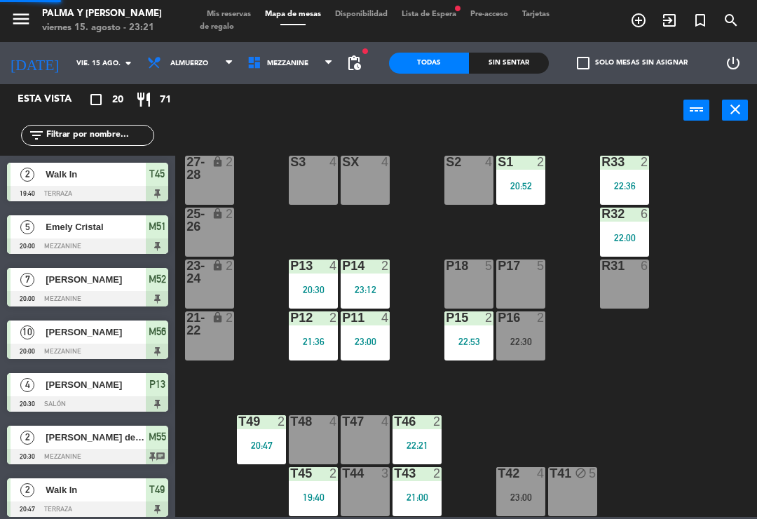
scroll to position [0, 0]
click at [418, 365] on div "R33 2 22:36 S1 2 20:52 S2 4 S3 4 SX 4 27-28 lock 2 R32 6 22:00 25-26 lock 2 P13…" at bounding box center [470, 326] width 574 height 382
click at [377, 290] on div "23:12" at bounding box center [365, 290] width 49 height 10
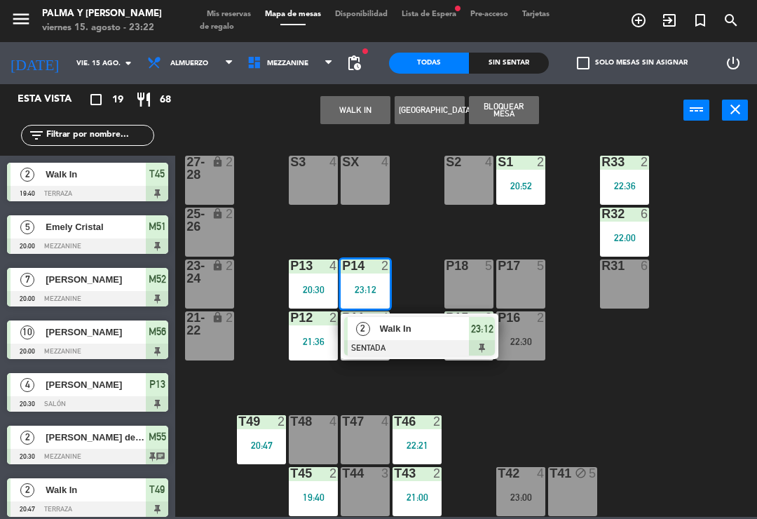
click at [414, 353] on div at bounding box center [419, 347] width 151 height 15
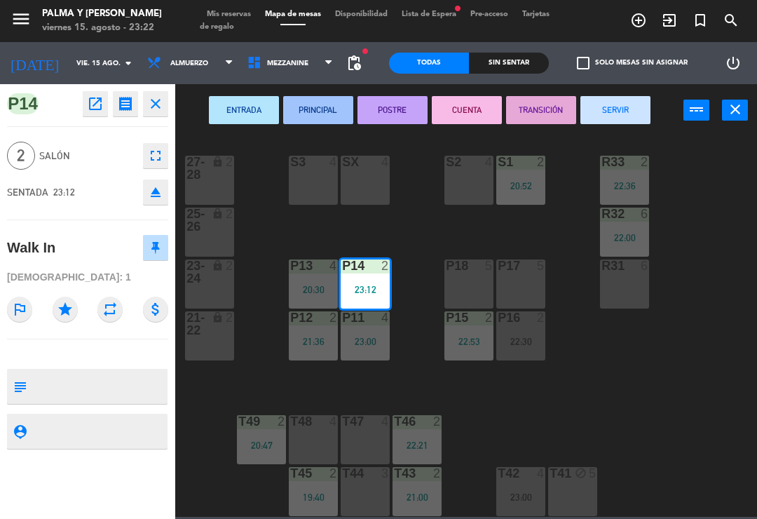
click at [461, 180] on div "S2 4" at bounding box center [469, 180] width 49 height 49
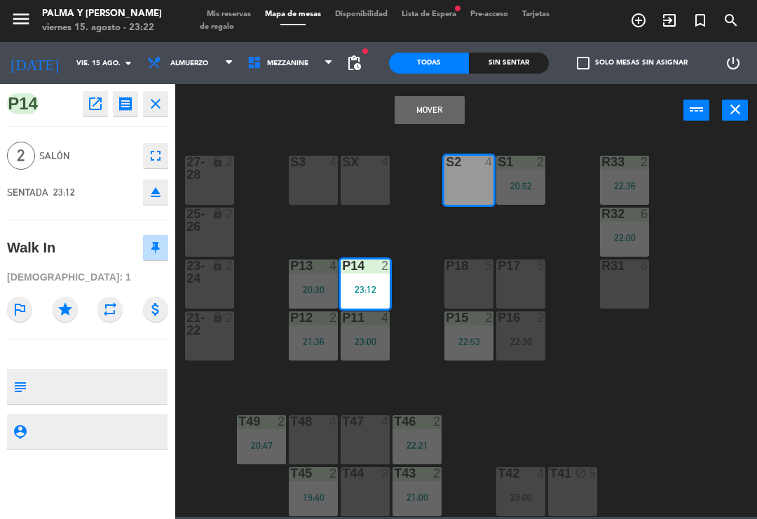
click at [447, 106] on button "Mover" at bounding box center [430, 110] width 70 height 28
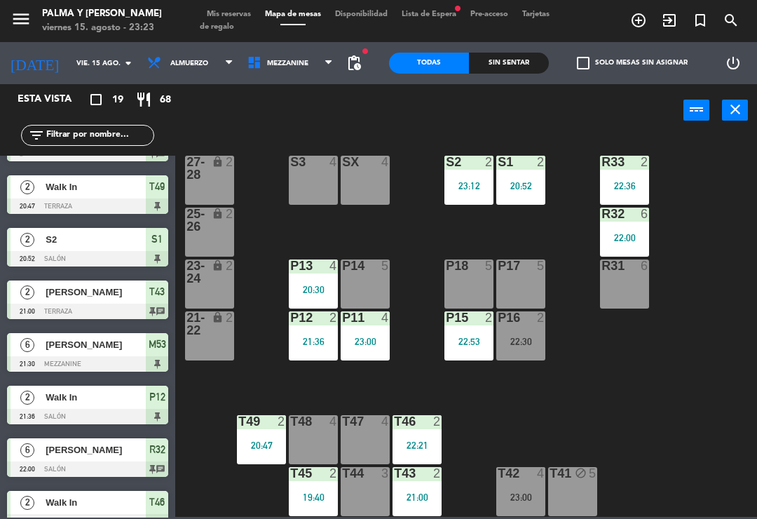
click at [316, 234] on div "R33 2 22:36 S1 2 20:52 S2 2 23:12 S3 4 SX 4 27-28 lock 2 R32 6 22:00 25-26 lock…" at bounding box center [470, 326] width 574 height 382
click at [266, 144] on div "R33 2 22:36 S1 2 20:52 S2 2 23:12 S3 4 SX 4 27-28 lock 2 R32 6 22:00 25-26 lock…" at bounding box center [470, 326] width 574 height 382
click at [419, 454] on div "T46 2 22:21" at bounding box center [417, 439] width 49 height 49
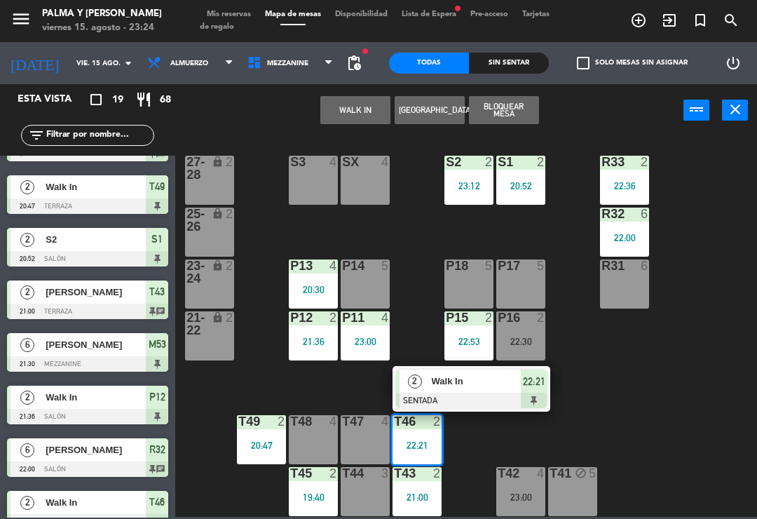
click at [488, 389] on span "Walk In" at bounding box center [477, 381] width 90 height 15
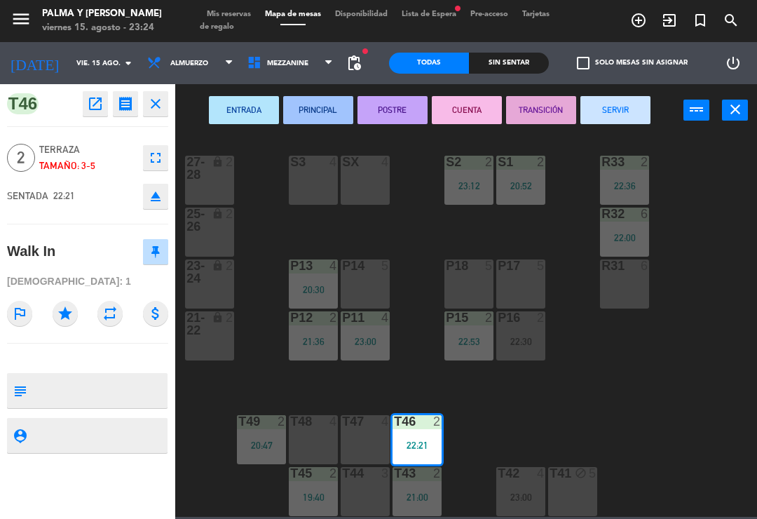
click at [627, 103] on button "SERVIR" at bounding box center [616, 110] width 70 height 28
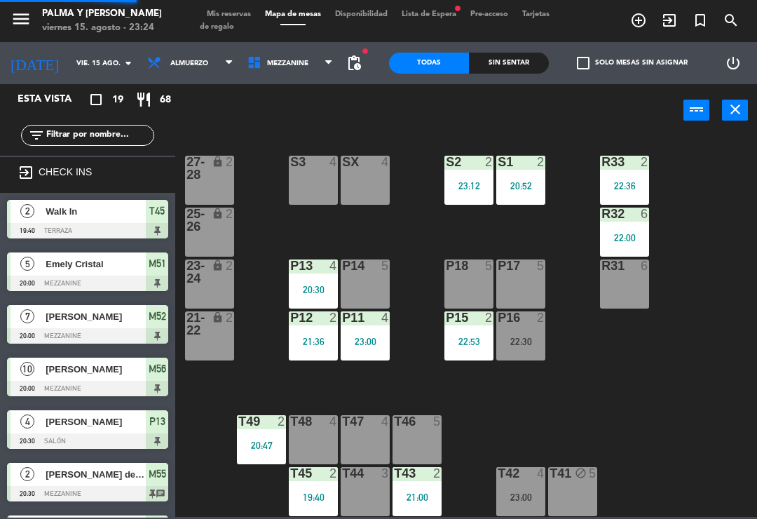
scroll to position [1, 0]
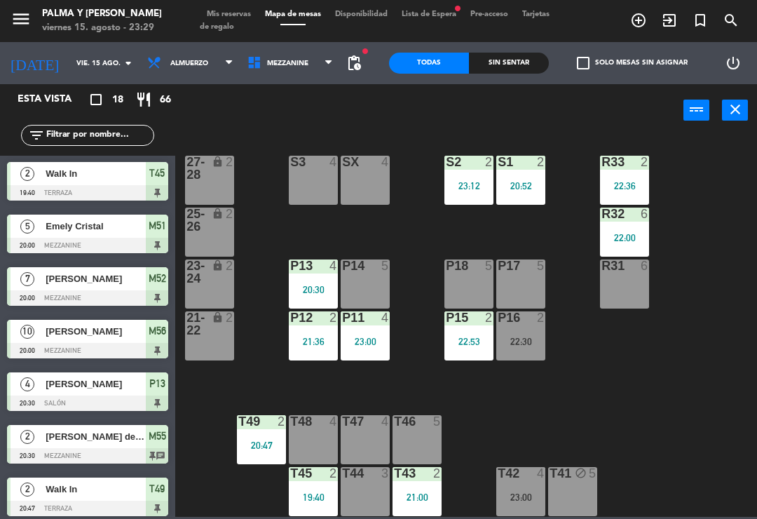
click at [265, 252] on div "R33 2 22:36 S1 2 20:52 S2 2 23:12 S3 4 SX 4 27-28 lock 2 R32 6 22:00 25-26 lock…" at bounding box center [470, 326] width 574 height 382
click at [313, 352] on div "P12 2 21:36" at bounding box center [313, 335] width 49 height 49
click at [410, 316] on div "R33 2 22:36 S1 2 20:52 S2 2 23:12 S3 4 SX 4 27-28 lock 2 R32 6 22:00 25-26 lock…" at bounding box center [470, 326] width 574 height 382
click at [553, 508] on div "T41 block 5" at bounding box center [572, 491] width 49 height 49
click at [445, 353] on div "P15 2 22:53" at bounding box center [469, 335] width 49 height 49
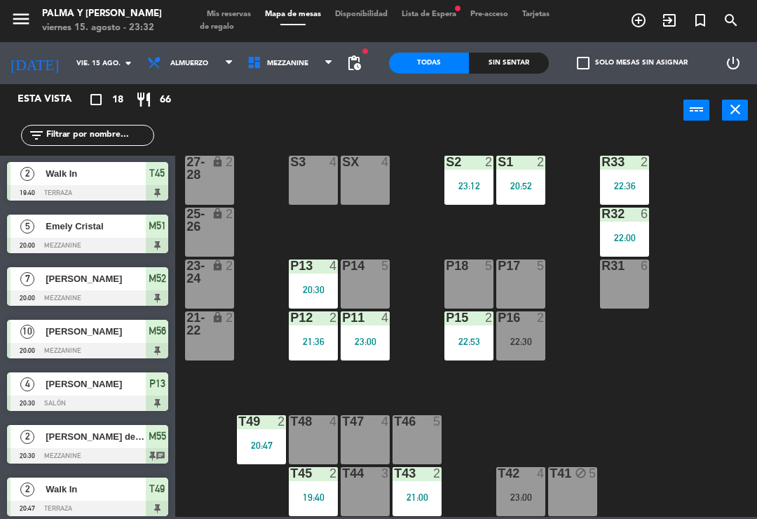
click at [661, 369] on div "R33 2 22:36 S1 2 20:52 S2 2 23:12 S3 4 SX 4 27-28 lock 2 R32 6 22:00 25-26 lock…" at bounding box center [470, 326] width 574 height 382
click at [616, 204] on div "R33 2 22:36" at bounding box center [624, 180] width 49 height 49
click at [544, 323] on div "2" at bounding box center [541, 317] width 8 height 13
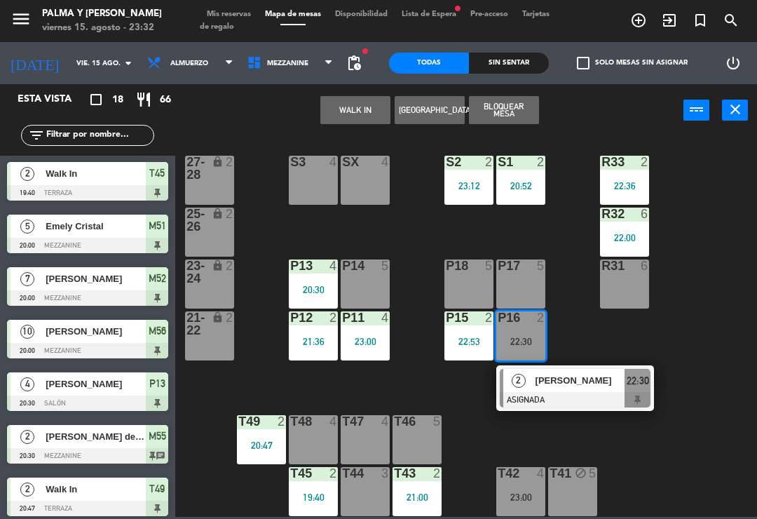
click at [625, 224] on div "R32 6 22:00" at bounding box center [624, 232] width 49 height 49
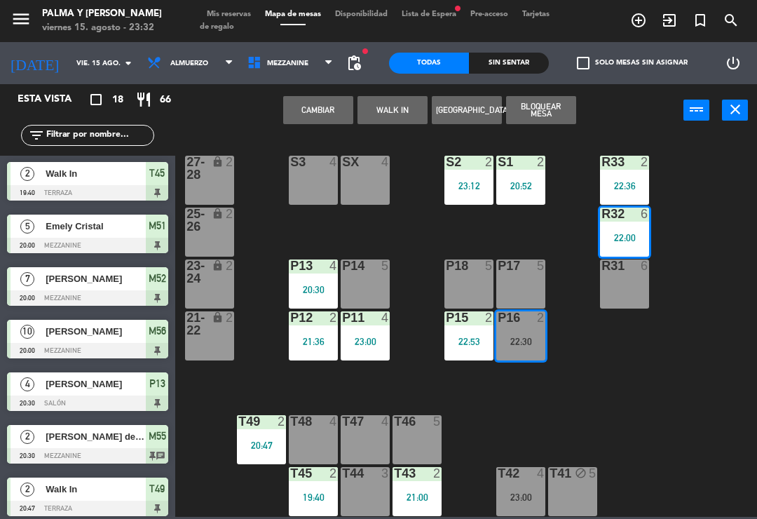
click at [573, 236] on div "R33 2 22:36 S1 2 20:52 S2 2 23:12 S3 4 SX 4 27-28 lock 2 R32 6 22:00 25-26 lock…" at bounding box center [470, 326] width 574 height 382
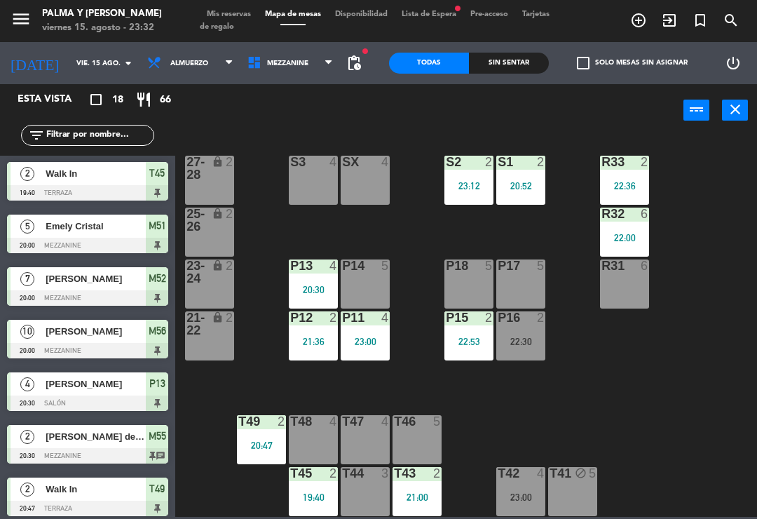
click at [513, 359] on div "P16 2 22:30" at bounding box center [521, 335] width 49 height 49
click at [480, 405] on div "R33 2 22:36 S1 2 20:52 S2 2 23:12 S3 4 SX 4 27-28 lock 2 R32 6 22:00 25-26 lock…" at bounding box center [470, 326] width 574 height 382
click at [475, 403] on div "R33 2 22:36 S1 2 20:52 S2 2 23:12 S3 4 SX 4 27-28 lock 2 R32 6 22:00 25-26 lock…" at bounding box center [470, 326] width 574 height 382
click at [478, 341] on div "22:53" at bounding box center [469, 342] width 49 height 10
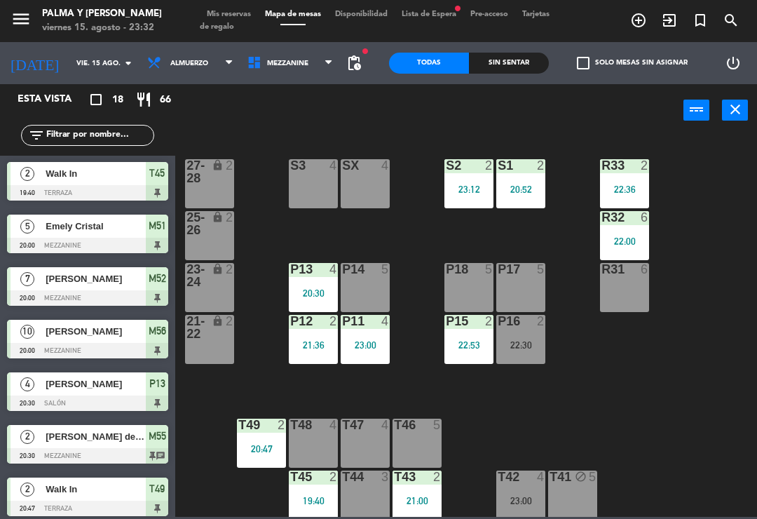
scroll to position [0, 0]
click at [530, 329] on div "P16 2" at bounding box center [521, 322] width 49 height 14
click at [546, 330] on div "P16 2 22:30" at bounding box center [521, 339] width 49 height 49
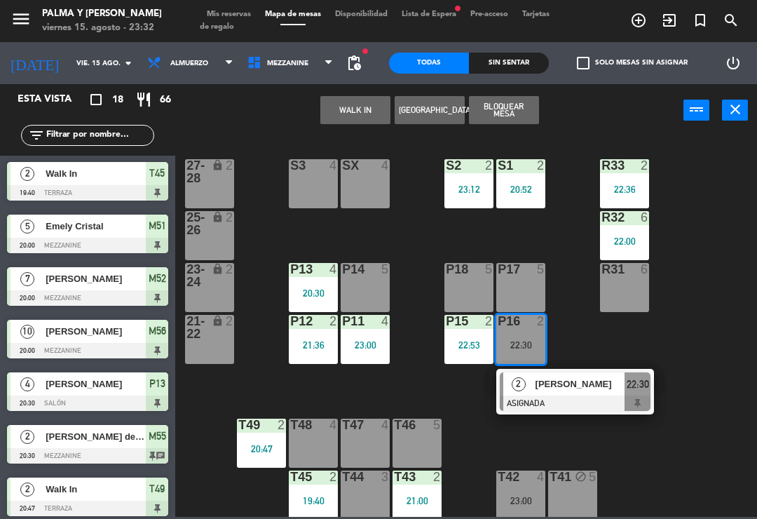
click at [558, 390] on span "[PERSON_NAME]" at bounding box center [581, 384] width 90 height 15
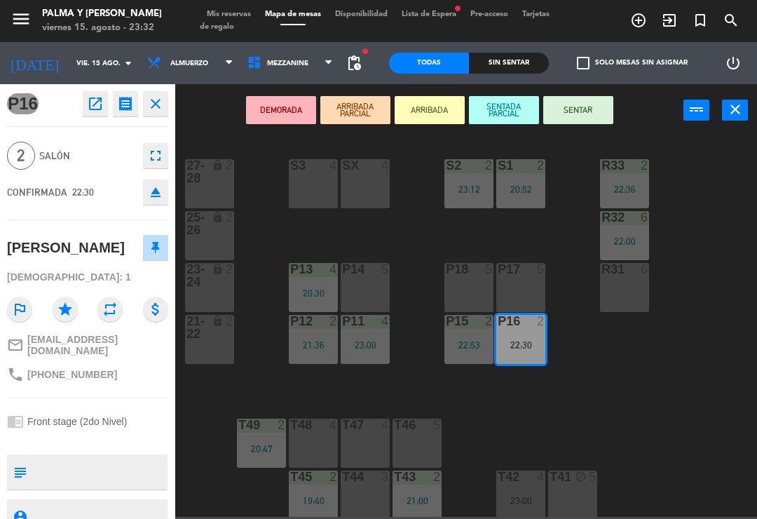
click at [95, 93] on button "open_in_new" at bounding box center [95, 103] width 25 height 25
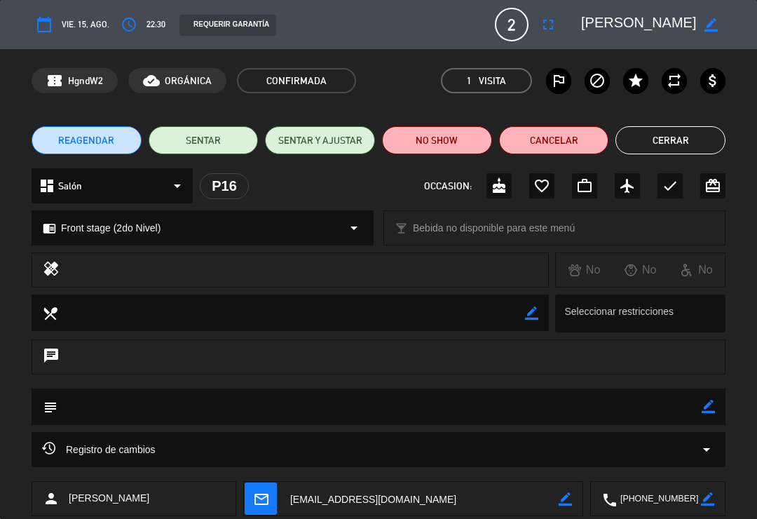
click at [440, 140] on button "NO SHOW" at bounding box center [437, 140] width 110 height 28
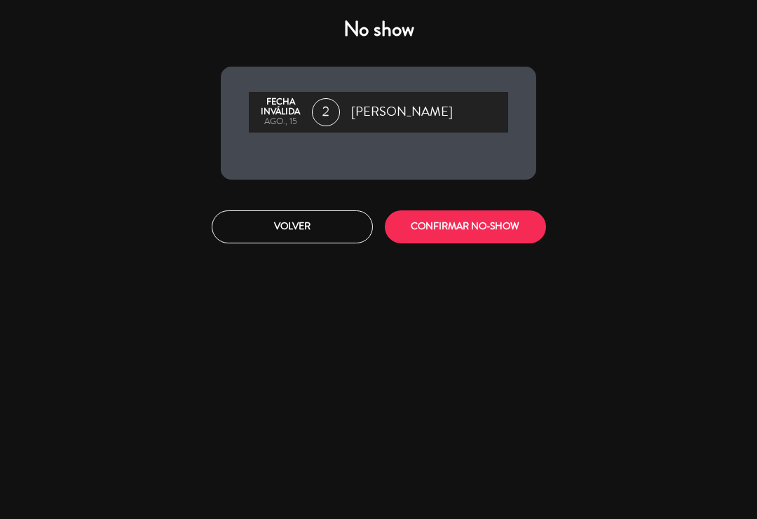
click at [520, 238] on button "CONFIRMAR NO-SHOW" at bounding box center [465, 226] width 161 height 33
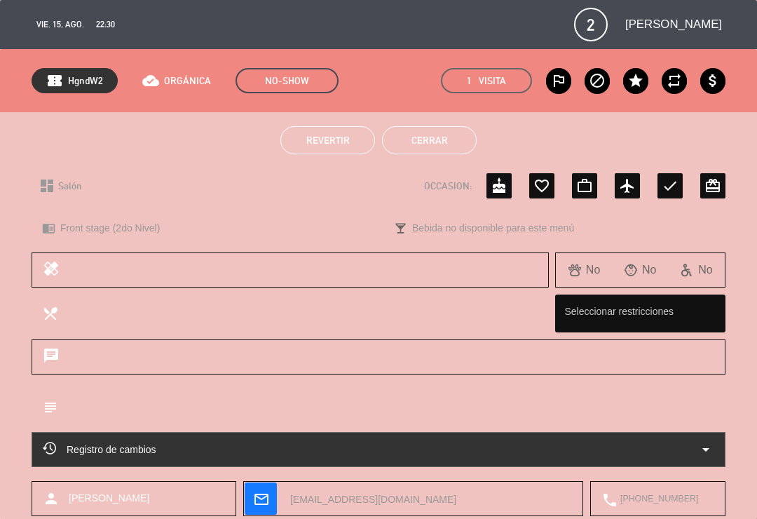
click at [440, 146] on button "Cerrar" at bounding box center [429, 140] width 95 height 28
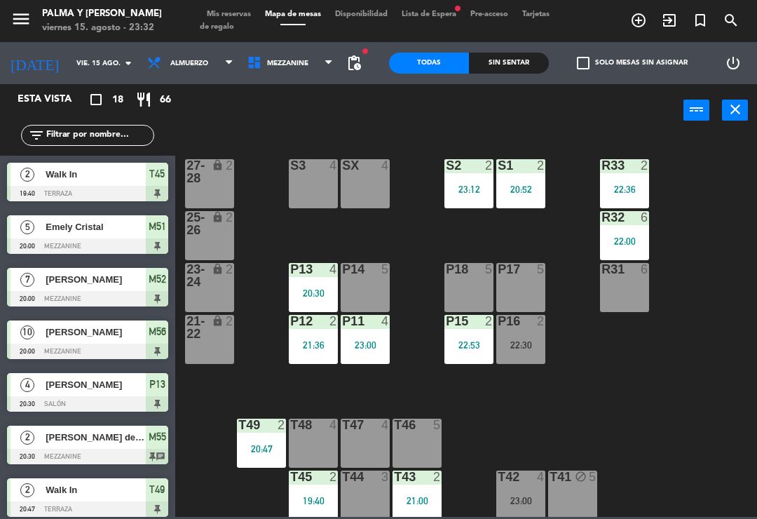
scroll to position [22, 0]
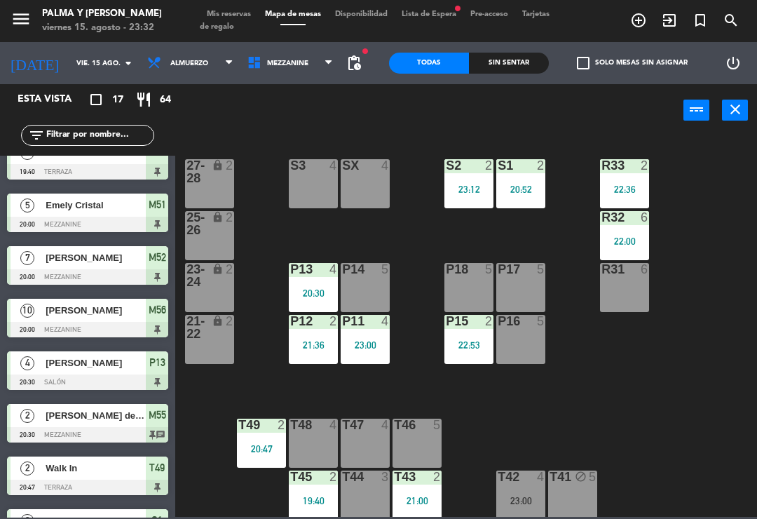
click at [614, 396] on div "R33 2 22:36 S1 2 20:52 S2 2 23:12 S3 4 SX 4 27-28 lock 2 R32 6 22:00 25-26 lock…" at bounding box center [470, 326] width 574 height 382
click at [548, 374] on div "R33 2 22:36 S1 2 20:52 S2 2 23:12 S3 4 SX 4 27-28 lock 2 R32 6 22:00 25-26 lock…" at bounding box center [470, 326] width 574 height 382
click at [530, 394] on div "R33 2 22:36 S1 2 20:52 S2 2 23:12 S3 4 SX 4 27-28 lock 2 R32 6 22:00 25-26 lock…" at bounding box center [470, 326] width 574 height 382
click at [482, 403] on div "R33 2 22:36 S1 2 20:52 S2 2 23:12 S3 4 SX 4 27-28 lock 2 R32 6 22:00 25-26 lock…" at bounding box center [470, 326] width 574 height 382
click at [478, 265] on div at bounding box center [469, 269] width 23 height 13
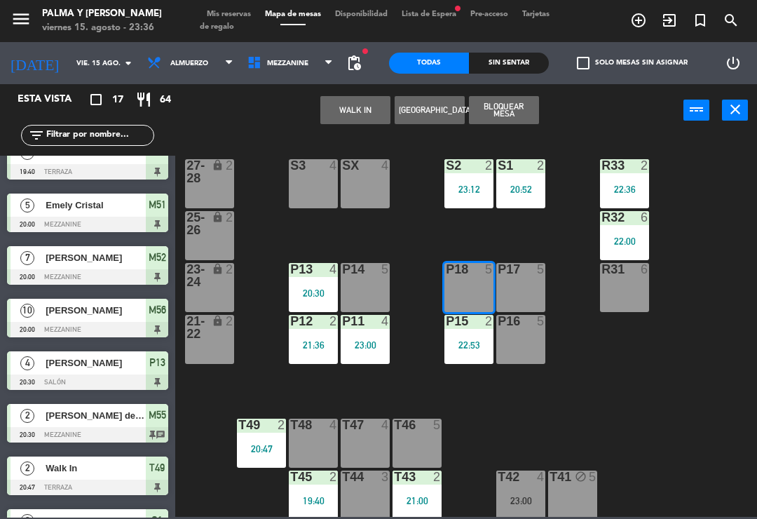
click at [365, 107] on button "WALK IN" at bounding box center [355, 110] width 70 height 28
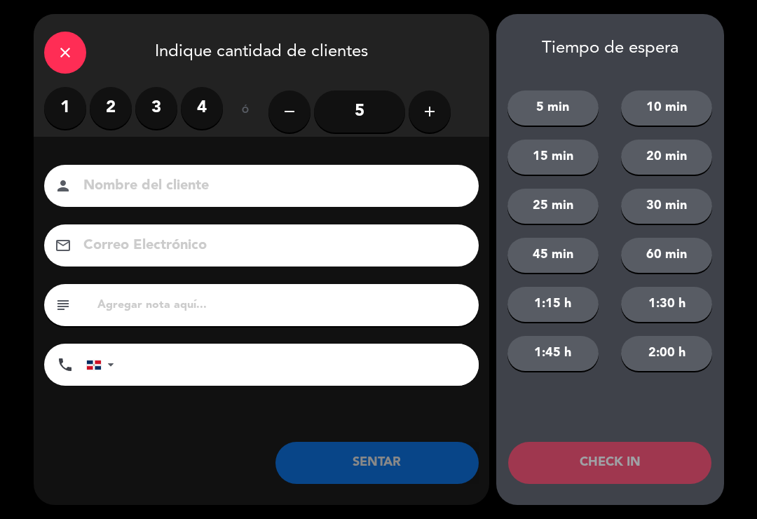
click at [106, 103] on label "2" at bounding box center [111, 108] width 42 height 42
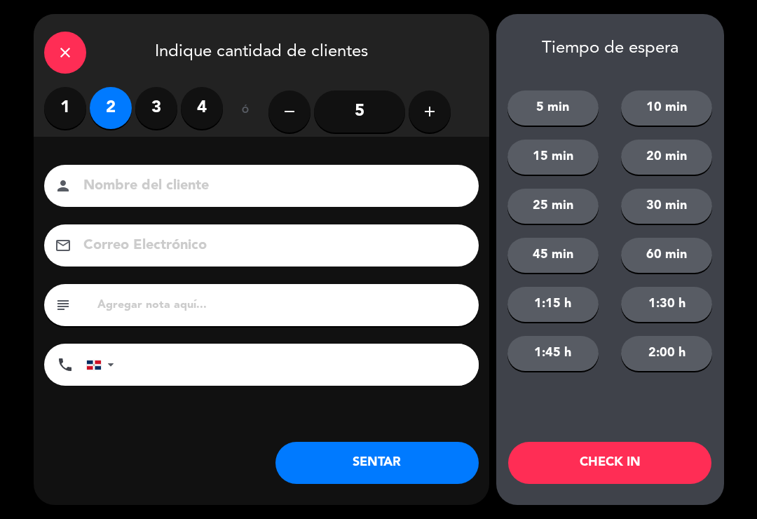
click at [391, 459] on button "SENTAR" at bounding box center [377, 463] width 203 height 42
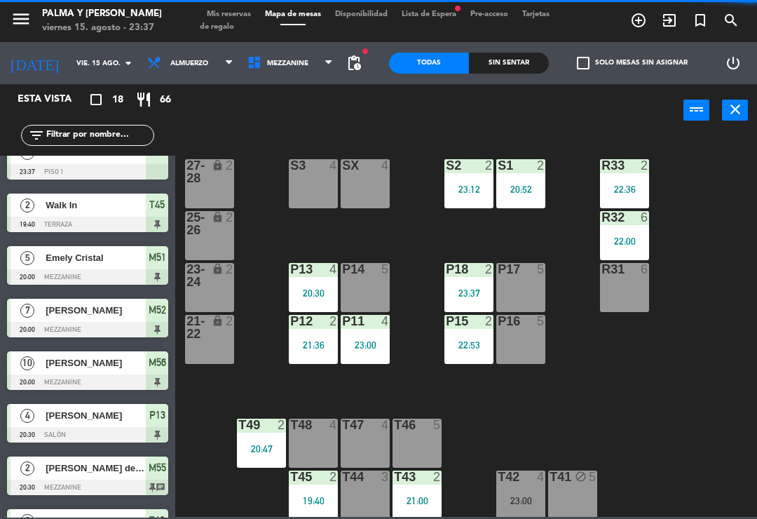
scroll to position [0, 0]
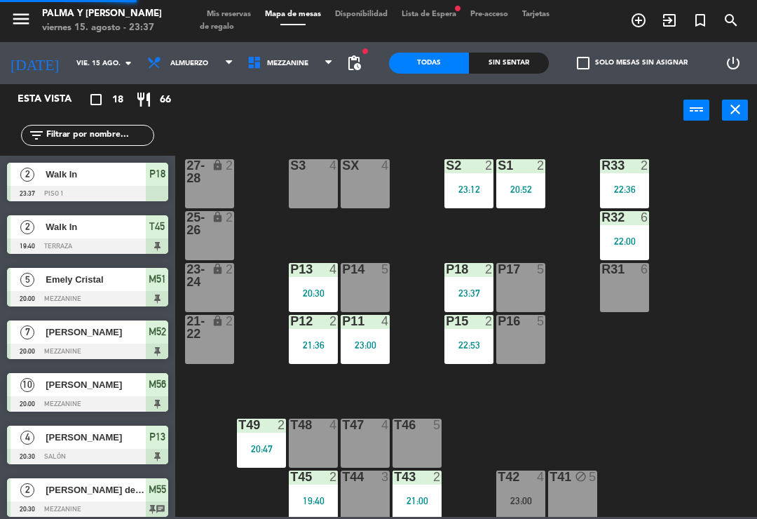
click at [543, 436] on div "R33 2 22:36 S1 2 20:52 S2 2 23:12 S3 4 SX 4 27-28 lock 2 R32 6 22:00 25-26 lock…" at bounding box center [470, 326] width 574 height 382
click at [290, 333] on div "P12 2 21:36" at bounding box center [313, 339] width 49 height 49
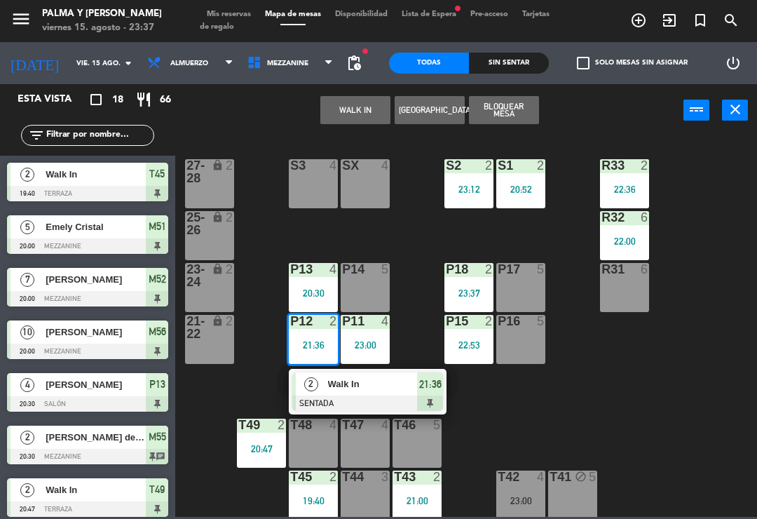
click at [366, 389] on span "Walk In" at bounding box center [373, 384] width 90 height 15
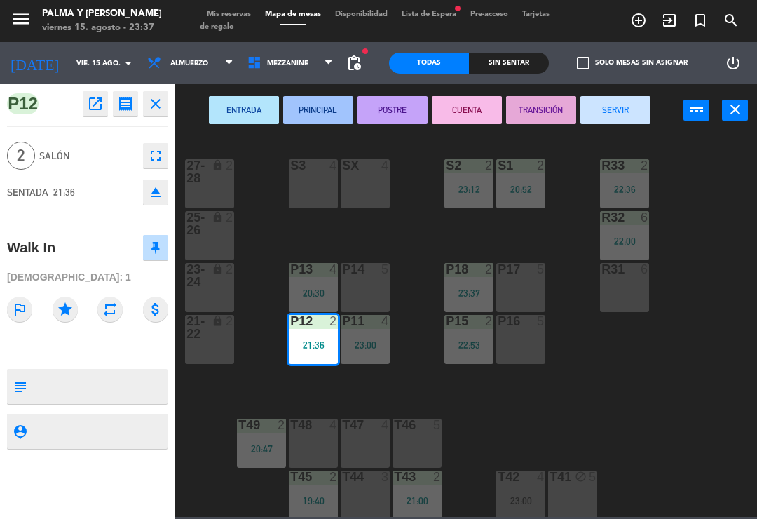
click at [618, 92] on div "ENTRADA PRINCIPAL POSTRE CUENTA TRANSICIÓN SERVIR power_input close" at bounding box center [429, 110] width 508 height 53
click at [644, 101] on button "SERVIR" at bounding box center [616, 110] width 70 height 28
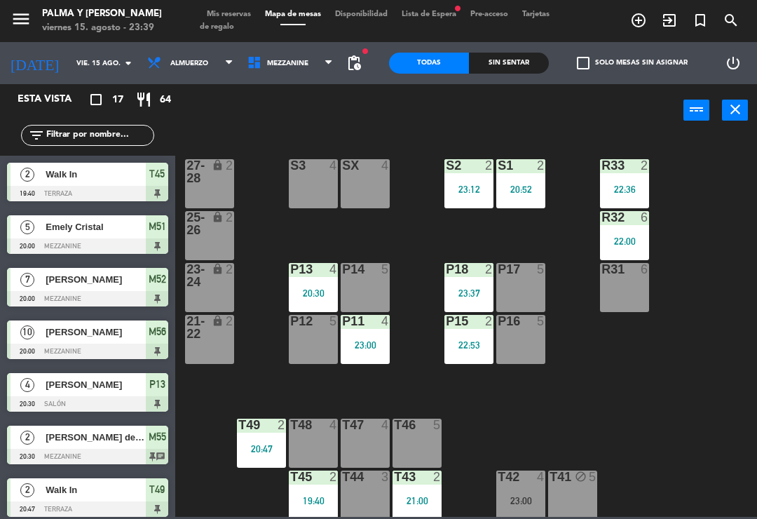
click at [529, 363] on div "P16 5" at bounding box center [521, 339] width 49 height 49
click at [642, 406] on div "R33 2 22:36 S1 2 20:52 S2 2 23:12 S3 4 SX 4 27-28 lock 2 R32 6 22:00 25-26 lock…" at bounding box center [470, 326] width 574 height 382
click at [643, 233] on div "R32 6 22:00" at bounding box center [624, 235] width 49 height 49
click at [723, 367] on div "R33 2 22:36 S1 2 20:52 S2 2 23:12 S3 4 SX 4 27-28 lock 2 R32 6 22:00 25-26 lock…" at bounding box center [470, 326] width 574 height 382
click at [680, 313] on div "R33 2 22:36 S1 2 20:52 S2 2 23:12 S3 4 SX 4 27-28 lock 2 R32 6 22:00 25-26 lock…" at bounding box center [470, 326] width 574 height 382
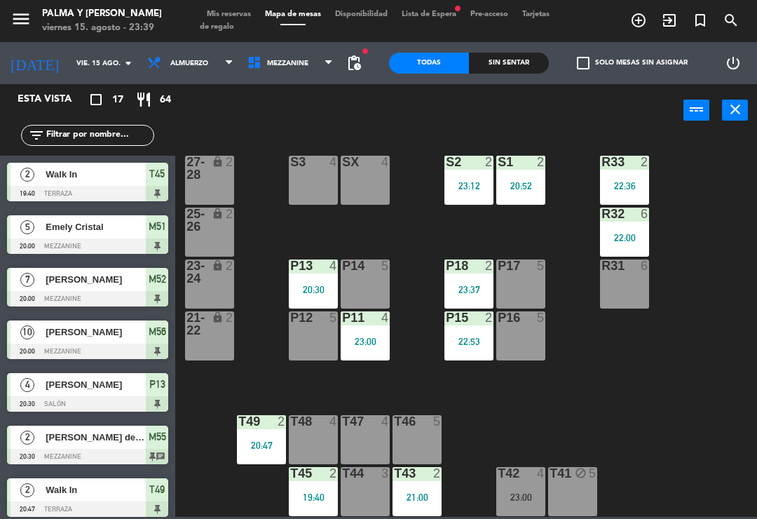
click at [513, 496] on div "23:00" at bounding box center [521, 497] width 49 height 10
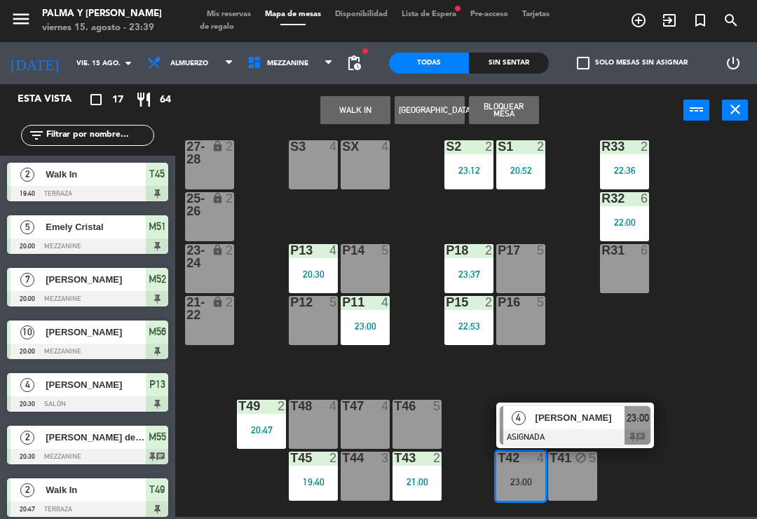
click at [609, 439] on div at bounding box center [575, 436] width 151 height 15
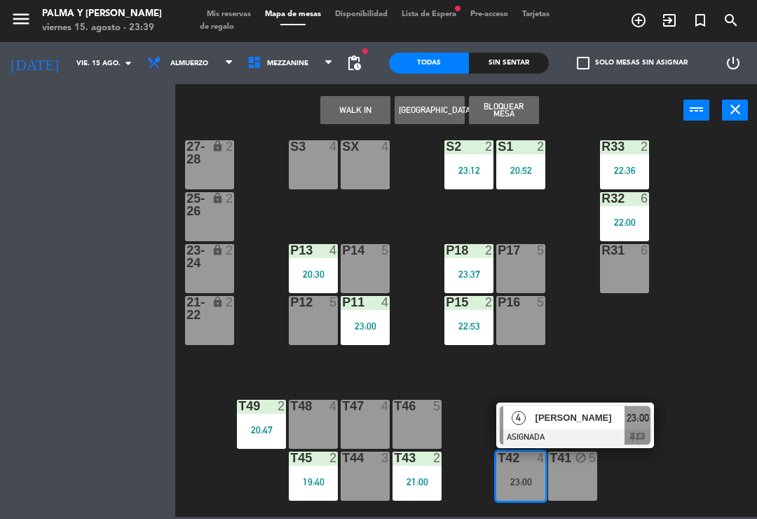
scroll to position [4, 0]
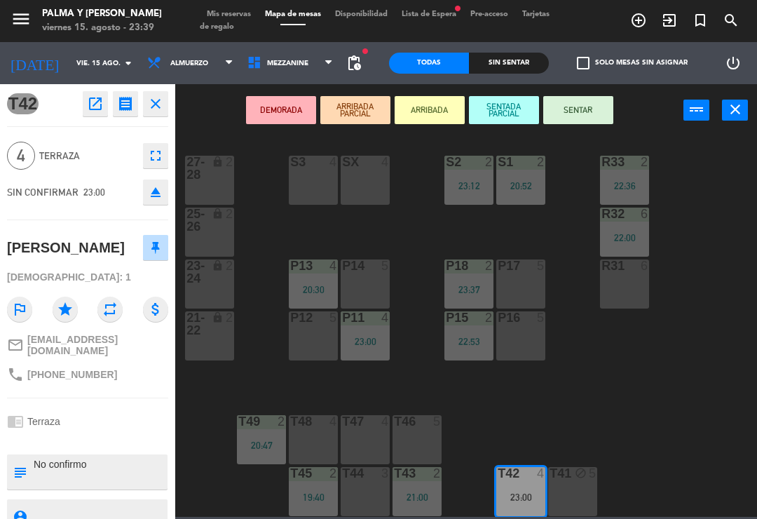
click at [99, 102] on icon "open_in_new" at bounding box center [95, 103] width 17 height 17
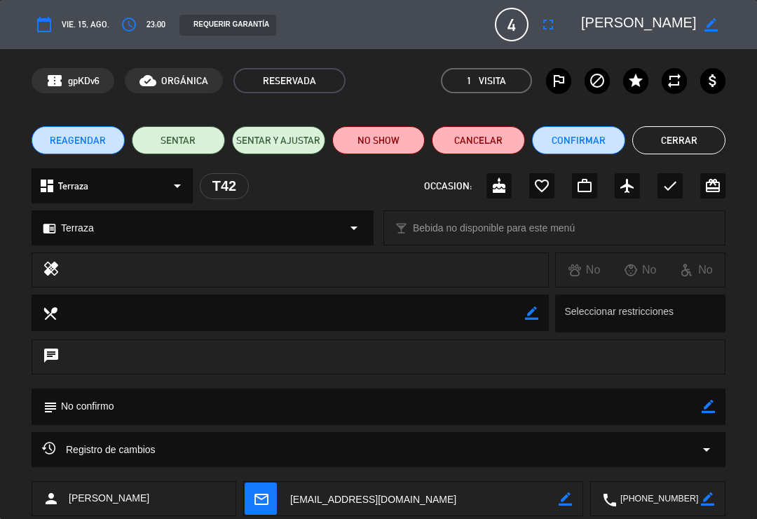
click at [399, 139] on button "NO SHOW" at bounding box center [378, 140] width 93 height 28
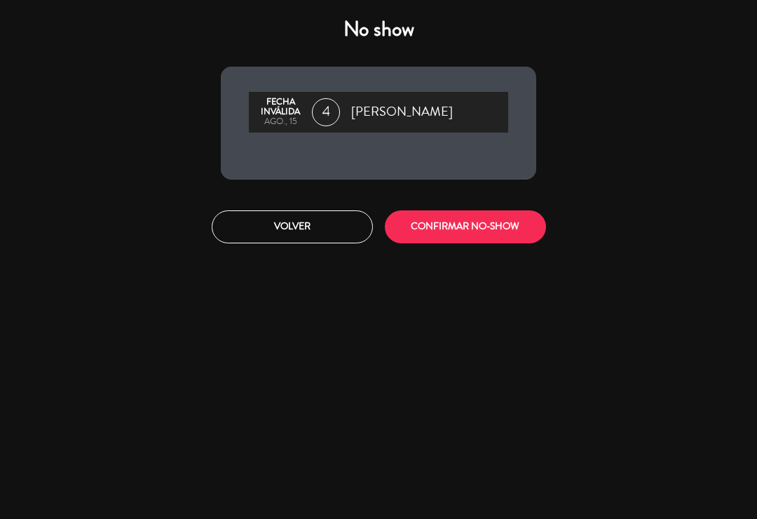
click at [471, 233] on button "CONFIRMAR NO-SHOW" at bounding box center [465, 226] width 161 height 33
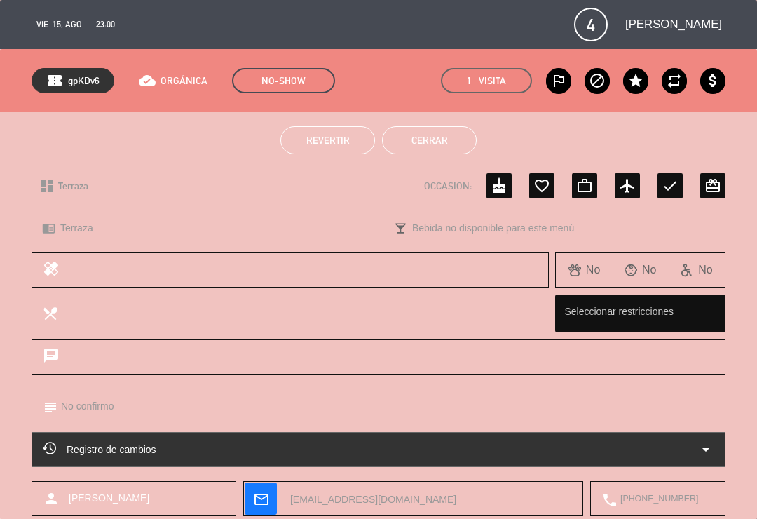
click at [450, 137] on button "Cerrar" at bounding box center [429, 140] width 95 height 28
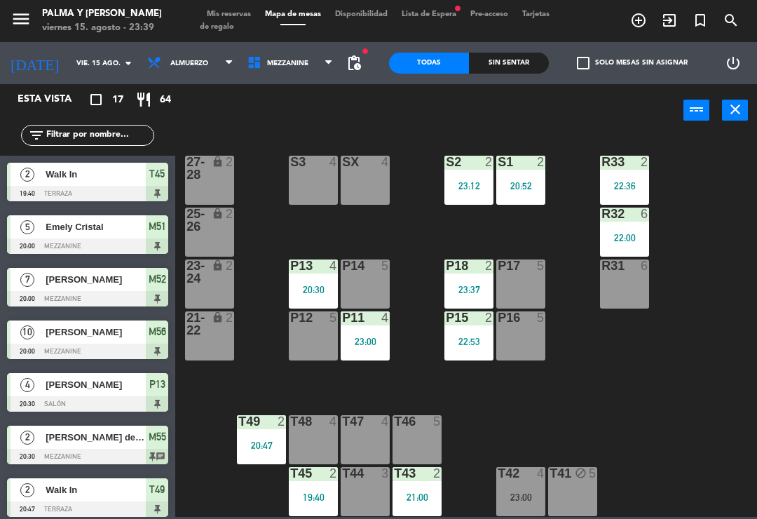
scroll to position [161, 0]
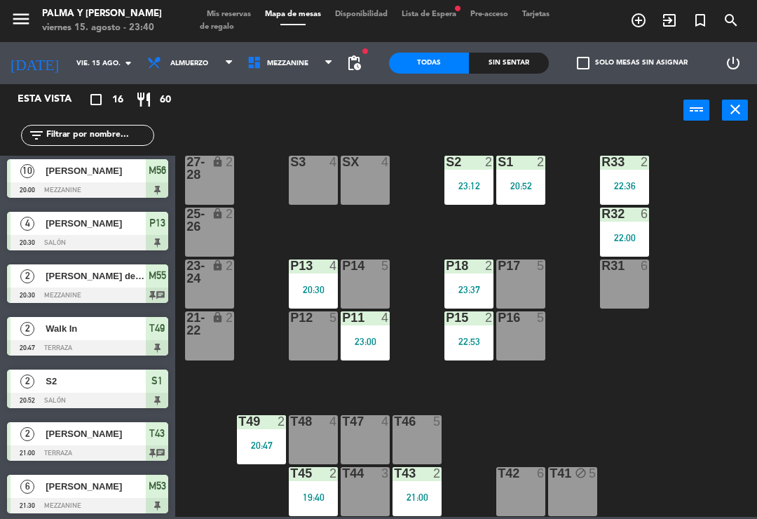
click at [309, 280] on div "P13 4 20:30" at bounding box center [313, 283] width 49 height 49
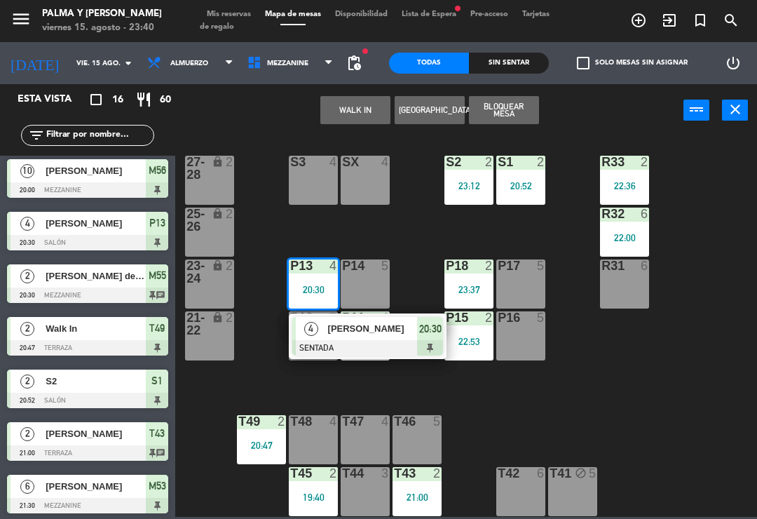
click at [340, 337] on div "[PERSON_NAME]" at bounding box center [372, 328] width 91 height 23
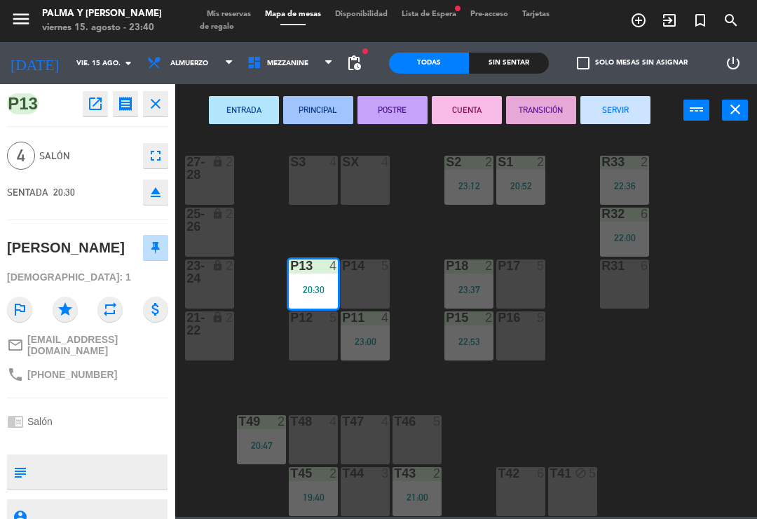
click at [607, 108] on button "SERVIR" at bounding box center [616, 110] width 70 height 28
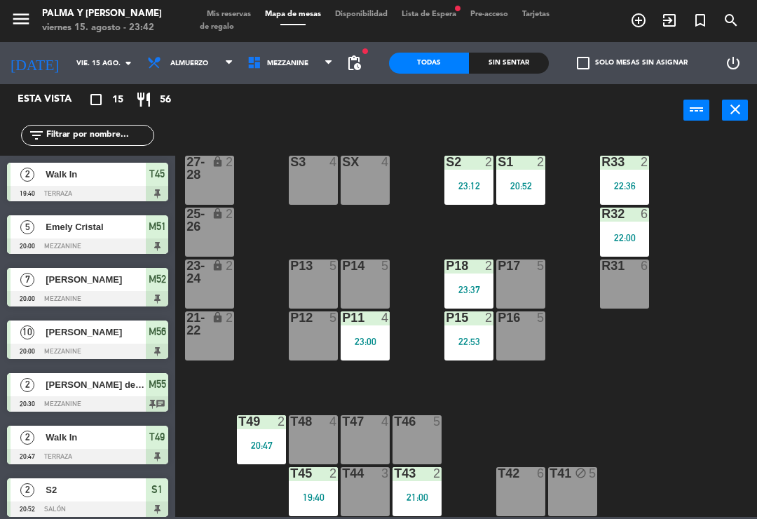
click at [433, 474] on div "2" at bounding box center [437, 473] width 8 height 13
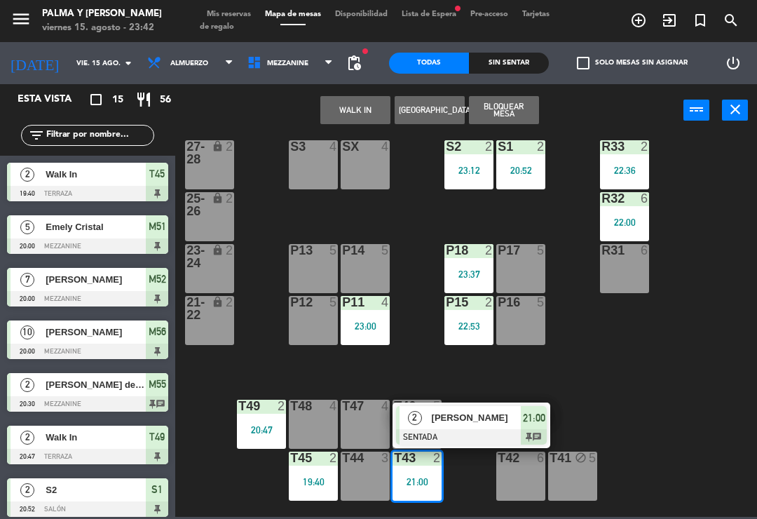
click at [468, 413] on span "[PERSON_NAME]" at bounding box center [477, 417] width 90 height 15
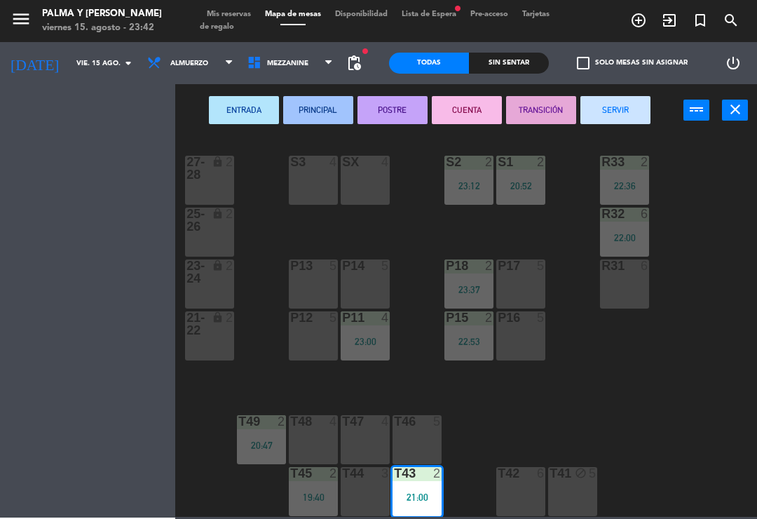
scroll to position [4, 0]
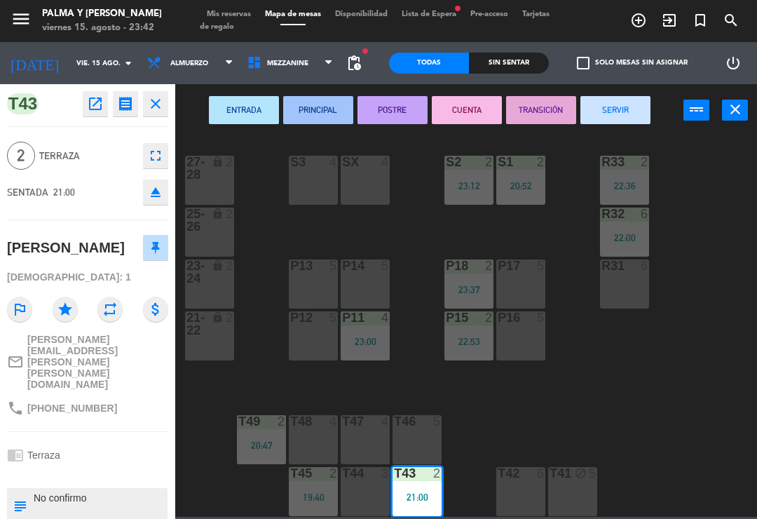
click at [473, 102] on button "CUENTA" at bounding box center [467, 110] width 70 height 28
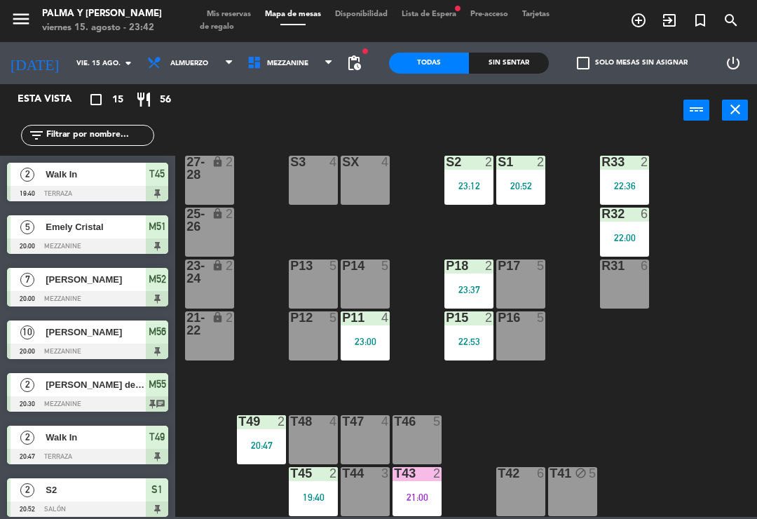
scroll to position [0, 0]
click at [597, 374] on div "R33 2 22:36 S1 2 20:52 S2 2 23:12 S3 4 SX 4 27-28 lock 2 R32 6 22:00 25-26 lock…" at bounding box center [470, 326] width 574 height 382
click at [258, 431] on div "T49 2 20:47" at bounding box center [261, 439] width 49 height 49
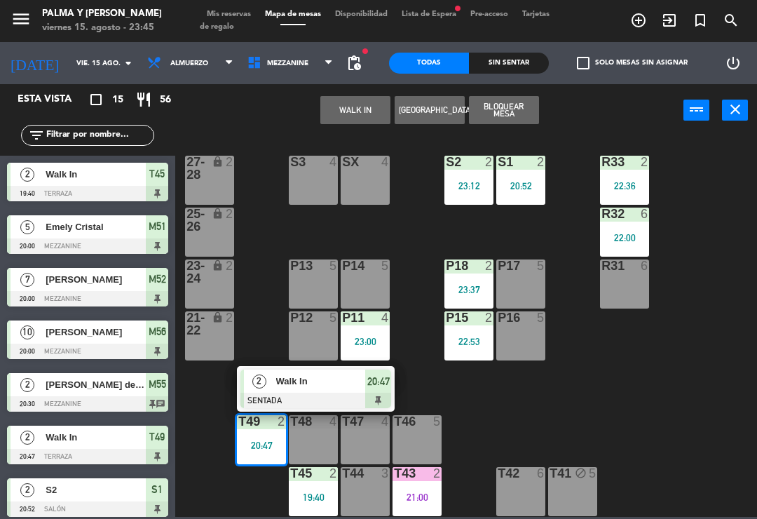
click at [278, 380] on span "Walk In" at bounding box center [321, 381] width 90 height 15
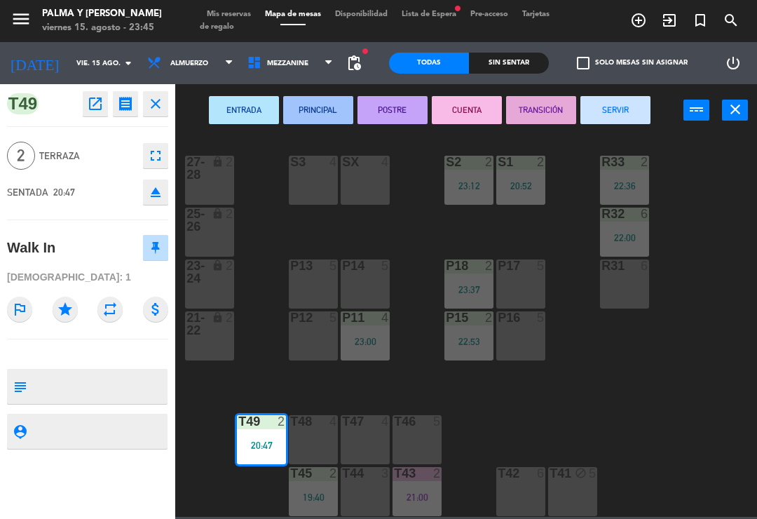
click at [632, 116] on button "SERVIR" at bounding box center [616, 110] width 70 height 28
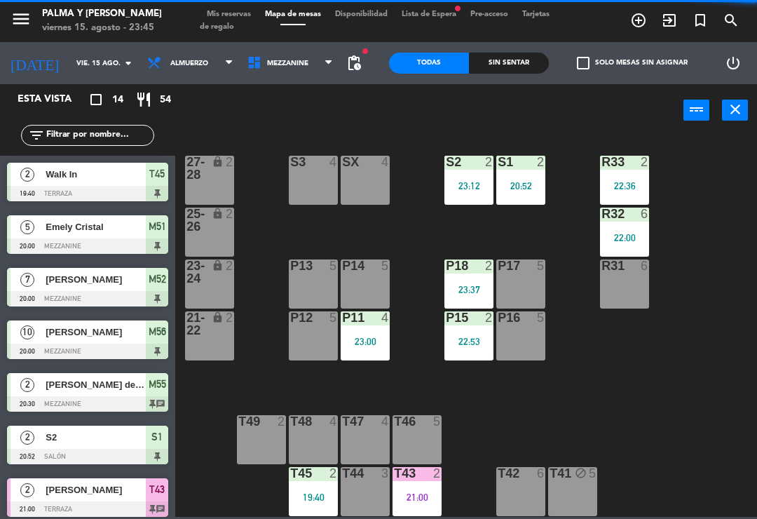
click at [701, 342] on div "R33 2 22:36 S1 2 20:52 S2 2 23:12 S3 4 SX 4 27-28 lock 2 R32 6 22:00 25-26 lock…" at bounding box center [470, 326] width 574 height 382
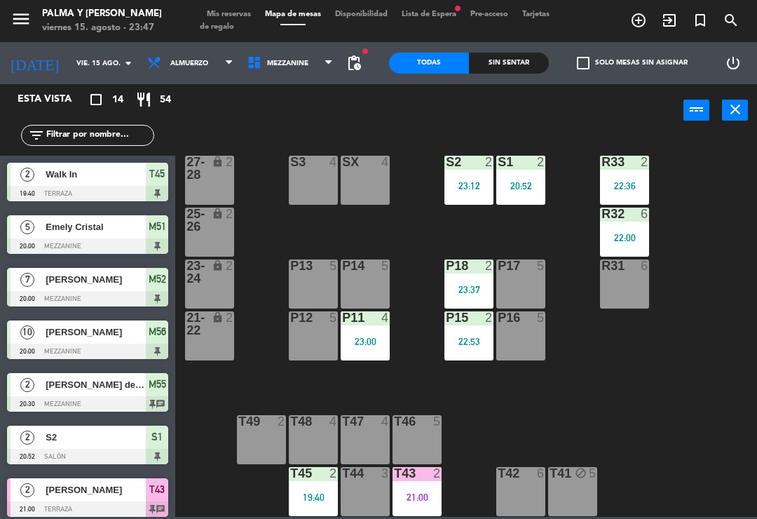
click at [532, 185] on div "20:52" at bounding box center [521, 186] width 49 height 10
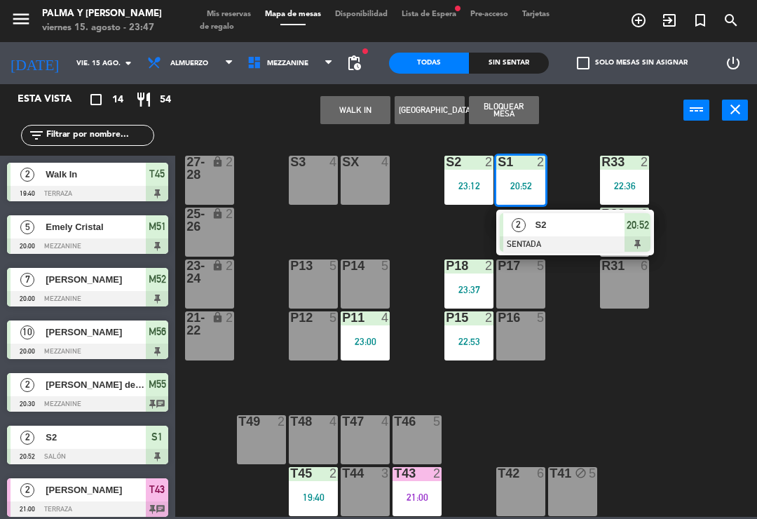
click at [580, 227] on span "S2" at bounding box center [581, 224] width 90 height 15
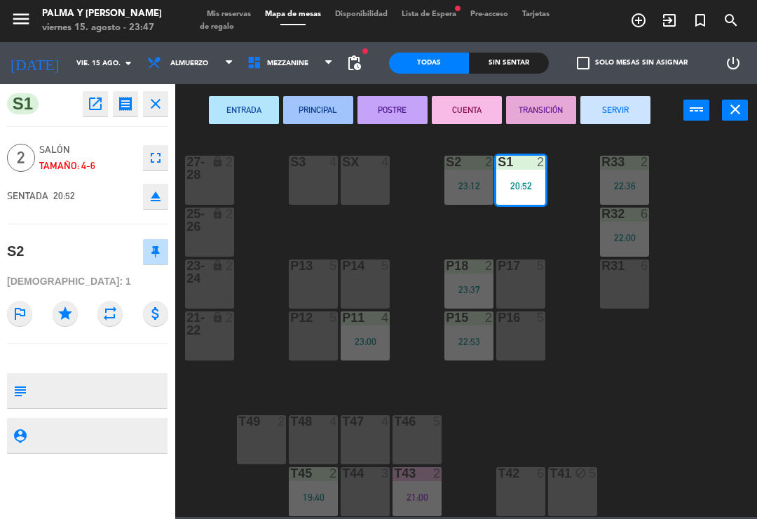
click at [596, 109] on button "SERVIR" at bounding box center [616, 110] width 70 height 28
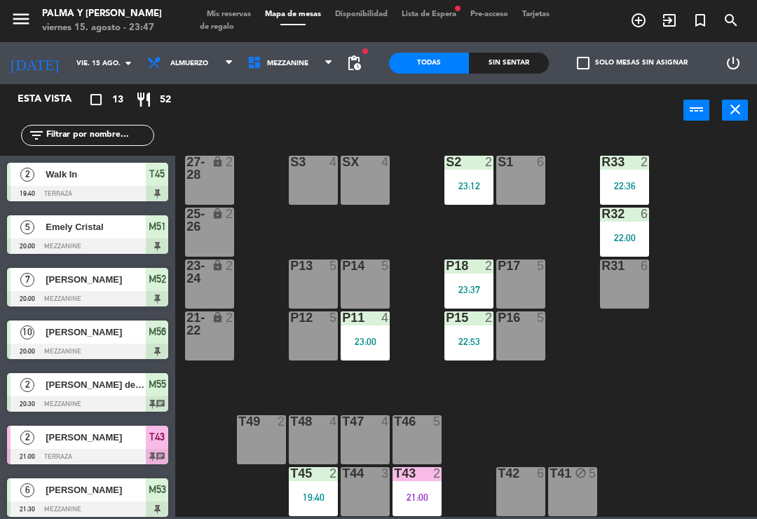
click at [421, 260] on div "R33 2 22:36 S1 6 S2 2 23:12 S3 4 SX 4 27-28 lock 2 R32 6 22:00 25-26 lock 2 P13…" at bounding box center [470, 326] width 574 height 382
click at [389, 330] on div "P11 4 23:00" at bounding box center [365, 335] width 49 height 49
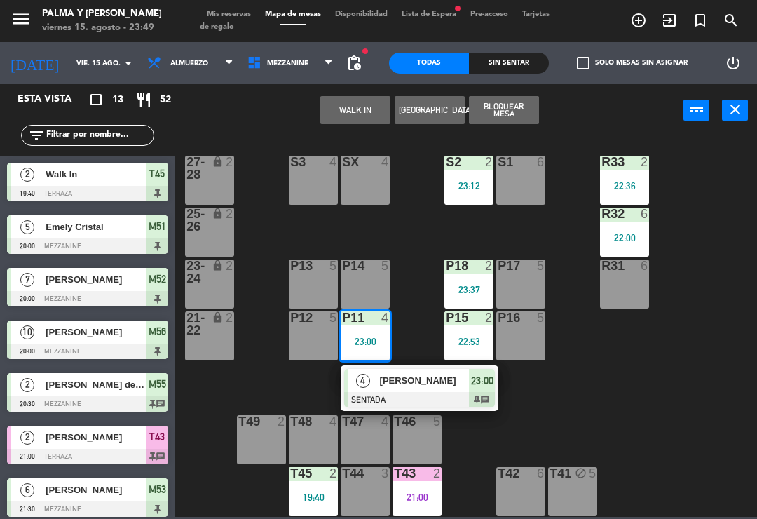
click at [404, 391] on div "[PERSON_NAME]" at bounding box center [424, 380] width 91 height 23
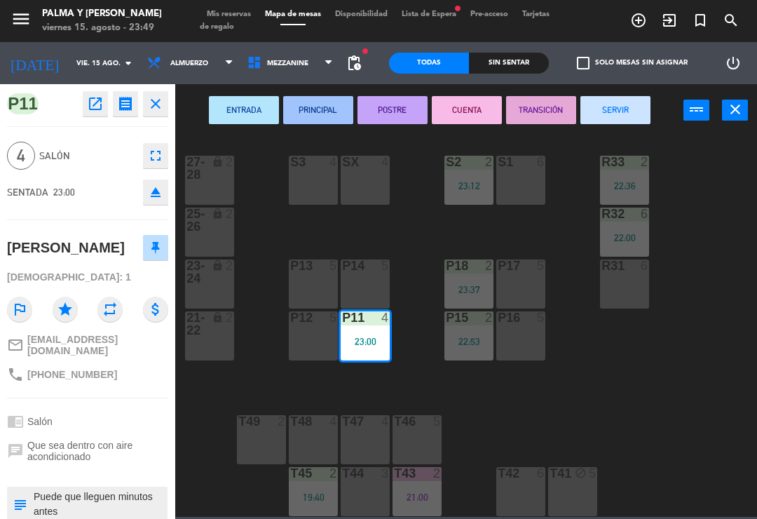
click at [96, 114] on button "open_in_new" at bounding box center [95, 103] width 25 height 25
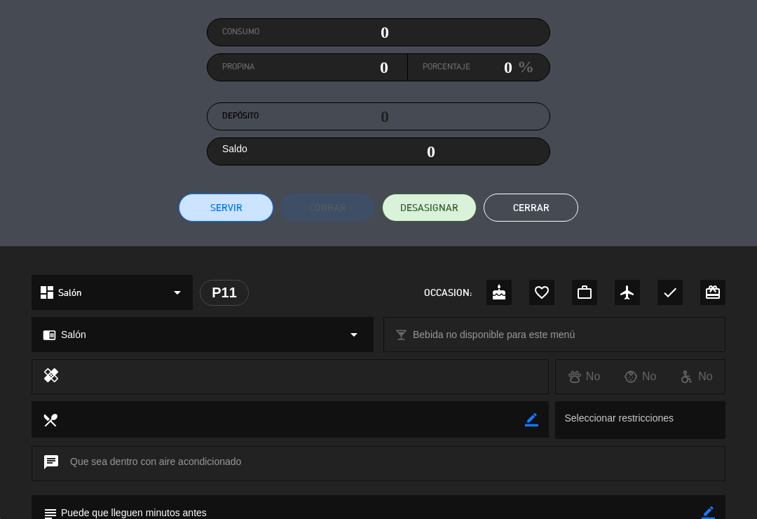
scroll to position [120, 0]
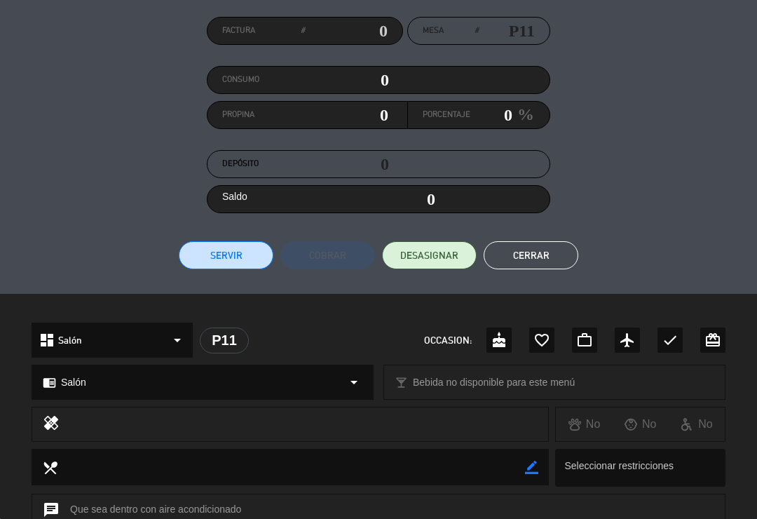
click at [361, 109] on input "0" at bounding box center [347, 114] width 83 height 21
click at [436, 112] on label "Porcentaje" at bounding box center [447, 115] width 48 height 14
click at [438, 117] on label "Porcentaje" at bounding box center [447, 115] width 48 height 14
click at [531, 123] on em "%" at bounding box center [524, 114] width 22 height 27
click at [506, 112] on input "0" at bounding box center [492, 114] width 42 height 21
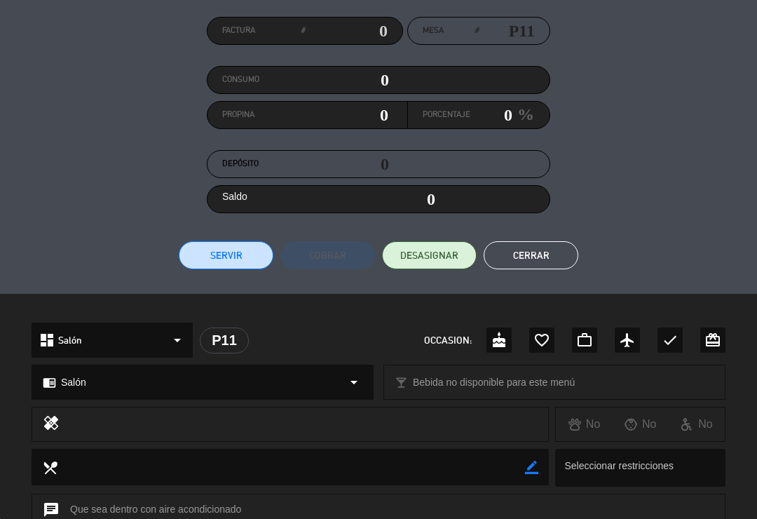
click at [343, 108] on input "0" at bounding box center [347, 114] width 83 height 21
click at [630, 139] on div "Factura # Mesa # P11 Consumo 0 Propina 0 Porcentaje 0 % Depósito 0 Saldo 0 Serv…" at bounding box center [379, 143] width 694 height 252
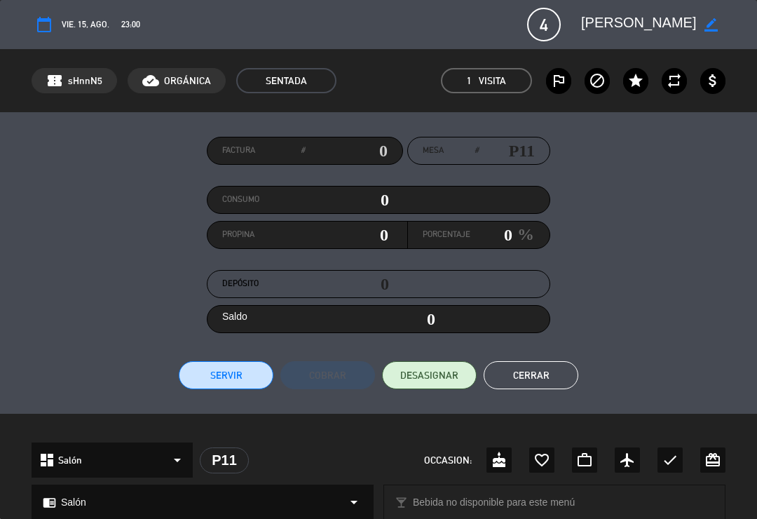
scroll to position [0, 0]
click at [534, 376] on button "Cerrar" at bounding box center [531, 375] width 95 height 28
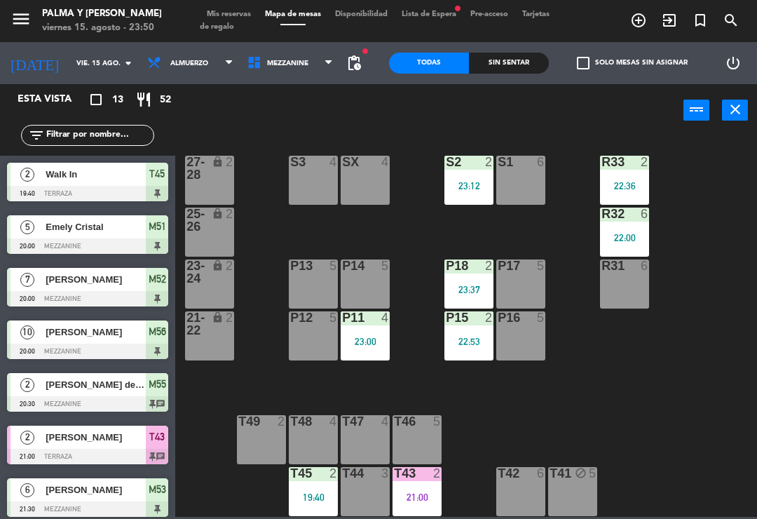
scroll to position [88, 0]
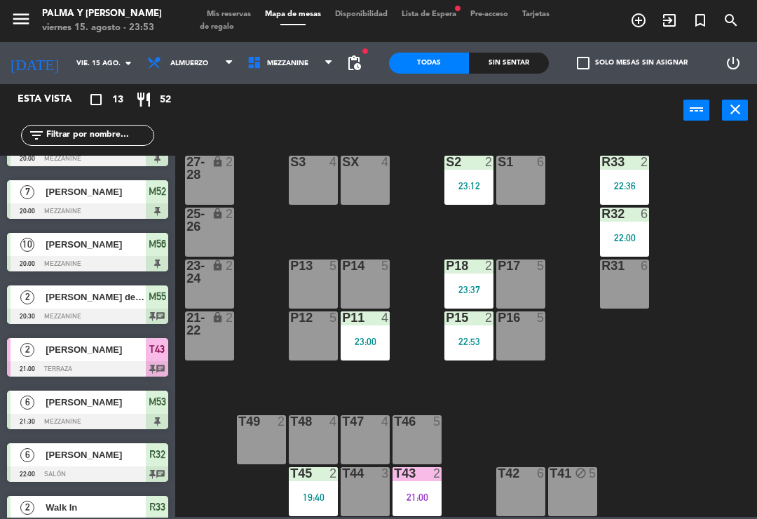
click at [472, 337] on div "22:53" at bounding box center [469, 342] width 49 height 10
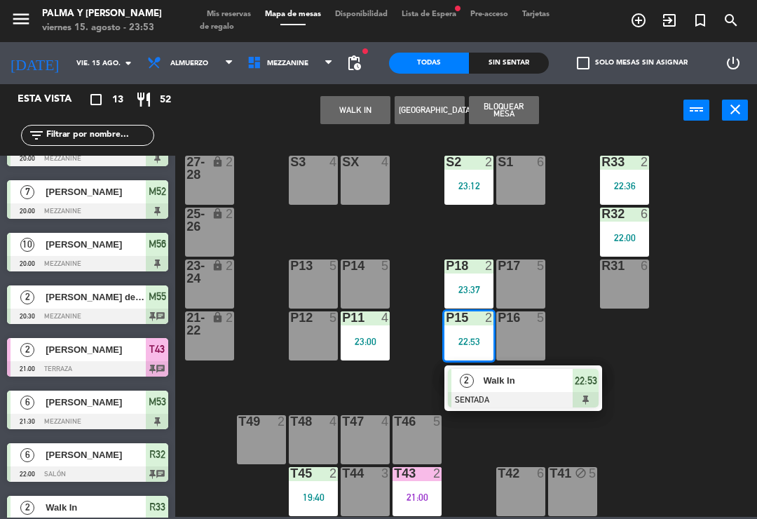
click at [477, 389] on div "2" at bounding box center [467, 380] width 30 height 23
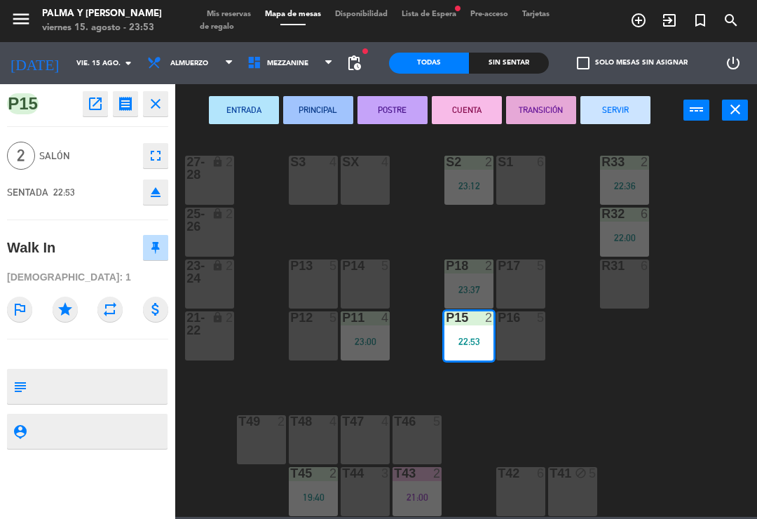
click at [478, 105] on button "CUENTA" at bounding box center [467, 110] width 70 height 28
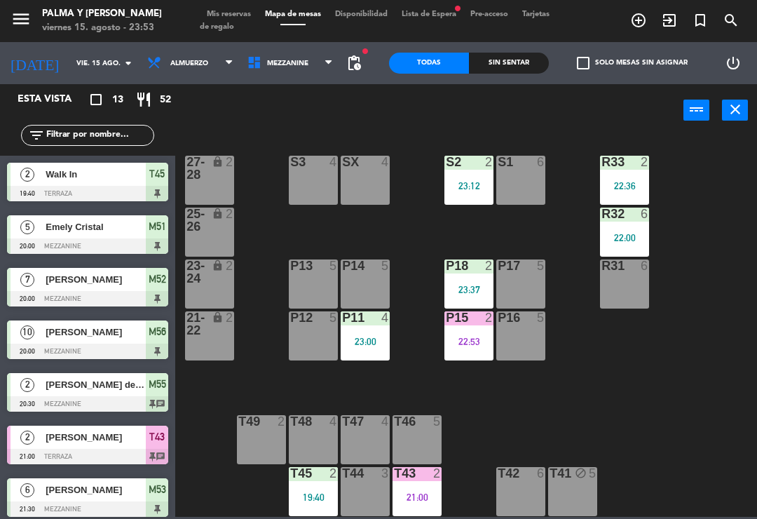
scroll to position [0, 0]
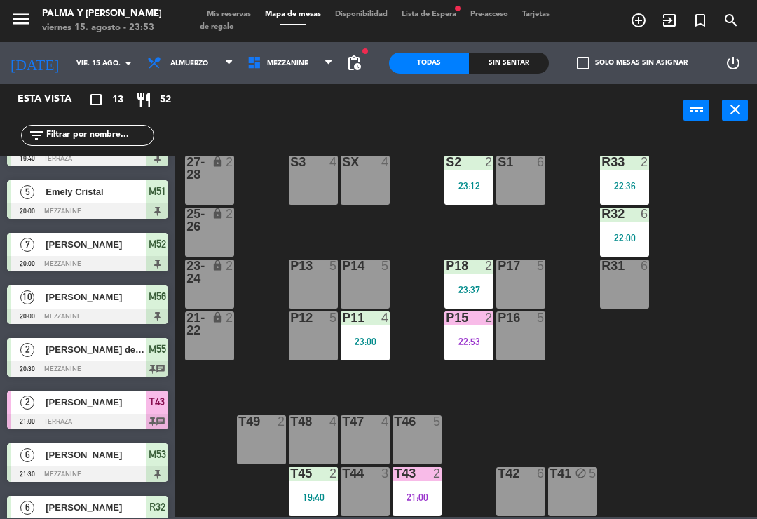
click at [479, 414] on div "R33 2 22:36 S1 6 S2 2 23:12 S3 4 SX 4 27-28 lock 2 R32 6 22:00 25-26 lock 2 P13…" at bounding box center [470, 326] width 574 height 382
click at [468, 355] on div "P15 2 22:53" at bounding box center [469, 335] width 49 height 49
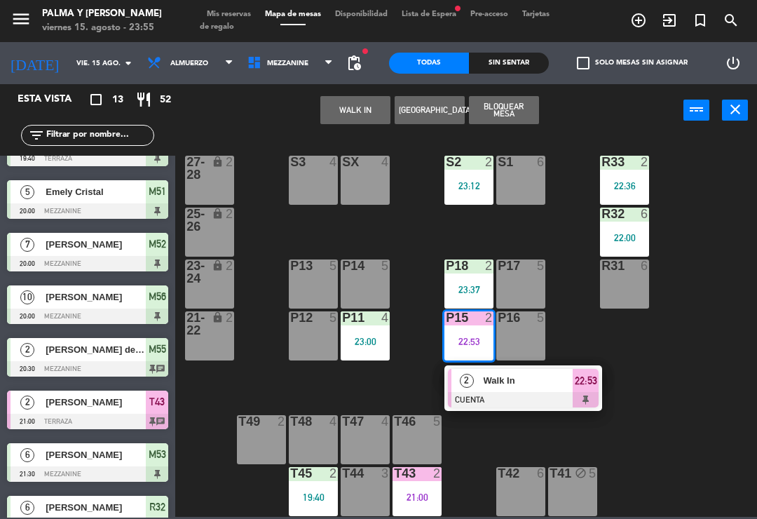
click at [529, 396] on div at bounding box center [523, 399] width 151 height 15
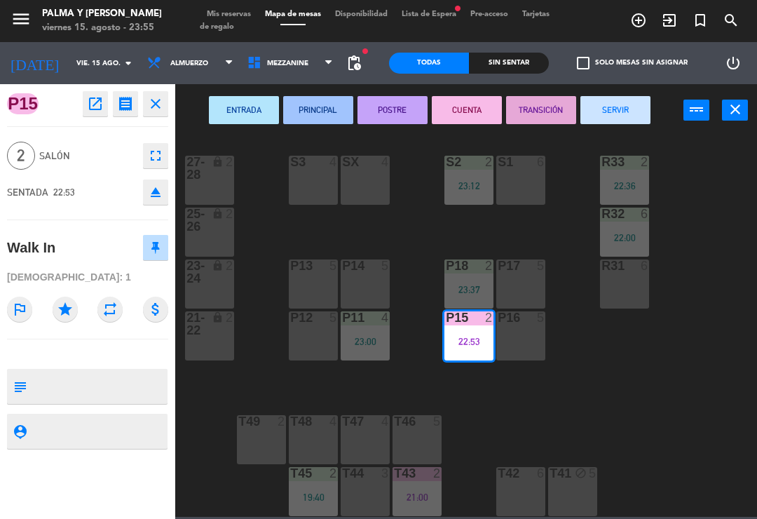
click at [620, 109] on button "SERVIR" at bounding box center [616, 110] width 70 height 28
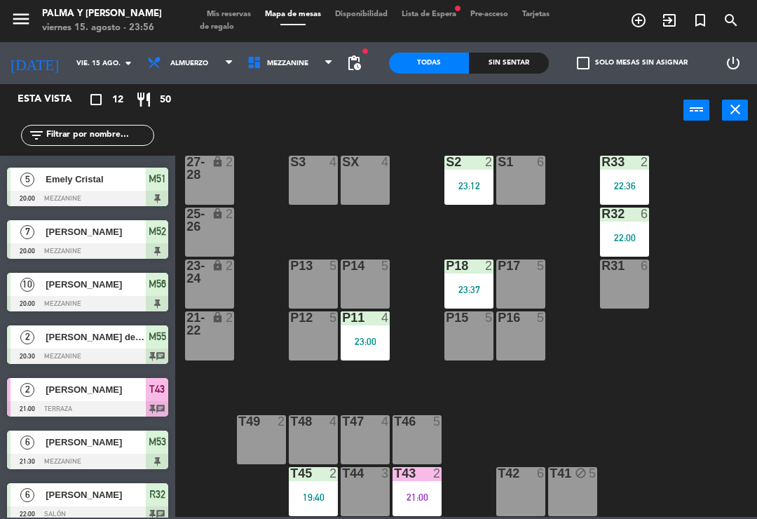
click at [486, 398] on div "R33 2 22:36 S1 6 S2 2 23:12 S3 4 SX 4 27-28 lock 2 R32 6 22:00 25-26 lock 2 P13…" at bounding box center [470, 326] width 574 height 382
click at [668, 372] on div "R33 2 22:36 S1 6 S2 2 23:12 S3 4 SX 4 27-28 lock 2 R32 6 22:00 25-26 lock 2 P13…" at bounding box center [470, 326] width 574 height 382
click at [473, 160] on div at bounding box center [469, 162] width 23 height 13
click at [721, 257] on div "R33 2 22:36 S1 6 S2 2 23:12 S3 4 SX 4 27-28 lock 2 R32 6 22:00 25-26 lock 2 P13…" at bounding box center [470, 326] width 574 height 382
click at [619, 171] on div "R33 2 22:36" at bounding box center [624, 180] width 49 height 49
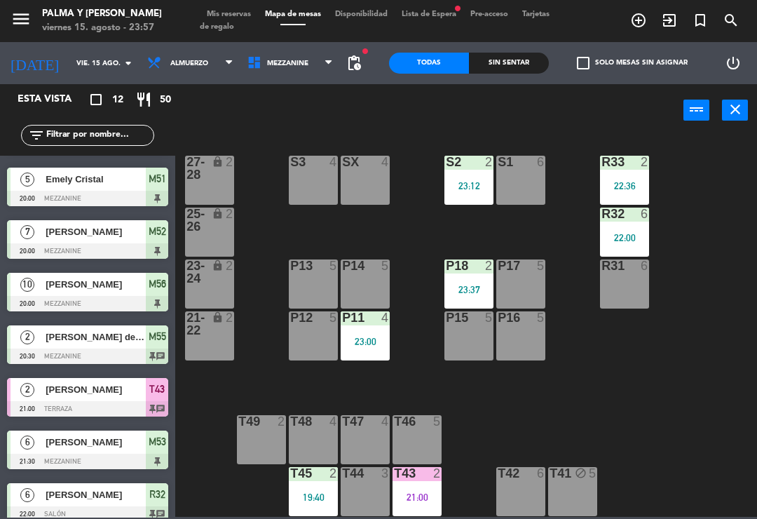
click at [652, 374] on div "R33 2 22:36 S1 6 S2 2 23:12 S3 4 SX 4 27-28 lock 2 R32 6 22:00 25-26 lock 2 P13…" at bounding box center [470, 326] width 574 height 382
click at [299, 53] on span "Mezzanine" at bounding box center [291, 63] width 100 height 31
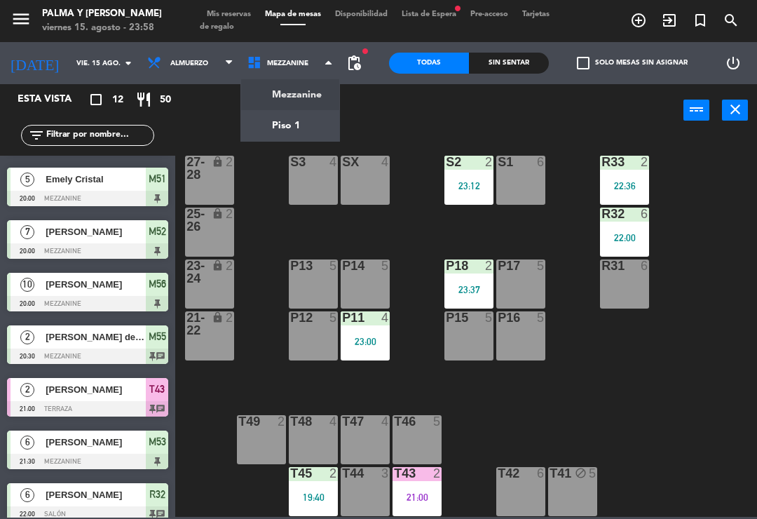
click at [311, 96] on ng-component "menu Palma y [PERSON_NAME] 15. [PERSON_NAME] - 23:58 Mis reservas Mapa de mesas…" at bounding box center [378, 258] width 757 height 517
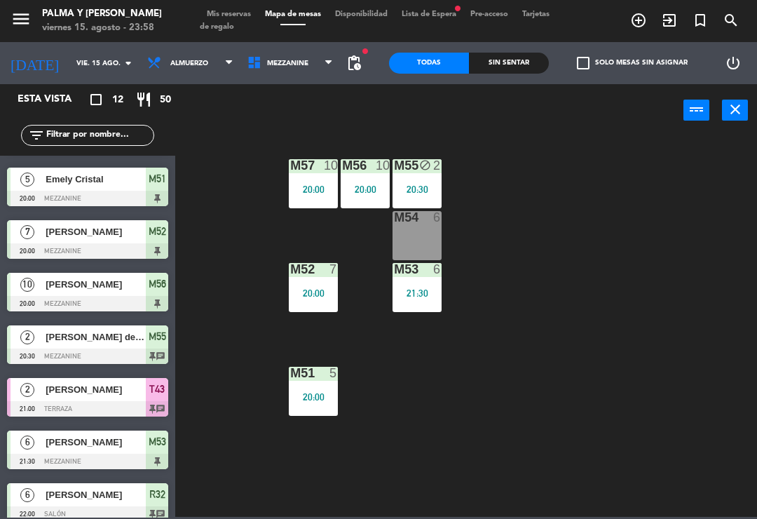
click at [433, 292] on div "21:30" at bounding box center [417, 293] width 49 height 10
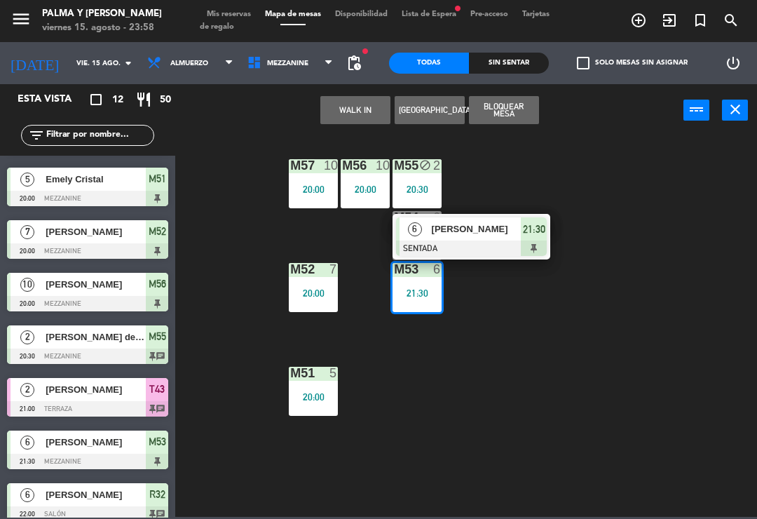
click at [513, 232] on span "[PERSON_NAME]" at bounding box center [477, 229] width 90 height 15
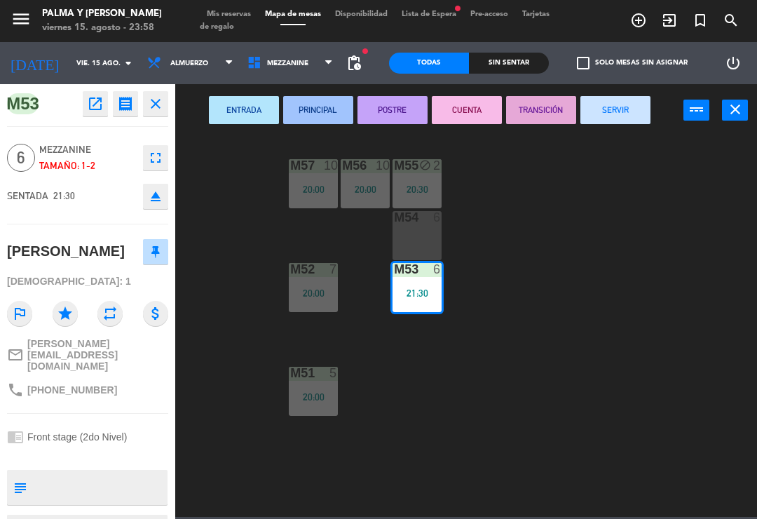
click at [598, 110] on button "SERVIR" at bounding box center [616, 110] width 70 height 28
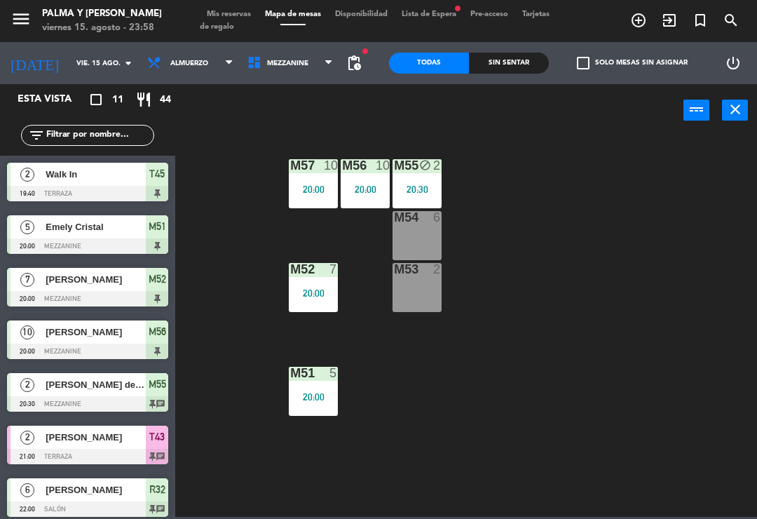
click at [428, 186] on div "20:30" at bounding box center [417, 189] width 49 height 10
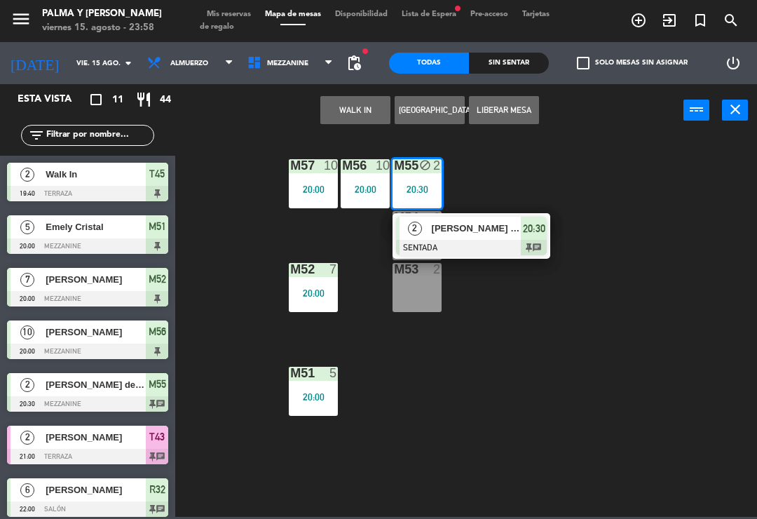
click at [500, 234] on span "[PERSON_NAME] de la [PERSON_NAME]" at bounding box center [477, 228] width 90 height 15
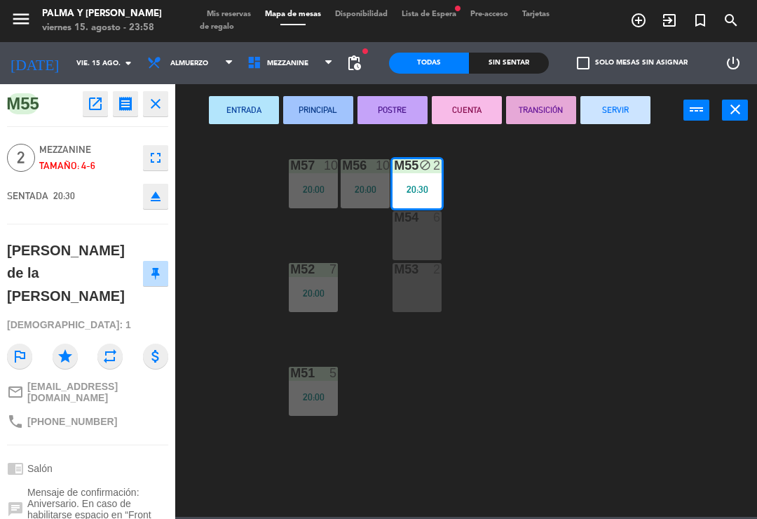
click at [629, 105] on button "SERVIR" at bounding box center [616, 110] width 70 height 28
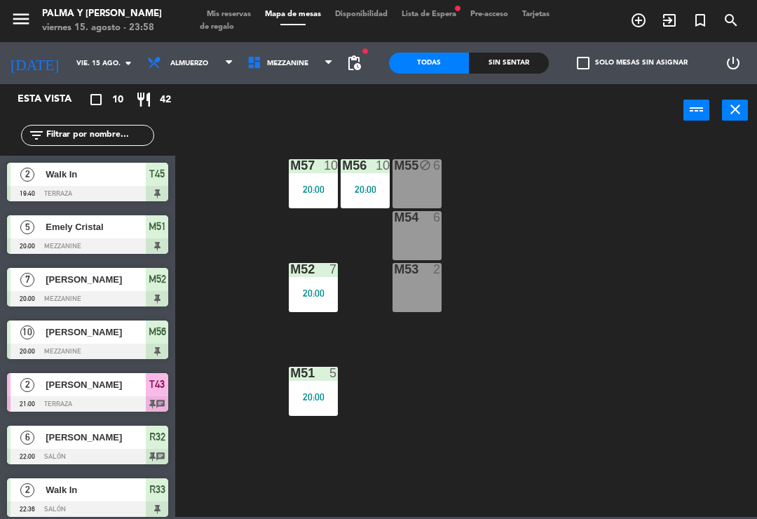
click at [296, 65] on span "Mezzanine" at bounding box center [287, 64] width 41 height 8
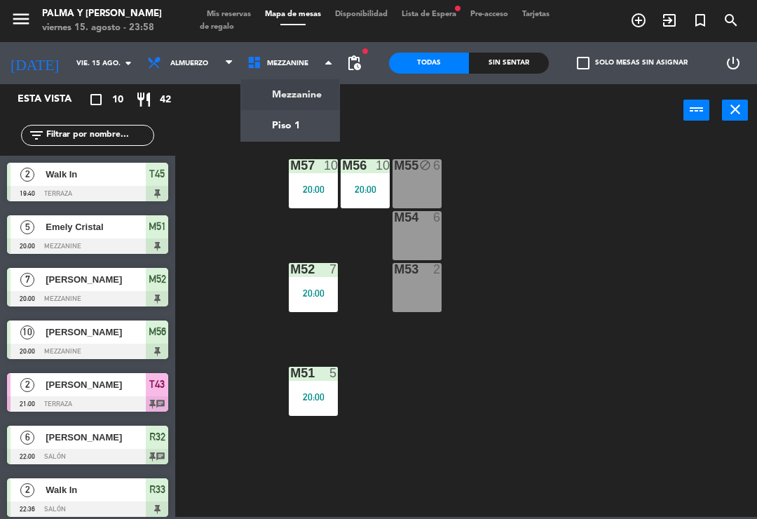
click at [290, 125] on ng-component "menu Palma y [PERSON_NAME] 15. [PERSON_NAME] - 23:58 Mis reservas Mapa de mesas…" at bounding box center [378, 258] width 757 height 517
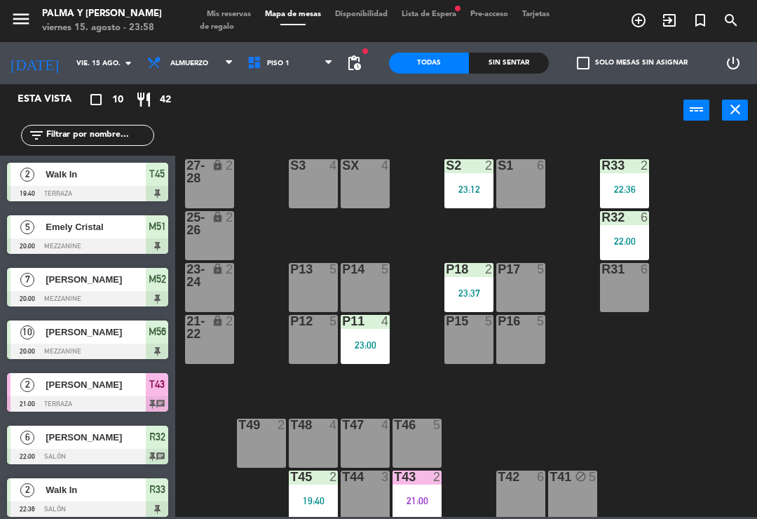
scroll to position [4, 0]
